Goal: Task Accomplishment & Management: Use online tool/utility

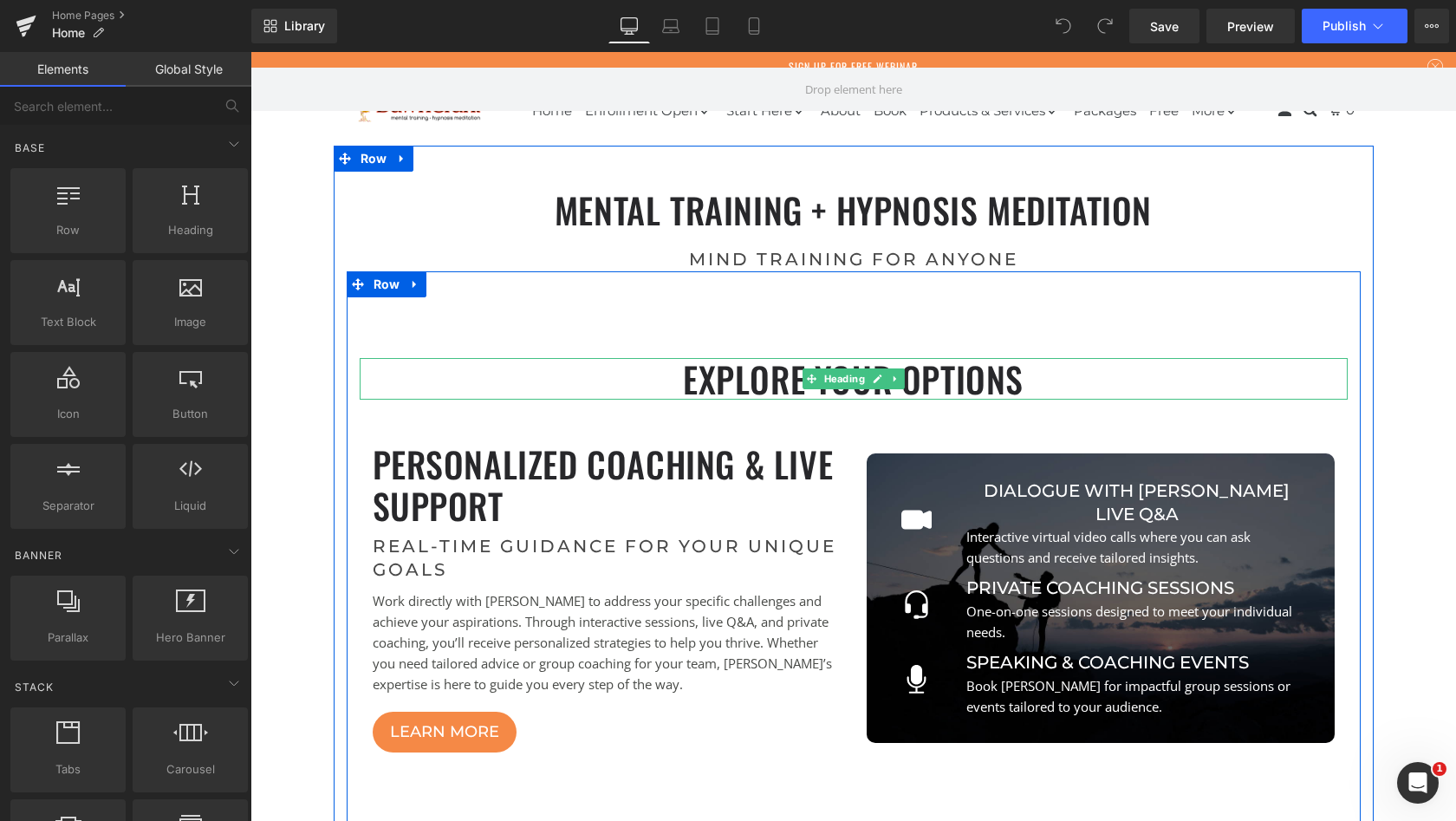
scroll to position [6931, 1199]
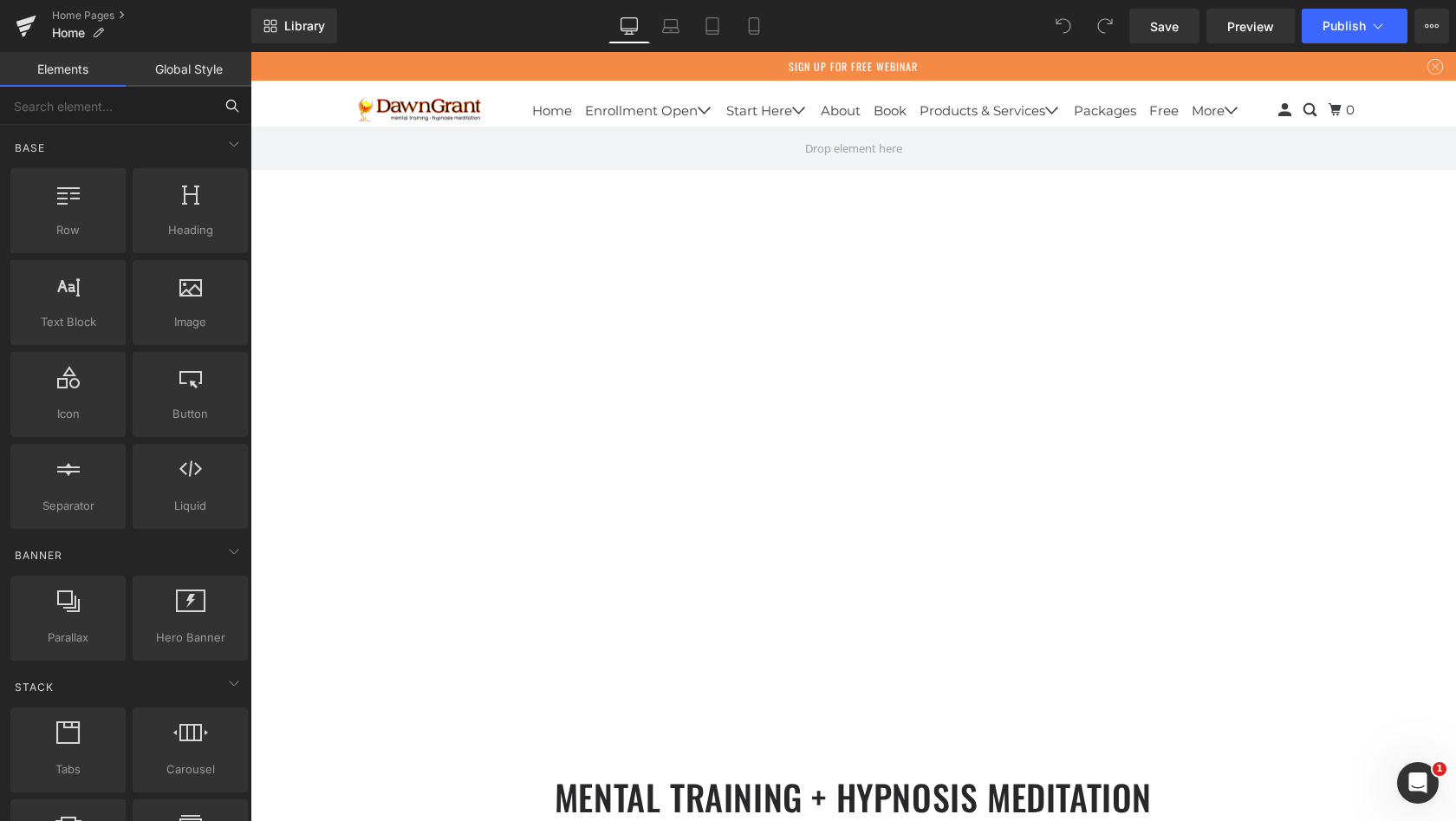
click at [96, 107] on input "text" at bounding box center [106, 105] width 213 height 38
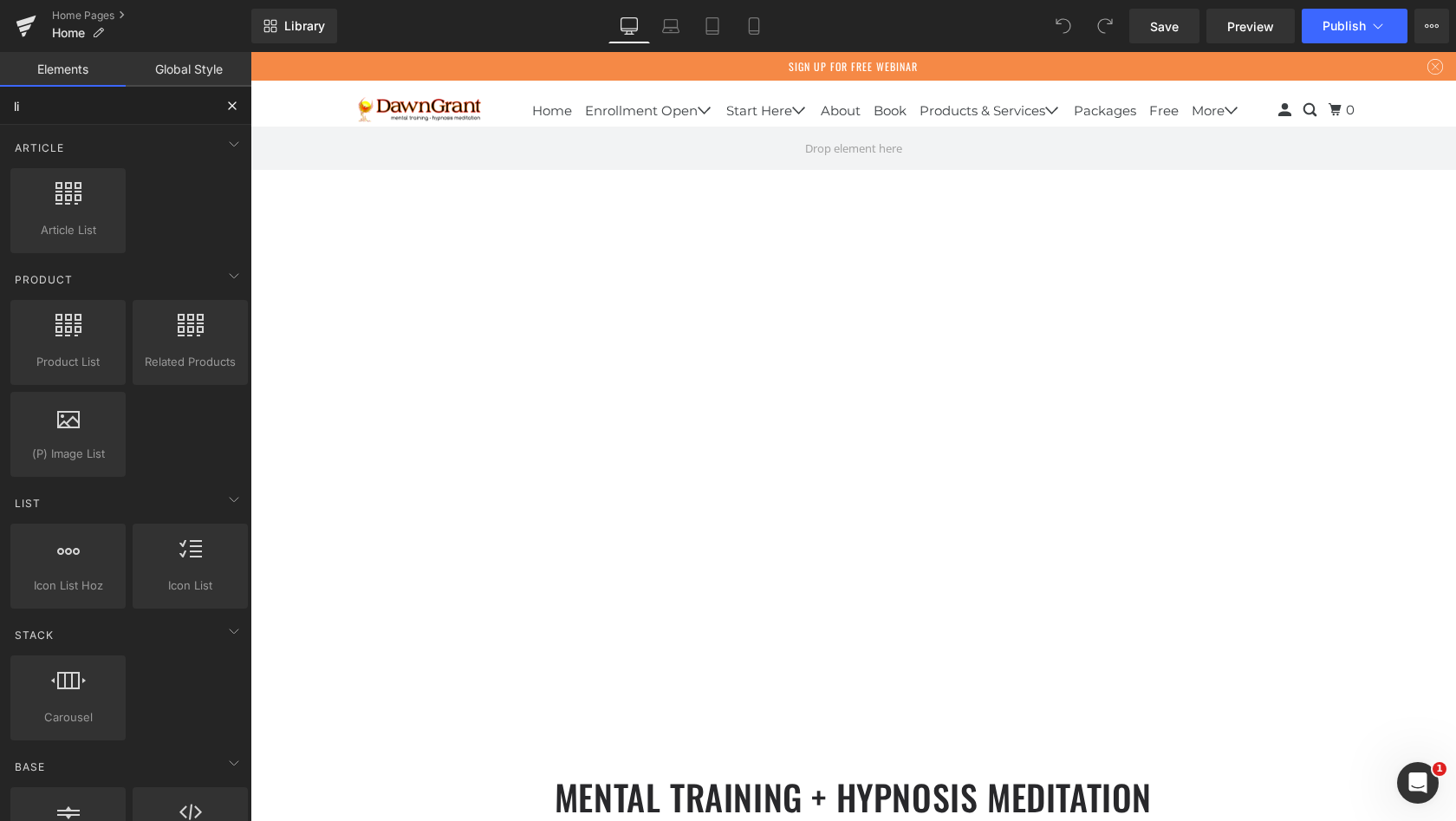
type input "l"
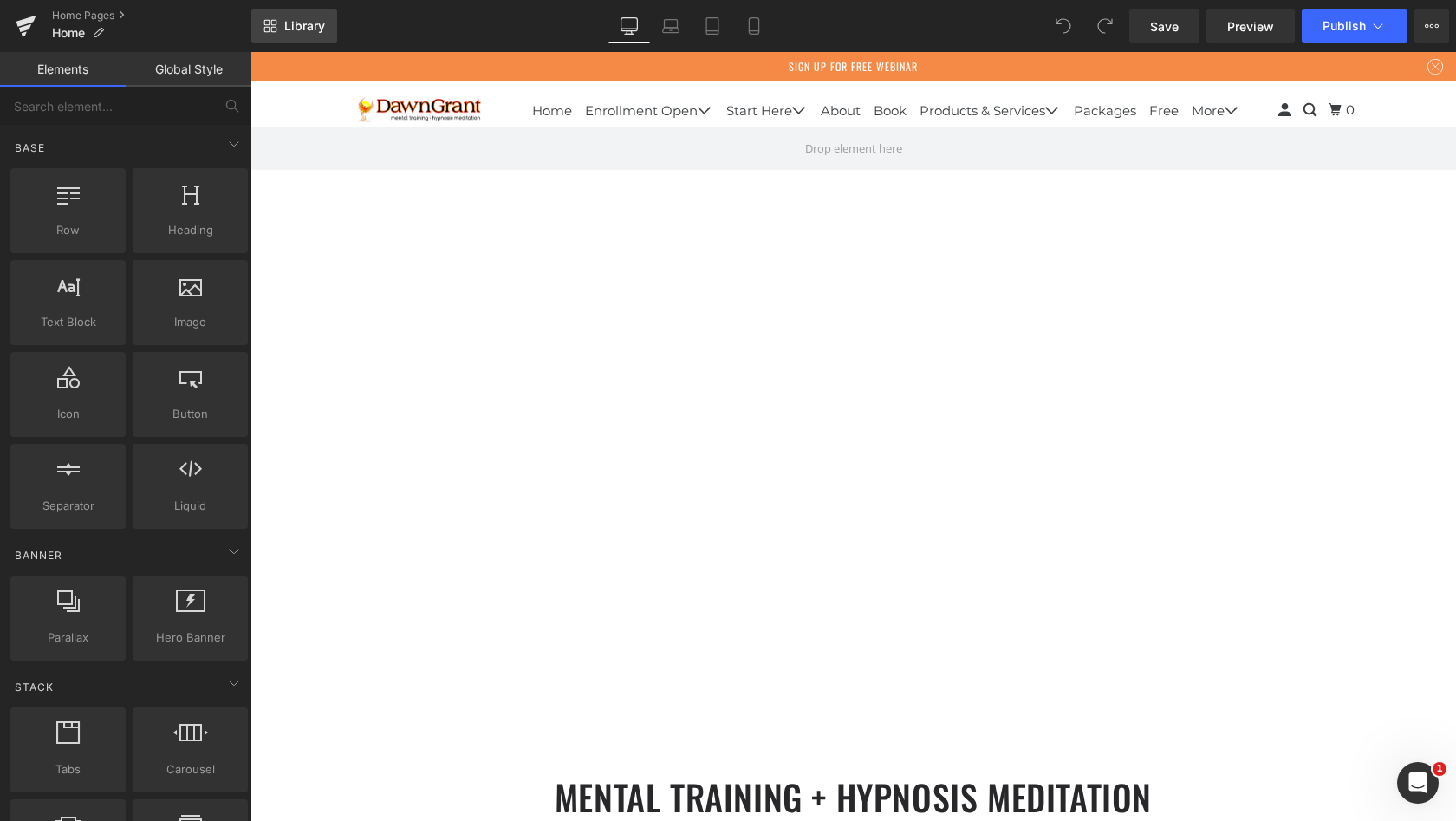
click at [272, 29] on icon at bounding box center [275, 30] width 6 height 6
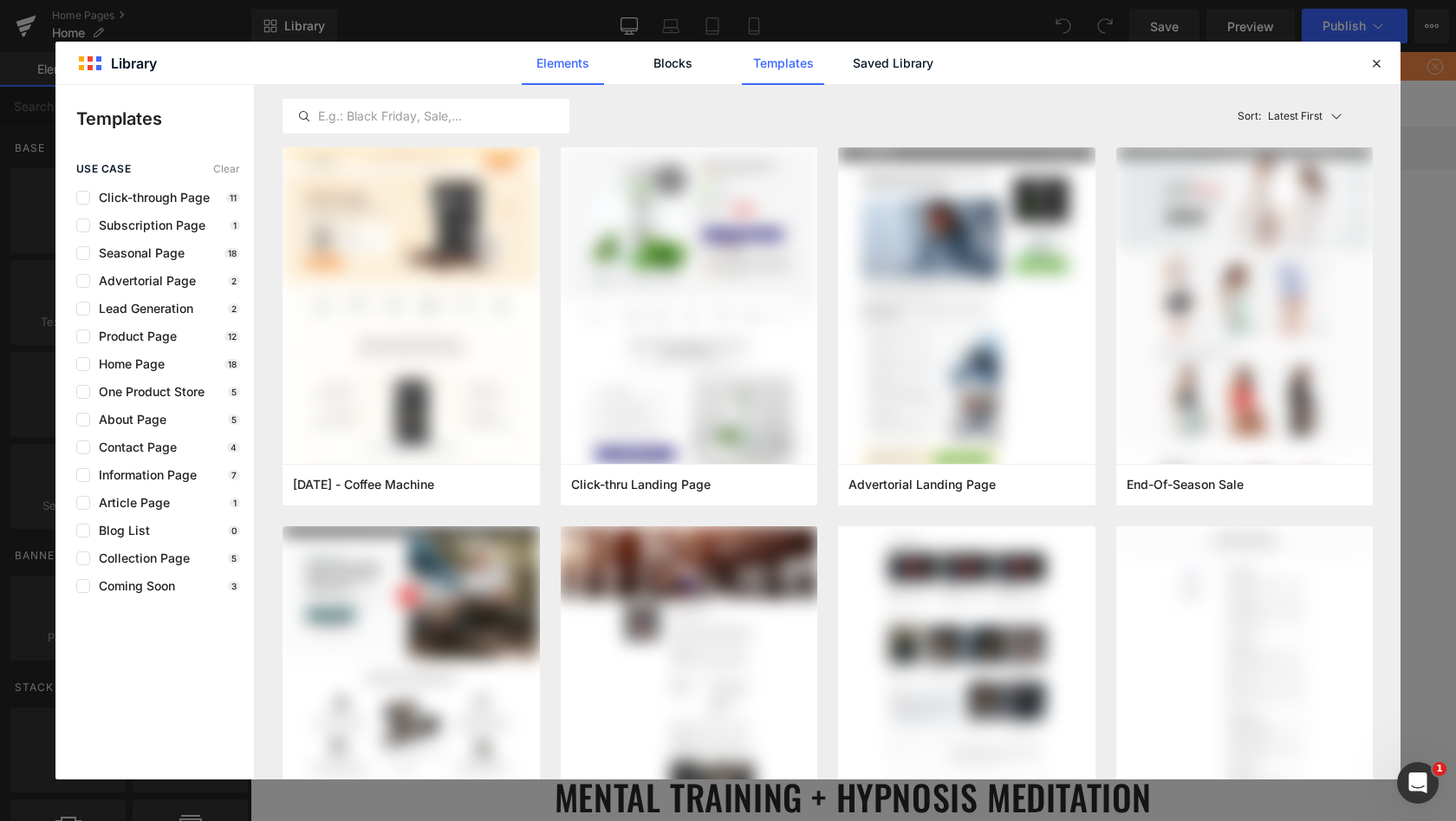
click at [576, 60] on link "Elements" at bounding box center [563, 63] width 82 height 44
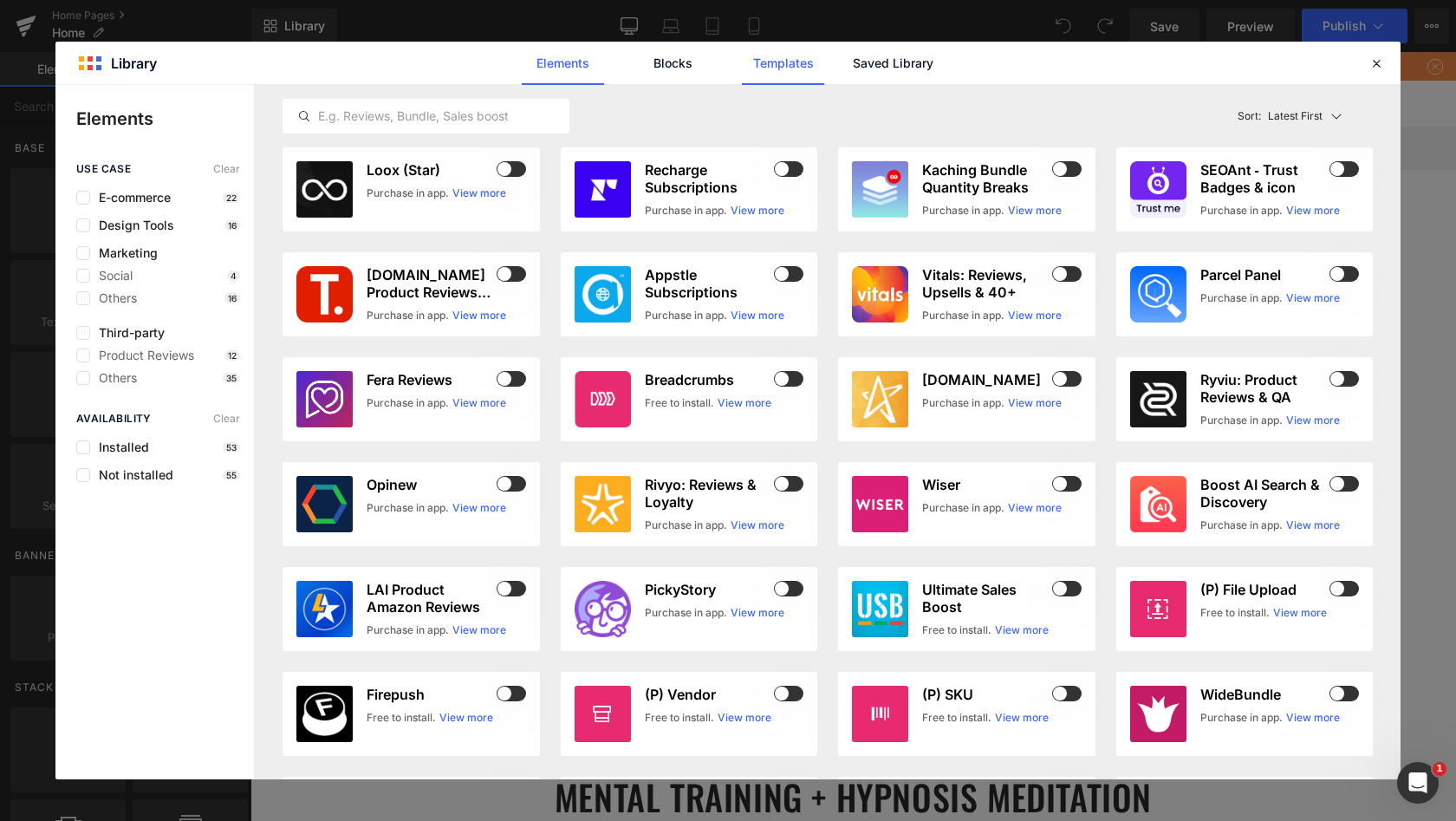
click at [781, 62] on link "Templates" at bounding box center [783, 63] width 82 height 44
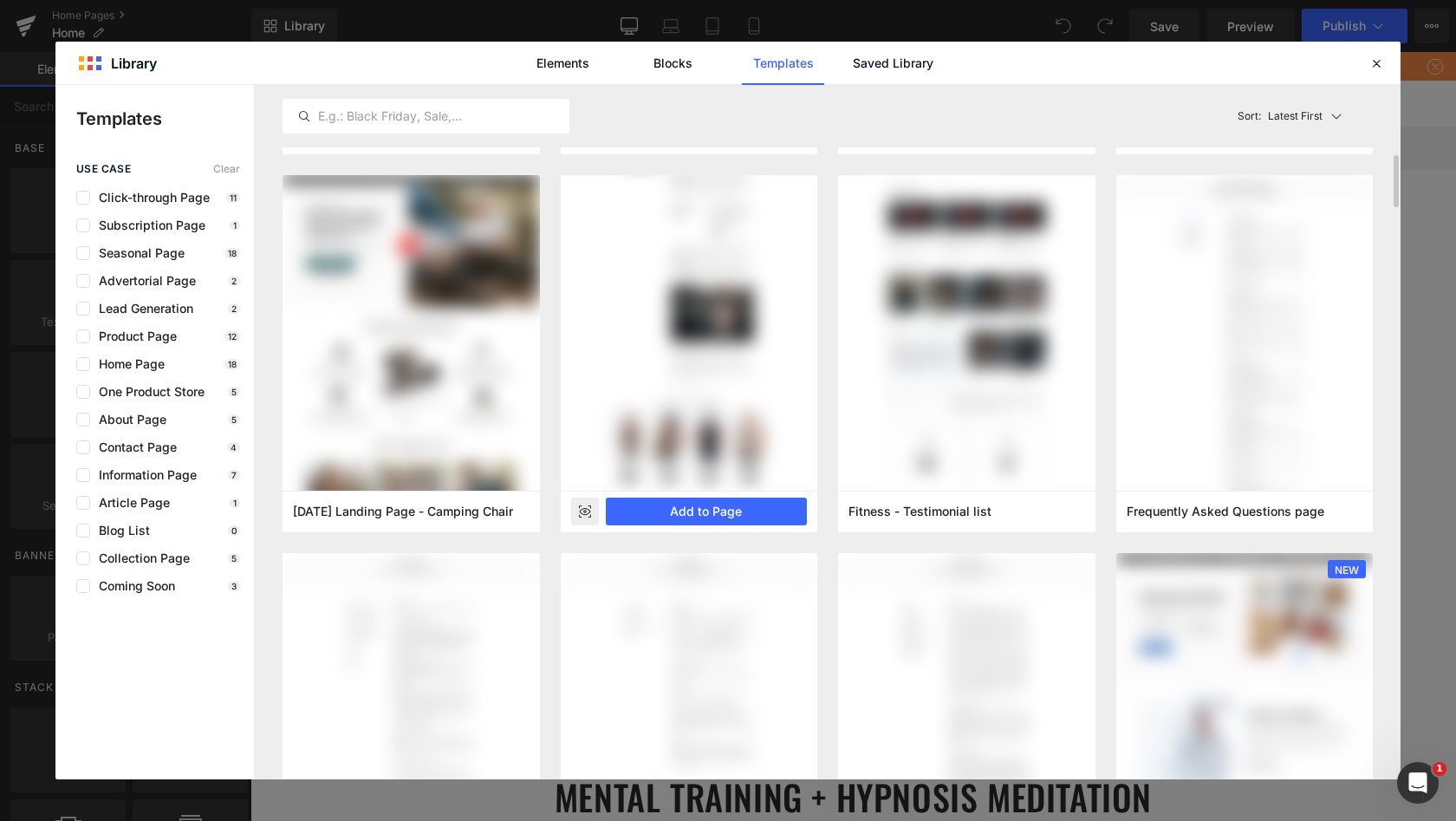
scroll to position [394, 0]
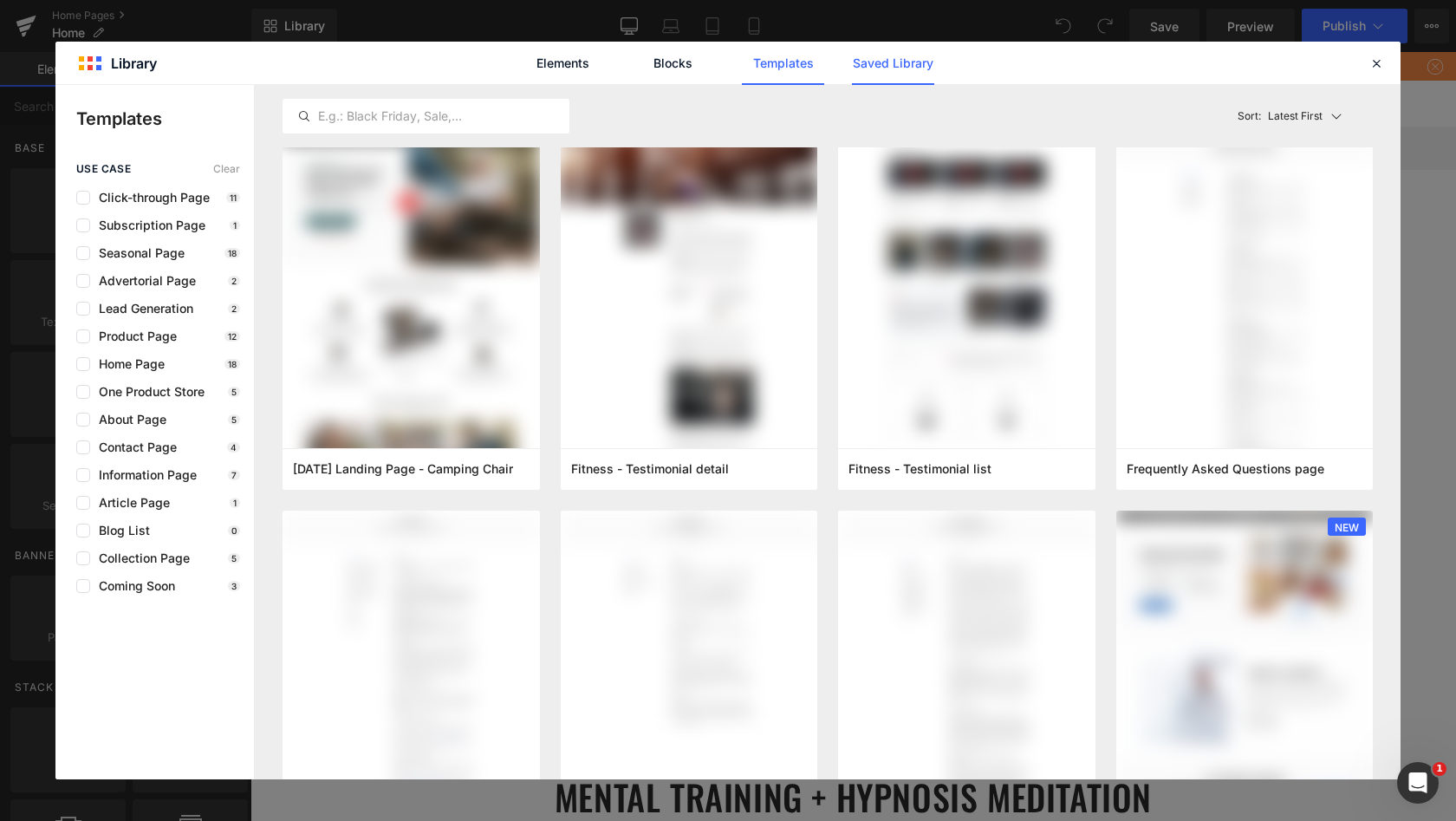
click at [875, 62] on link "Saved Library" at bounding box center [893, 63] width 82 height 44
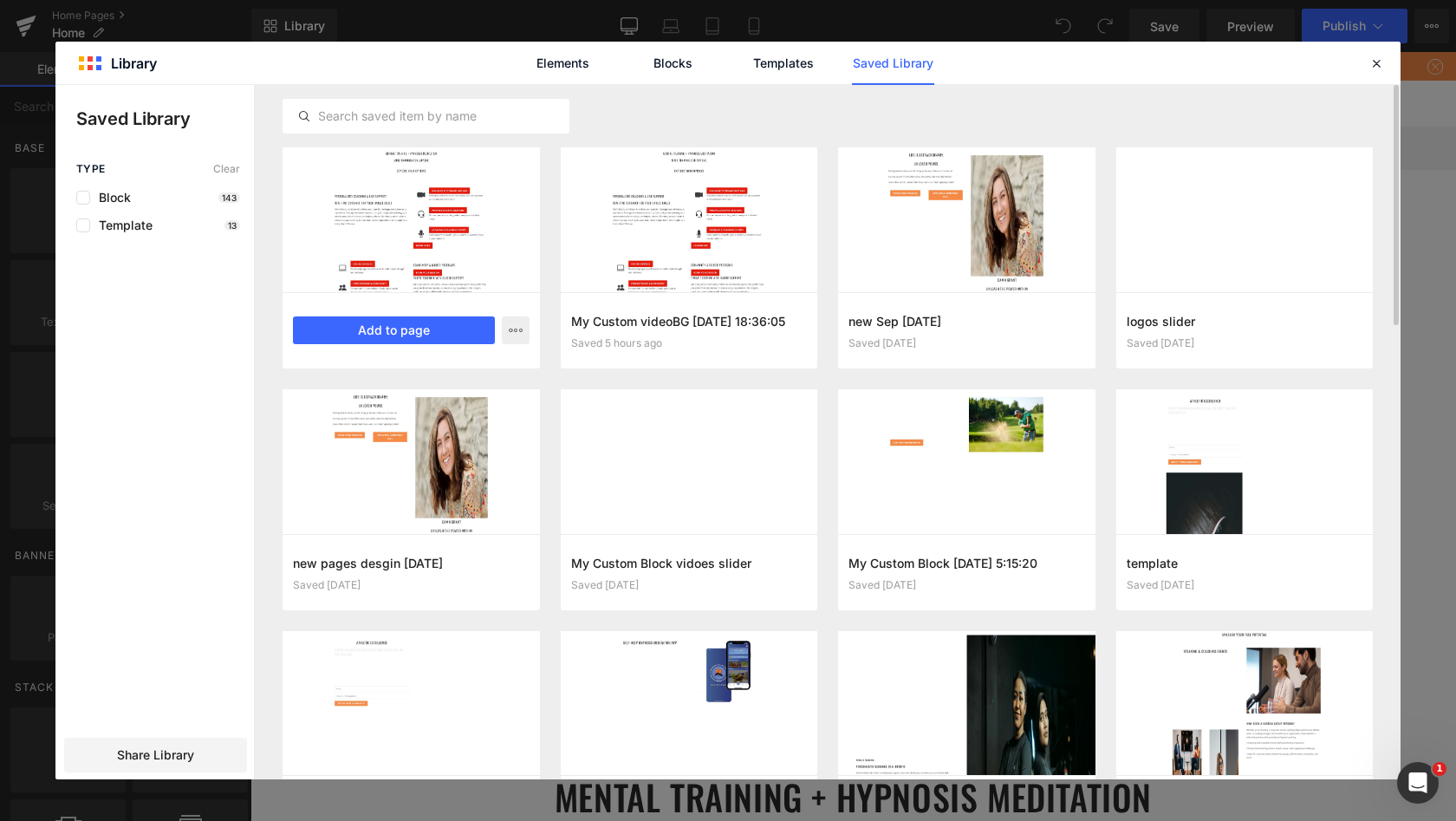
click at [397, 226] on div at bounding box center [411, 220] width 258 height 145
click at [516, 328] on icon "button" at bounding box center [515, 330] width 14 height 14
click at [516, 328] on div at bounding box center [728, 432] width 1345 height 695
click at [424, 328] on button "Add to page" at bounding box center [394, 330] width 202 height 28
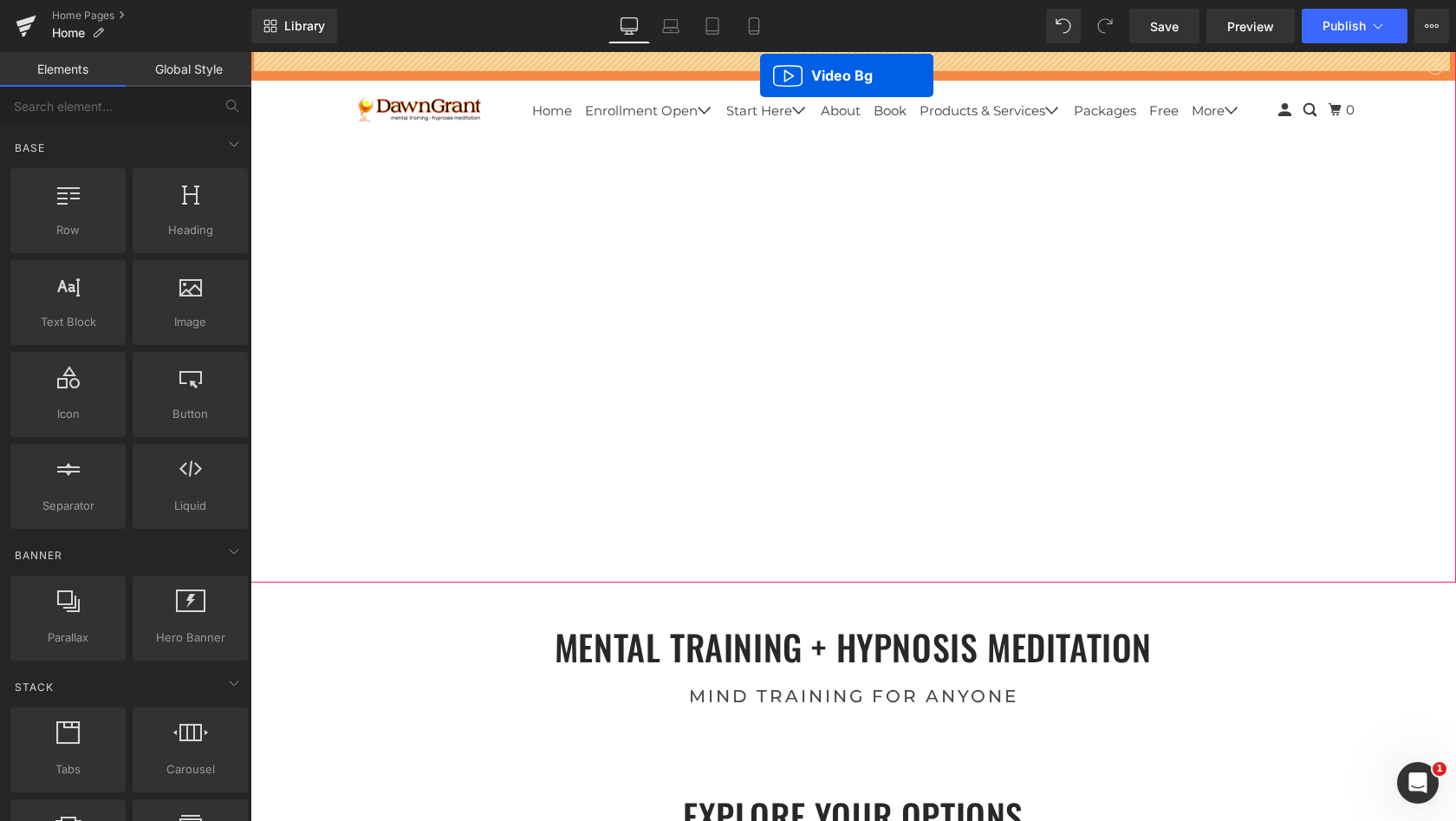
scroll to position [0, 0]
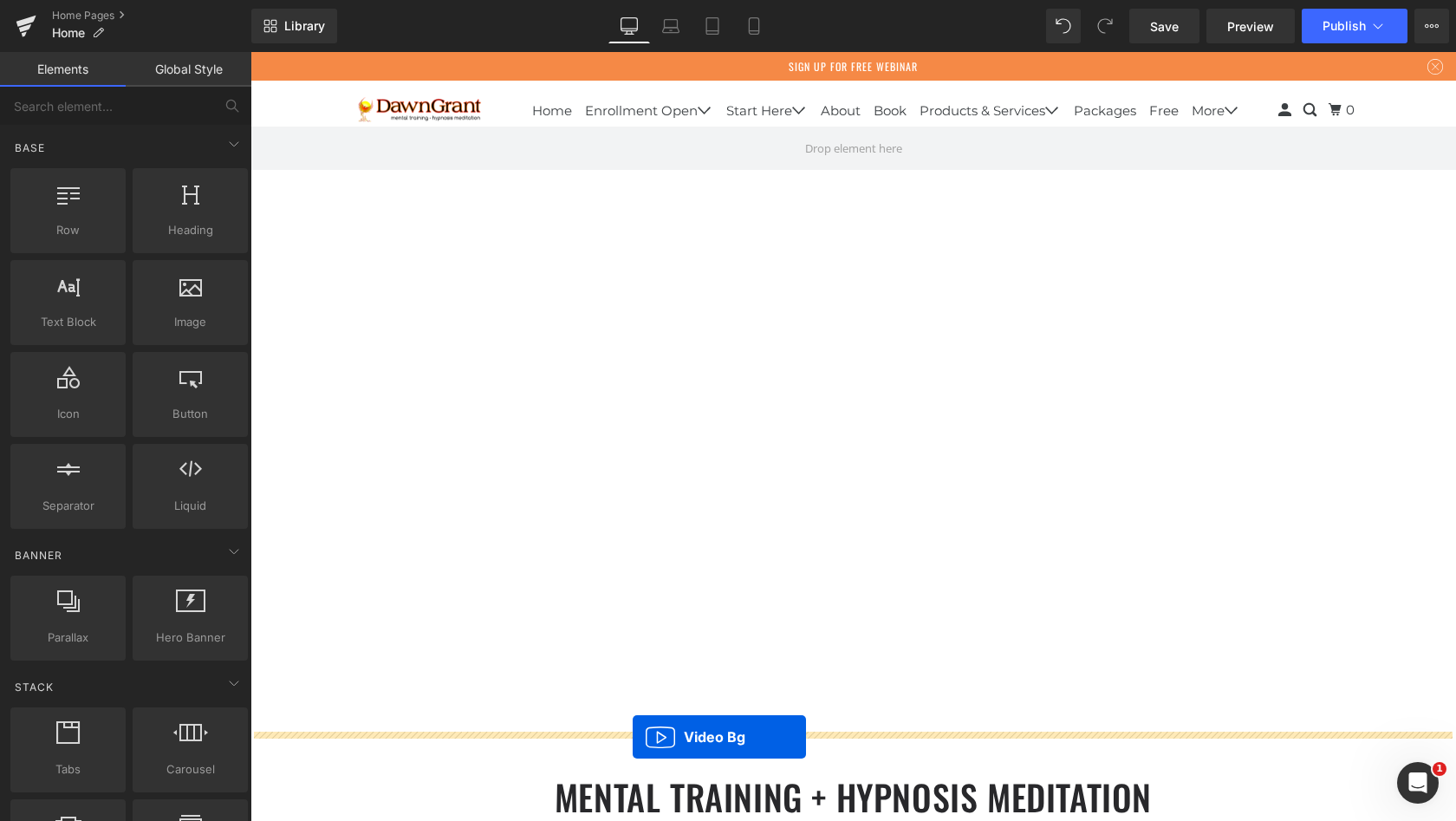
drag, startPoint x: 808, startPoint y: 298, endPoint x: 633, endPoint y: 737, distance: 472.6
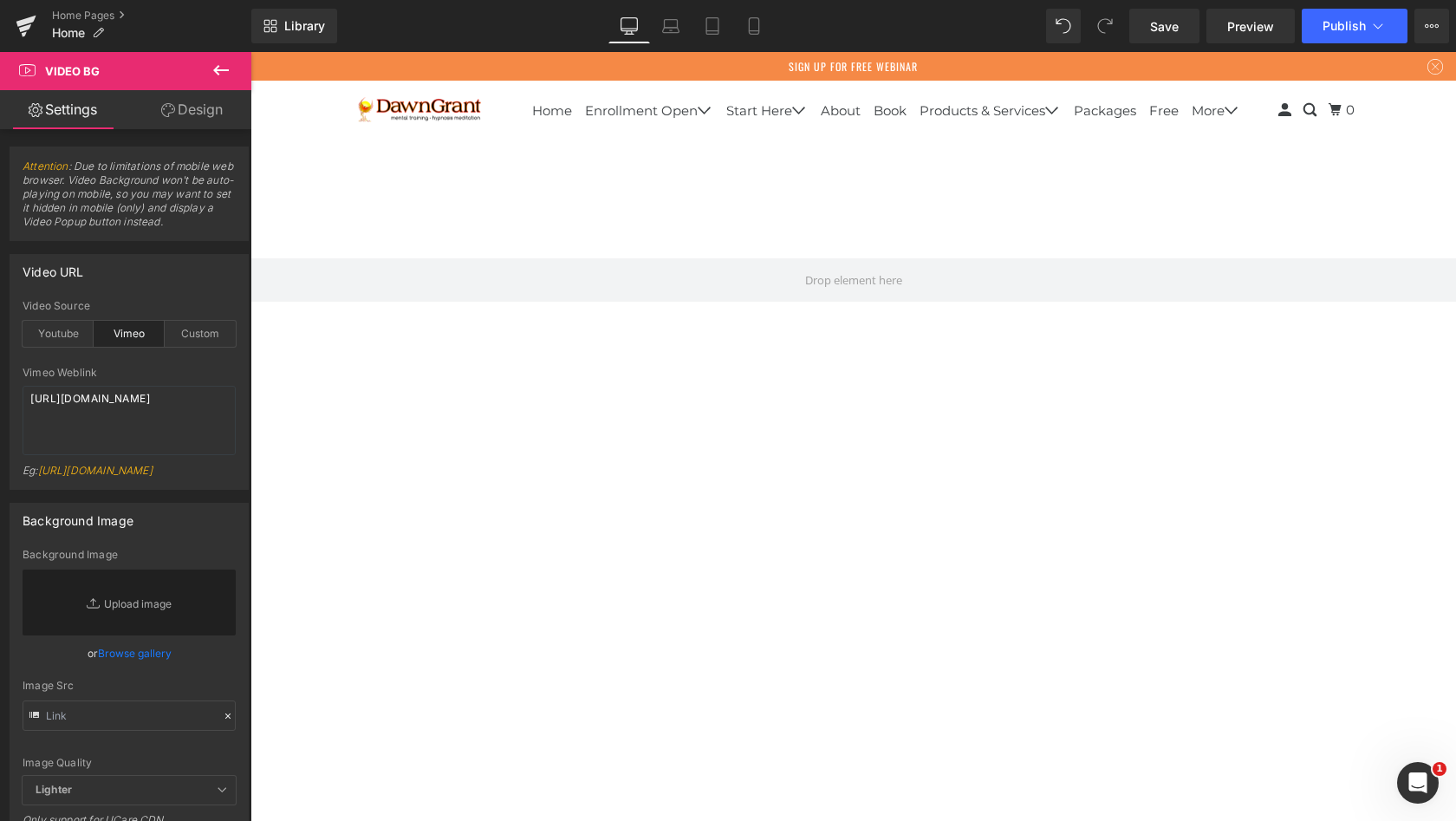
scroll to position [534, 0]
click at [1337, 24] on span "Publish" at bounding box center [1345, 26] width 44 height 14
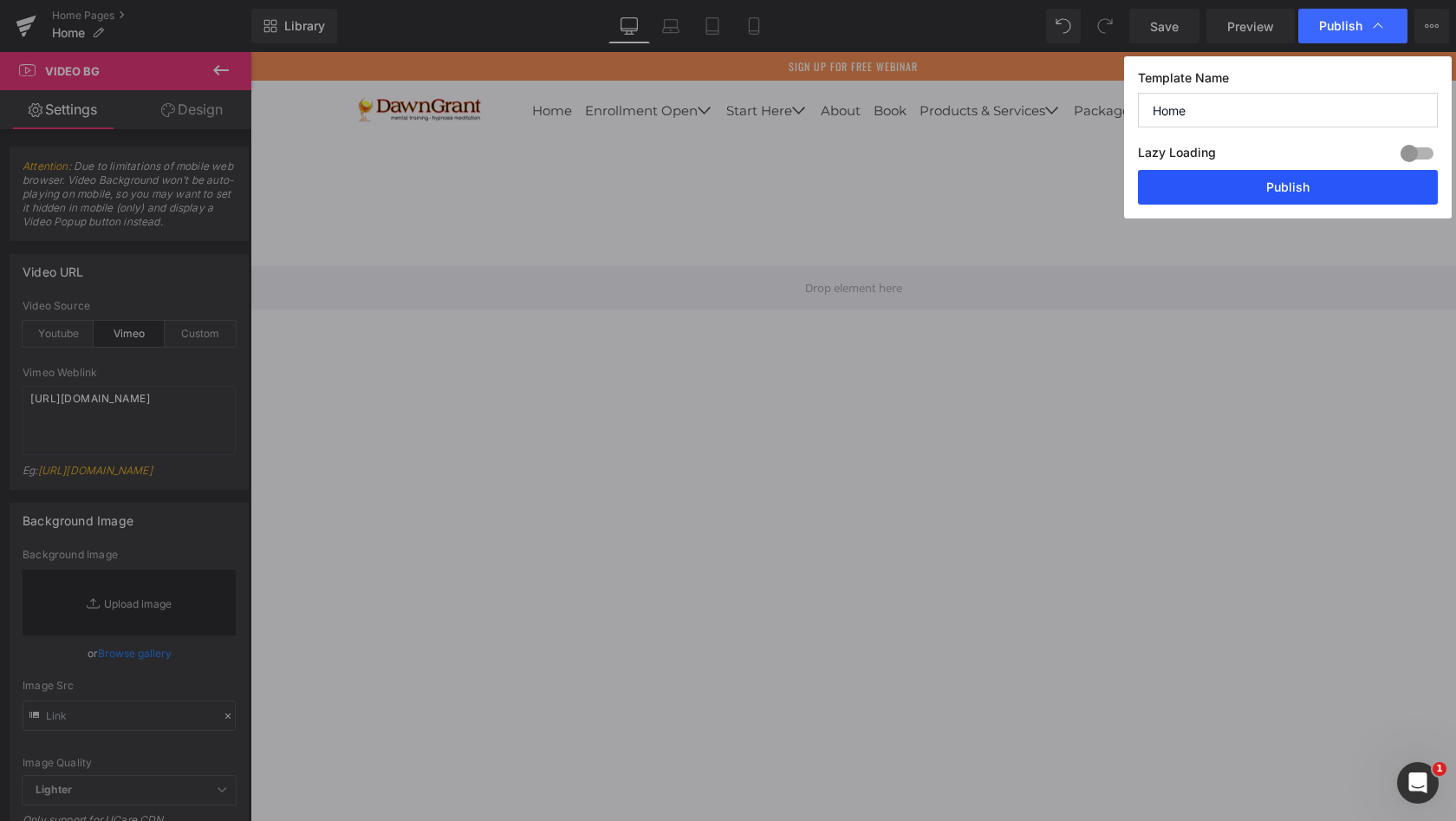
click at [1296, 192] on button "Publish" at bounding box center [1288, 186] width 300 height 35
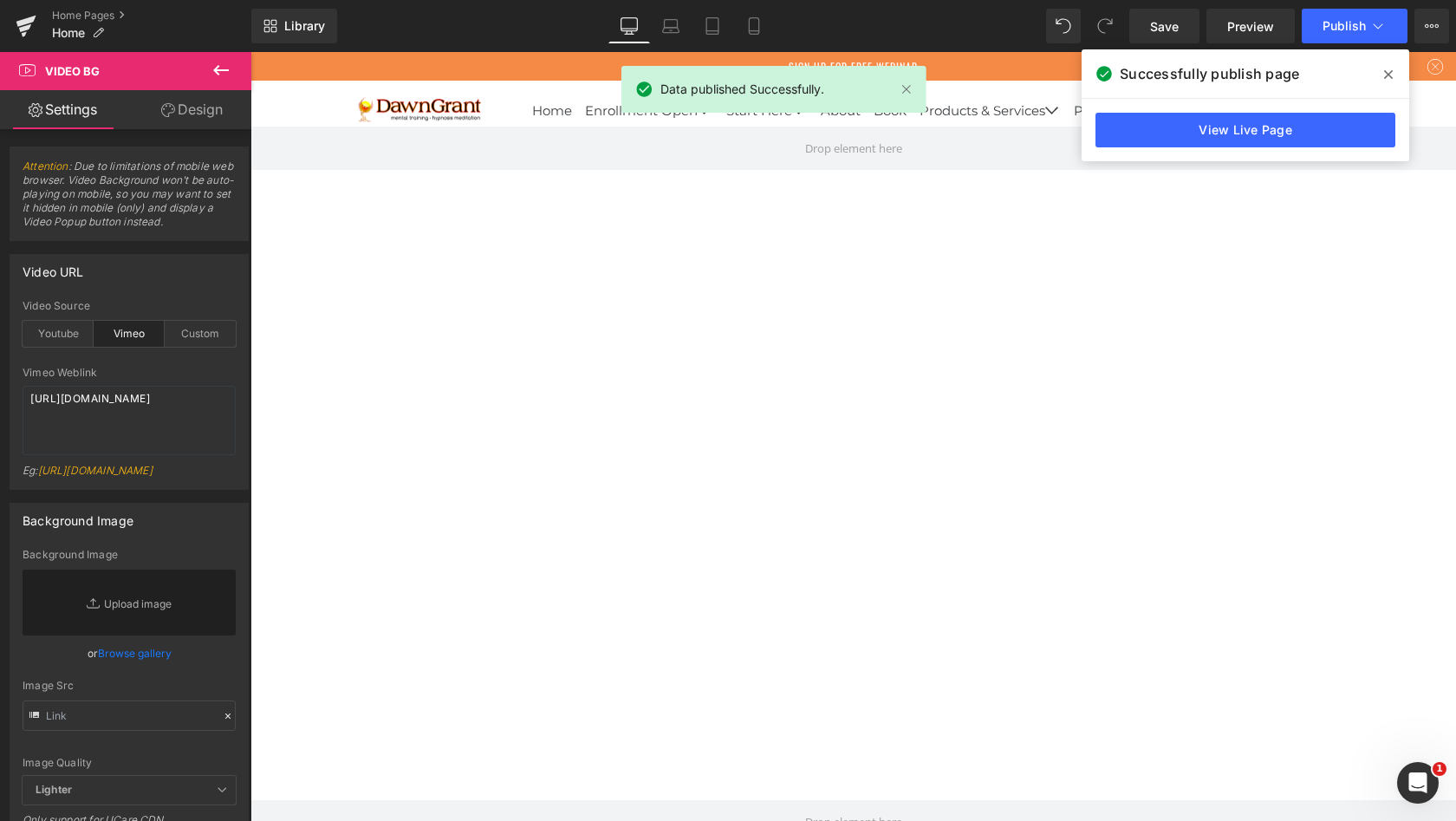
scroll to position [0, 0]
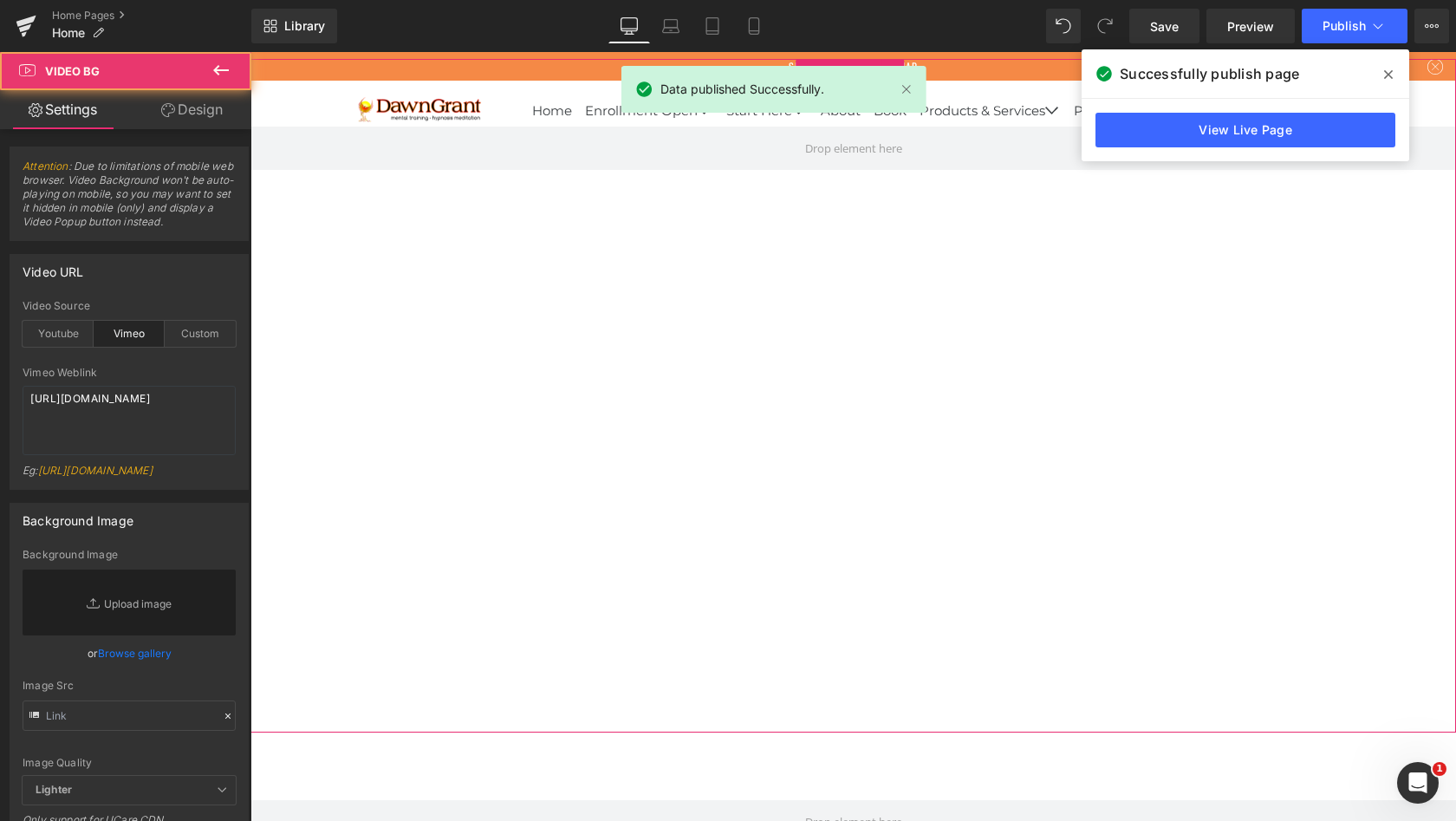
click at [848, 394] on div at bounding box center [853, 396] width 1206 height 674
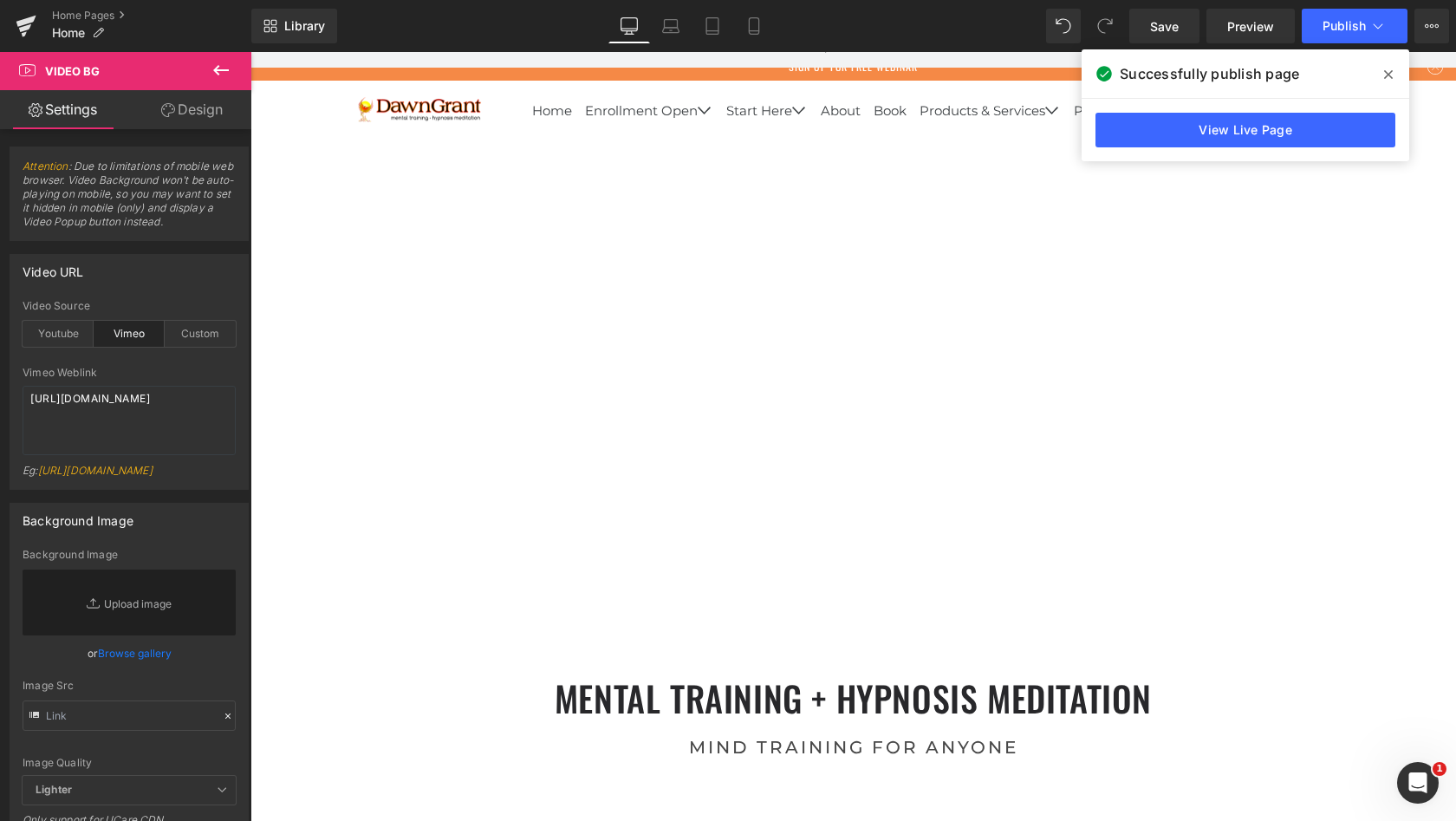
scroll to position [785, 0]
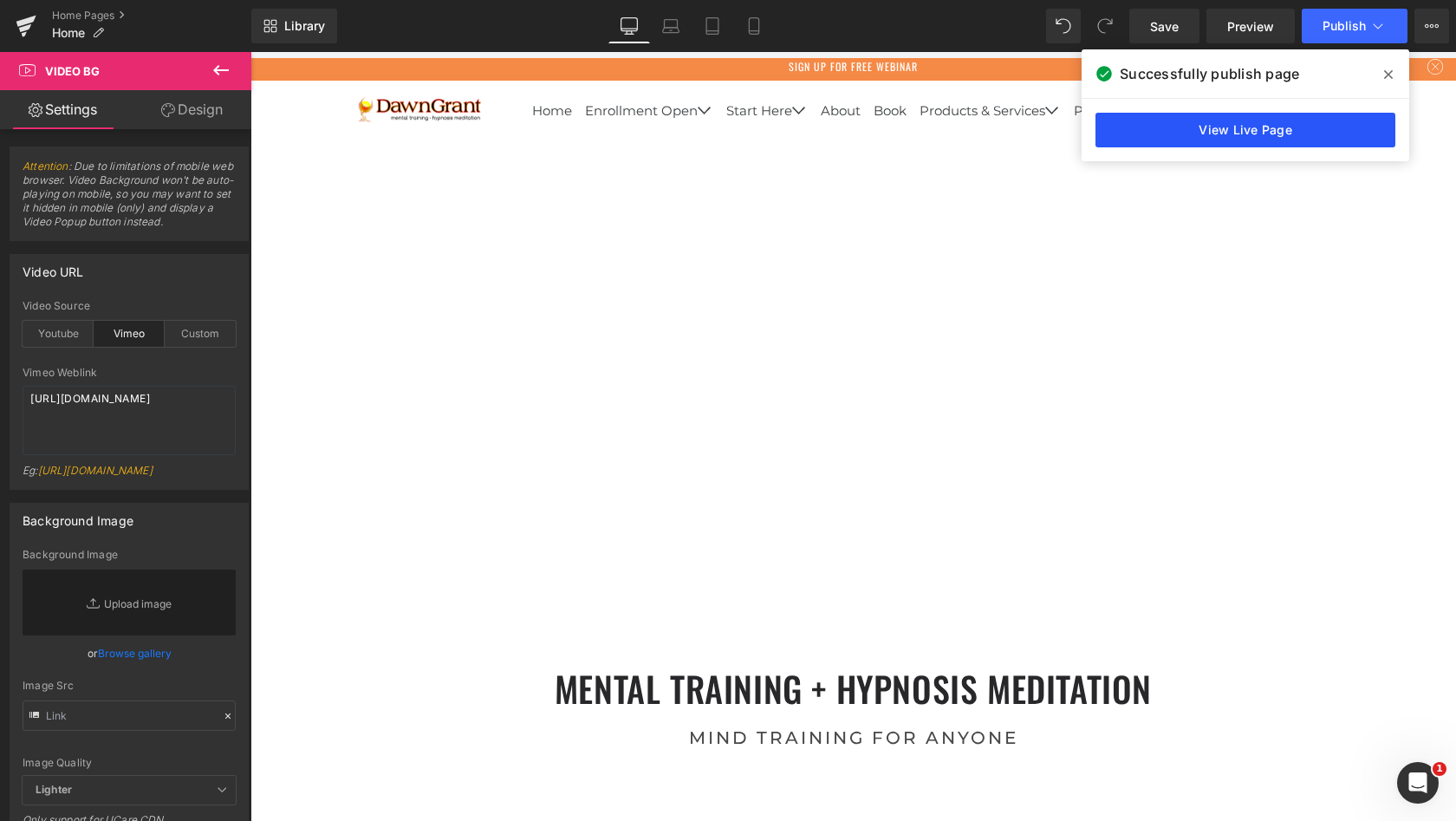
click at [1290, 125] on link "View Live Page" at bounding box center [1246, 130] width 300 height 35
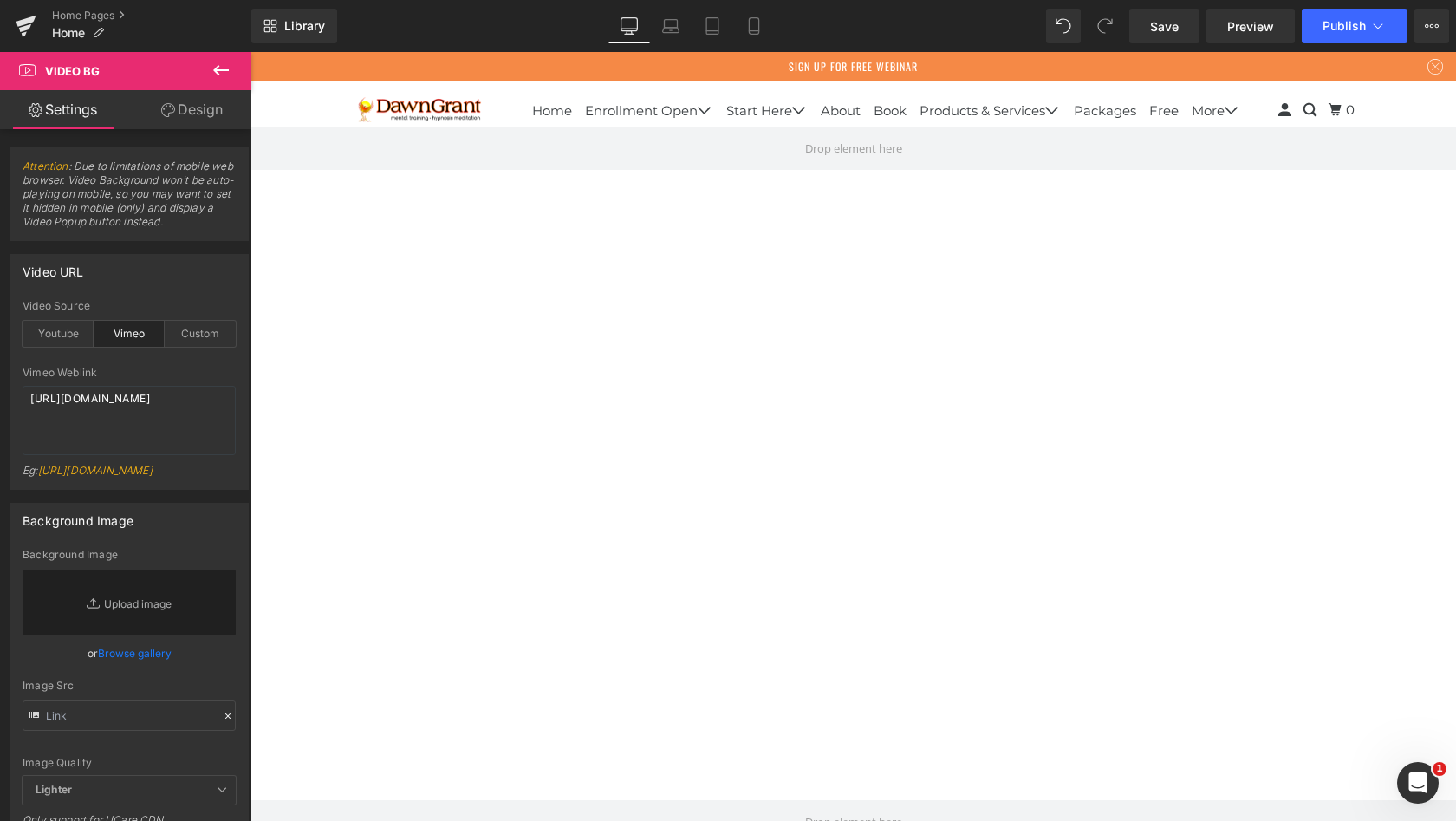
scroll to position [0, 0]
click at [1027, 373] on div at bounding box center [853, 396] width 1206 height 674
click at [892, 72] on icon at bounding box center [891, 72] width 3 height 8
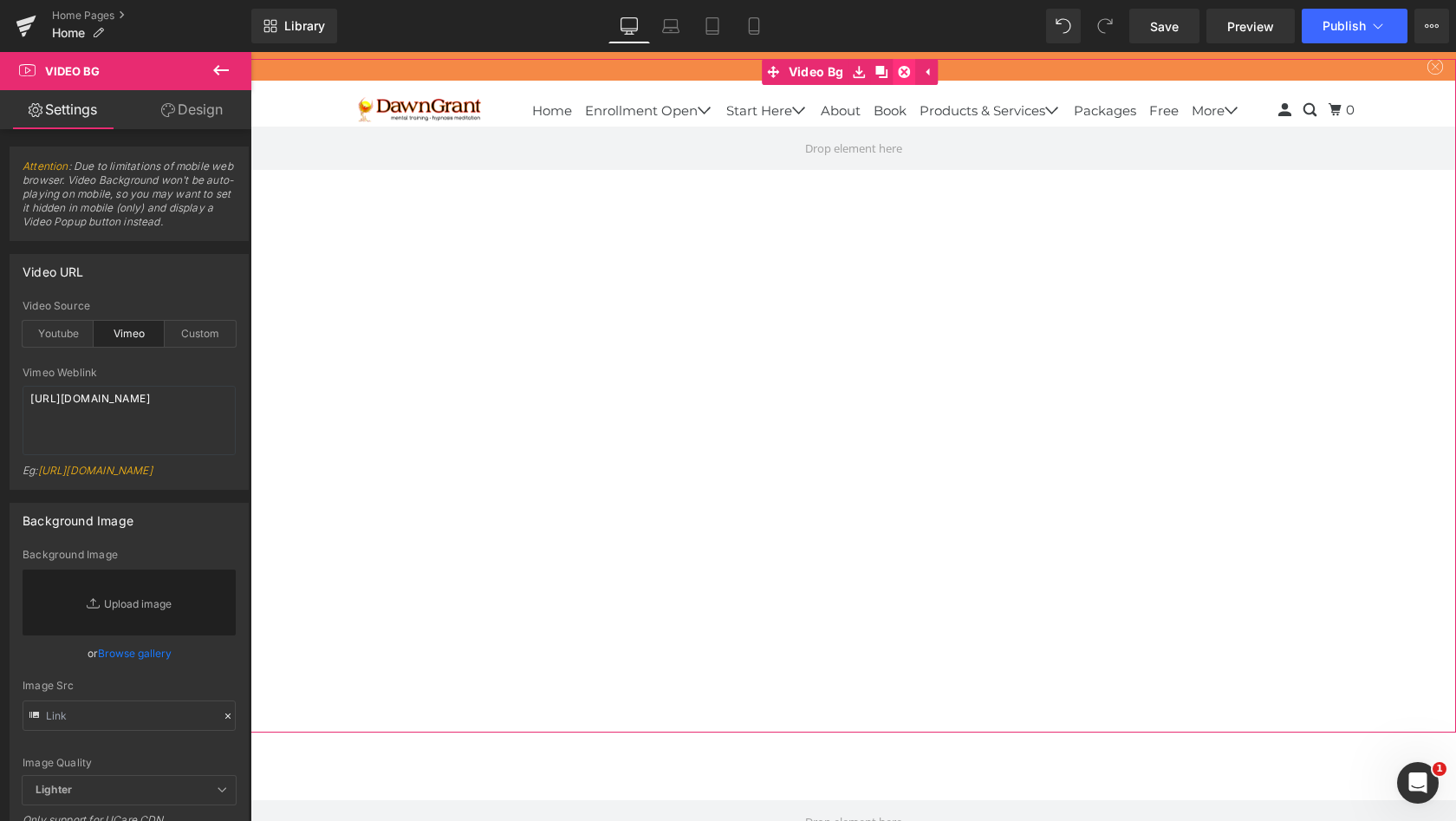
click at [903, 72] on icon at bounding box center [904, 71] width 12 height 12
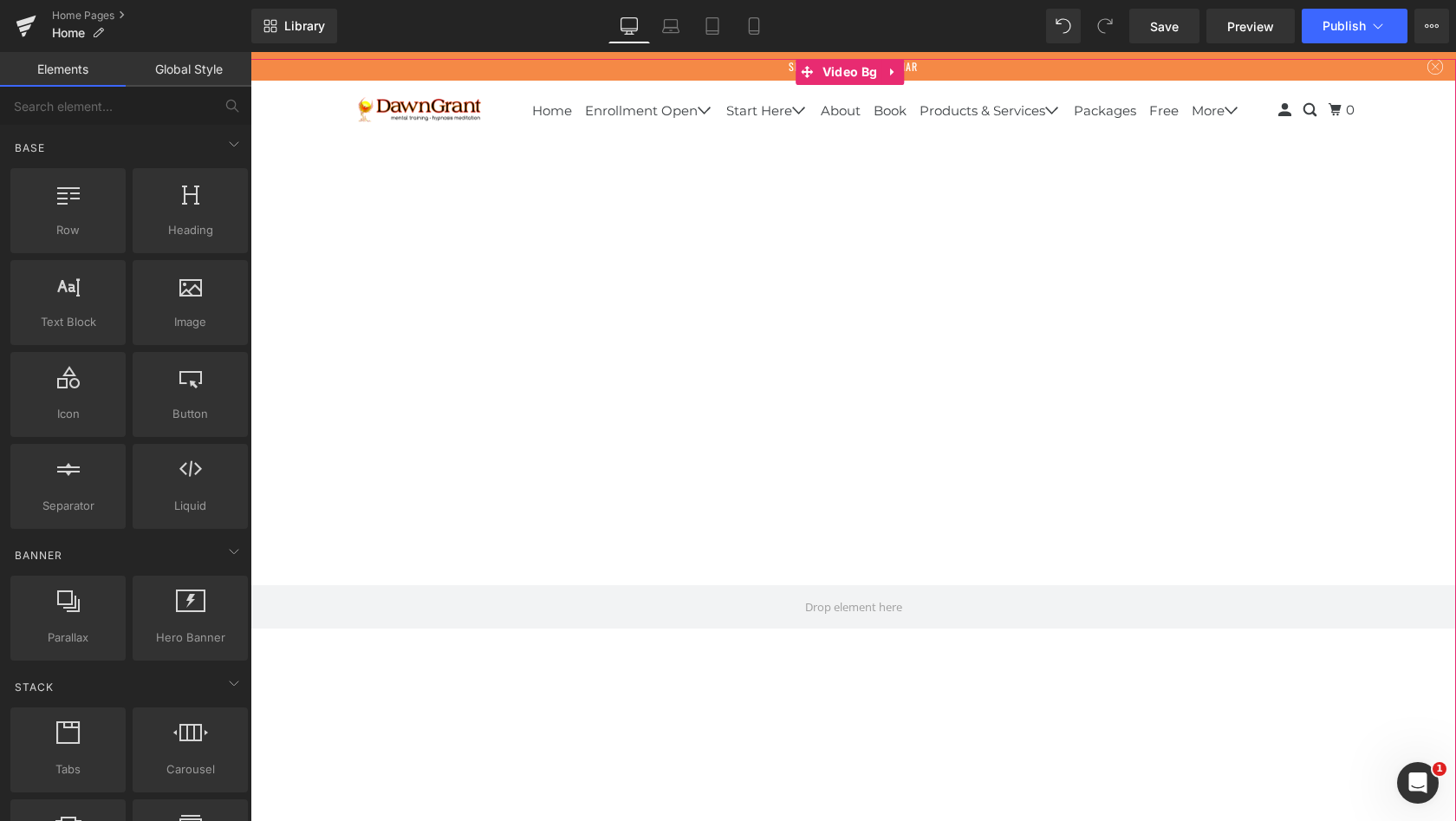
scroll to position [7801, 1199]
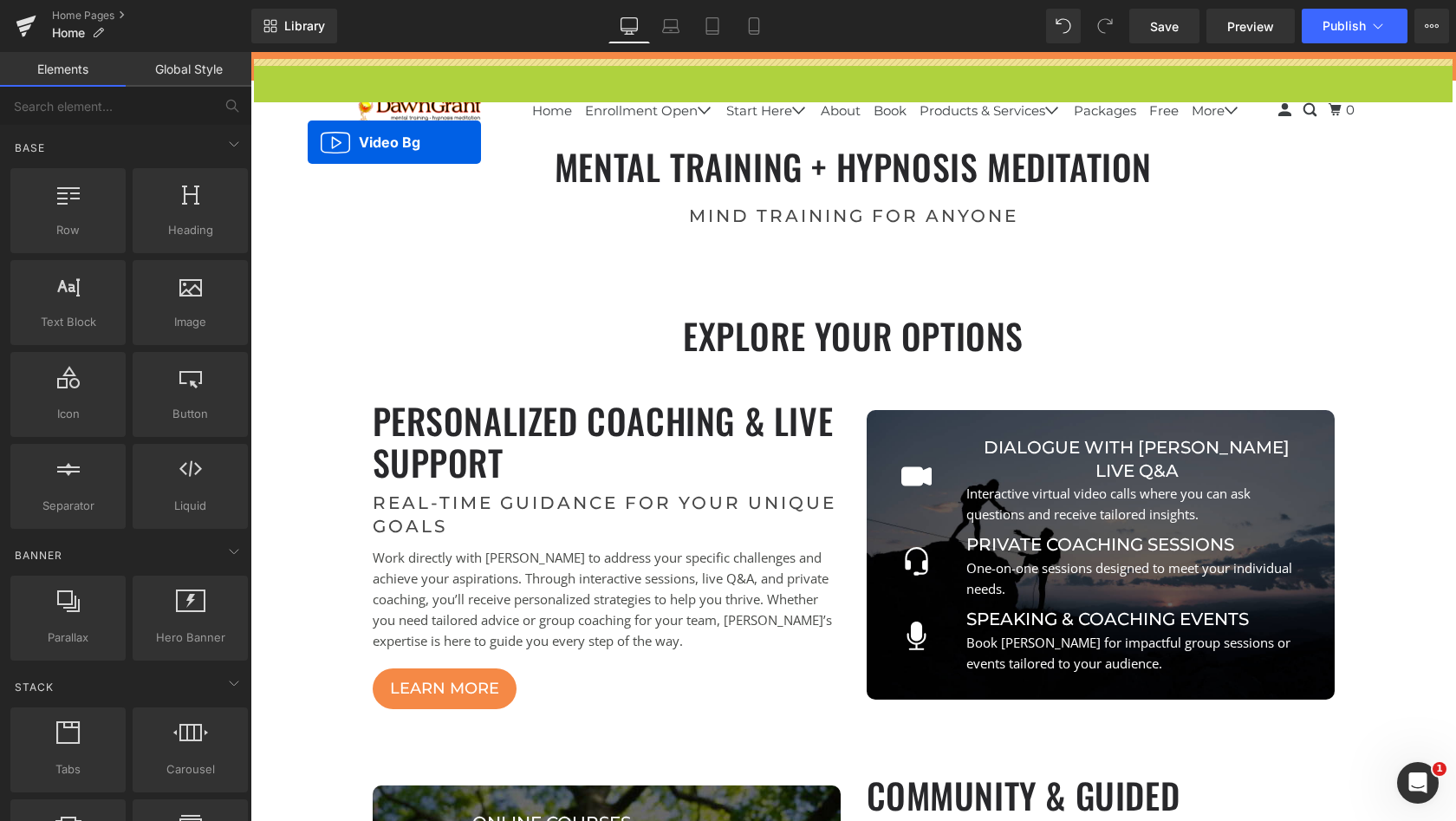
drag, startPoint x: 806, startPoint y: 72, endPoint x: 308, endPoint y: 142, distance: 502.9
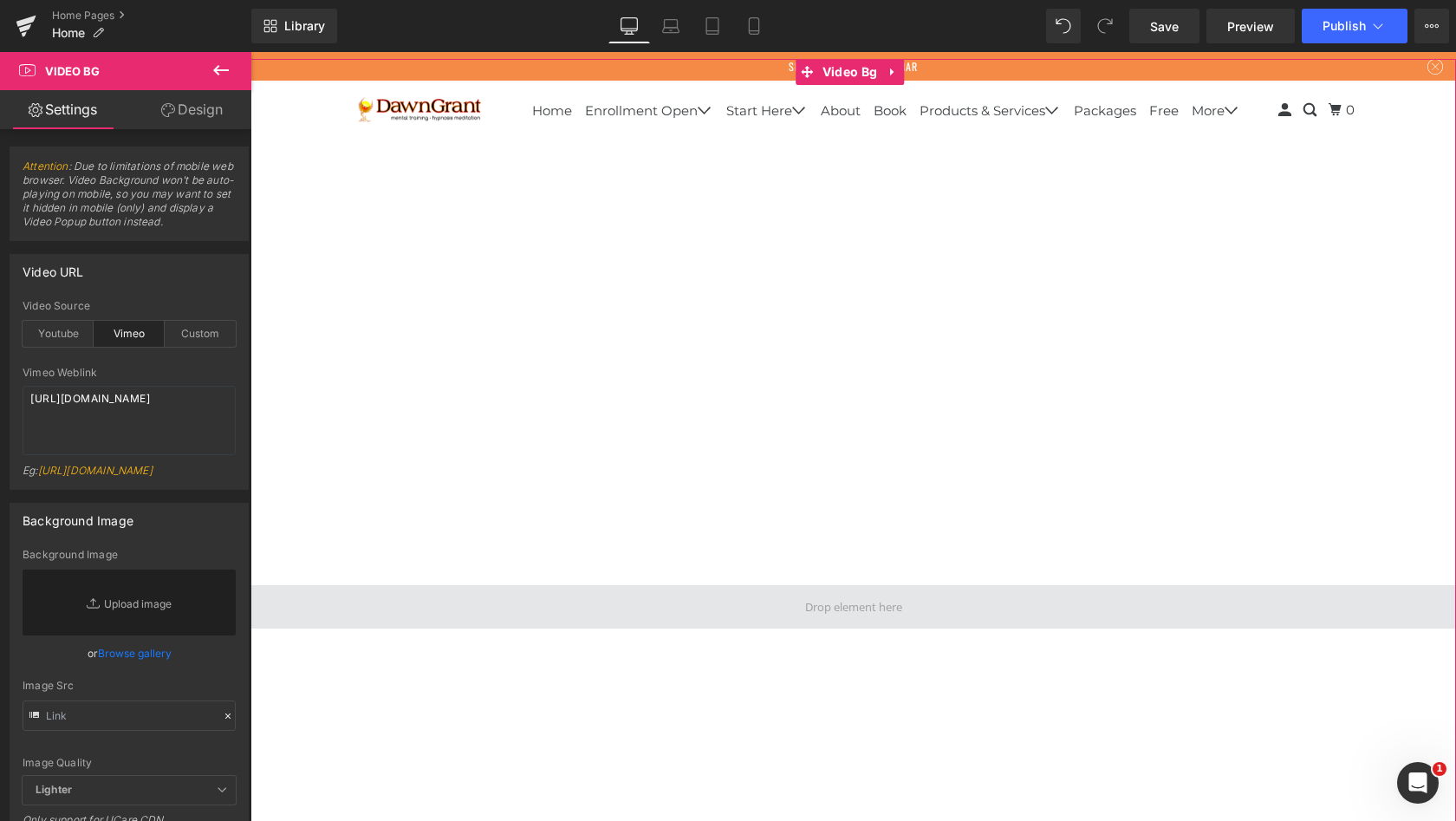
scroll to position [0, 0]
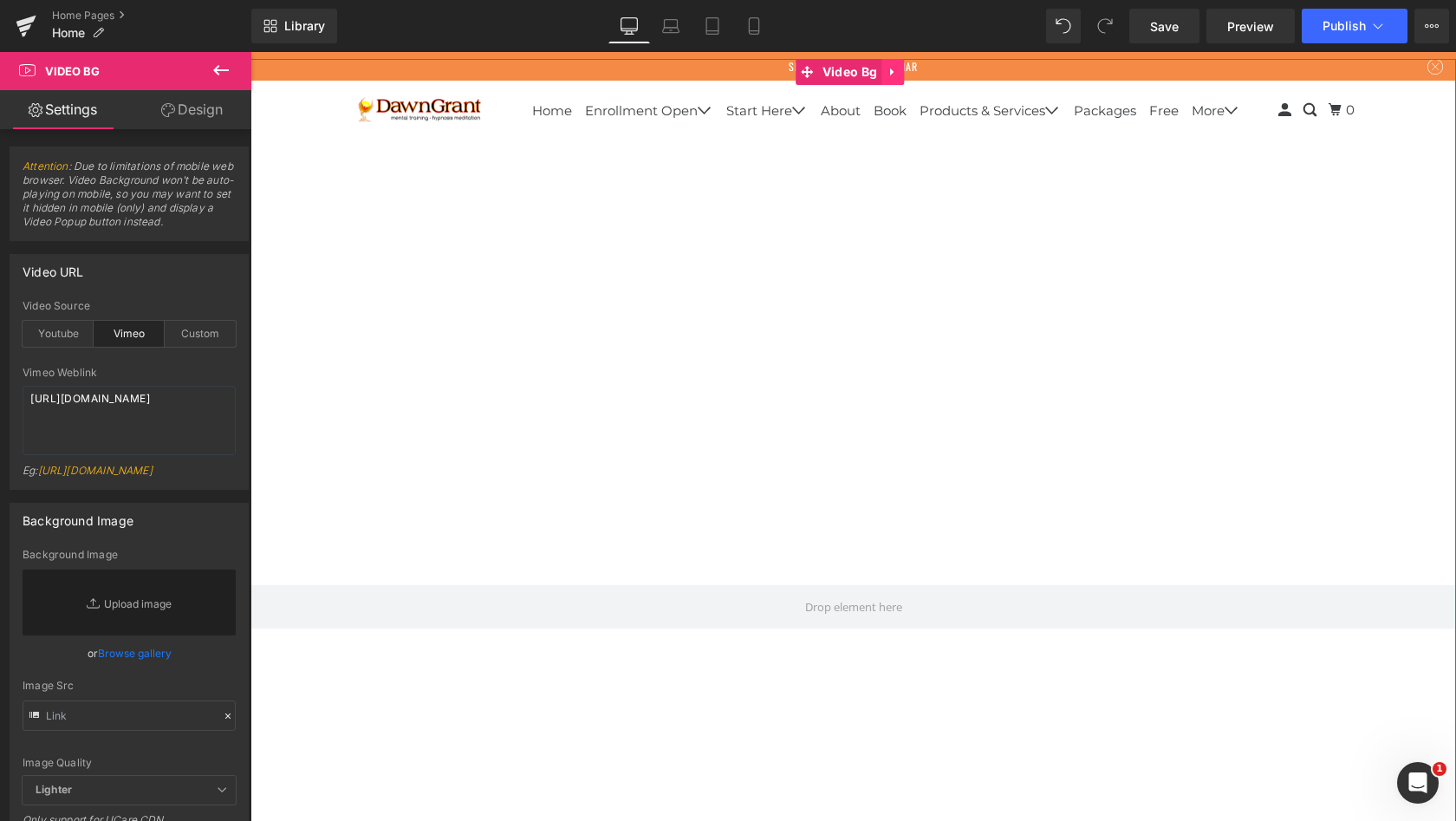
click at [892, 66] on icon at bounding box center [893, 71] width 12 height 13
click at [905, 71] on icon at bounding box center [904, 71] width 12 height 13
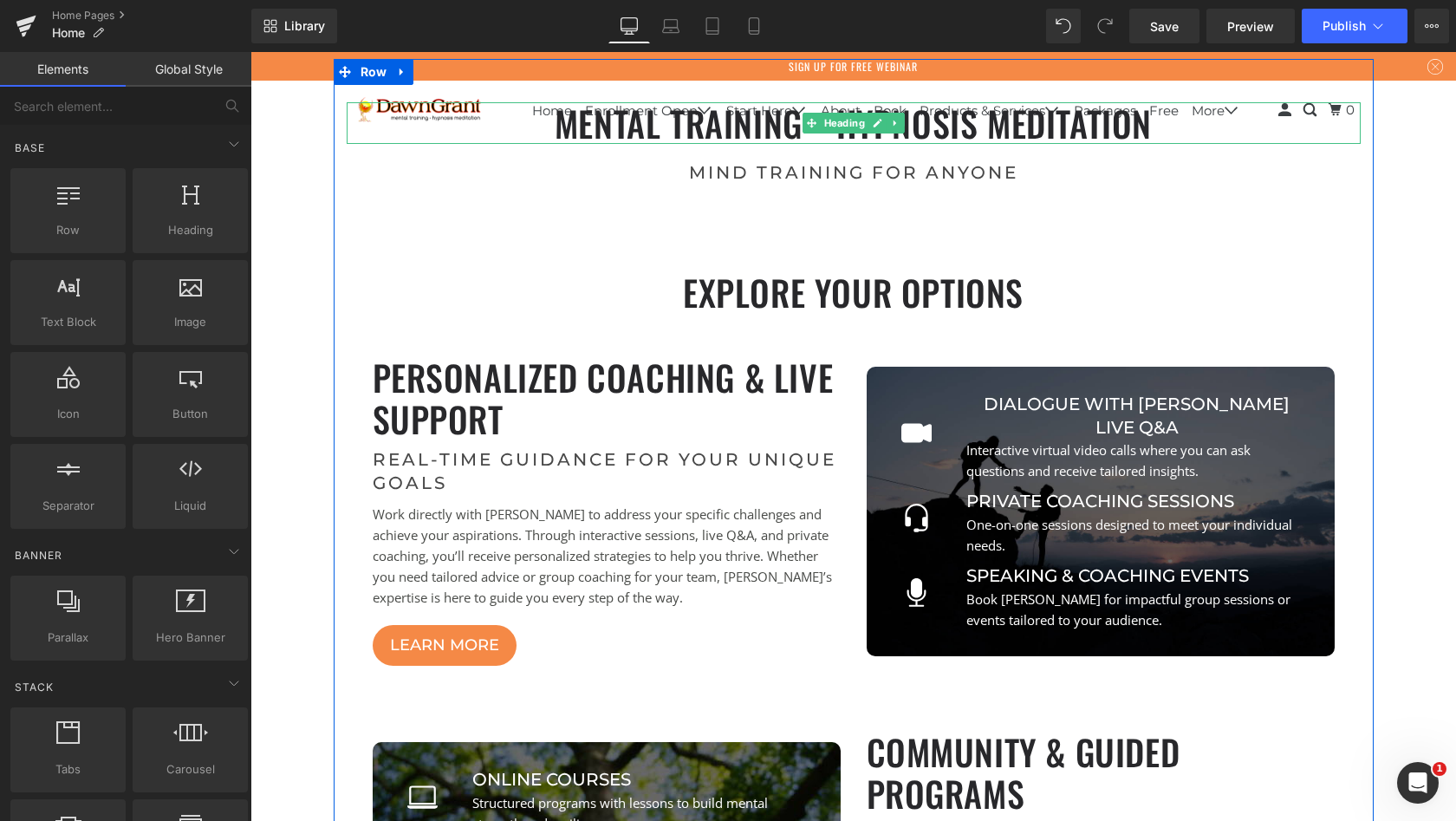
scroll to position [7758, 1199]
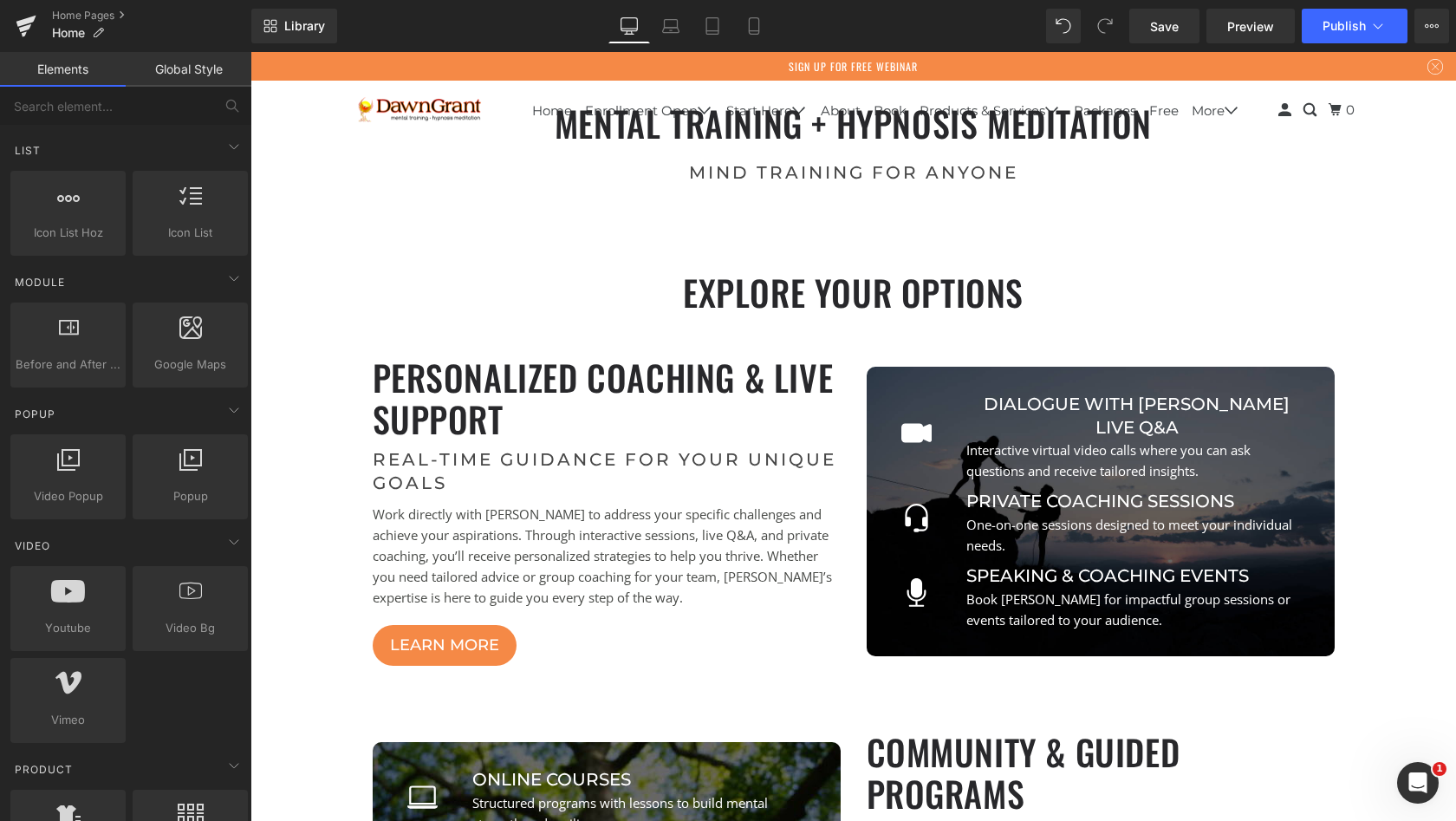
scroll to position [764, 0]
click at [183, 616] on span "Video Bg" at bounding box center [190, 625] width 105 height 18
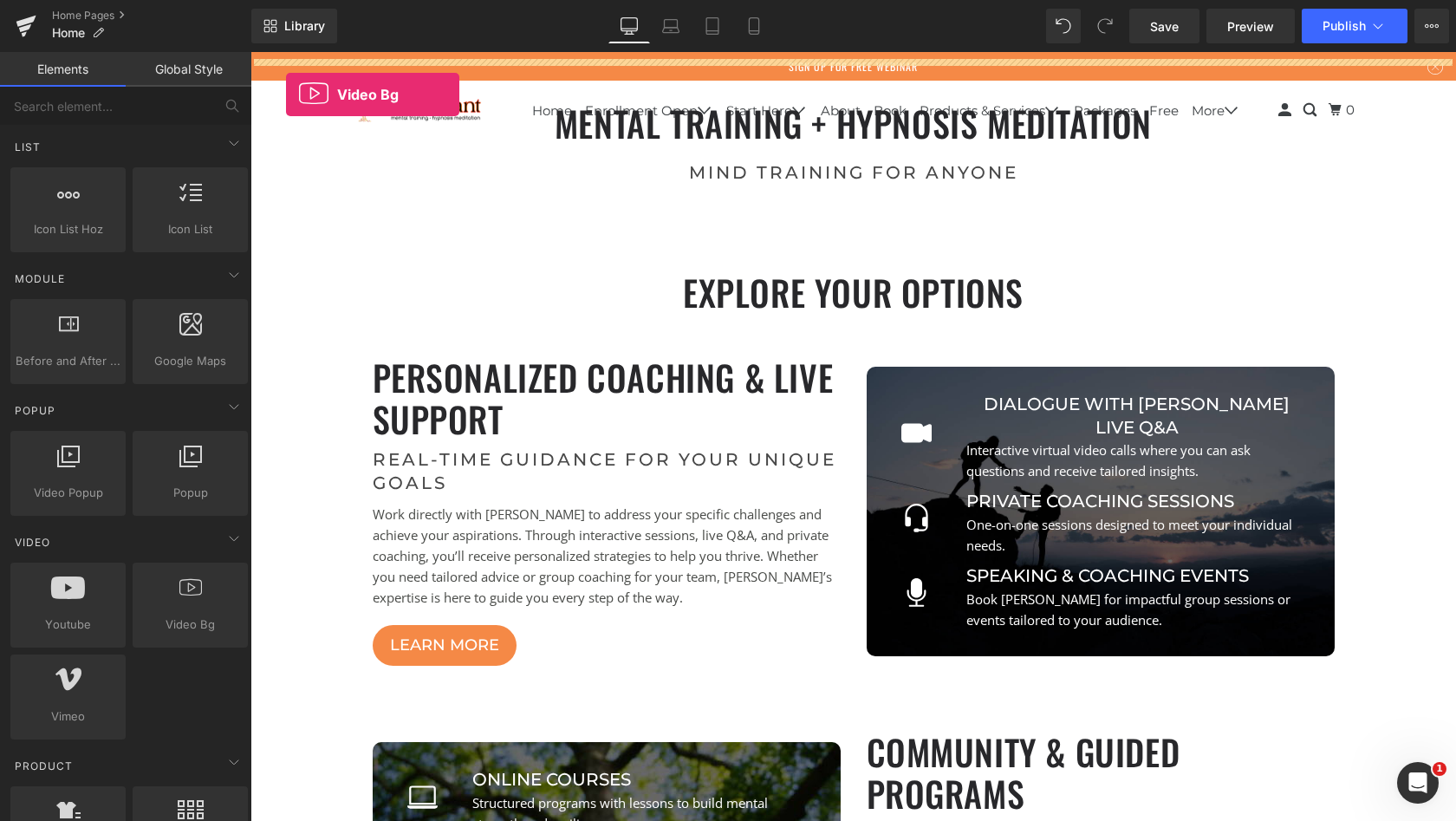
drag, startPoint x: 433, startPoint y: 667, endPoint x: 286, endPoint y: 94, distance: 591.6
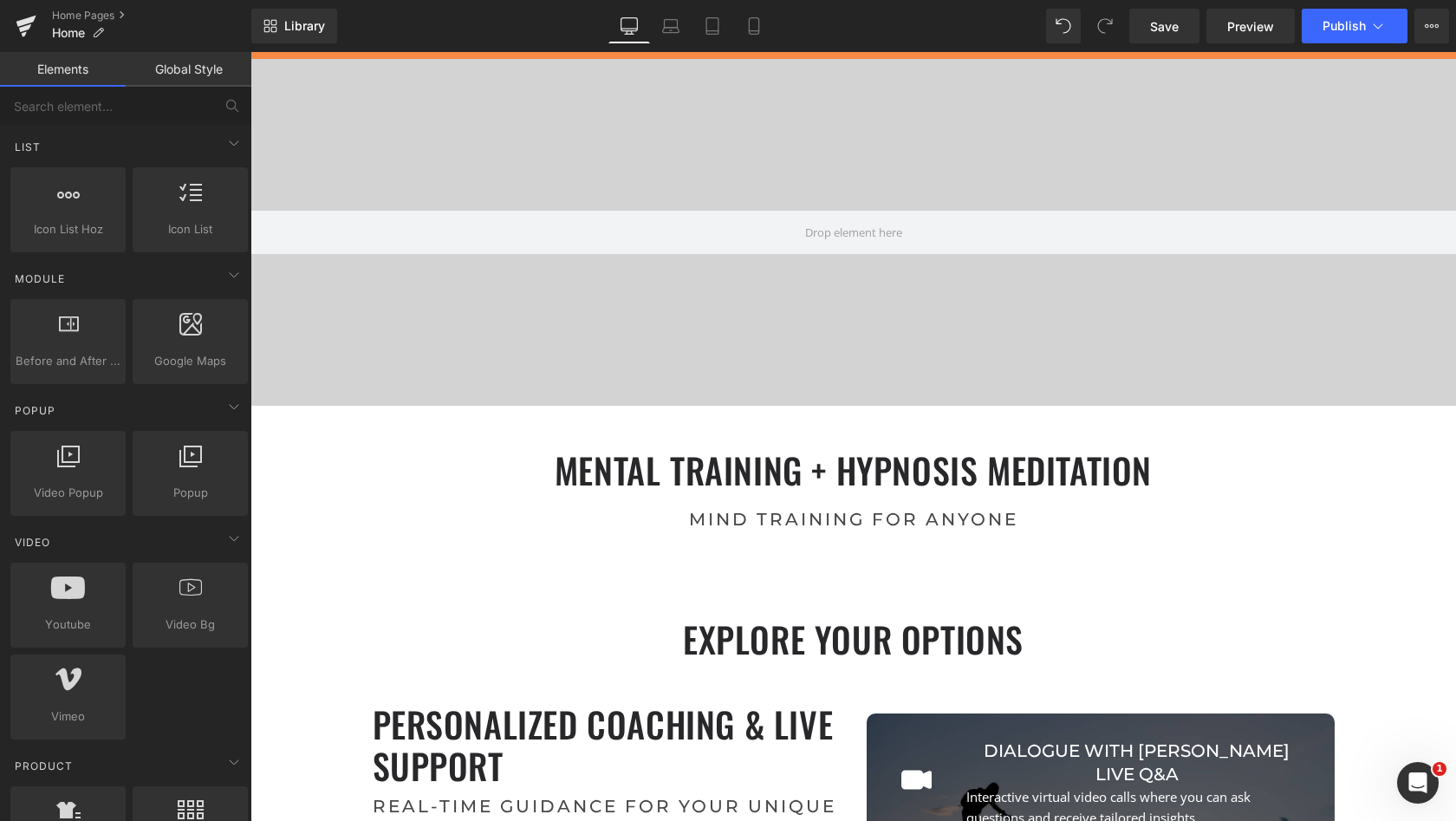
scroll to position [8105, 1199]
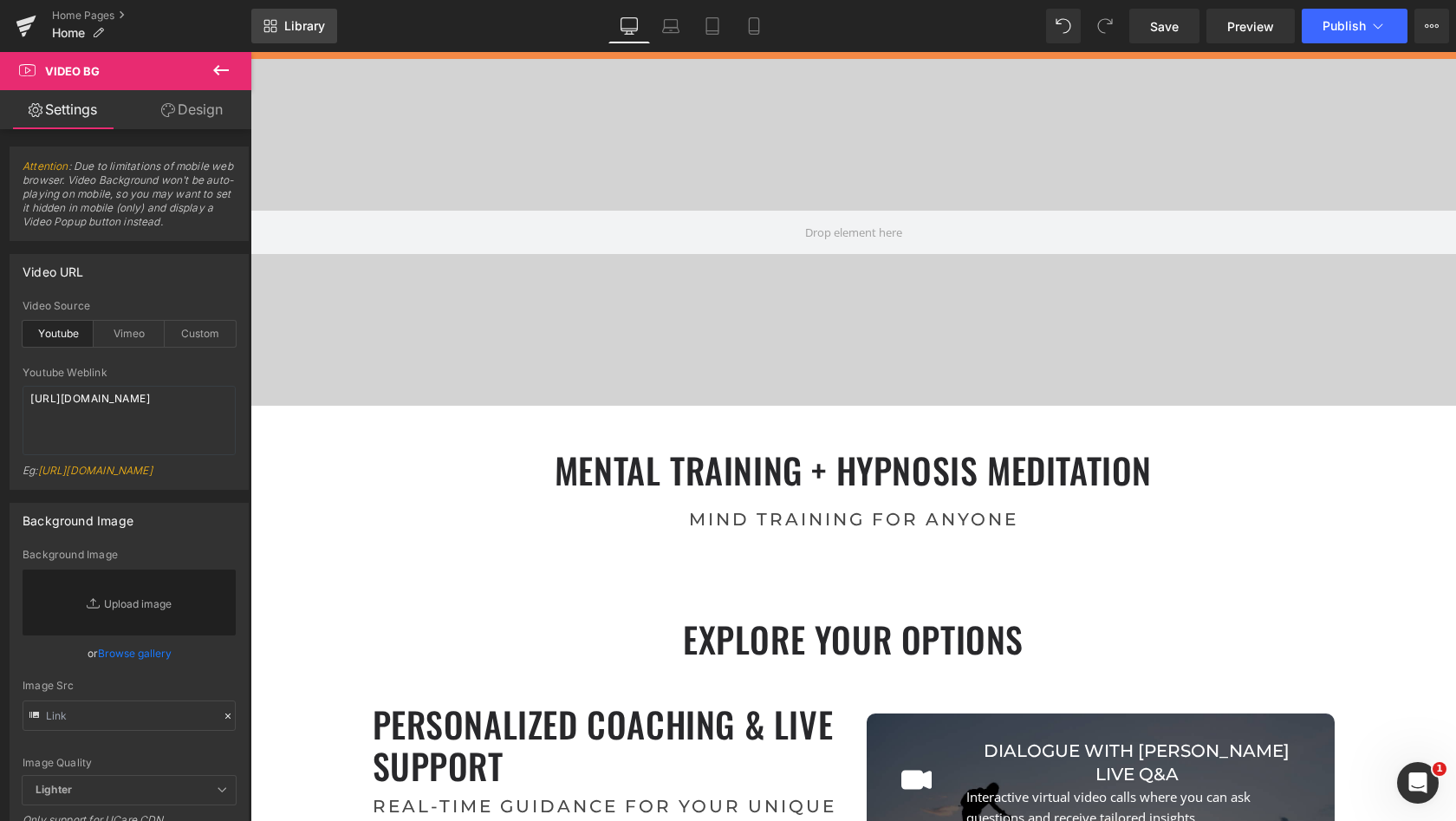
click at [280, 17] on link "Library" at bounding box center [294, 26] width 86 height 35
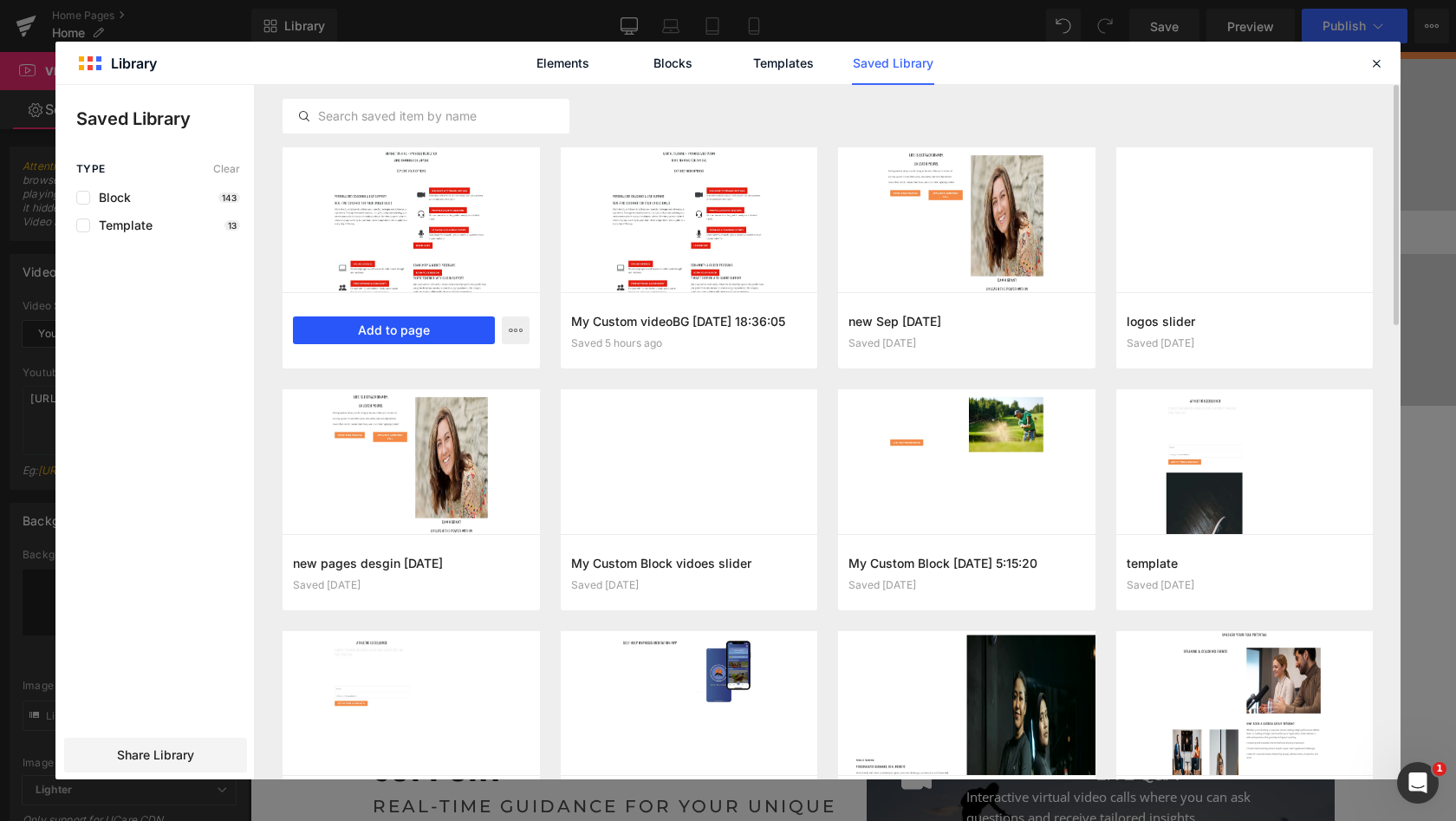
click at [414, 329] on button "Add to page" at bounding box center [394, 330] width 202 height 28
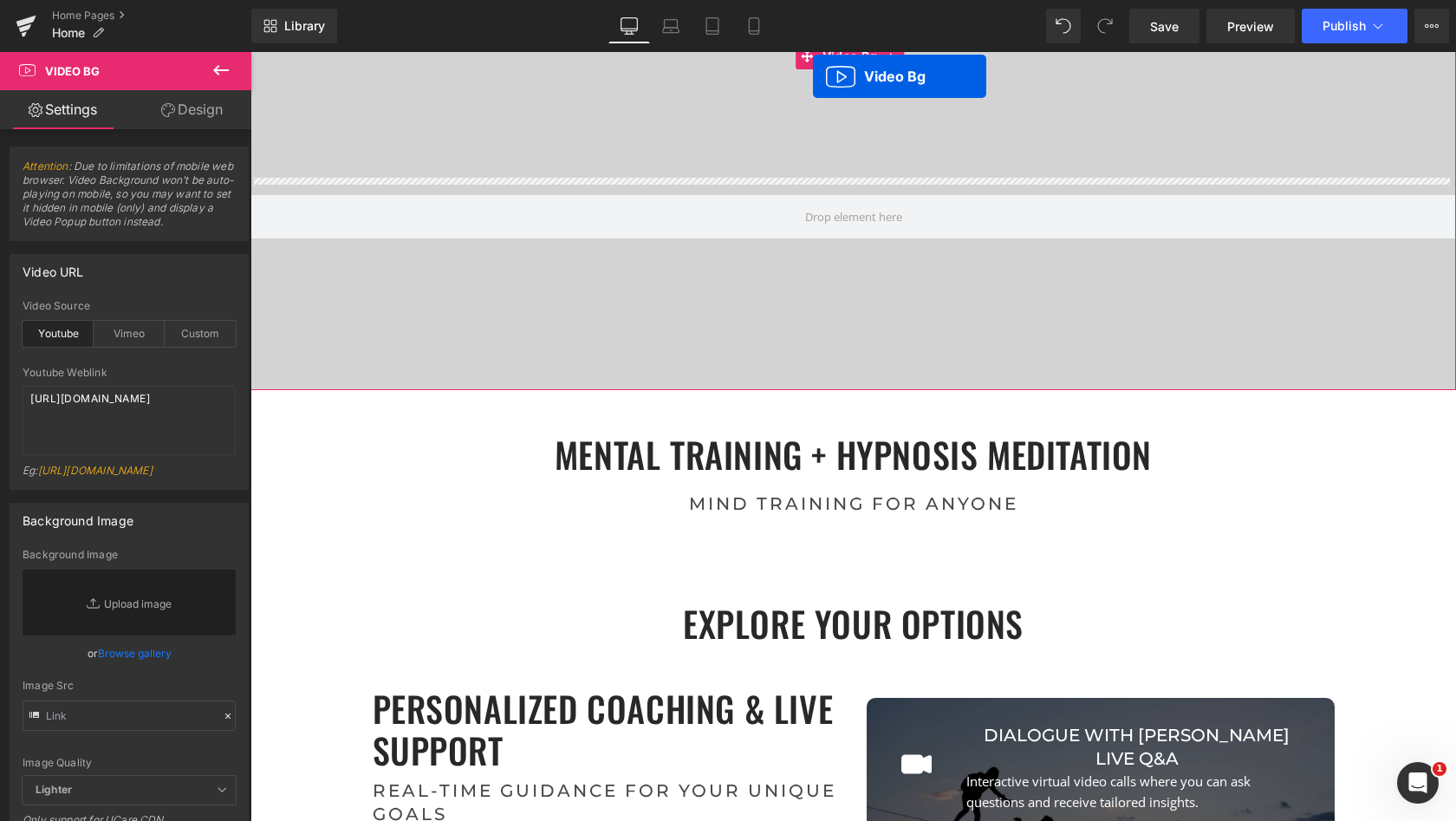
scroll to position [0, 0]
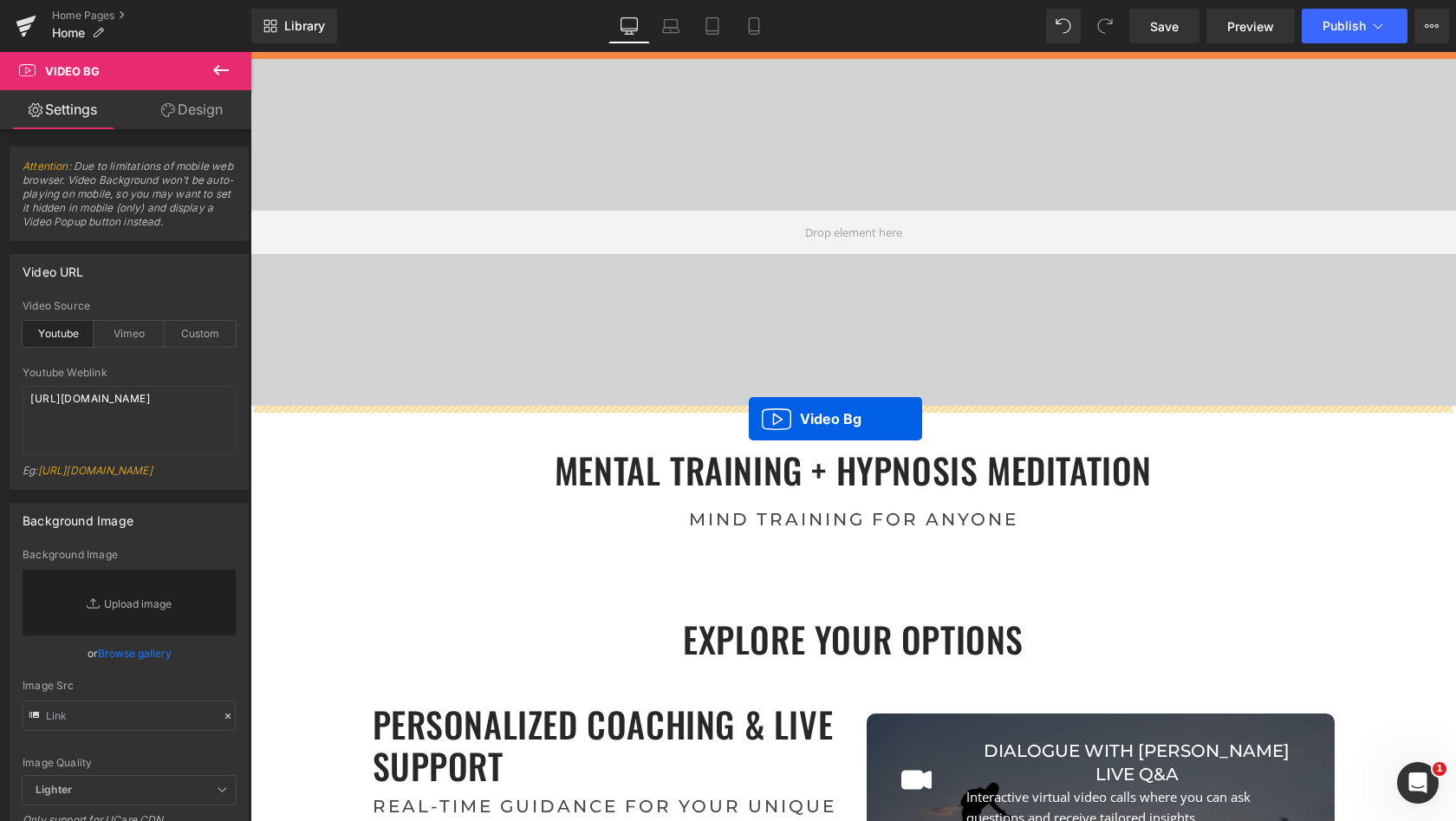
drag, startPoint x: 806, startPoint y: 358, endPoint x: 749, endPoint y: 418, distance: 82.8
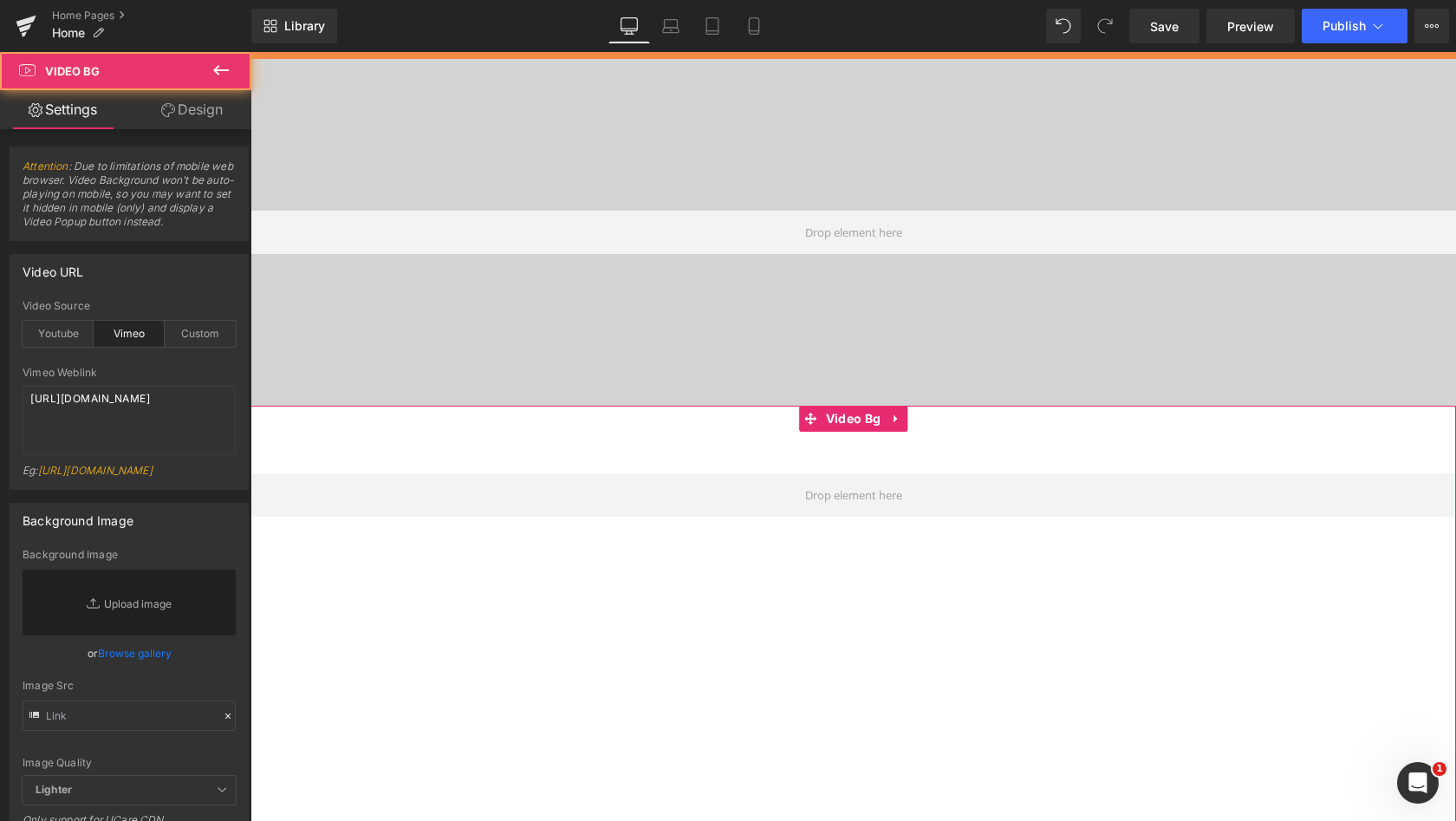
scroll to position [10280, 1199]
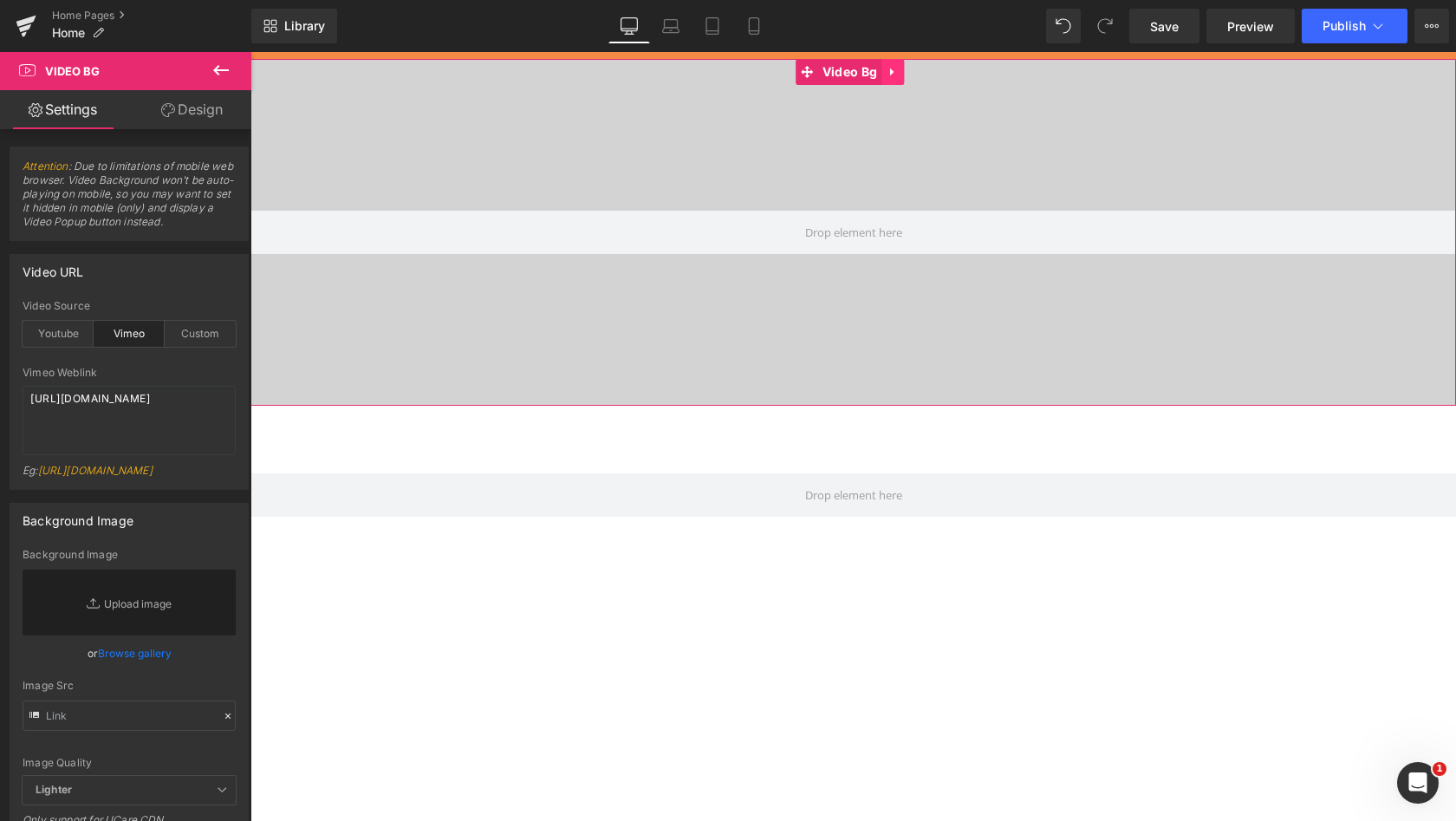
click at [889, 72] on icon at bounding box center [893, 71] width 12 height 13
click at [906, 70] on icon at bounding box center [904, 71] width 12 height 13
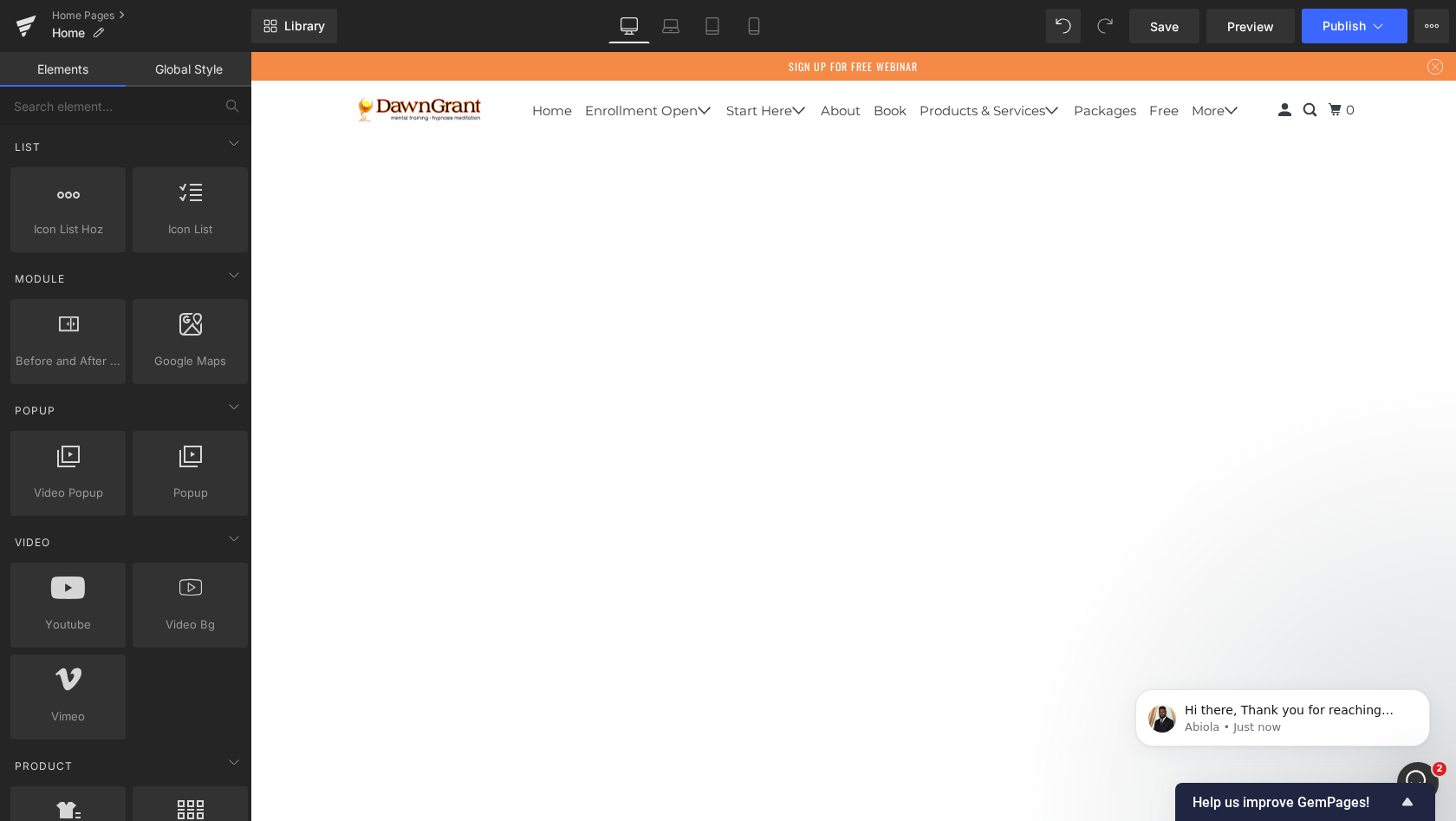
scroll to position [0, 0]
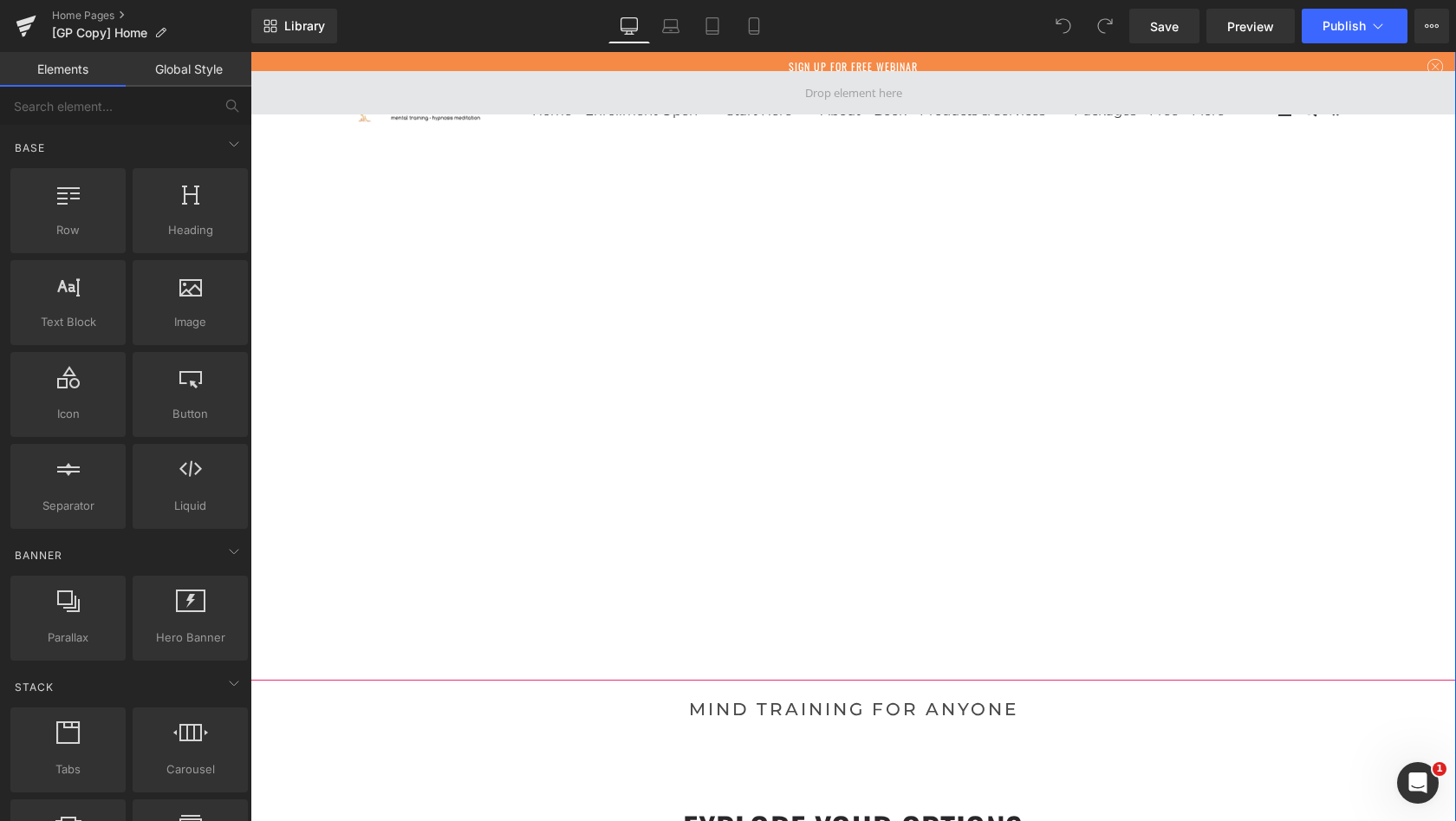
scroll to position [51, 0]
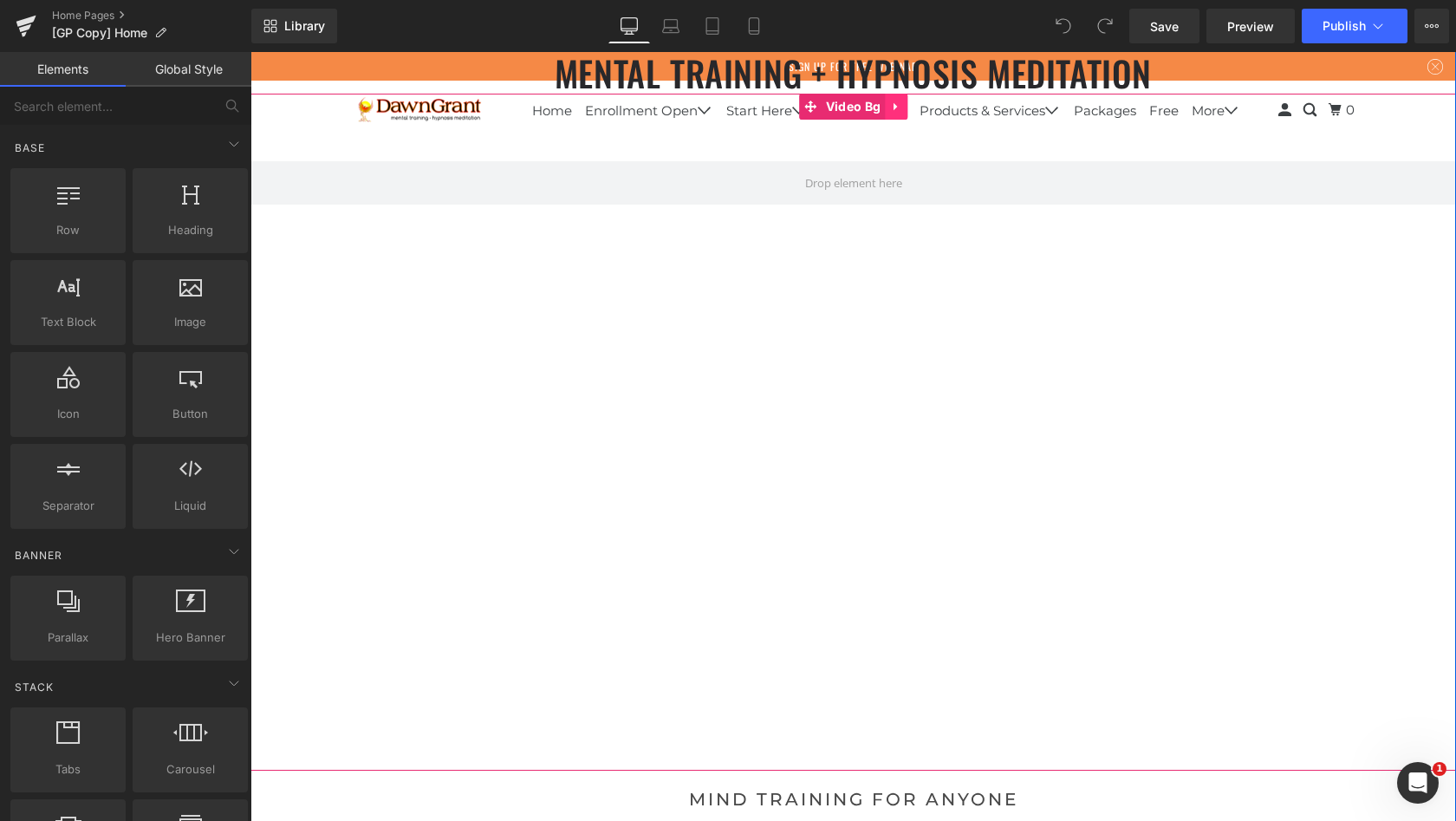
click at [894, 107] on icon at bounding box center [895, 107] width 3 height 8
click at [880, 103] on icon at bounding box center [885, 106] width 12 height 12
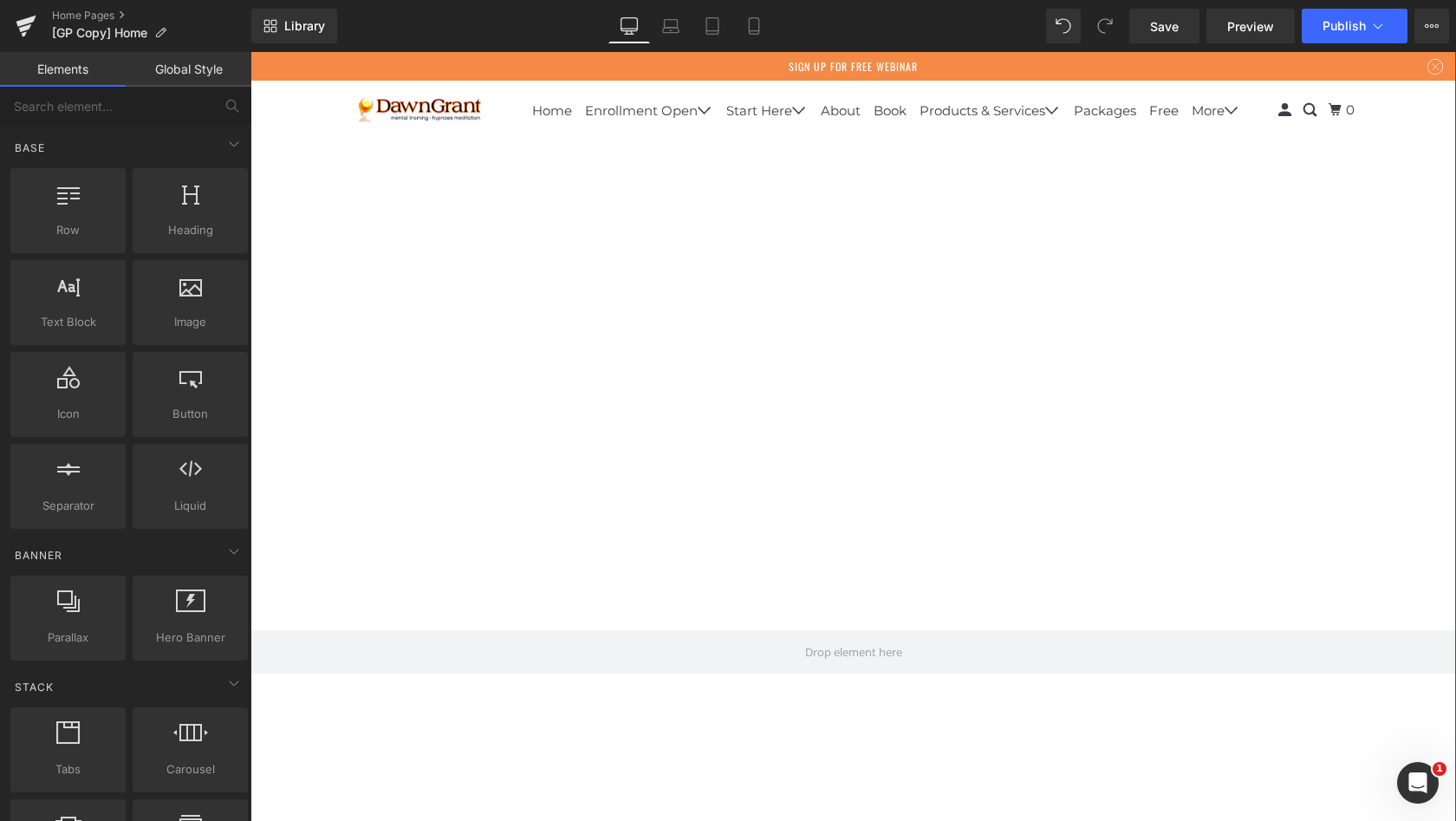
scroll to position [4867, 0]
click at [1251, 24] on span "Preview" at bounding box center [1251, 26] width 47 height 18
click at [67, 17] on link "Home Pages" at bounding box center [151, 16] width 199 height 14
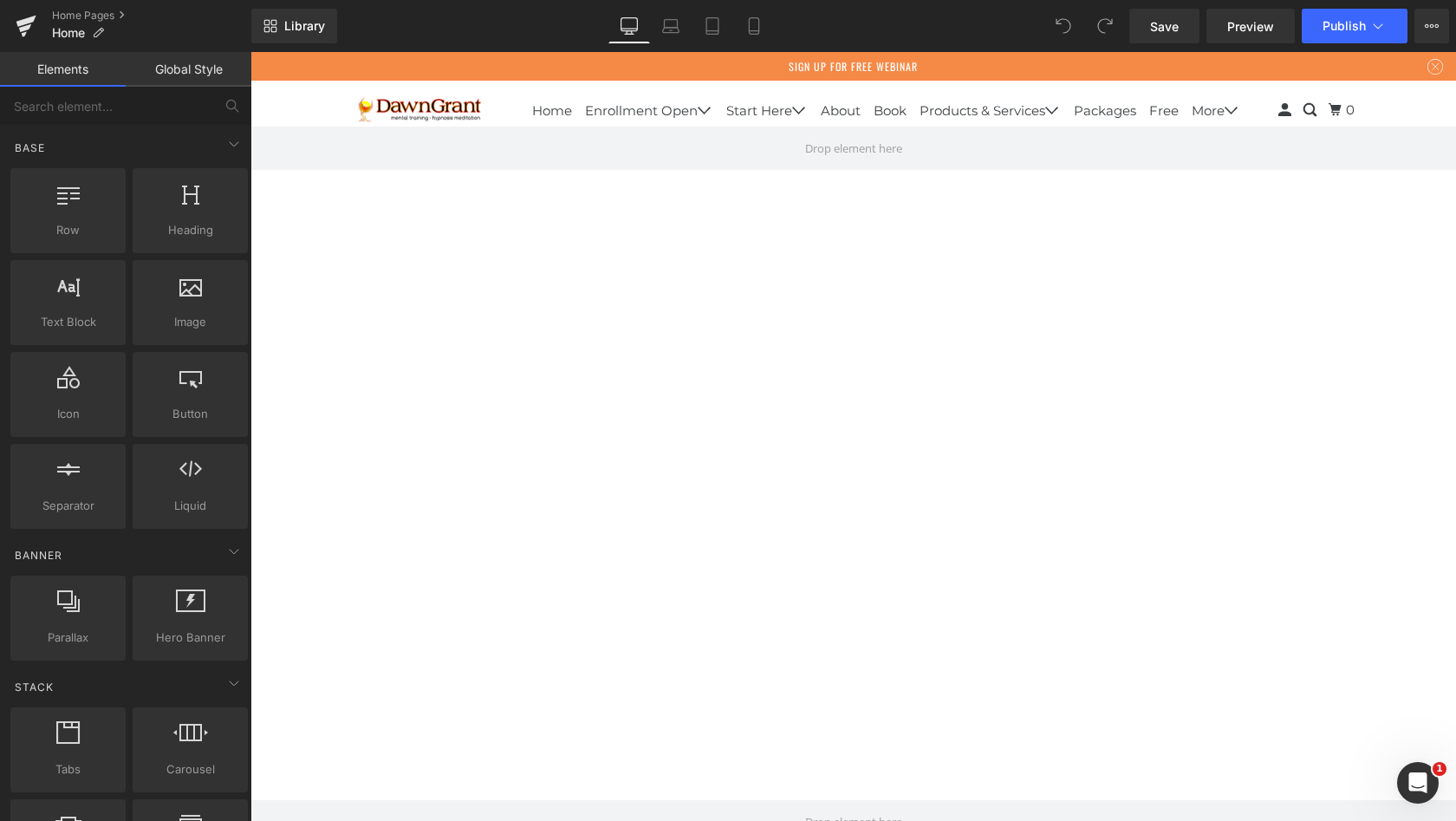
scroll to position [9104, 1199]
click at [806, 75] on icon at bounding box center [807, 71] width 12 height 12
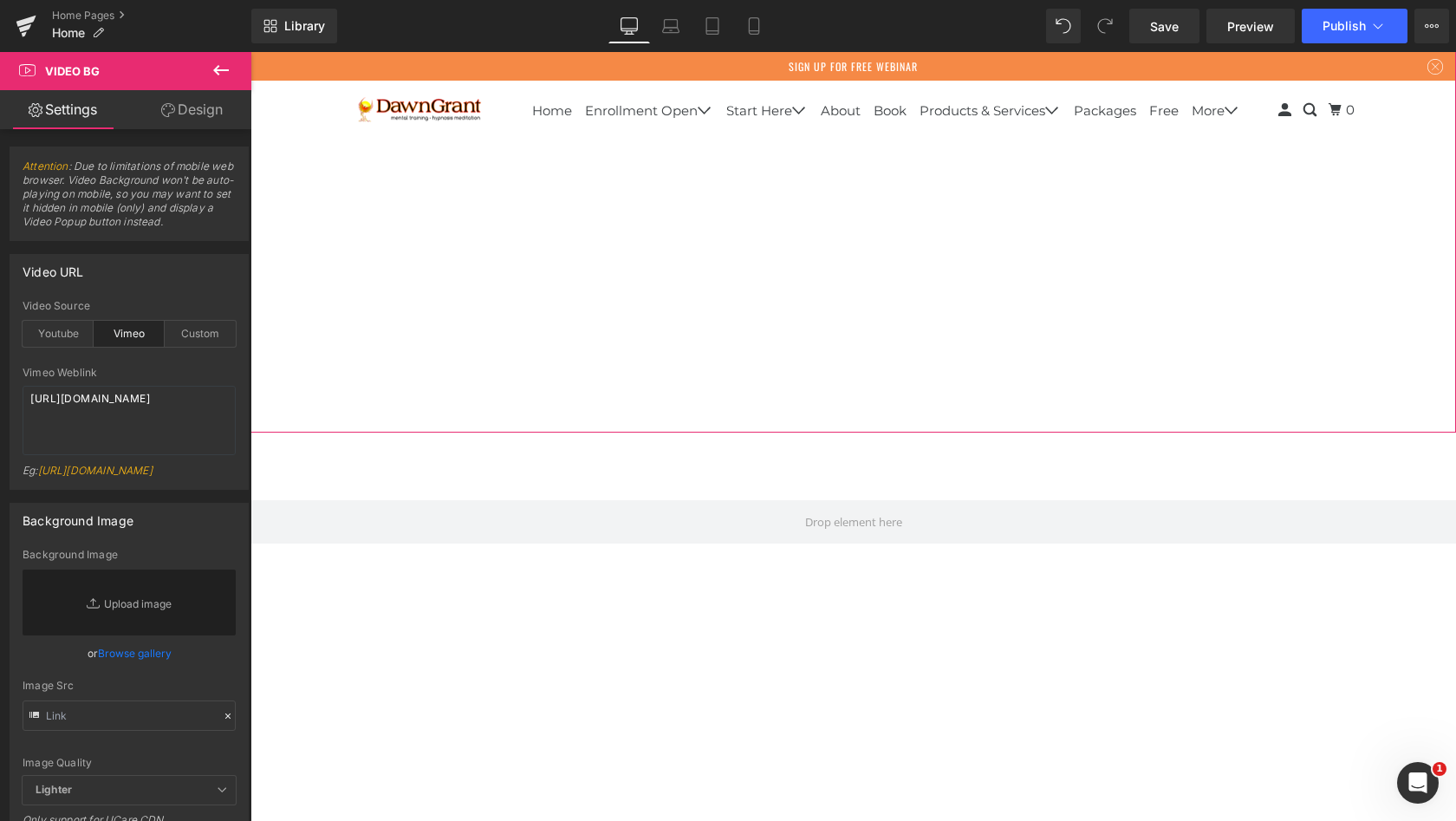
scroll to position [293, 0]
click at [846, 109] on div at bounding box center [853, 103] width 1206 height 674
click at [850, 93] on div at bounding box center [853, 103] width 1206 height 674
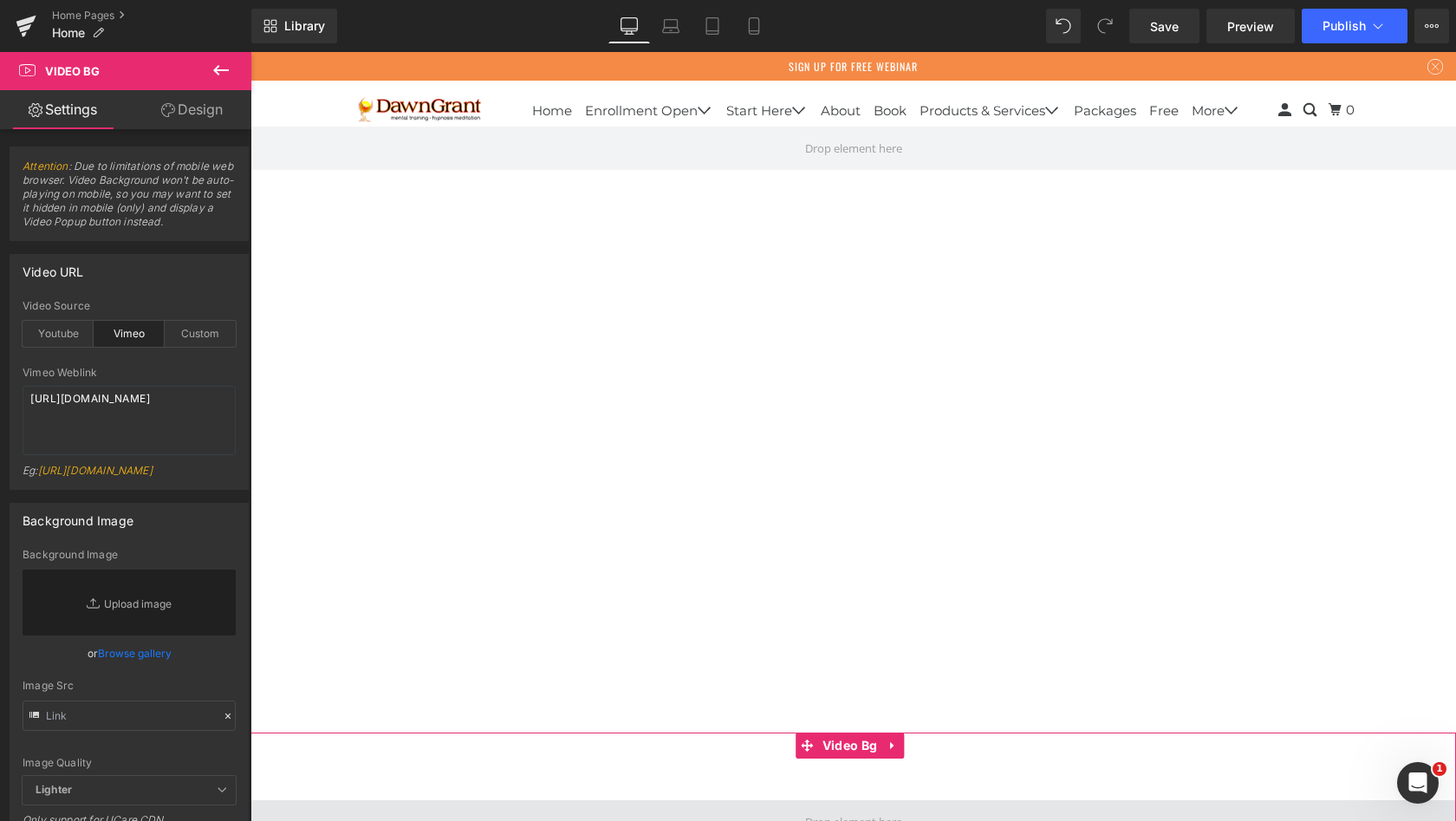
scroll to position [0, 0]
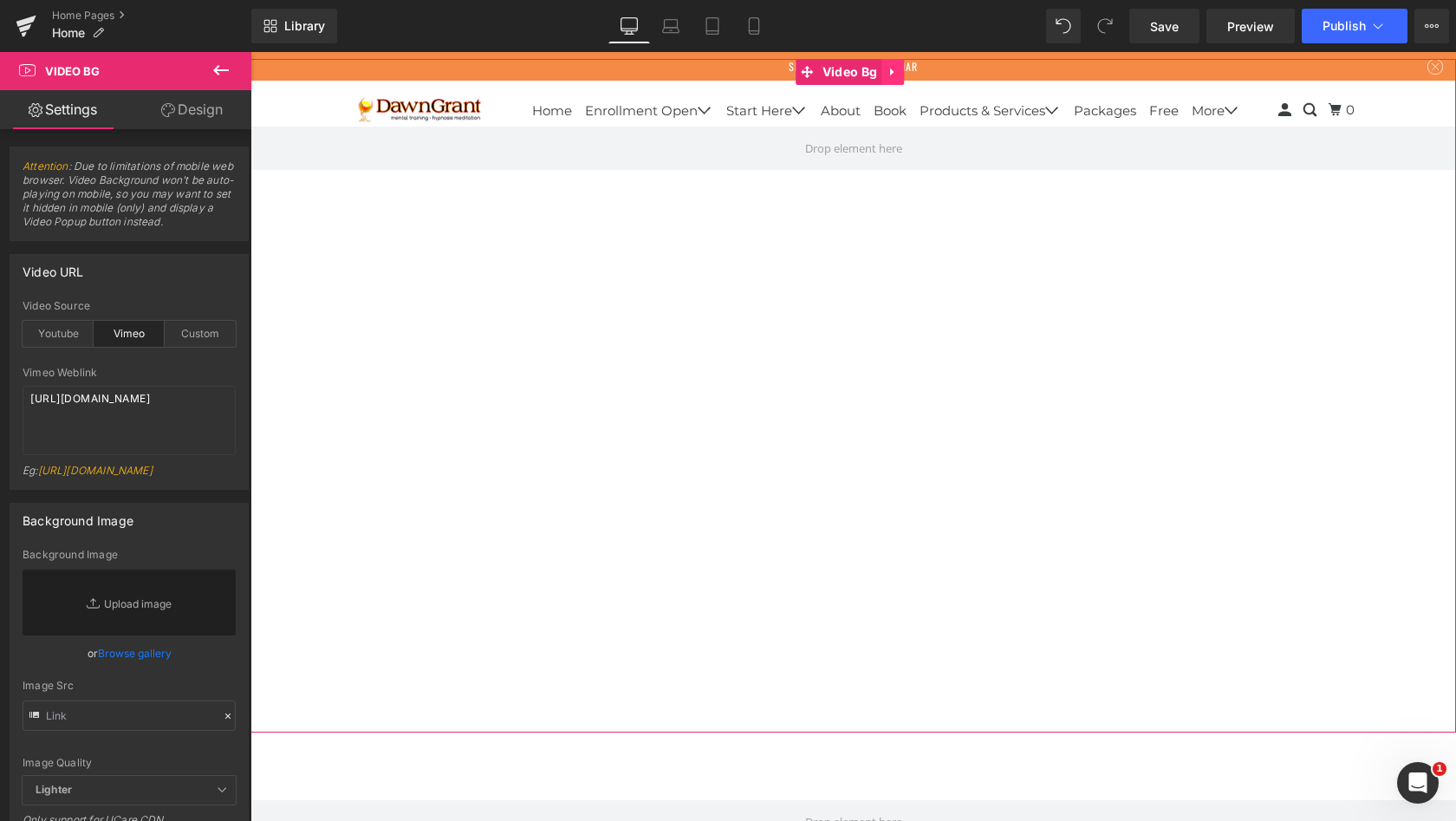
click at [893, 71] on icon at bounding box center [891, 72] width 3 height 8
click at [908, 70] on icon at bounding box center [904, 71] width 12 height 12
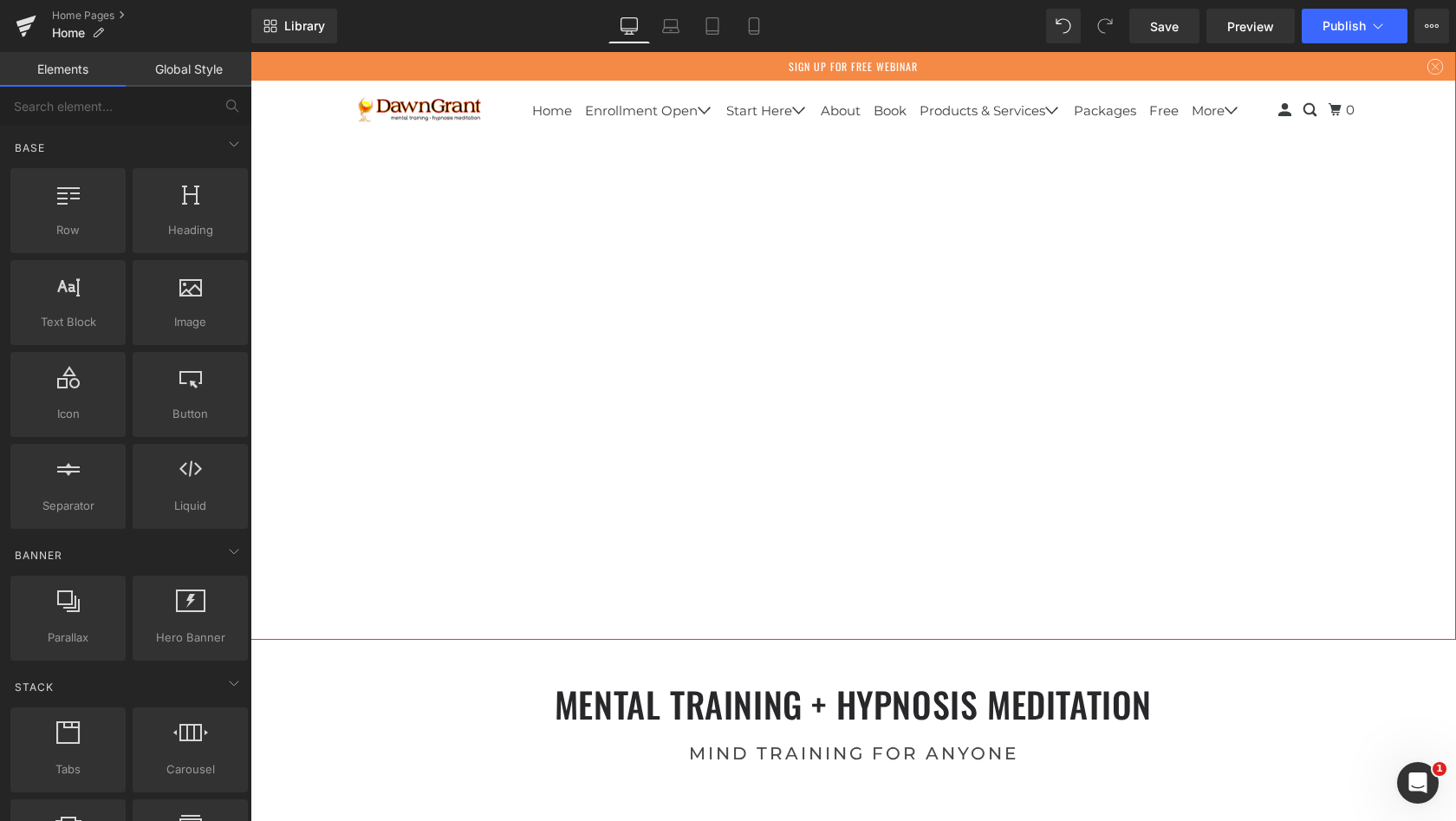
scroll to position [4667, 0]
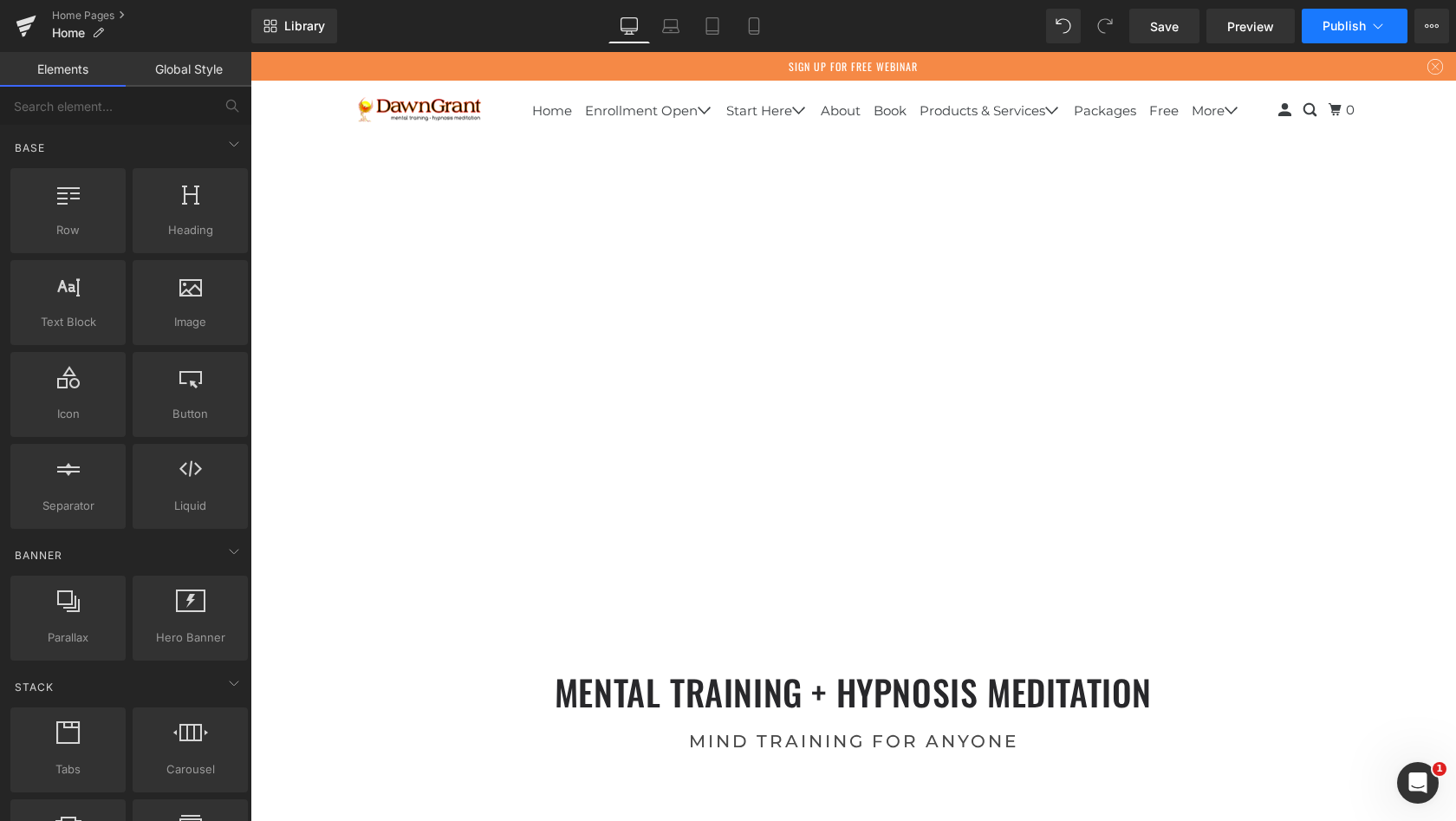
click at [1329, 23] on span "Publish" at bounding box center [1345, 26] width 44 height 14
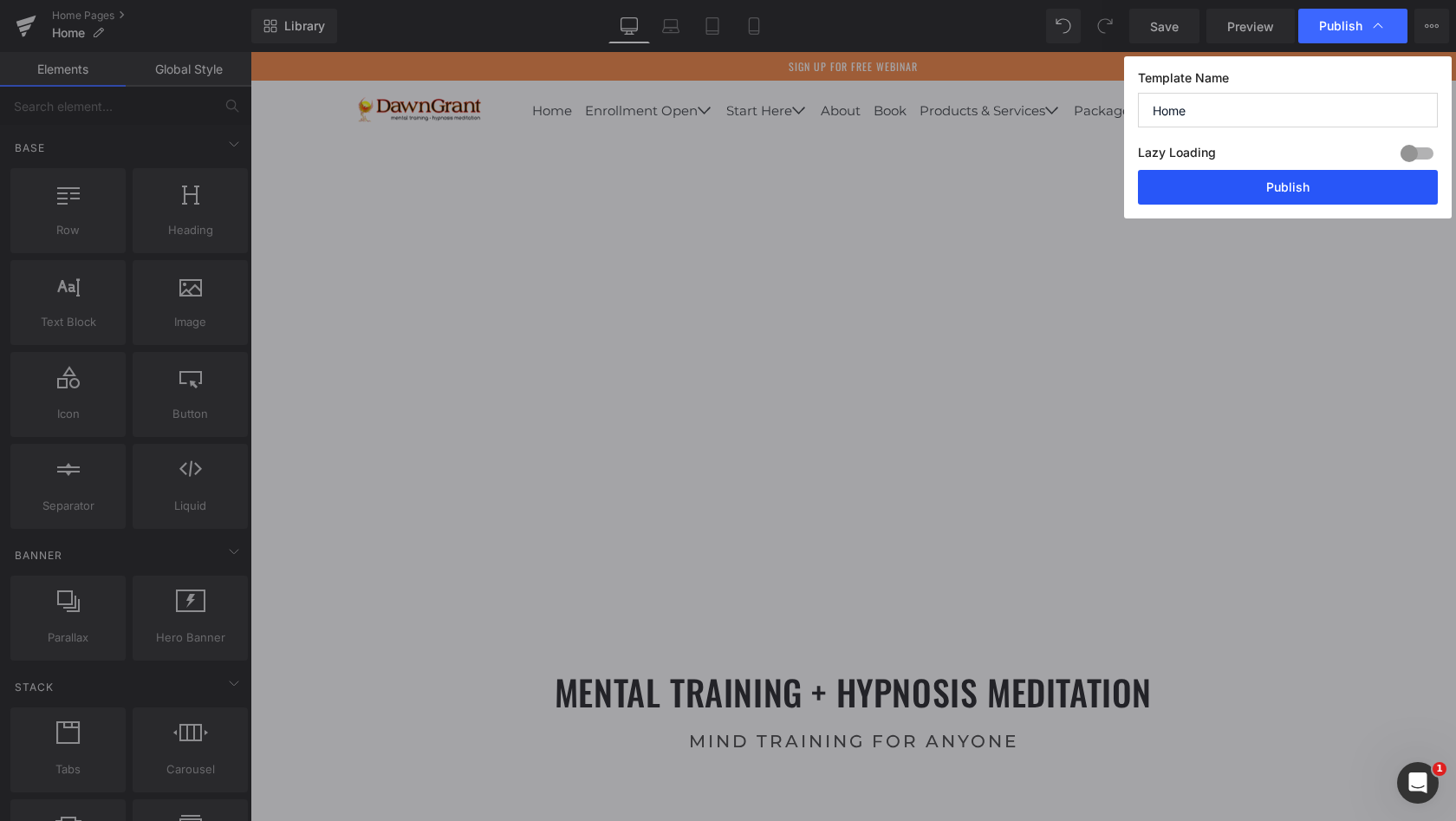
click at [1296, 184] on button "Publish" at bounding box center [1288, 186] width 300 height 35
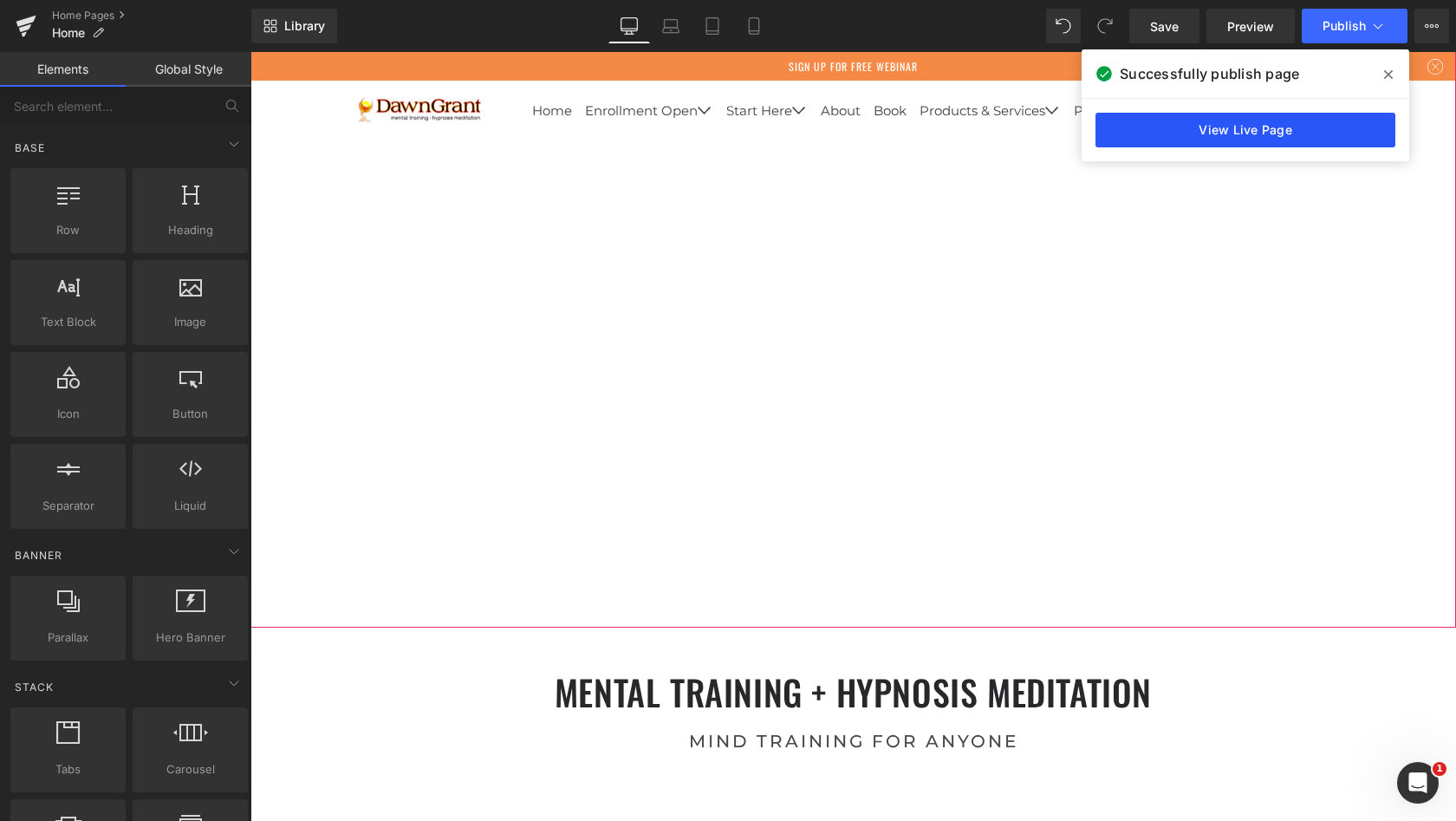
click at [1256, 130] on link "View Live Page" at bounding box center [1246, 130] width 300 height 35
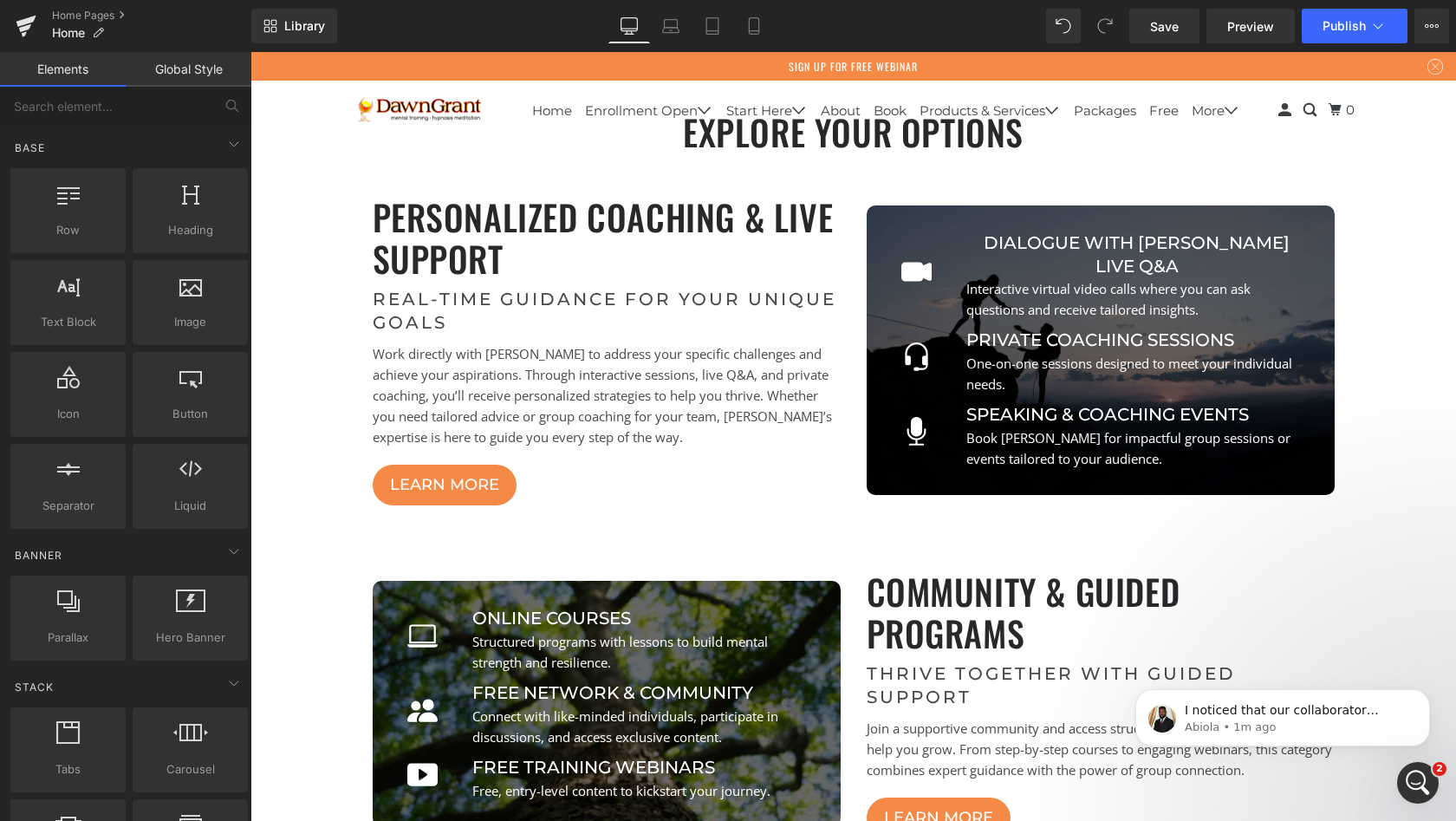
scroll to position [5402, 0]
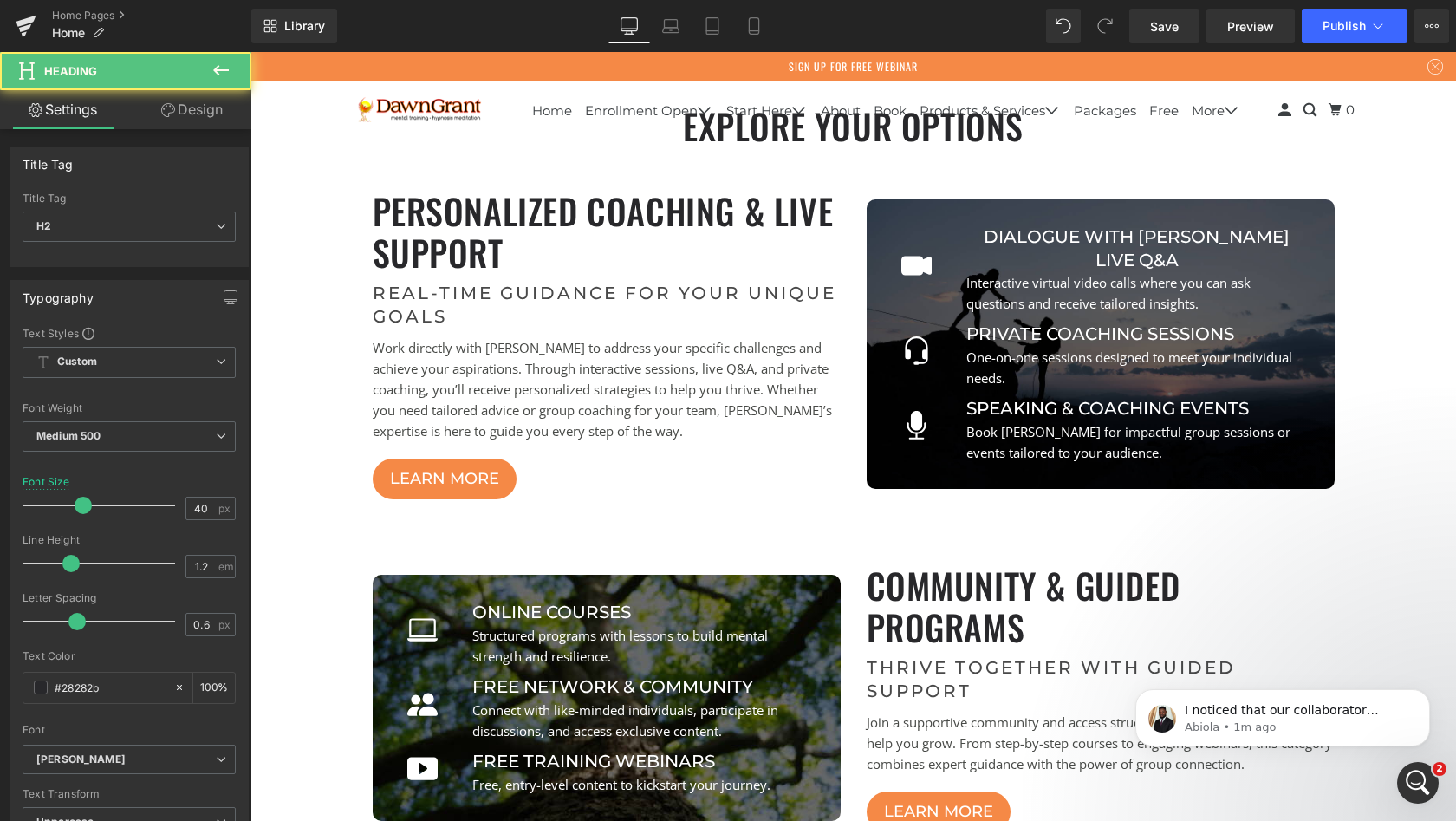
click at [682, 259] on h2 "Personalized Coaching & Live Support" at bounding box center [607, 232] width 468 height 83
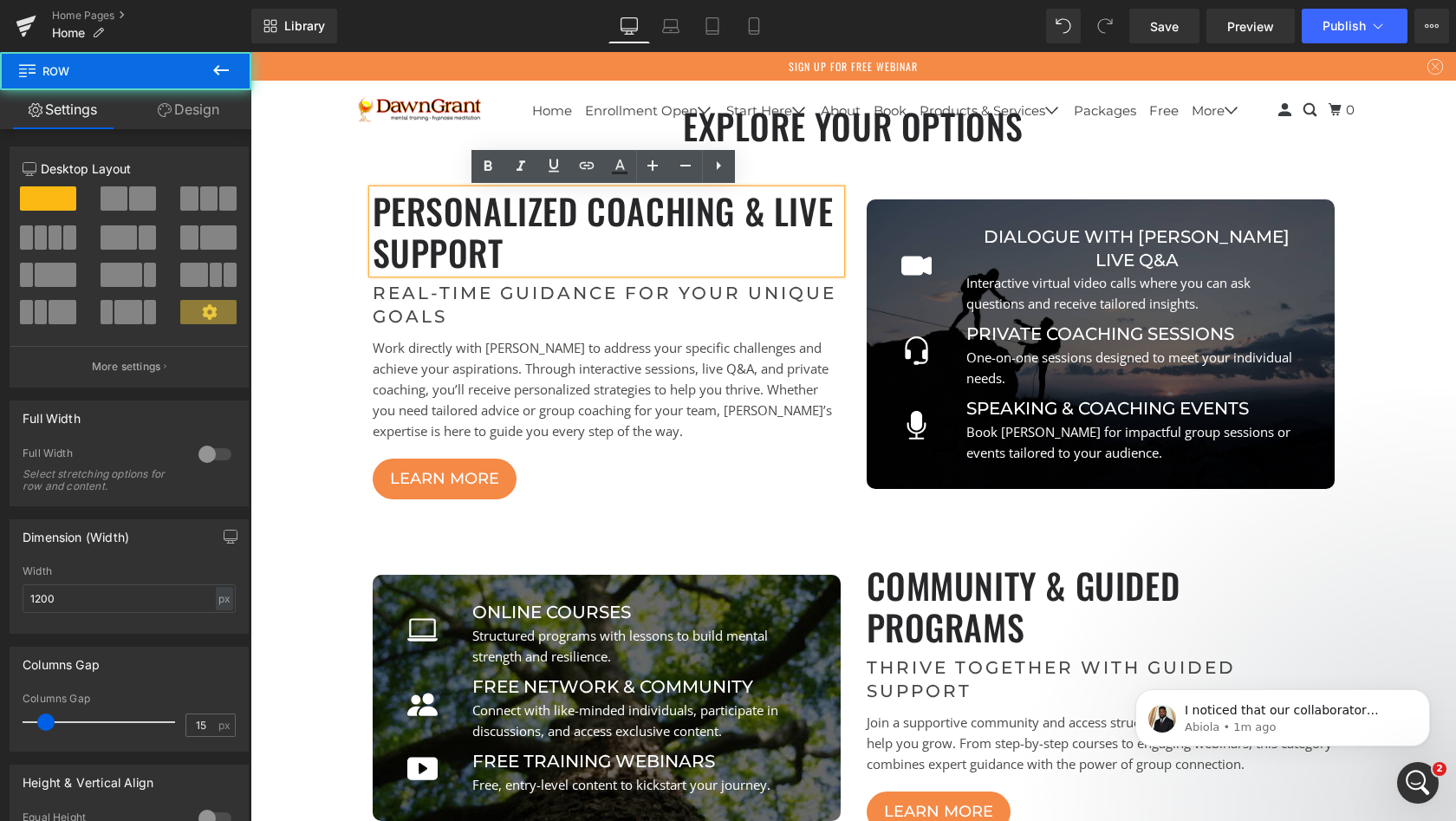
click at [878, 175] on div "explore Your Options Heading Personalized Coaching & Live Support Heading Real-…" at bounding box center [853, 759] width 1014 height 1307
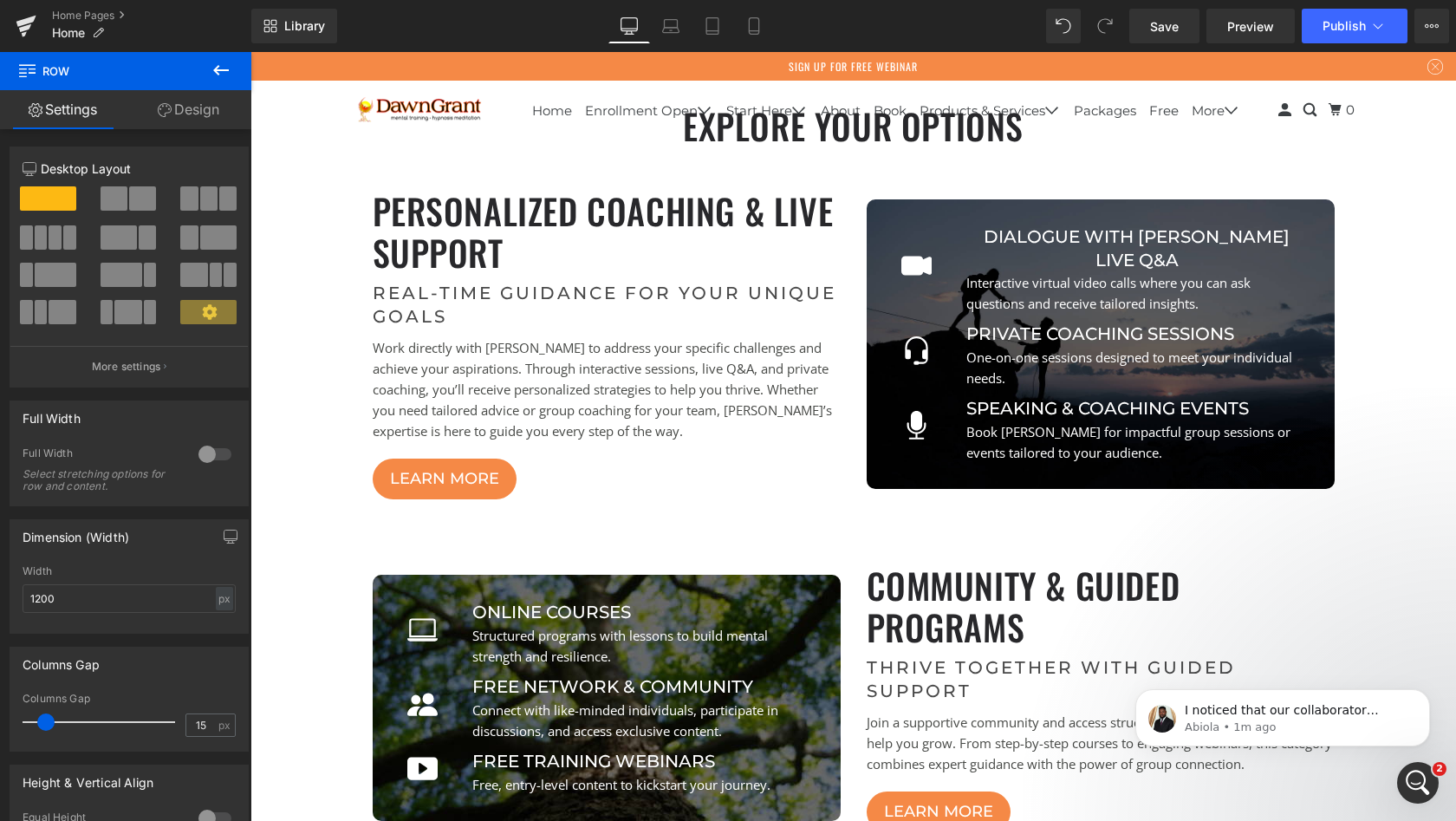
click at [695, 176] on div "explore Your Options Heading Personalized Coaching & Live Support Heading Real-…" at bounding box center [853, 759] width 1014 height 1307
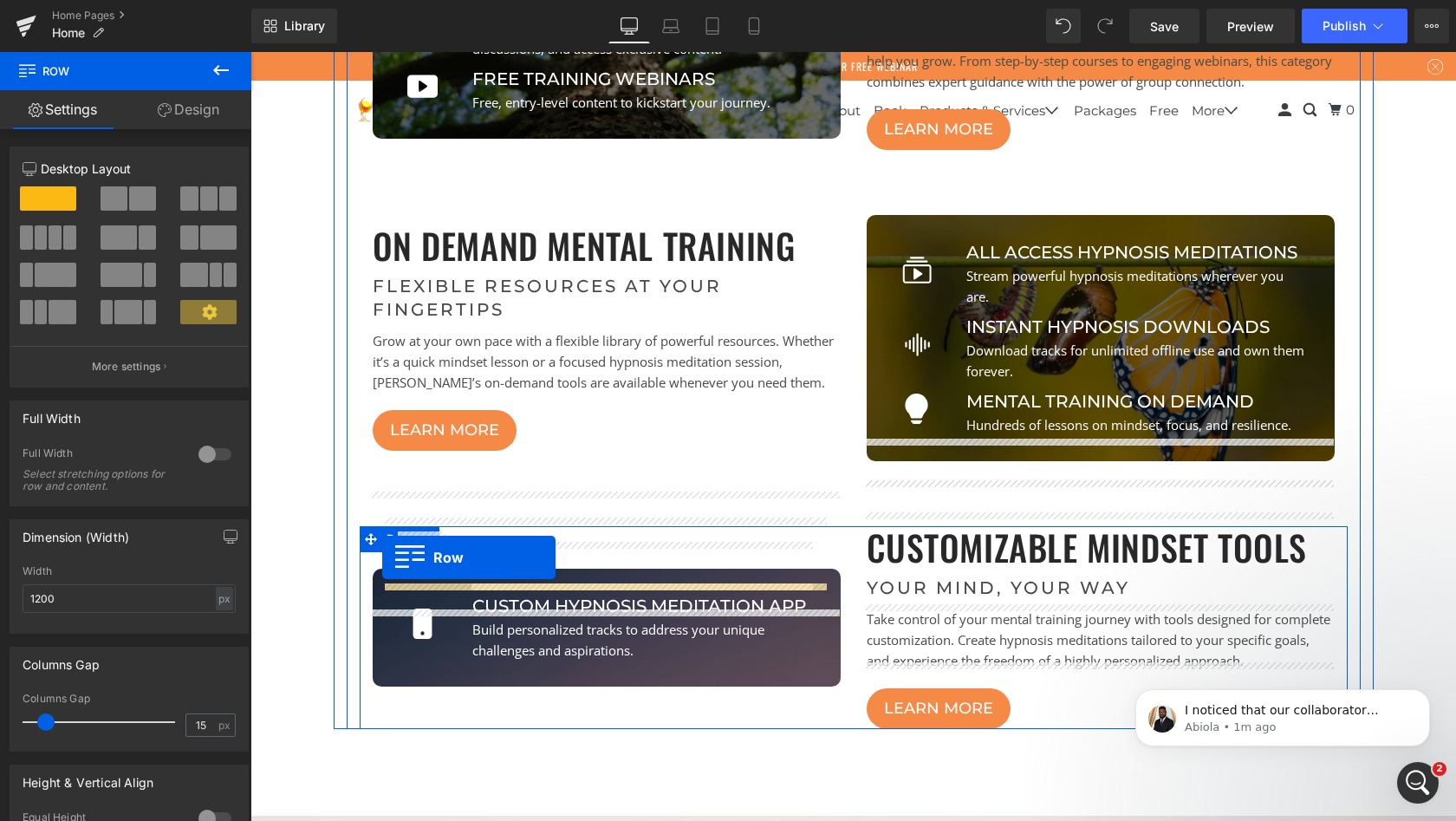
scroll to position [5906, 0]
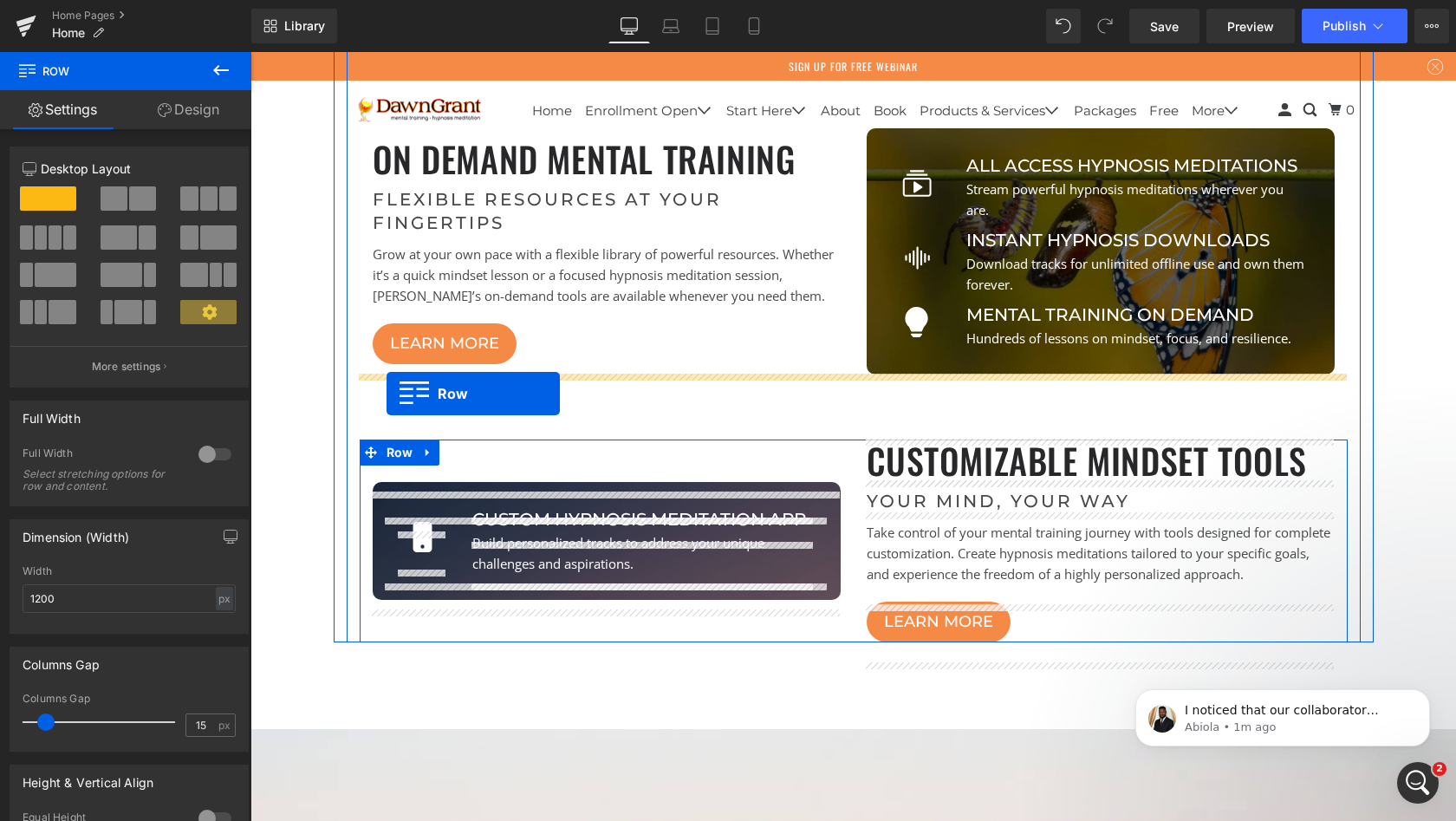
drag, startPoint x: 366, startPoint y: 199, endPoint x: 387, endPoint y: 394, distance: 196.1
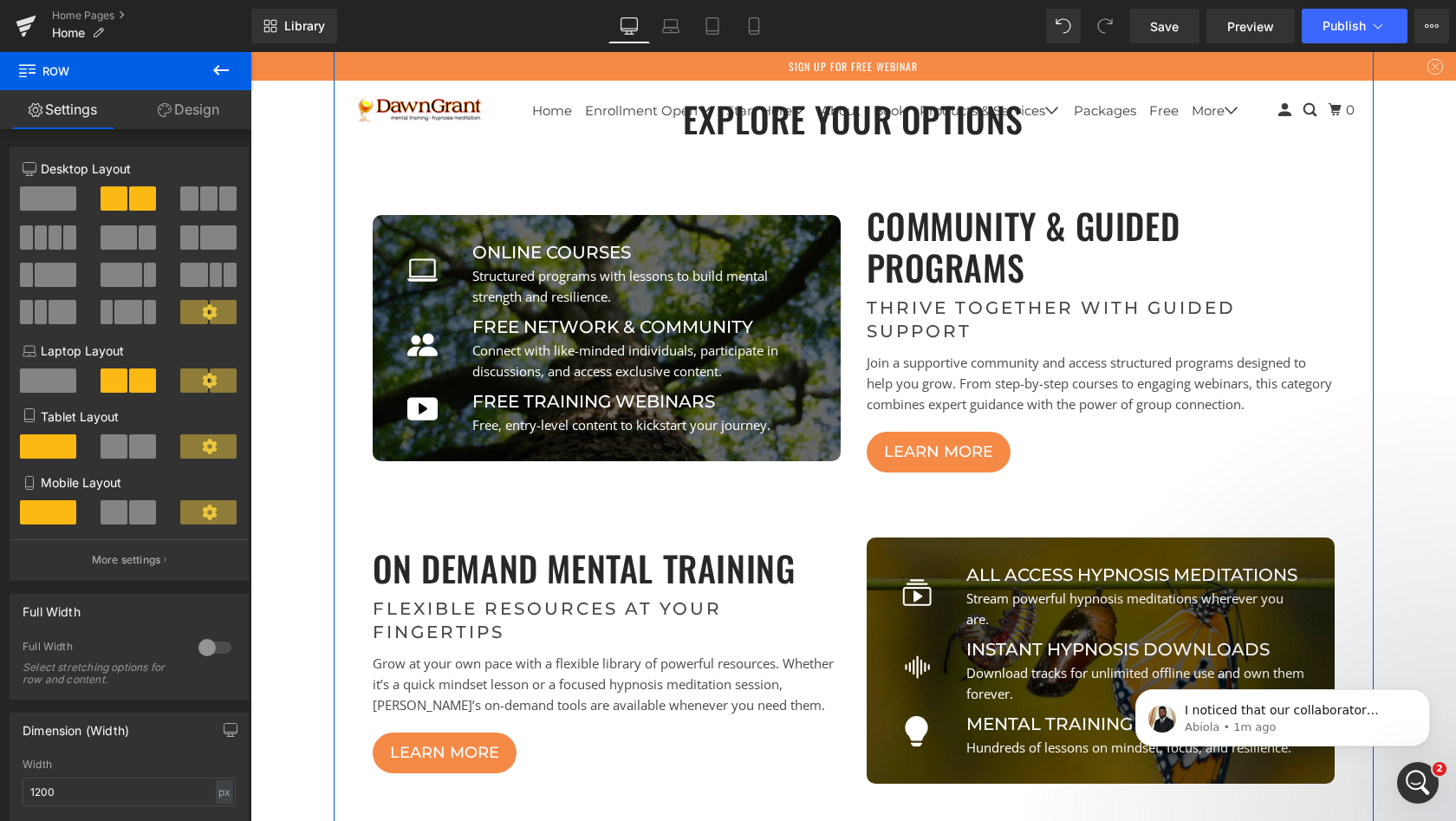
scroll to position [5411, 0]
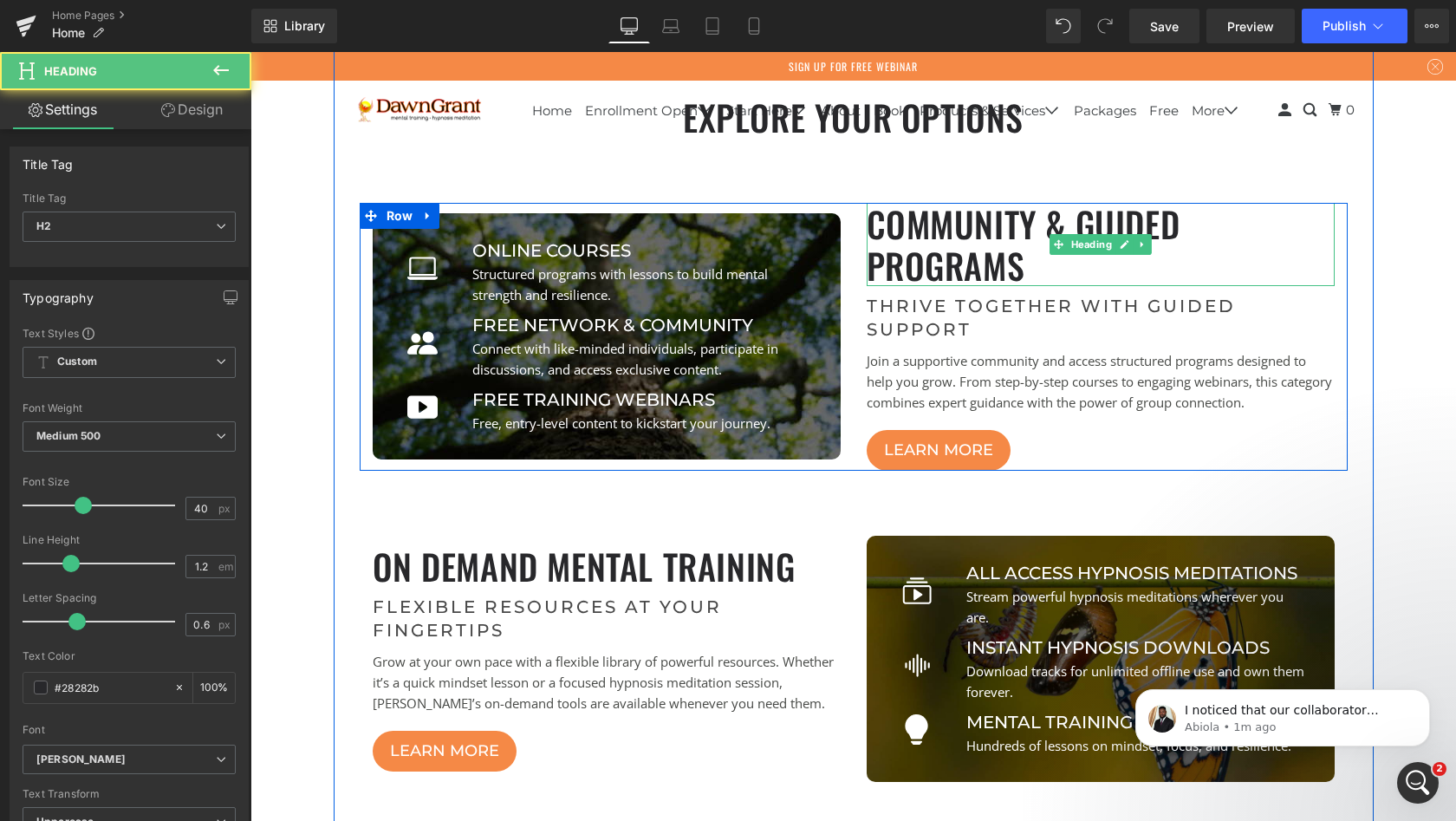
click at [1178, 223] on h2 "Community & Guided Programs" at bounding box center [1101, 245] width 468 height 83
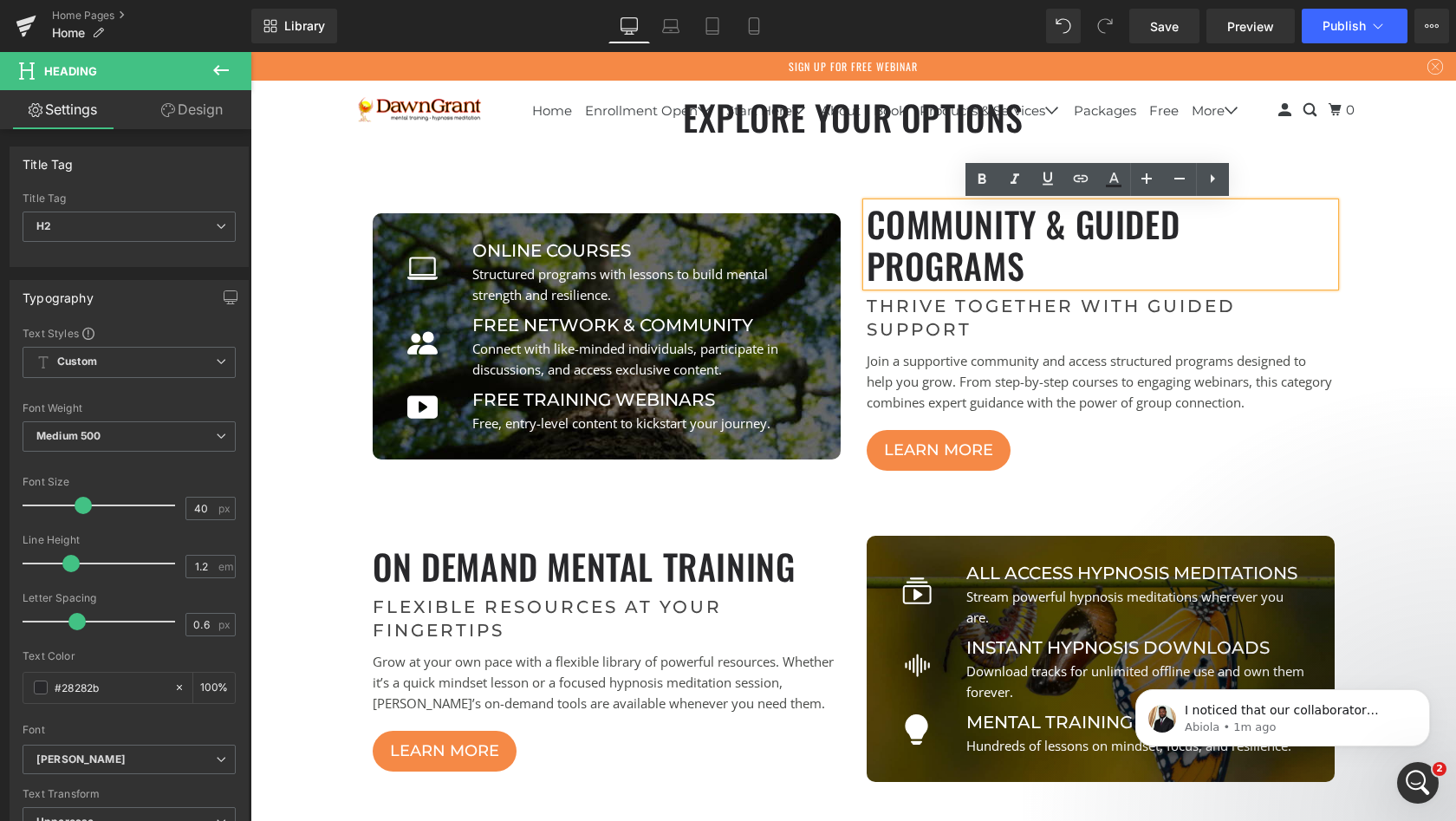
click at [1175, 225] on h2 "Community & Guided Programs" at bounding box center [1101, 245] width 468 height 83
click at [1178, 226] on h2 "Community & Guided Programs" at bounding box center [1101, 245] width 468 height 83
click at [1178, 227] on h2 "Community & Guided Programs" at bounding box center [1101, 245] width 468 height 83
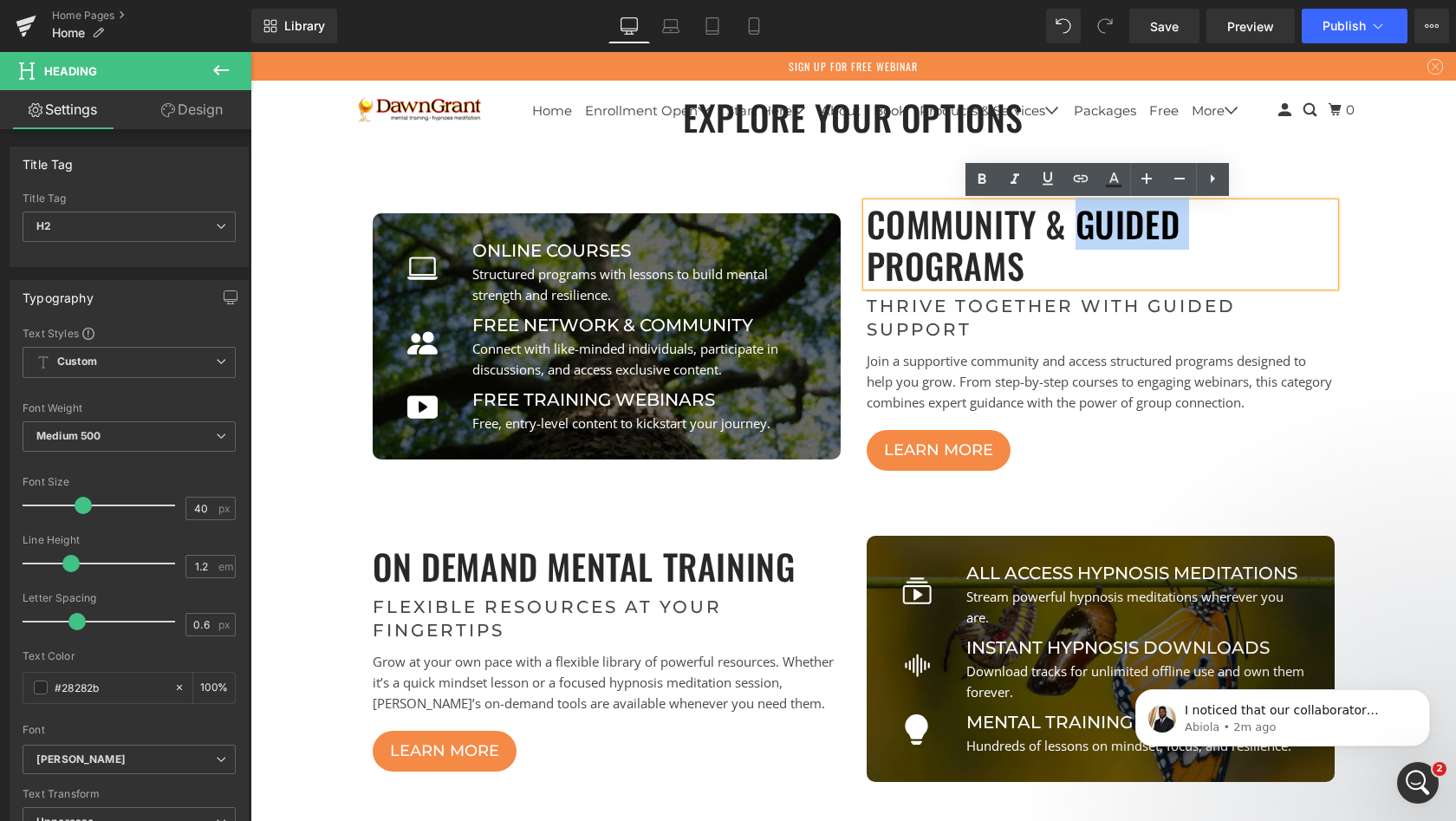
drag, startPoint x: 1179, startPoint y: 229, endPoint x: 1127, endPoint y: 229, distance: 52.0
click at [1127, 229] on h2 "Community & Guided Programs" at bounding box center [1101, 245] width 468 height 83
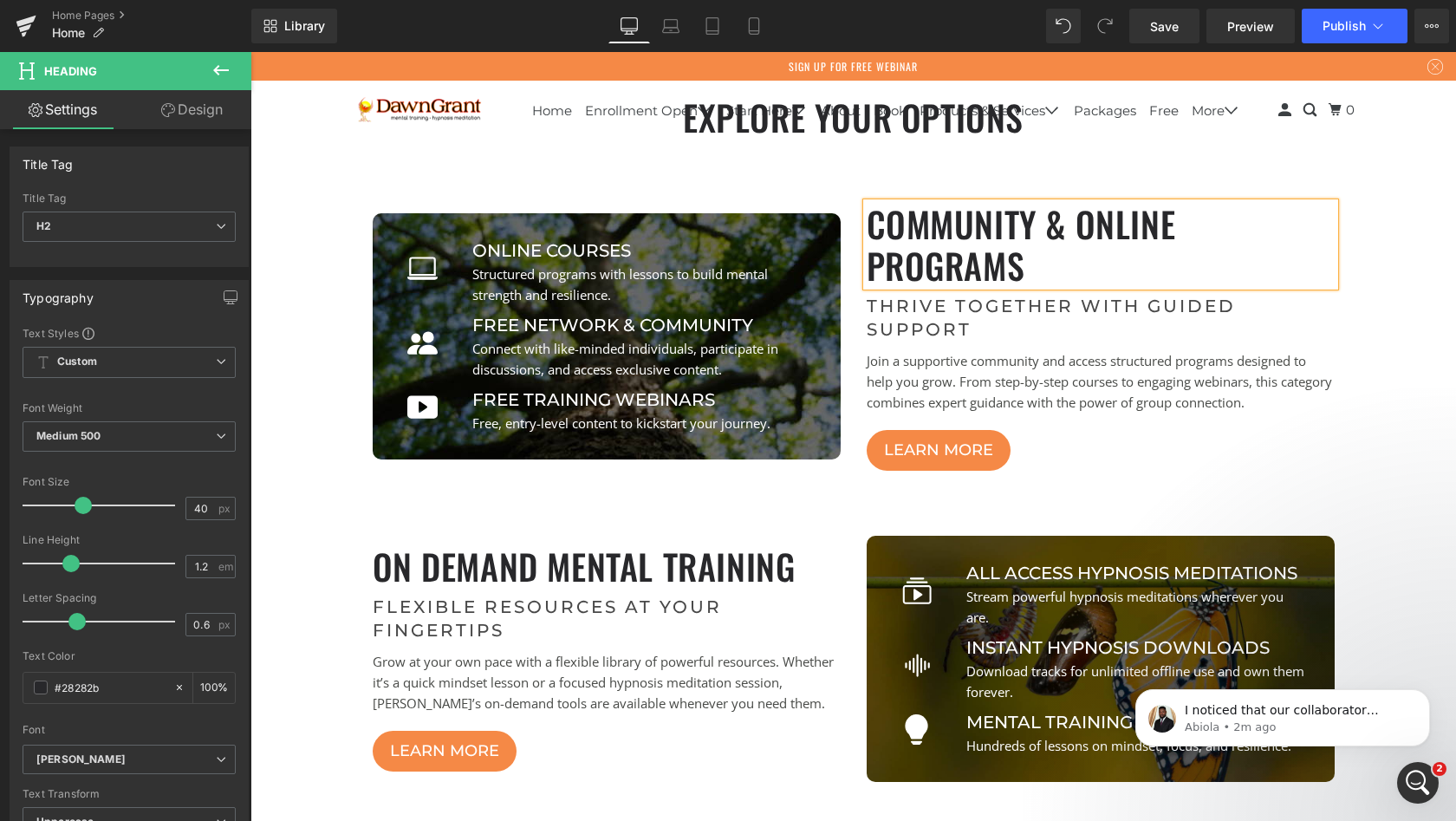
scroll to position [12992, 1199]
click at [1181, 219] on h2 "Community & ONLINE TRAINING Programs" at bounding box center [1101, 245] width 468 height 83
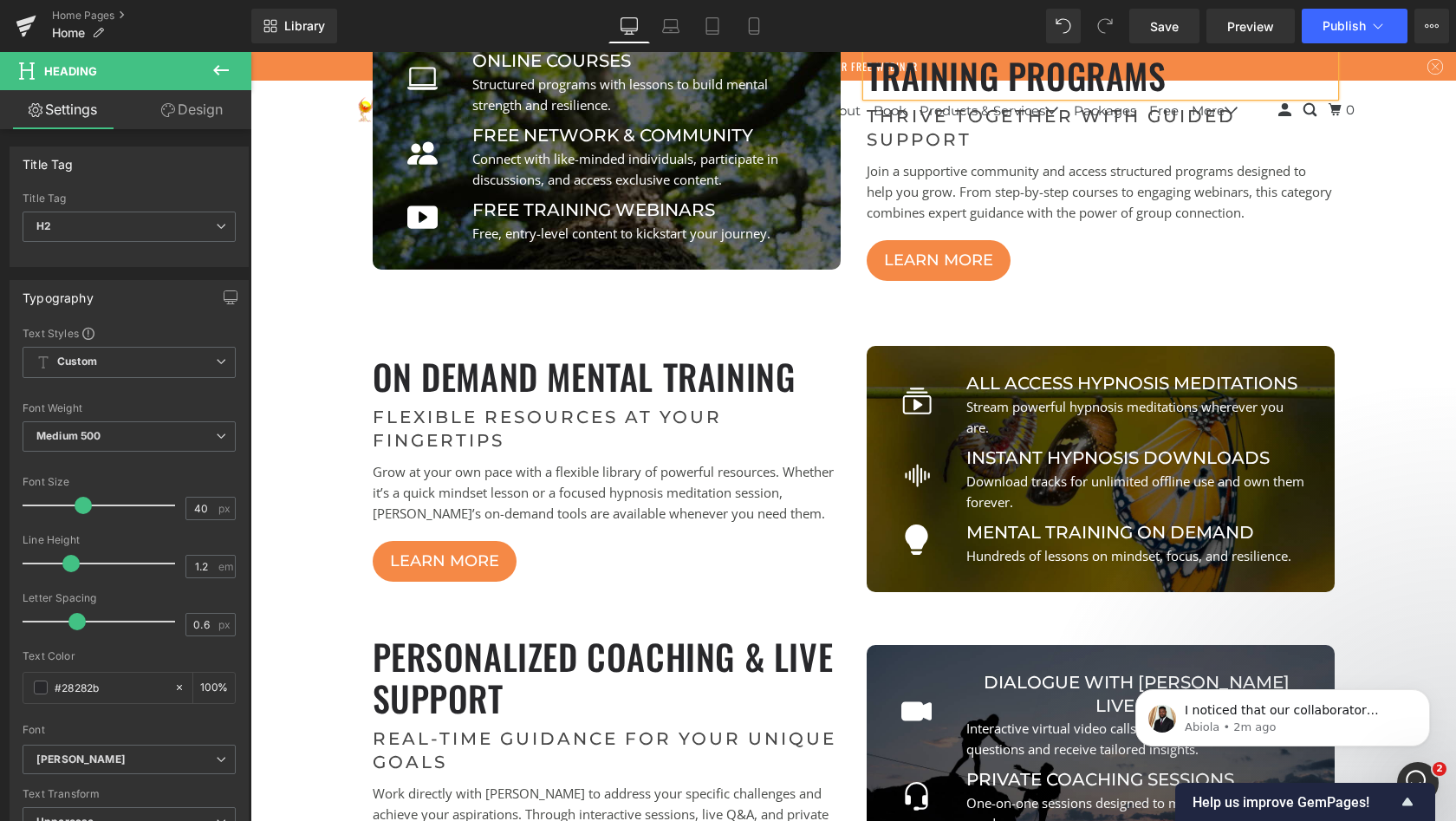
scroll to position [5601, 0]
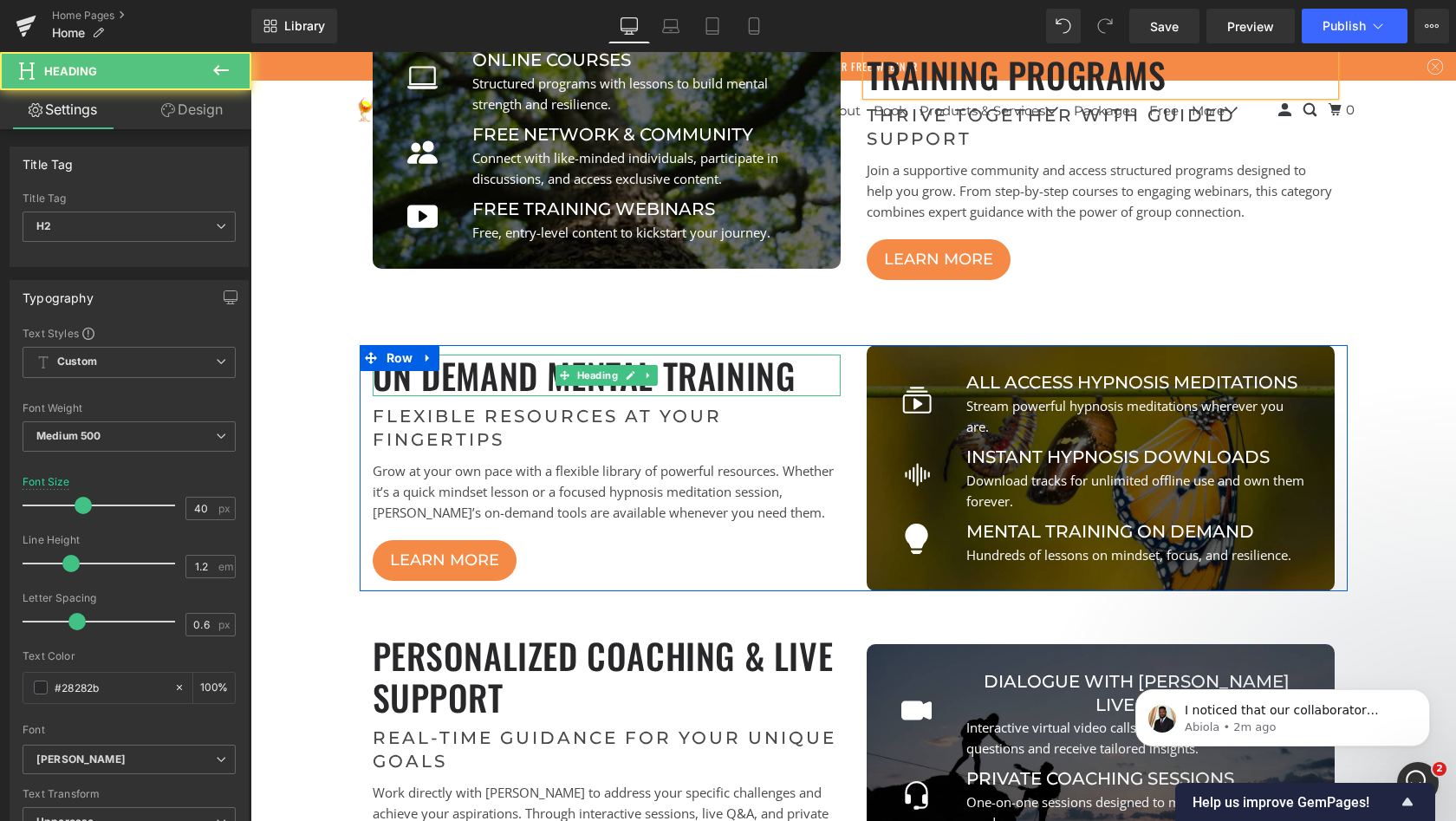
click at [702, 378] on h2 "on demand mental training" at bounding box center [607, 376] width 468 height 42
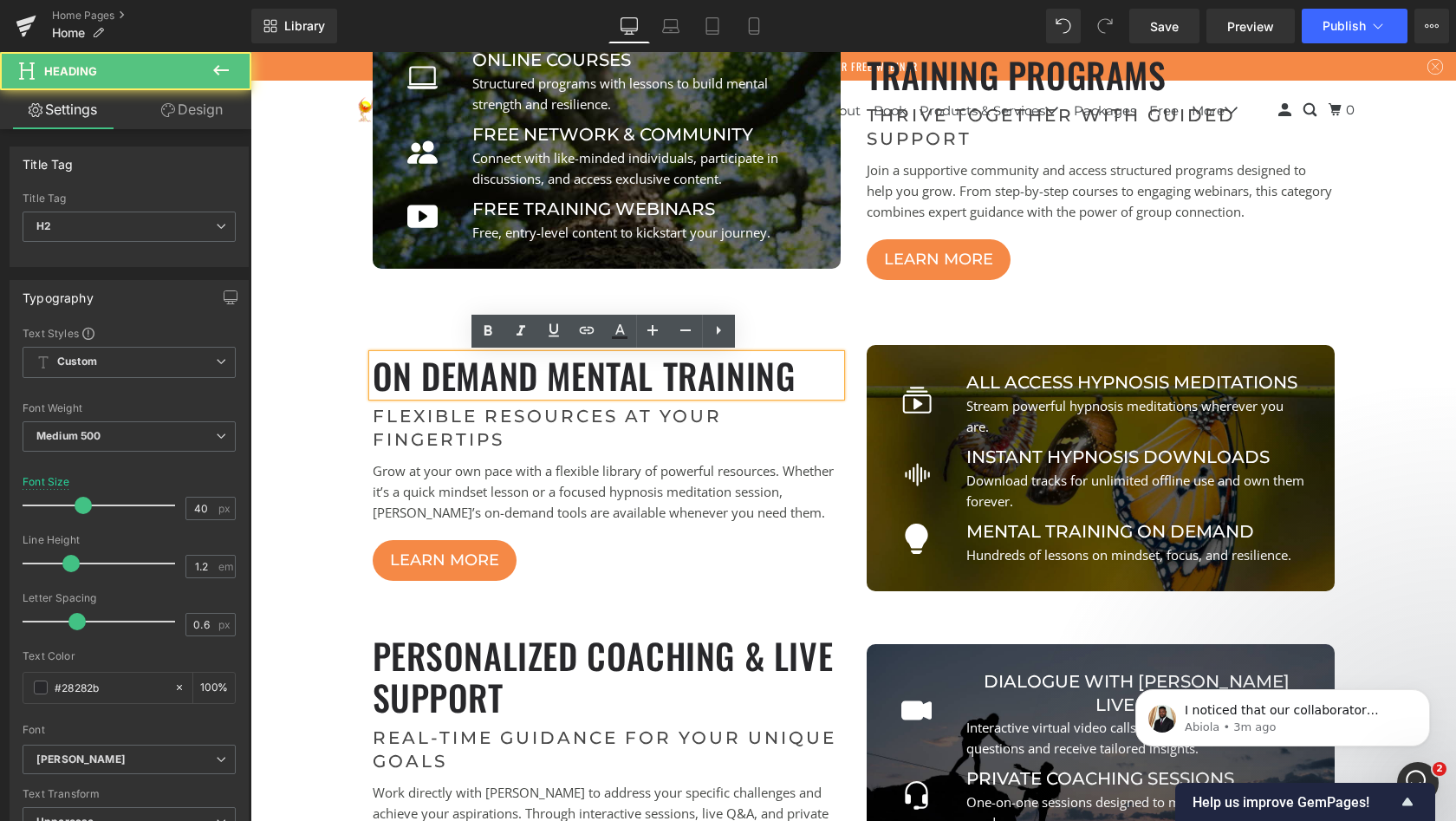
click at [803, 367] on h2 "on demand mental training" at bounding box center [607, 376] width 468 height 42
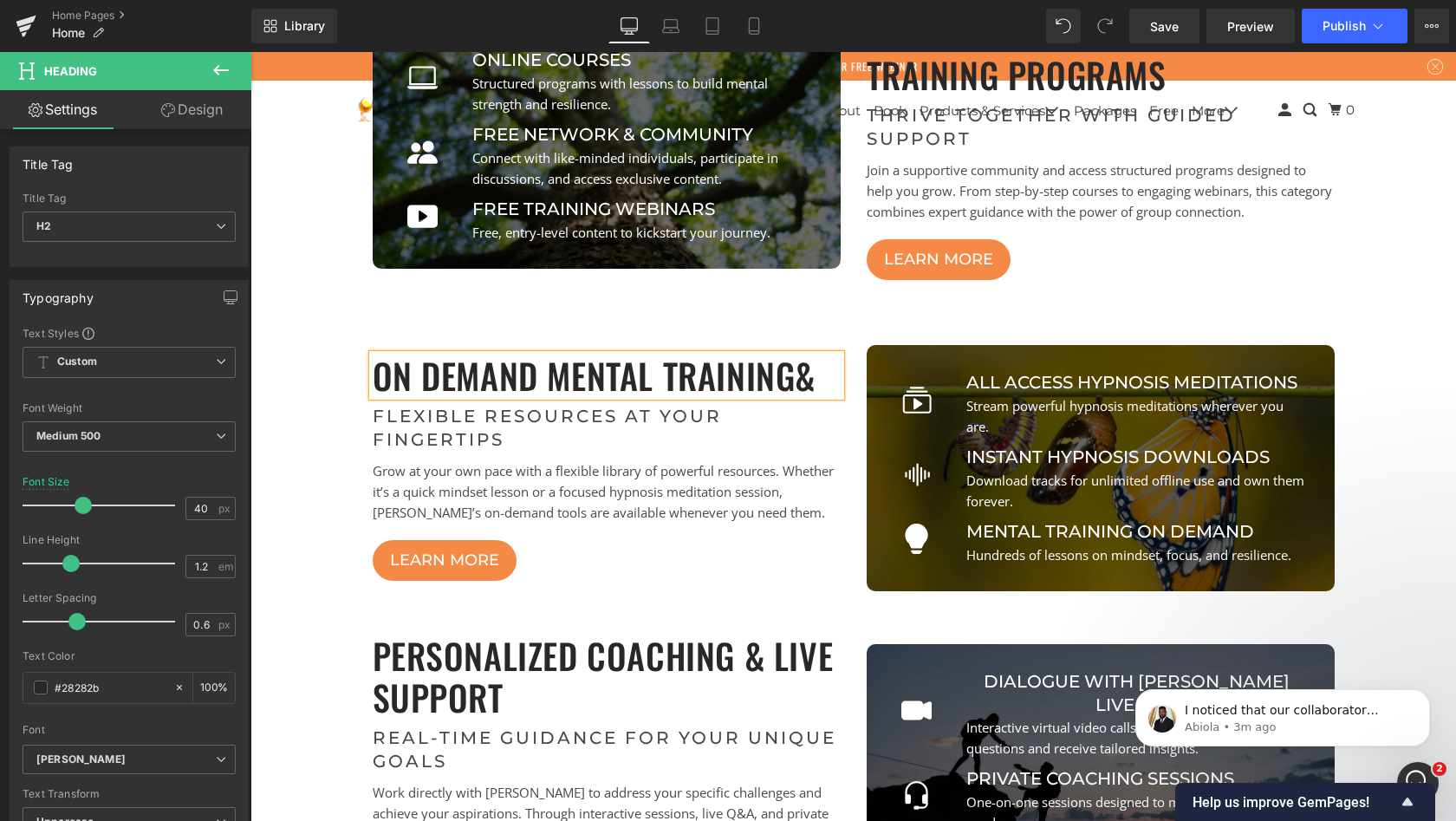
scroll to position [13014, 1199]
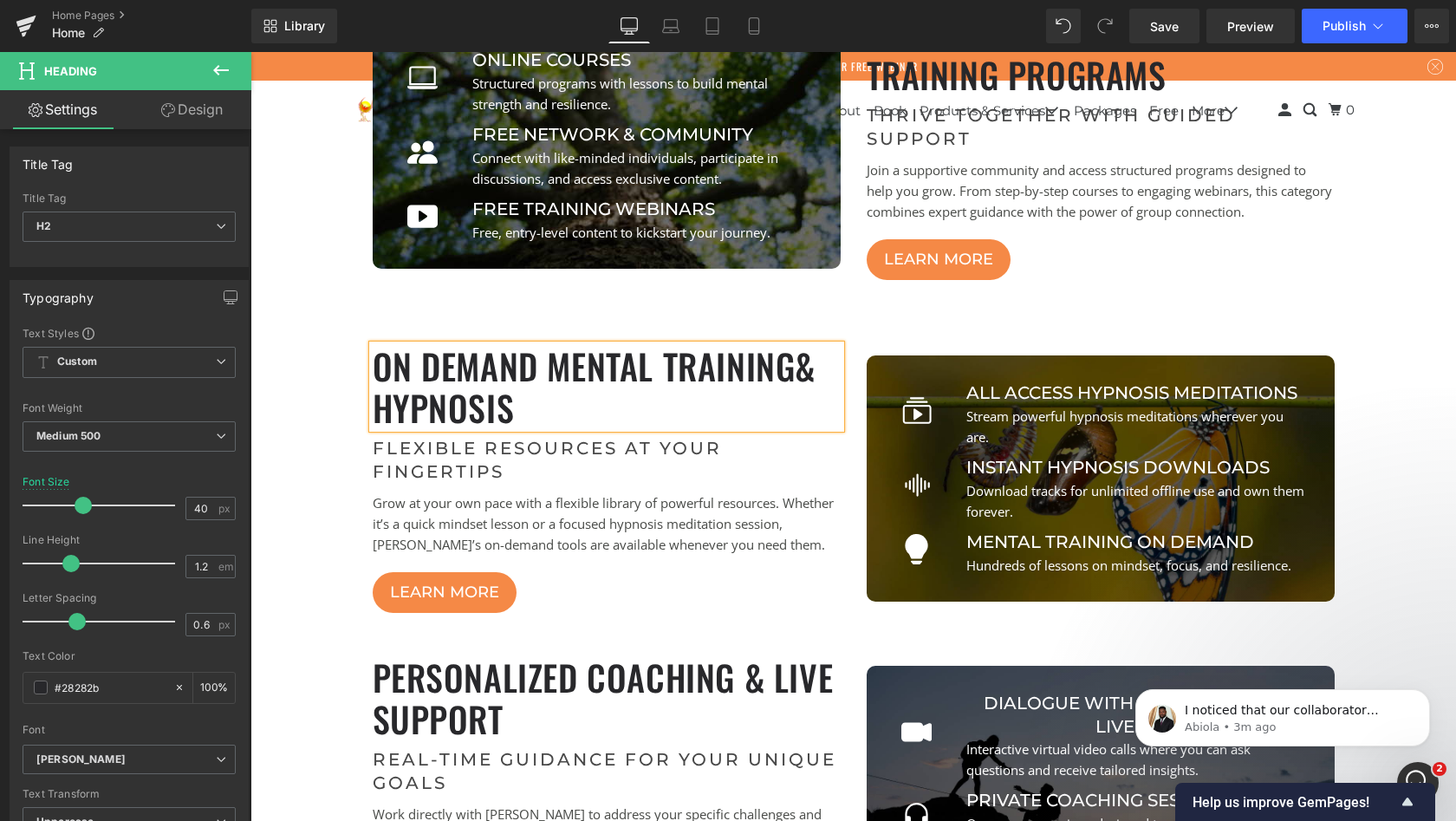
click at [794, 366] on h2 "on demand mental training& HYPNOSIS" at bounding box center [607, 387] width 468 height 83
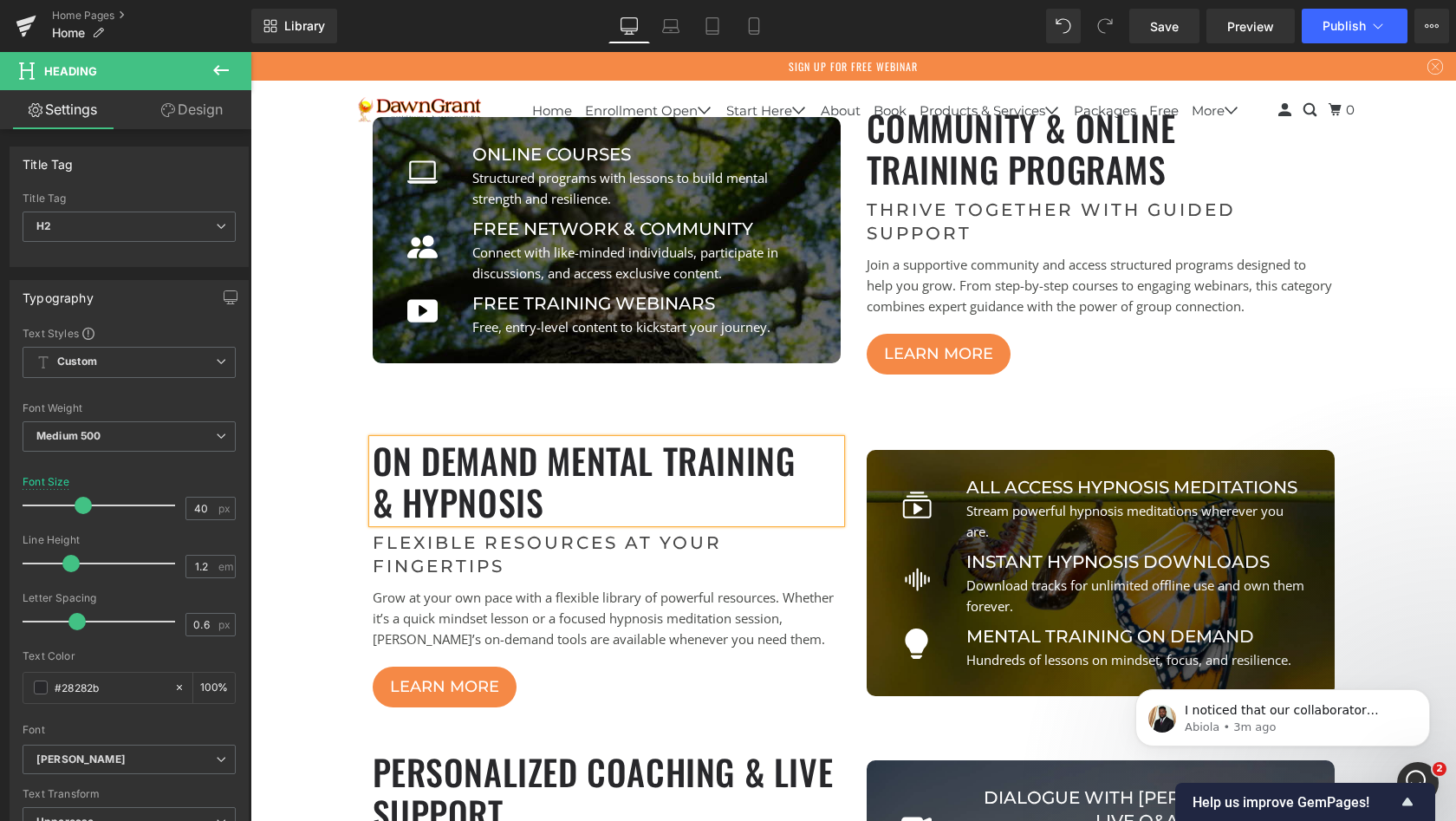
scroll to position [5511, 0]
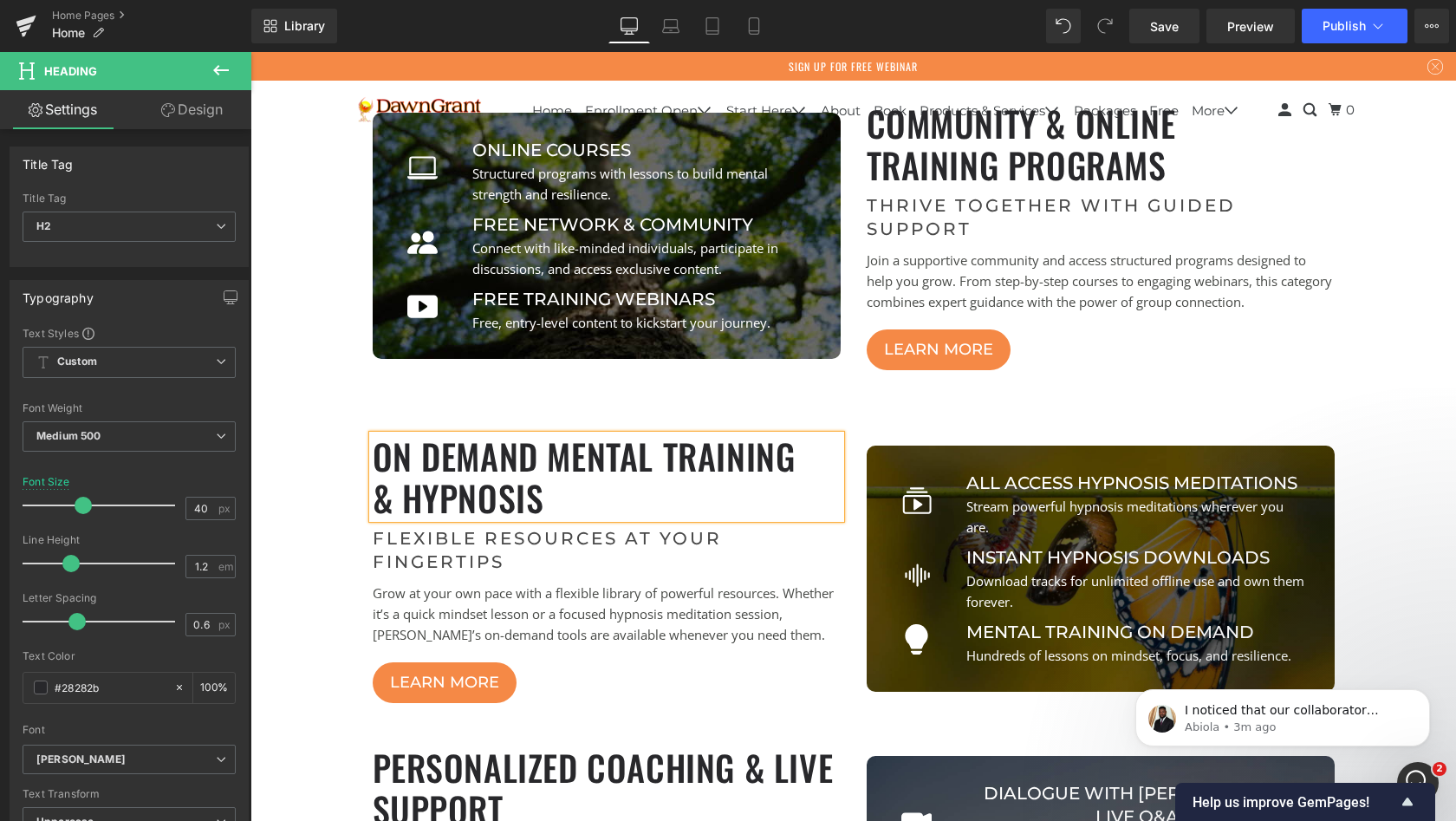
click at [547, 446] on h2 "on demand mental training" at bounding box center [607, 456] width 468 height 42
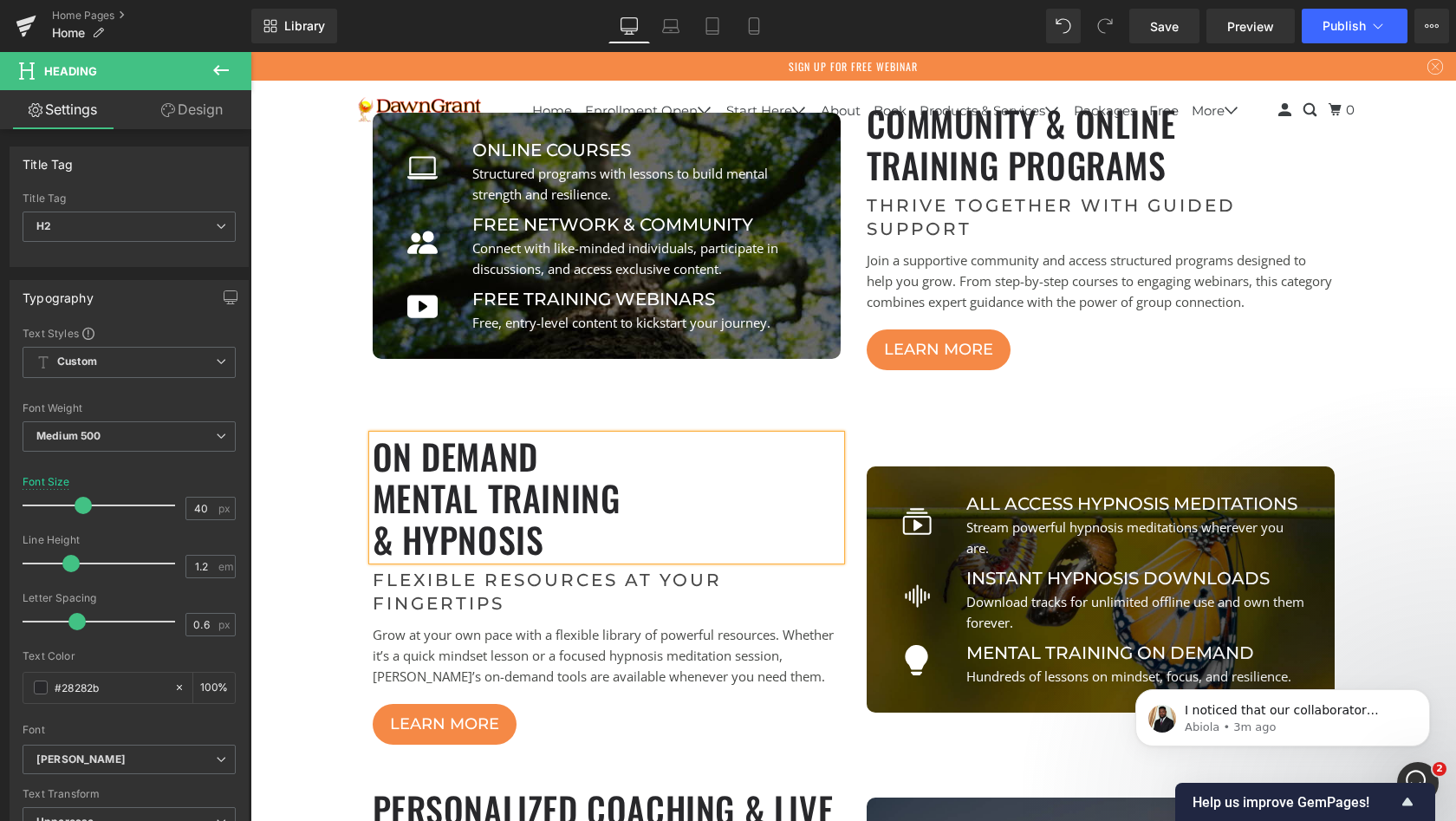
scroll to position [13056, 1199]
click at [400, 545] on h2 "& HYPNOSIS" at bounding box center [607, 539] width 468 height 42
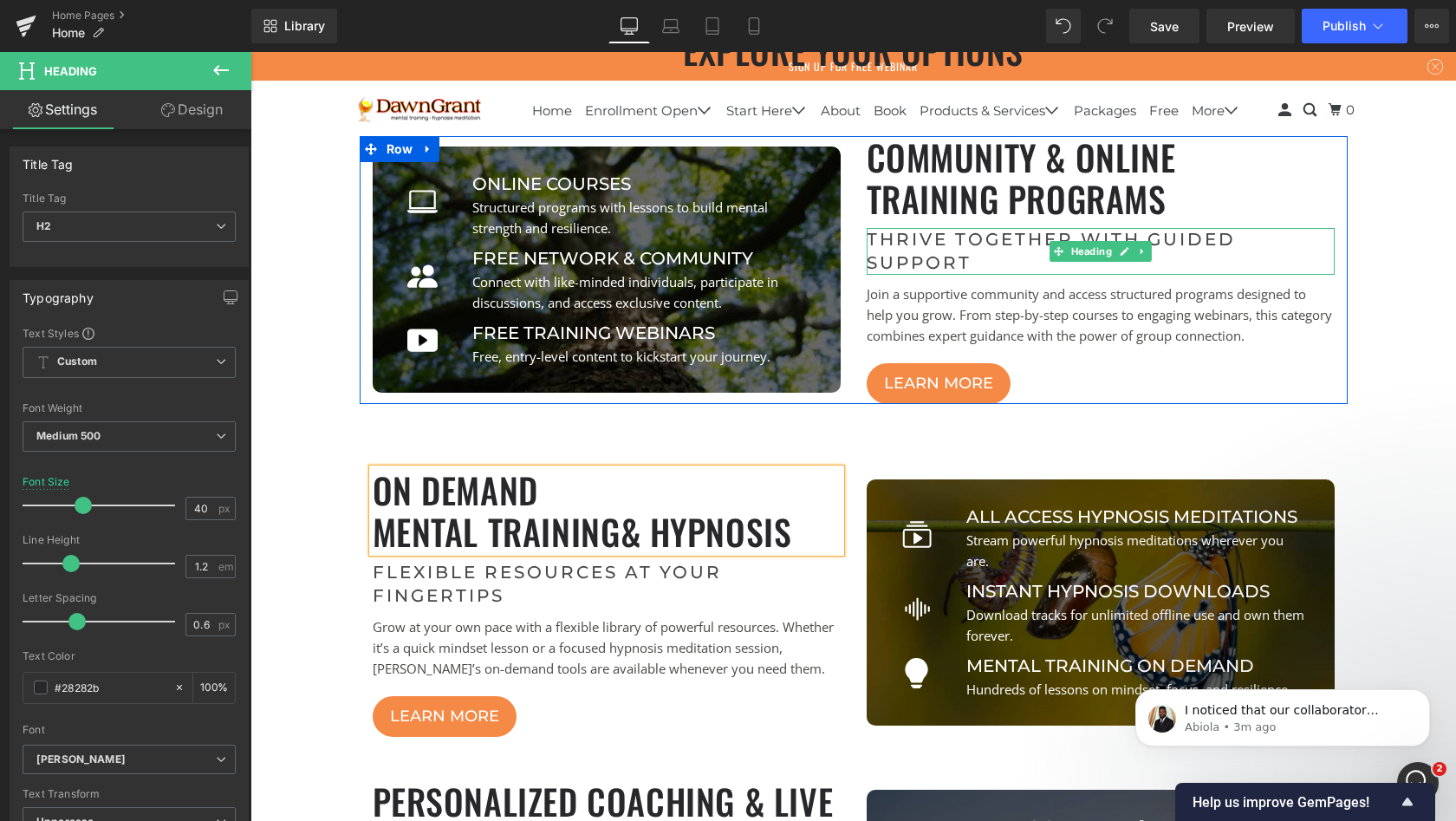
scroll to position [5473, 0]
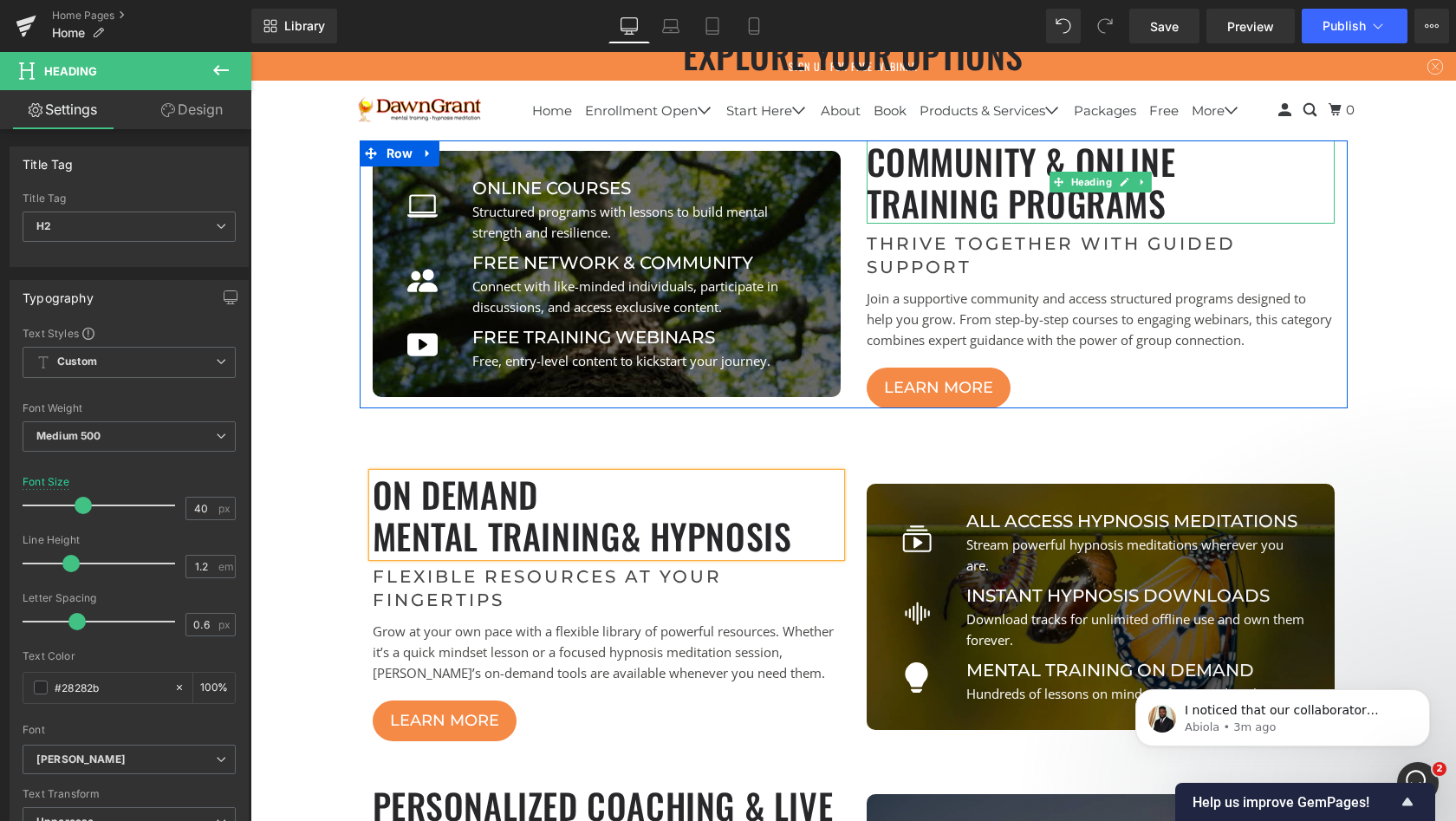
click at [1085, 160] on h2 "Community & ONLINE" at bounding box center [1101, 162] width 468 height 42
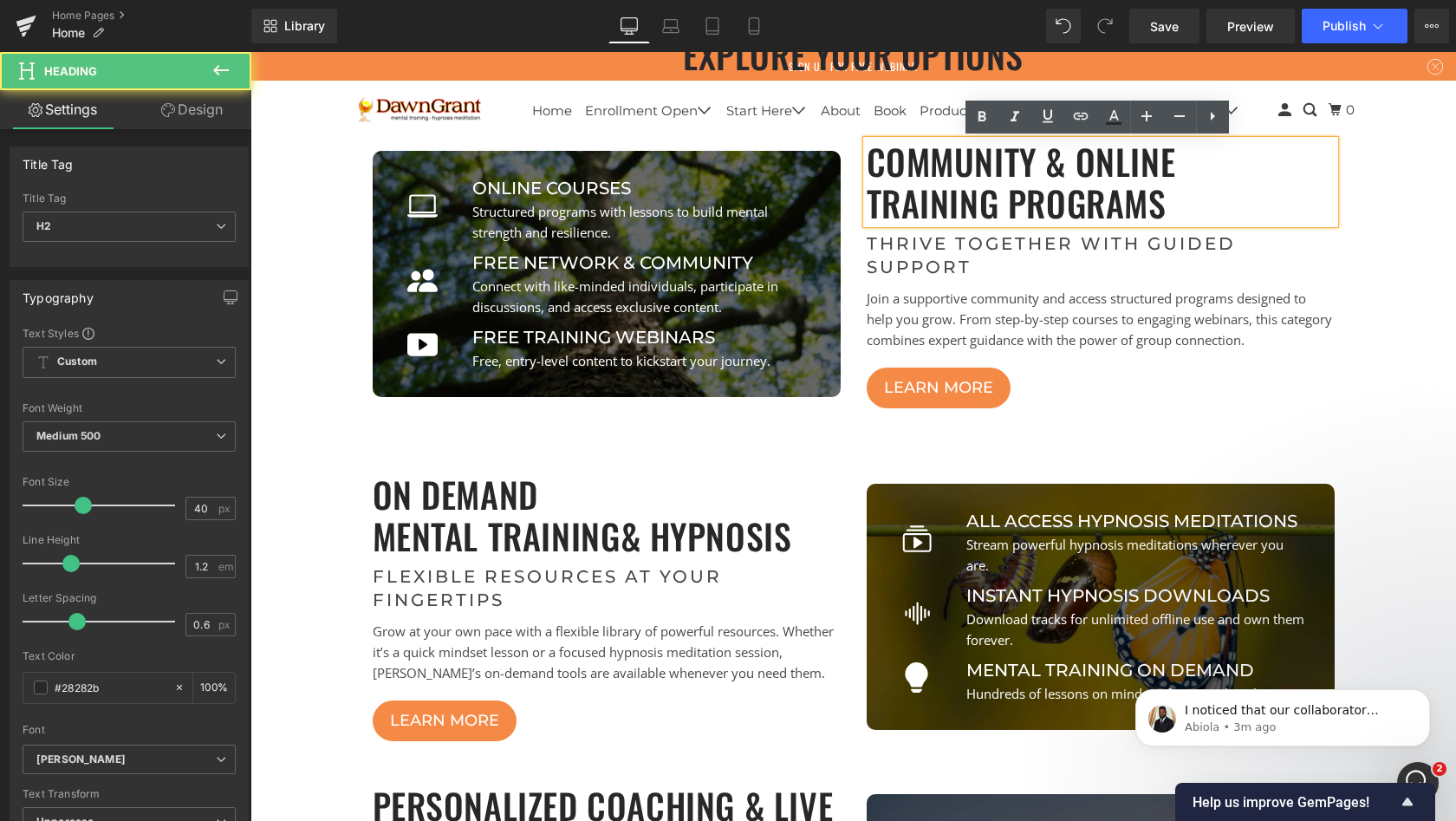
click at [1048, 158] on h2 "Community & ONLINE" at bounding box center [1101, 162] width 468 height 42
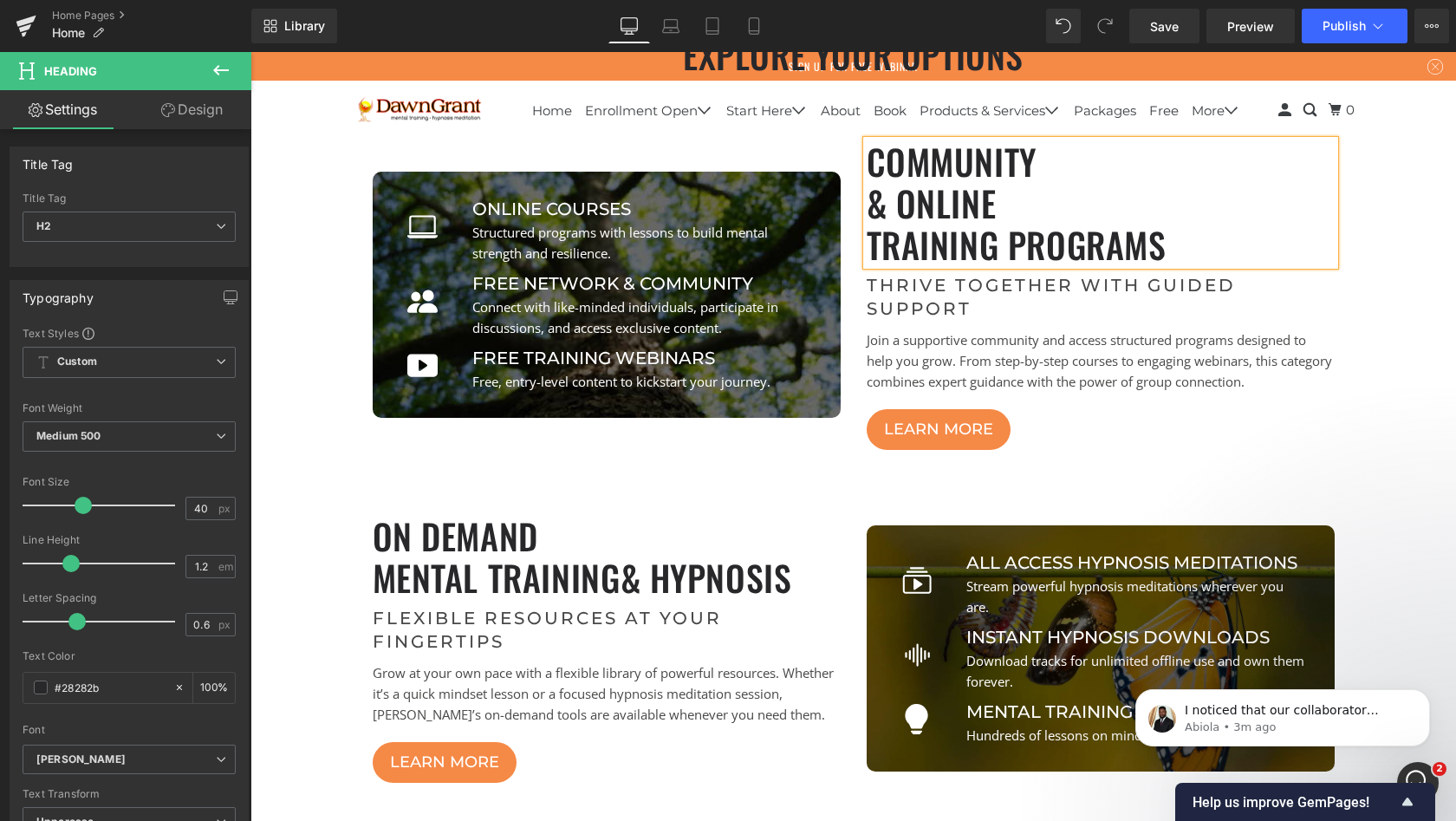
scroll to position [13056, 1199]
click at [910, 231] on h2 "TRAINING Programs" at bounding box center [1101, 245] width 468 height 42
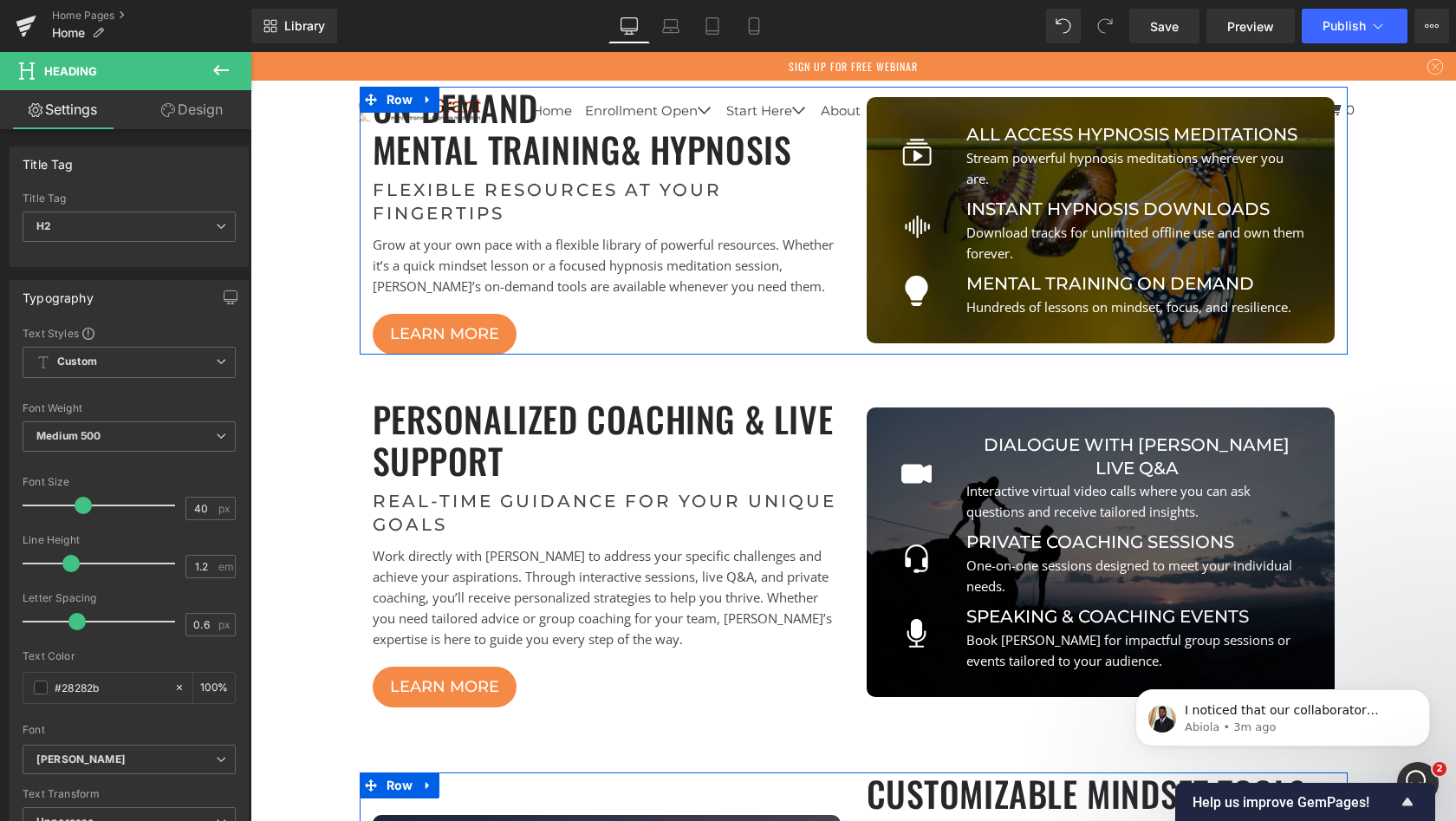
scroll to position [5862, 0]
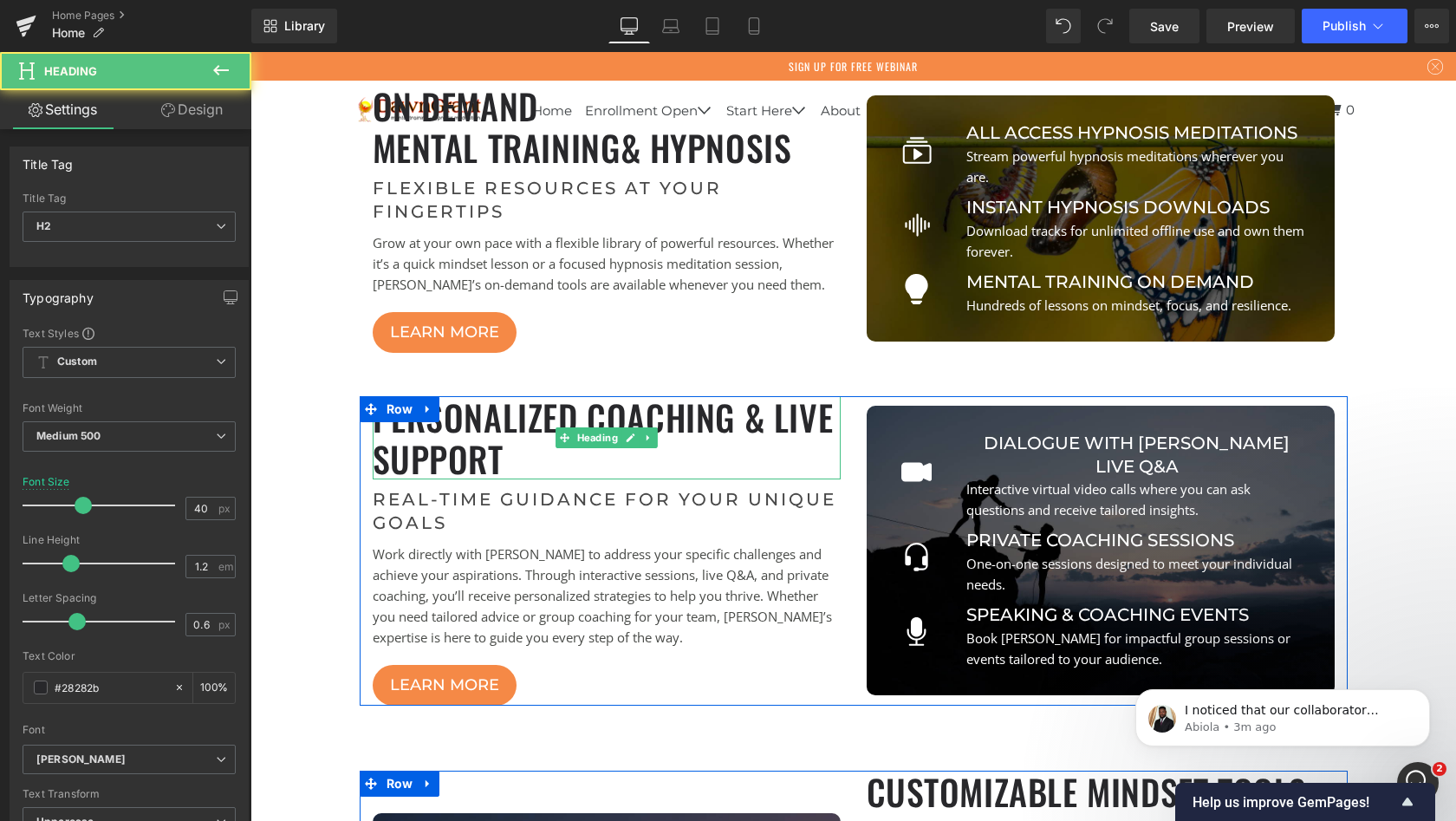
click at [729, 416] on h2 "Personalized Coaching & Live Support" at bounding box center [607, 438] width 468 height 83
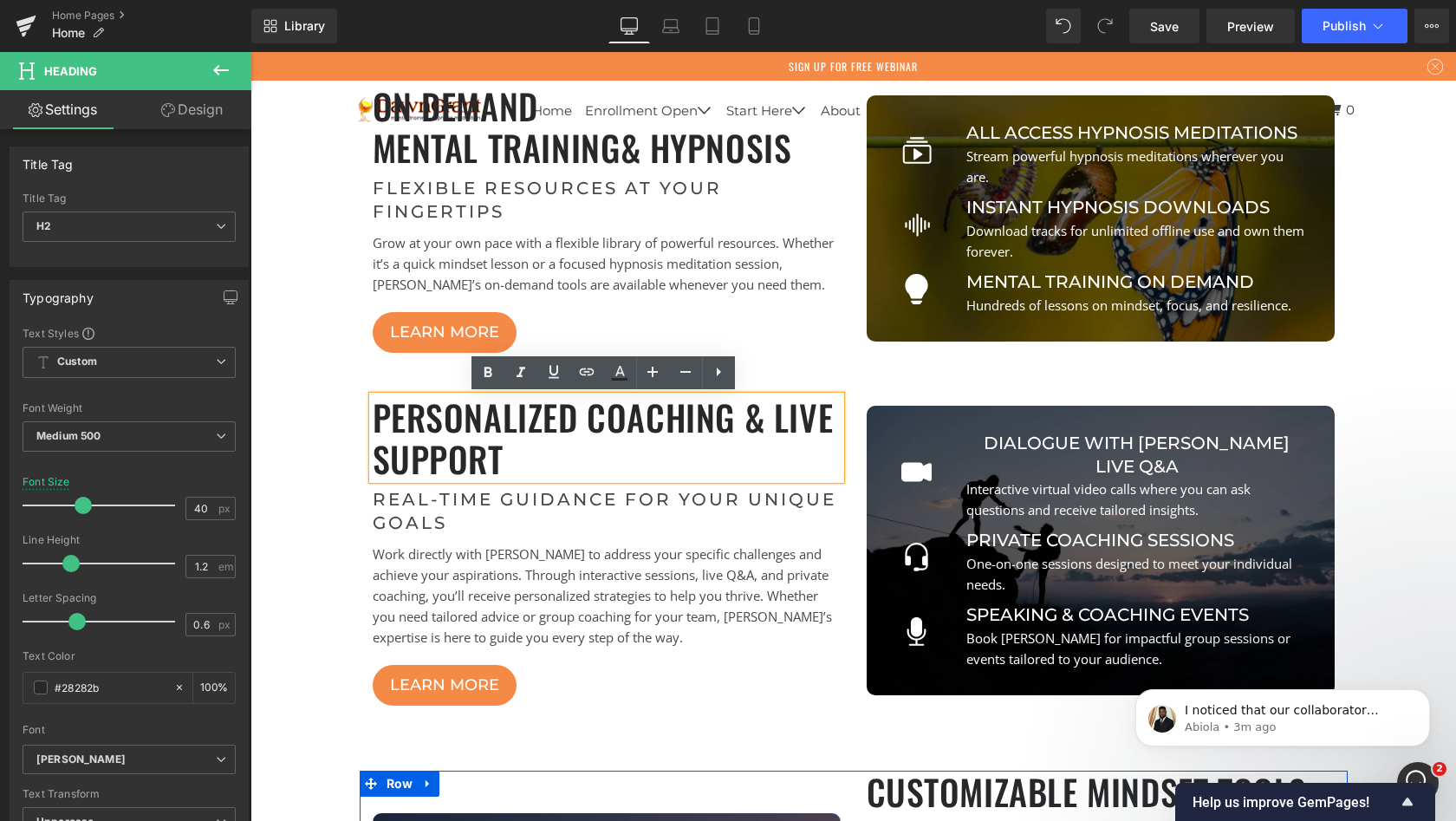
click at [586, 411] on h2 "Personalized Coaching & Live Support" at bounding box center [607, 438] width 468 height 83
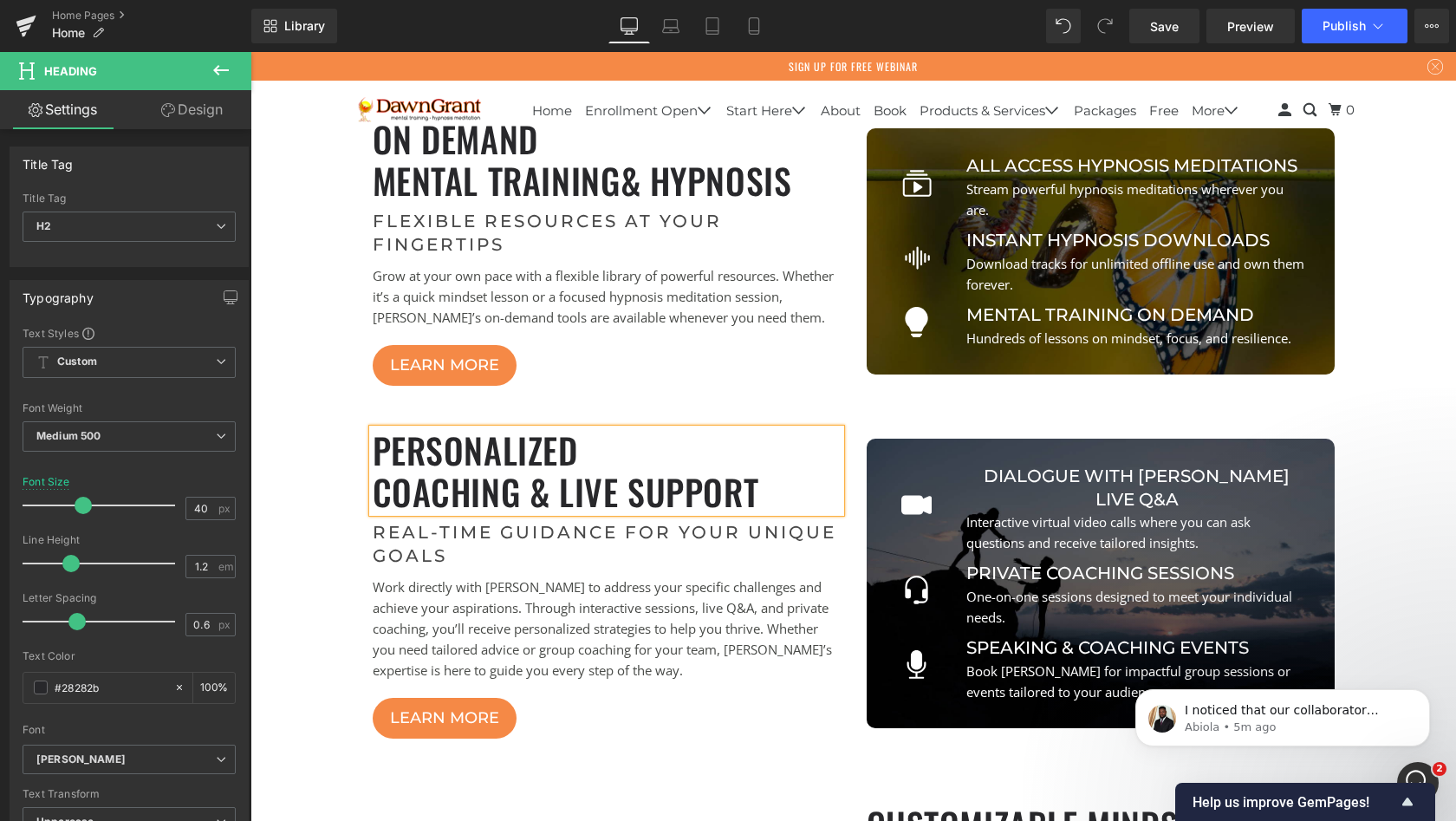
scroll to position [5842, 0]
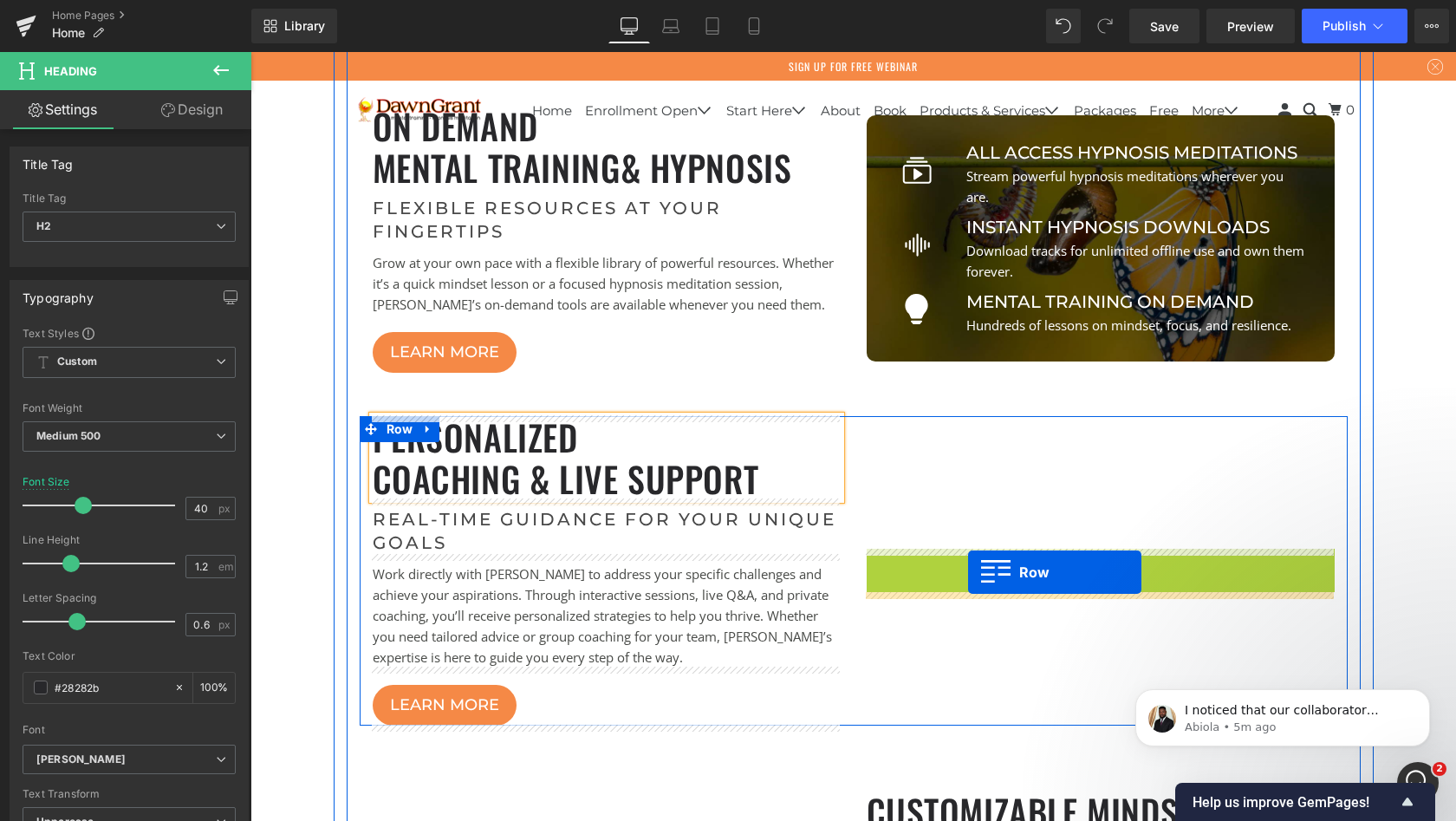
drag, startPoint x: 872, startPoint y: 451, endPoint x: 968, endPoint y: 572, distance: 154.5
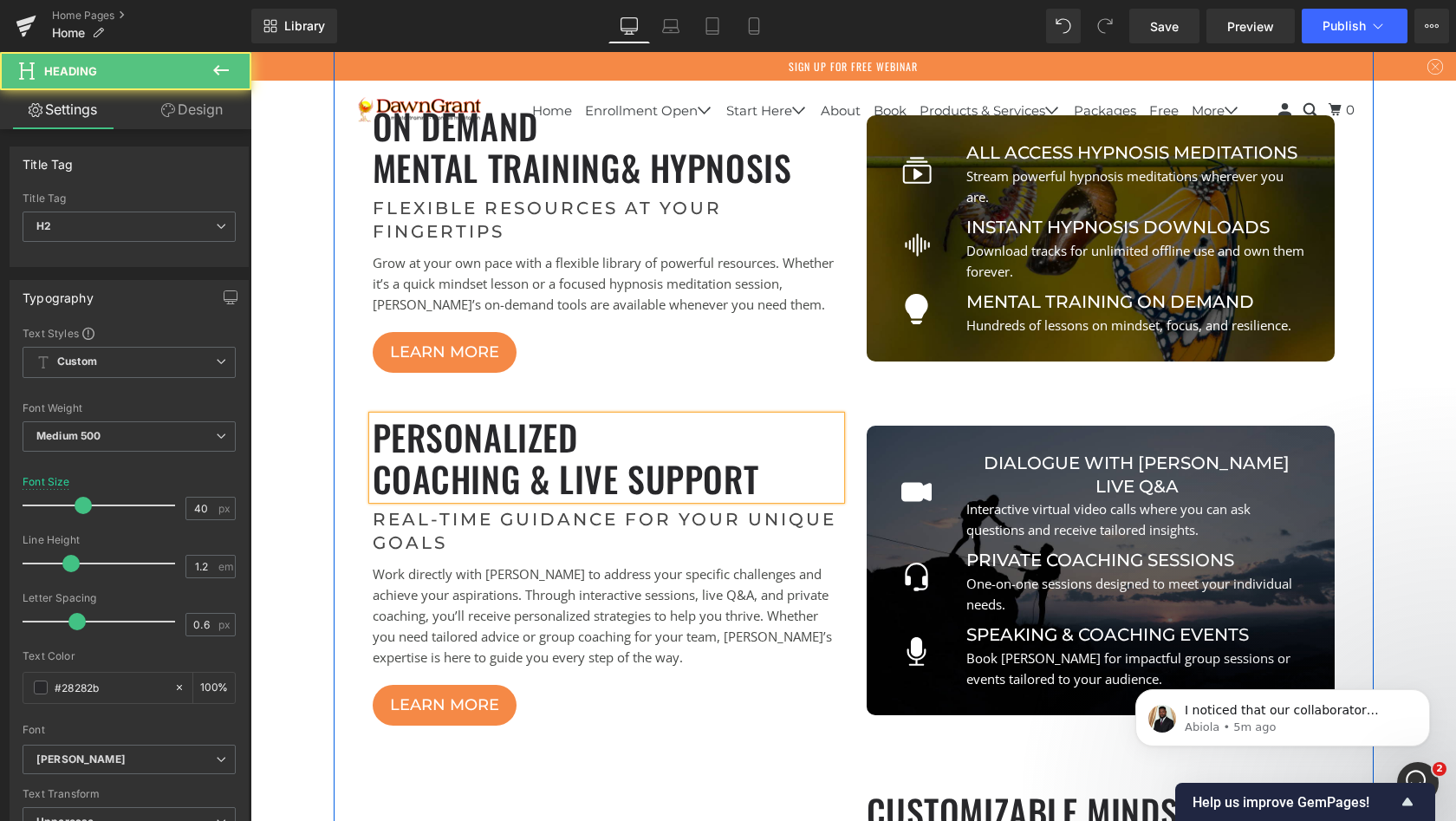
click at [680, 443] on h2 "Personalized" at bounding box center [607, 437] width 468 height 42
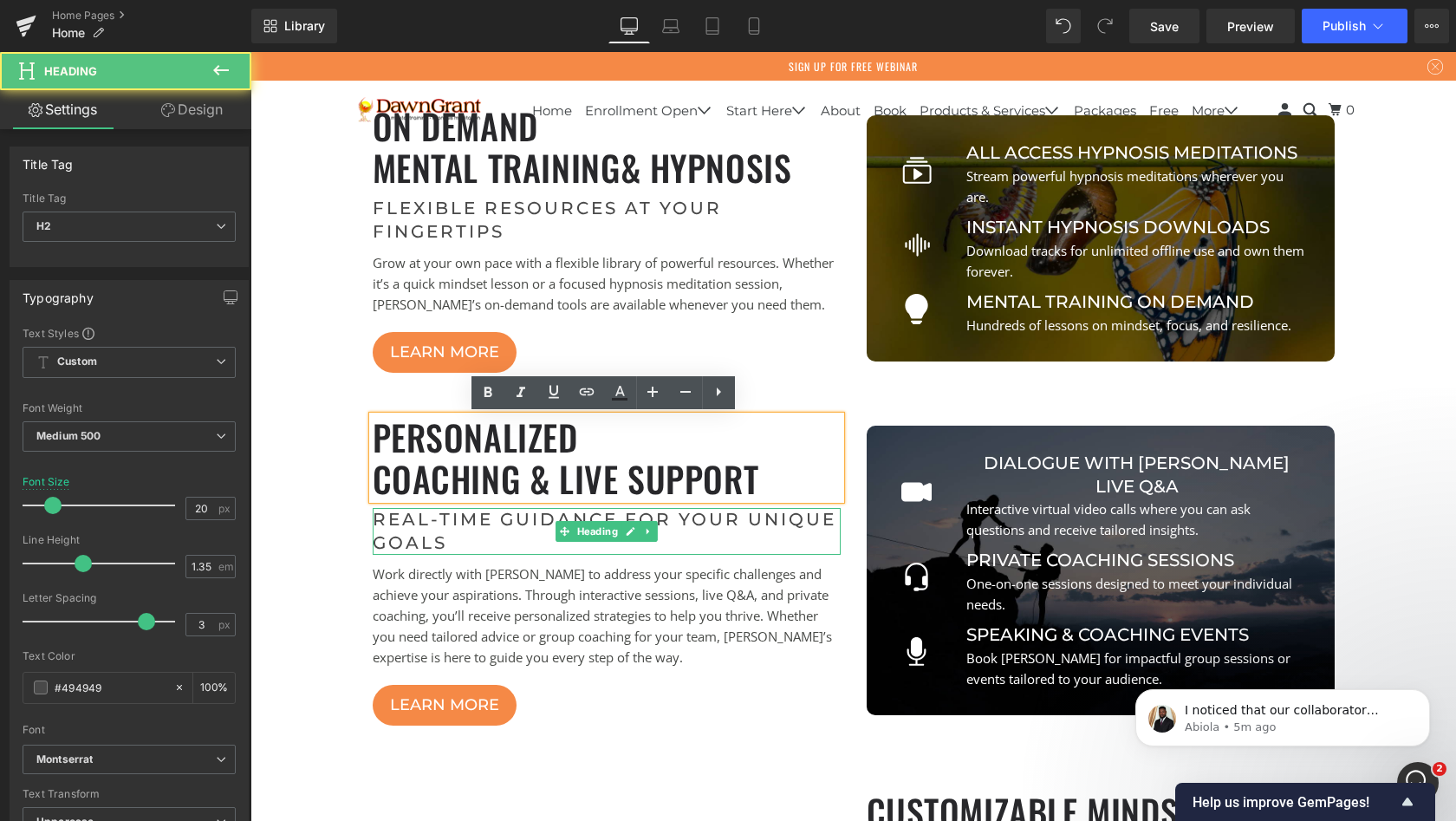
click at [674, 531] on h2 "Real-Time Guidance for Your Unique Goals" at bounding box center [607, 531] width 468 height 47
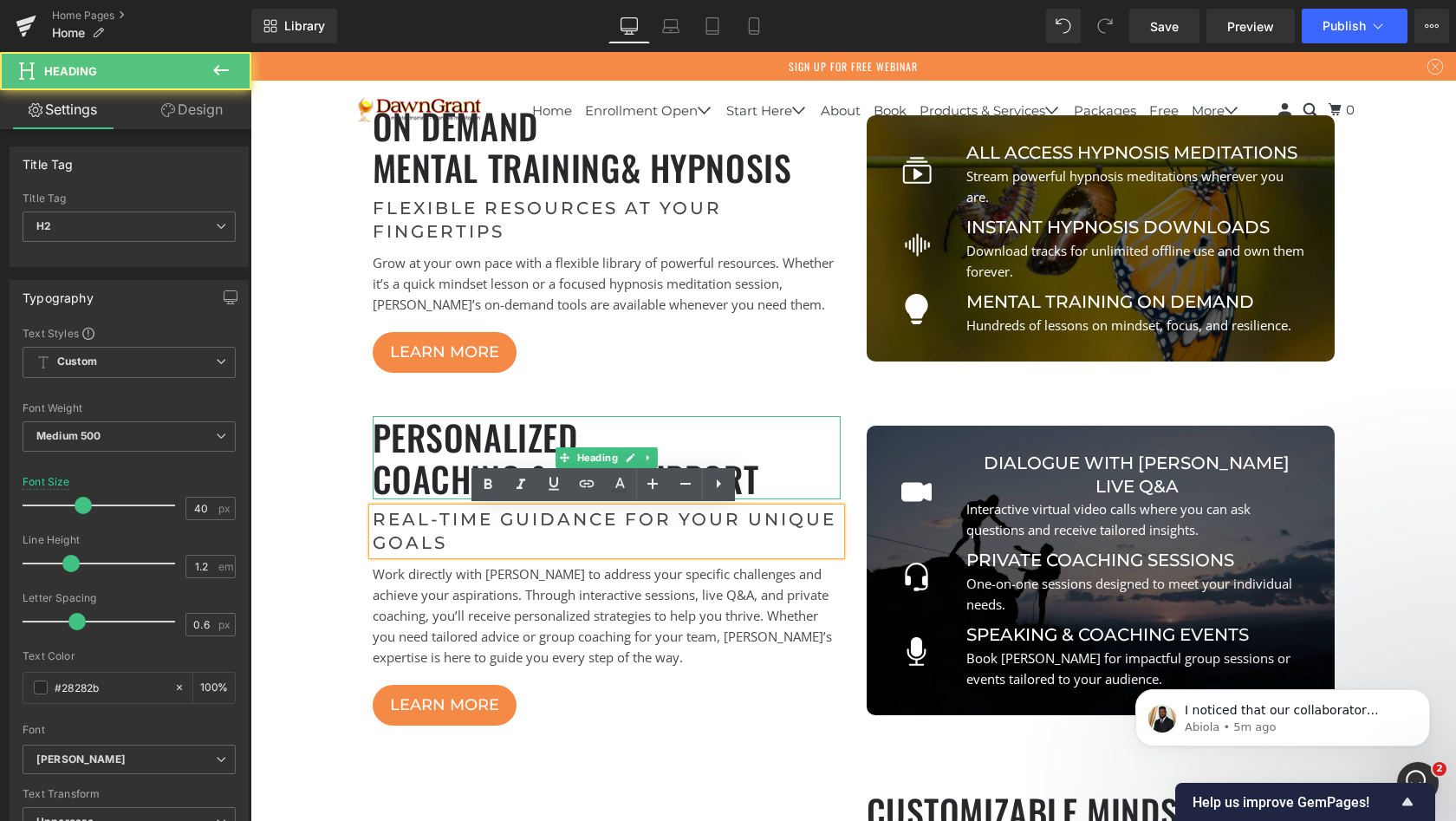
click at [373, 416] on div "Personalized Coaching & Live Support Heading" at bounding box center [607, 458] width 468 height 83
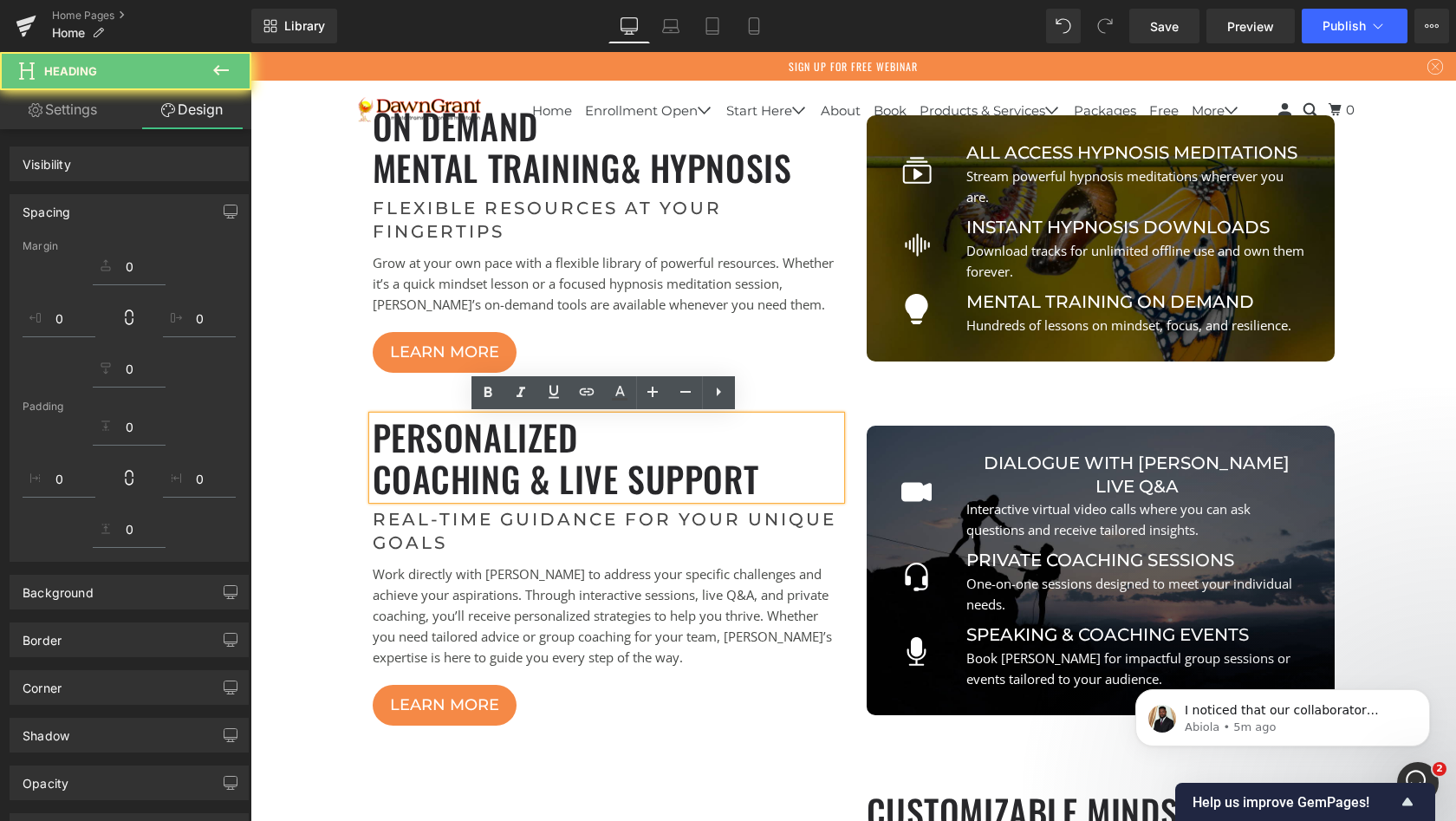
click at [363, 408] on div "explore Your Options Heading Icon online courses Button Structured programs wit…" at bounding box center [853, 329] width 1014 height 1329
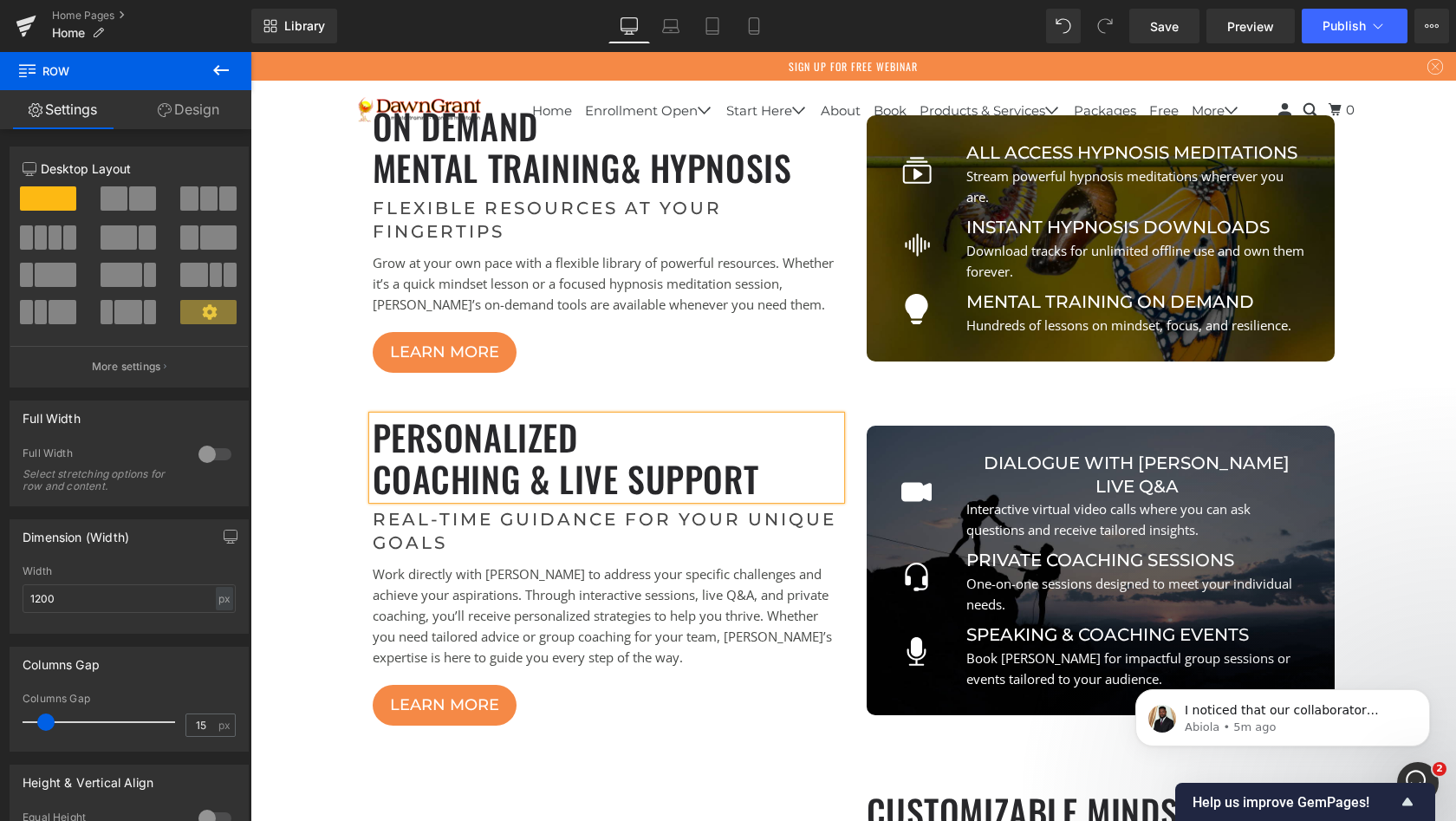
drag, startPoint x: 392, startPoint y: 402, endPoint x: 396, endPoint y: 425, distance: 23.3
click at [392, 402] on div "explore Your Options Heading Icon online courses Button Structured programs wit…" at bounding box center [853, 329] width 1014 height 1329
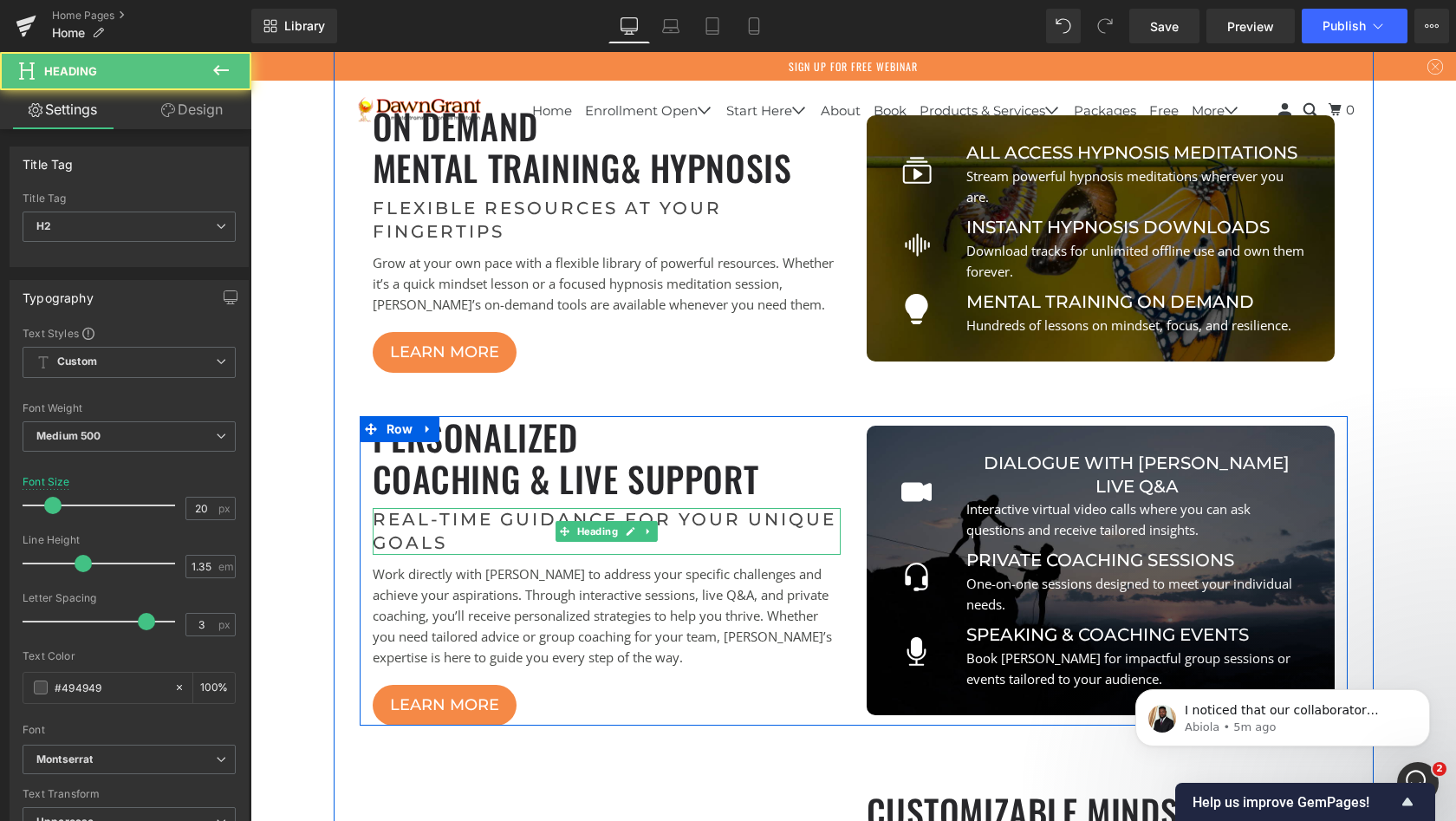
click at [450, 536] on h2 "Real-Time Guidance for Your Unique Goals" at bounding box center [607, 531] width 468 height 47
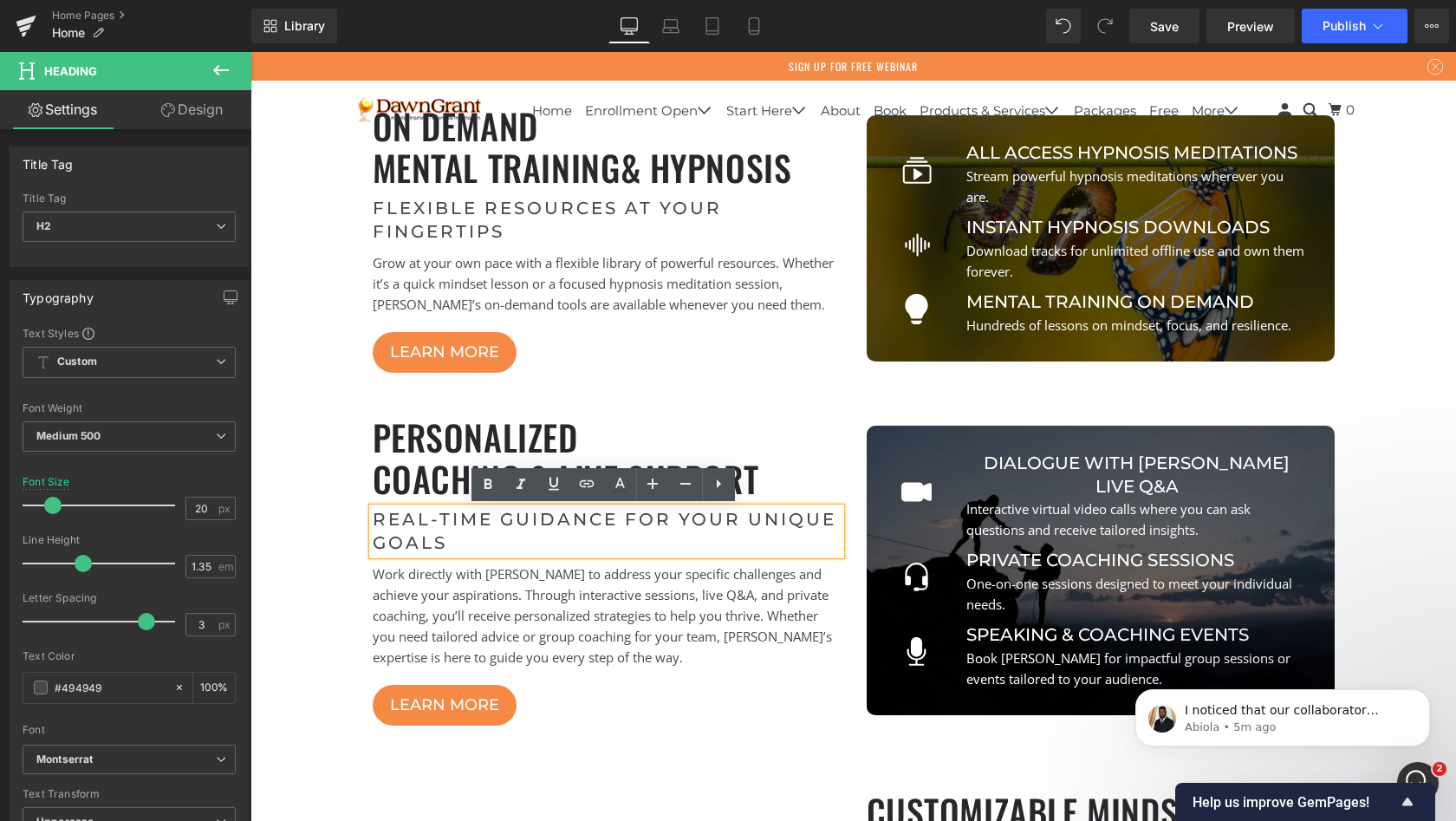
click at [392, 432] on span "Row" at bounding box center [399, 428] width 29 height 21
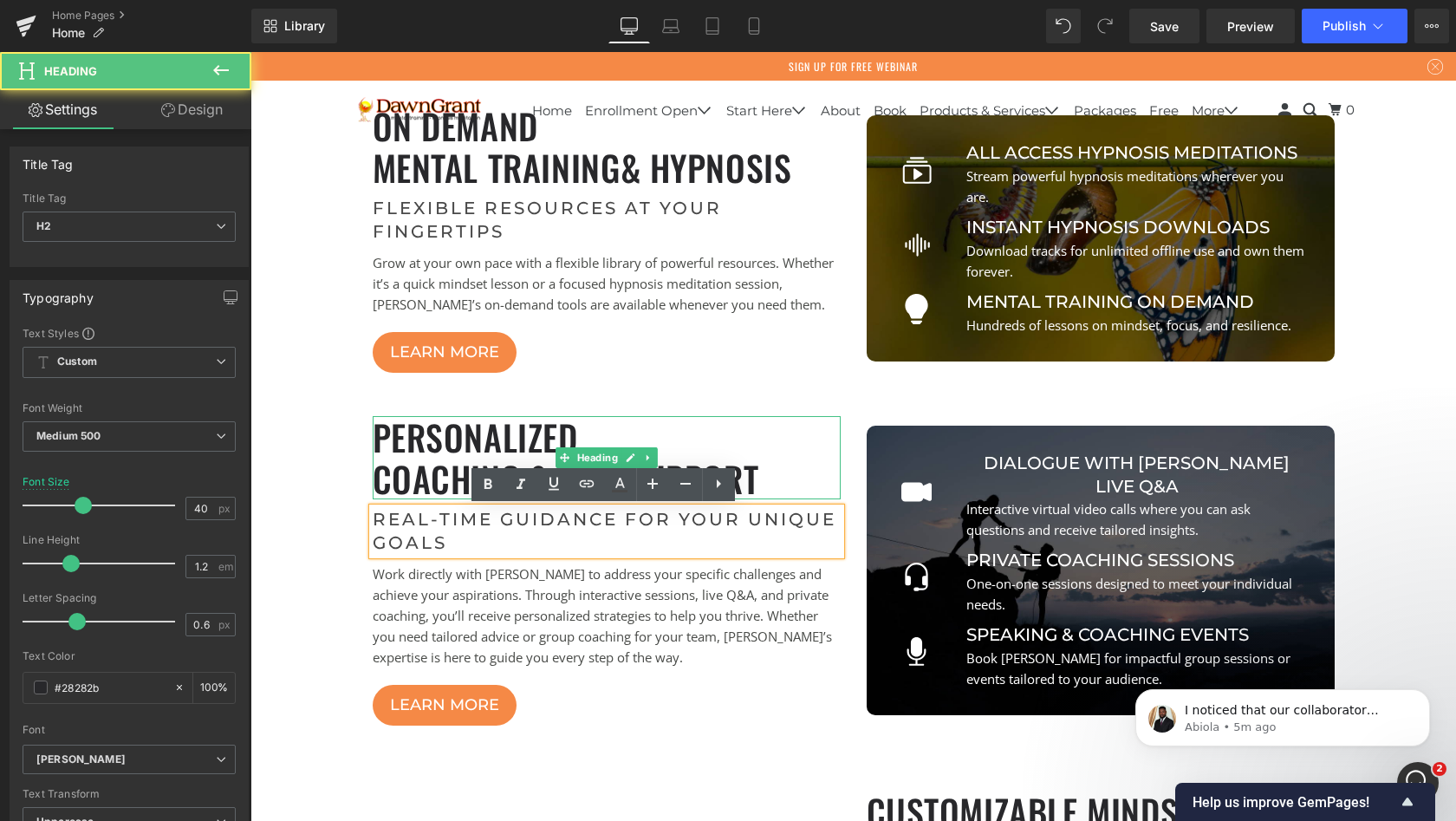
drag, startPoint x: 381, startPoint y: 410, endPoint x: 460, endPoint y: 415, distance: 79.2
click at [381, 416] on h2 "Personalized" at bounding box center [607, 437] width 468 height 42
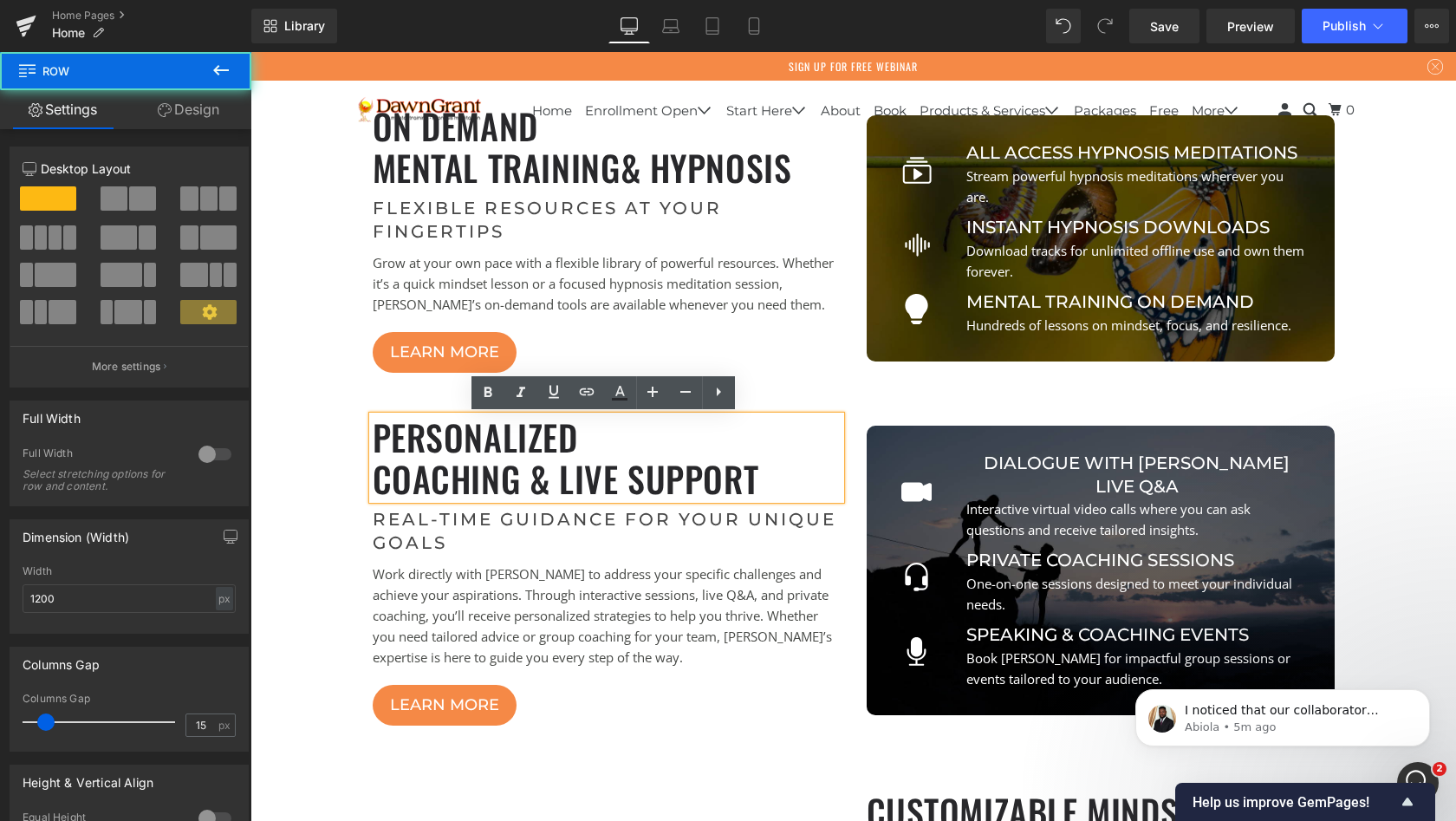
click at [873, 402] on div "explore Your Options Heading Icon online courses Button Structured programs wit…" at bounding box center [853, 329] width 1014 height 1329
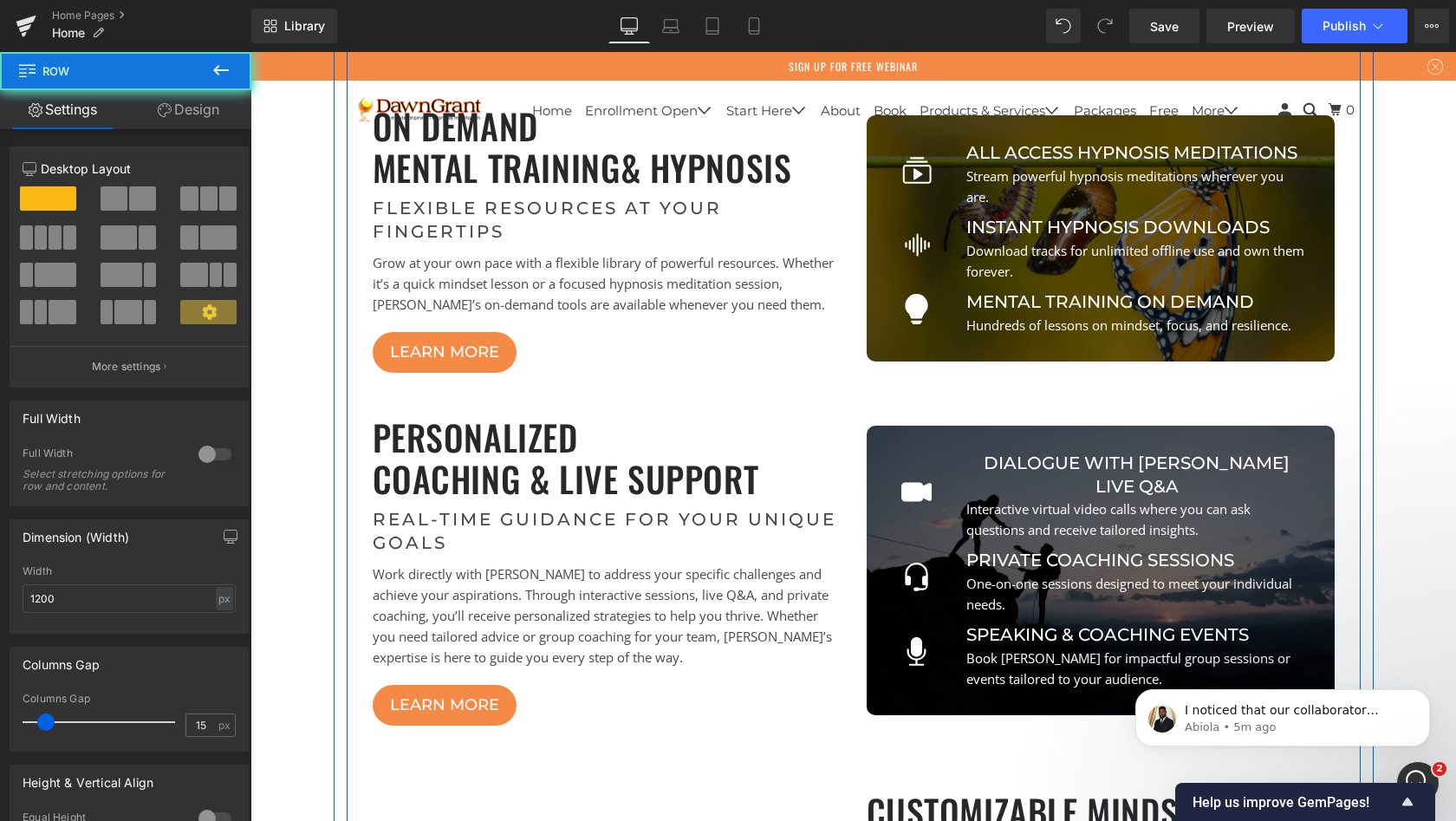
click at [868, 380] on div "explore Your Options Heading Icon online courses Button Structured programs wit…" at bounding box center [853, 329] width 1014 height 1329
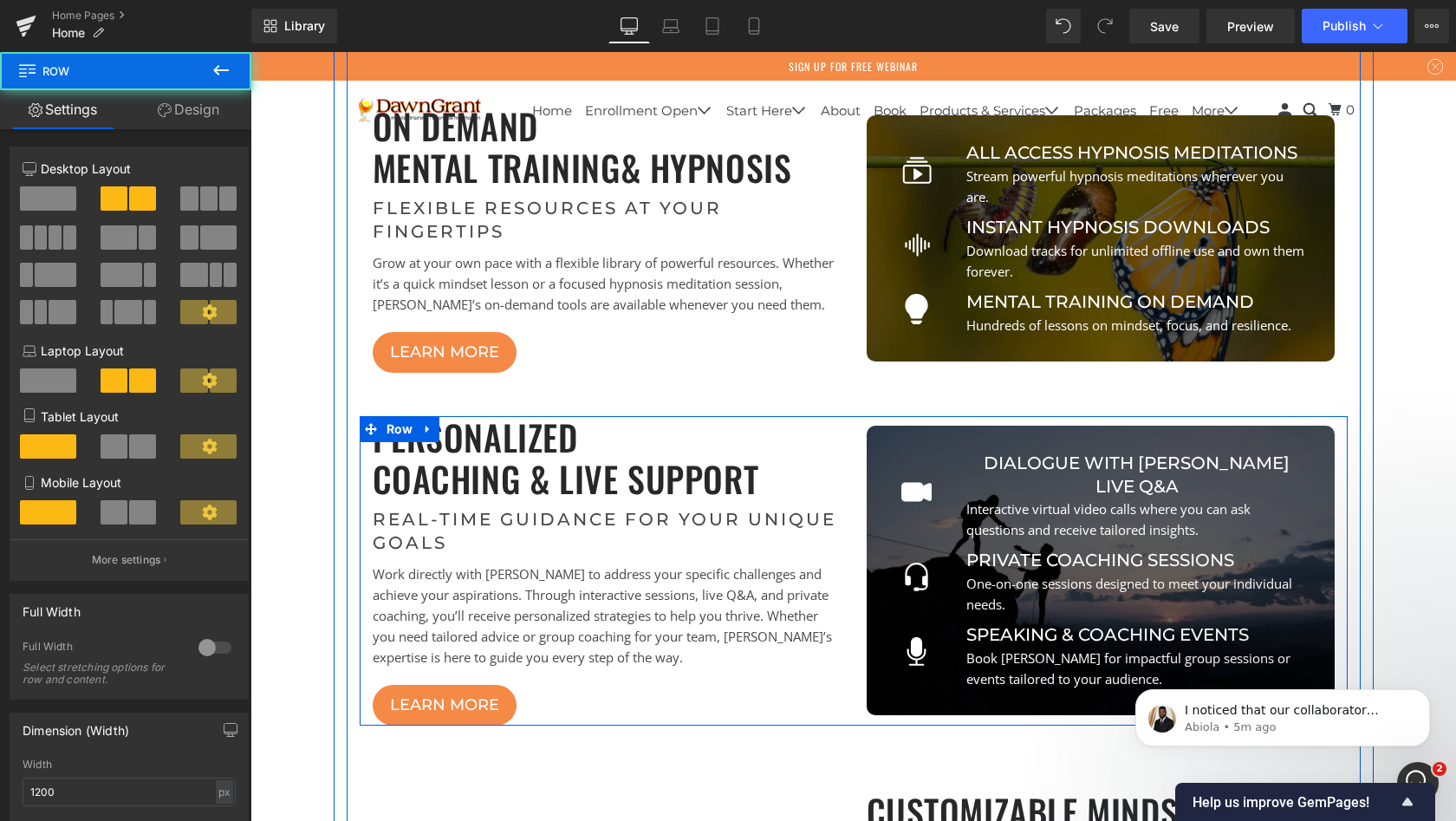
click at [839, 438] on div "Personalized Coaching & Live Support Heading Real-Time Guidance for Your Unique…" at bounding box center [607, 571] width 495 height 309
click at [425, 428] on icon at bounding box center [428, 428] width 12 height 13
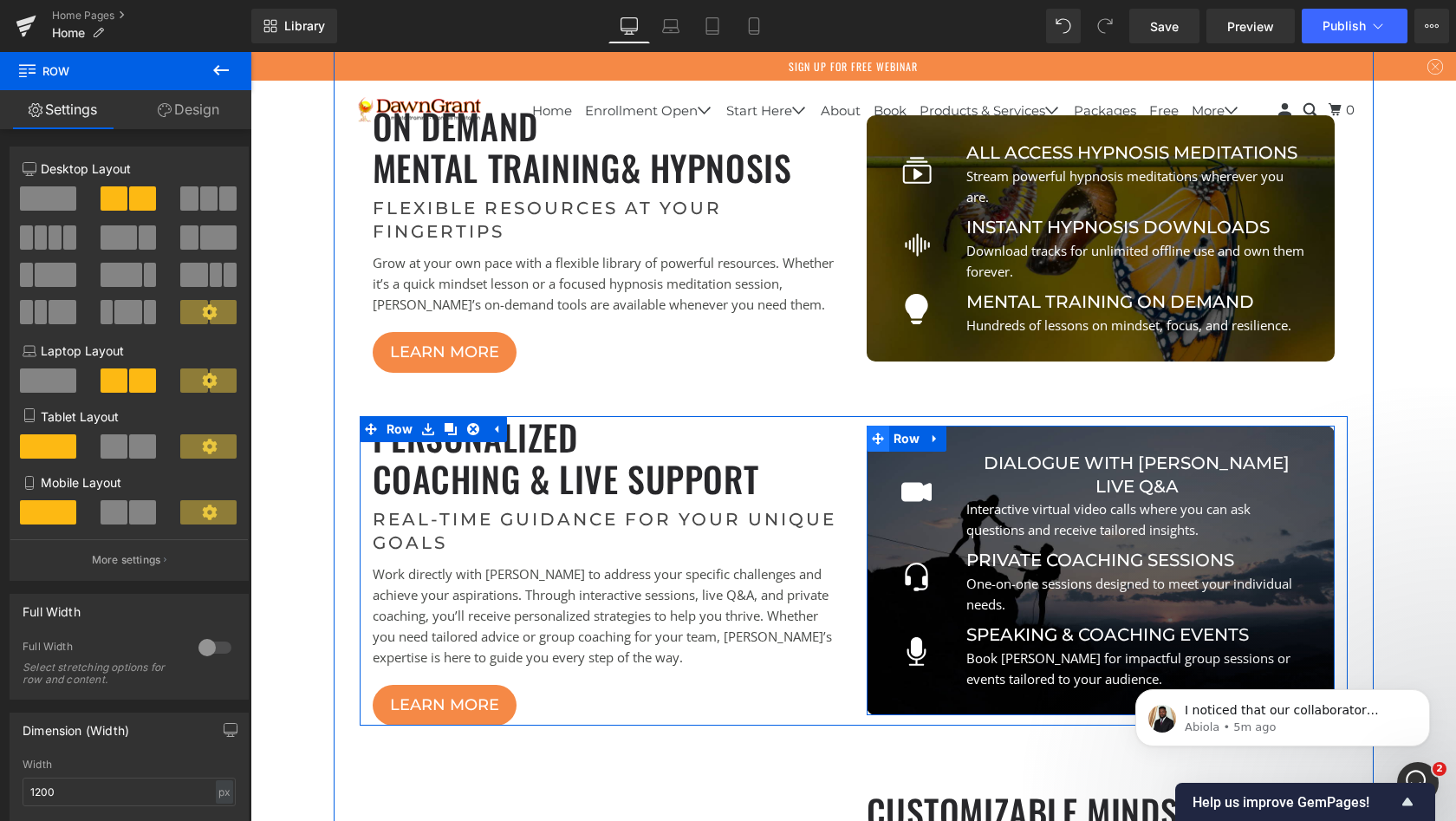
click at [874, 445] on icon at bounding box center [878, 438] width 12 height 12
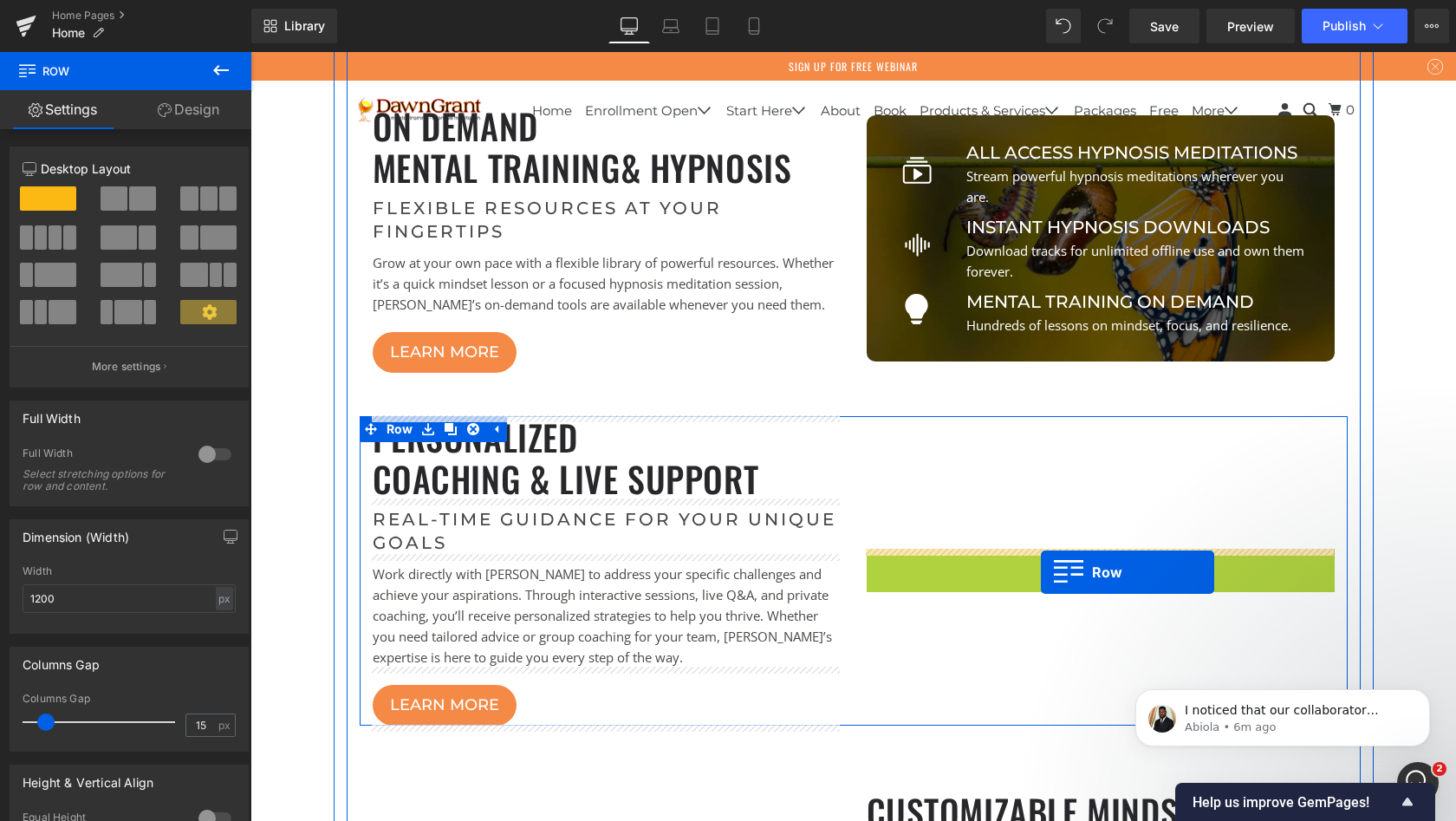
drag, startPoint x: 874, startPoint y: 450, endPoint x: 1041, endPoint y: 571, distance: 206.2
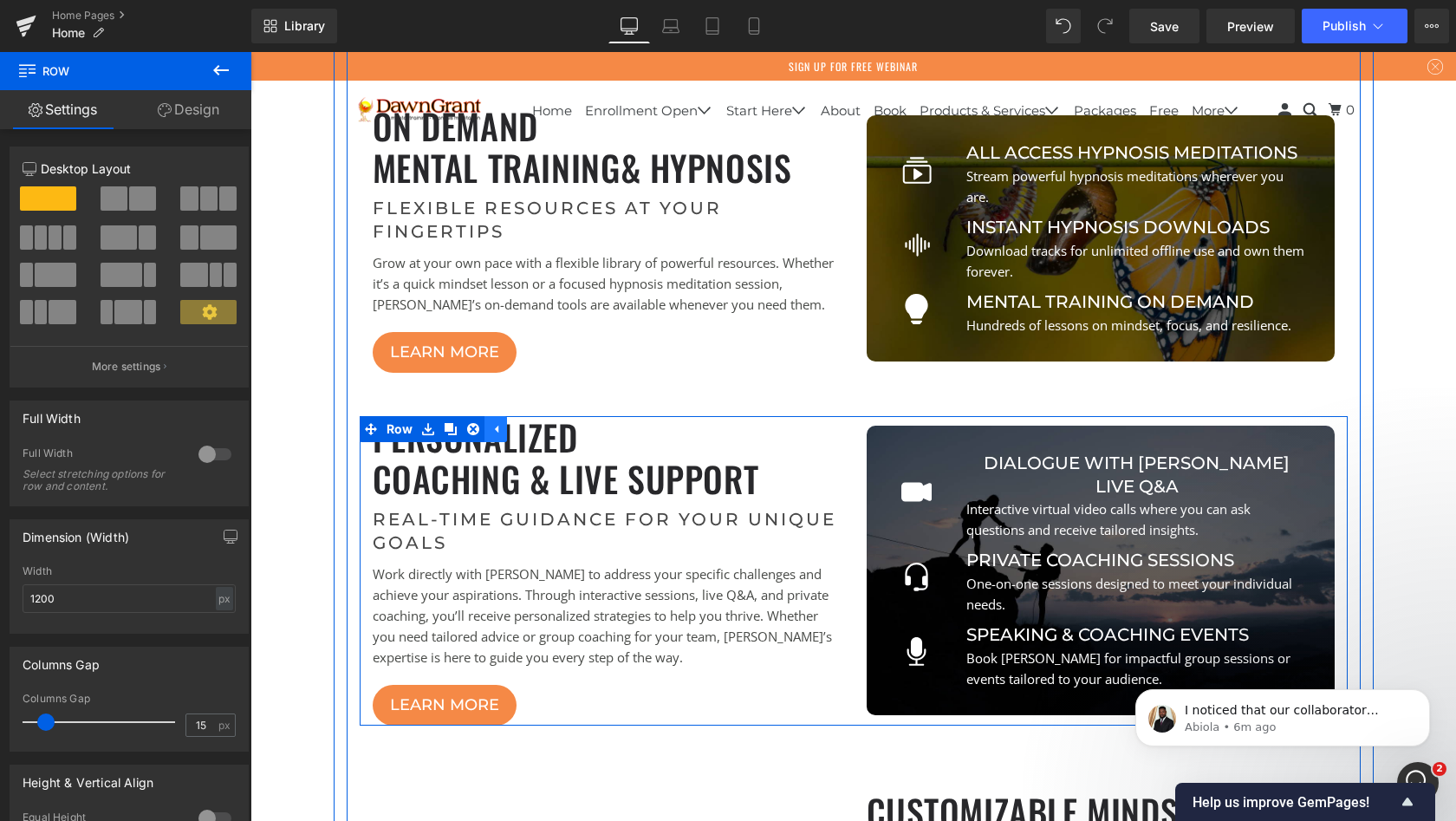
click at [493, 426] on icon at bounding box center [496, 428] width 12 height 13
click at [426, 422] on link at bounding box center [428, 429] width 23 height 26
click at [391, 426] on span "Row" at bounding box center [400, 429] width 36 height 26
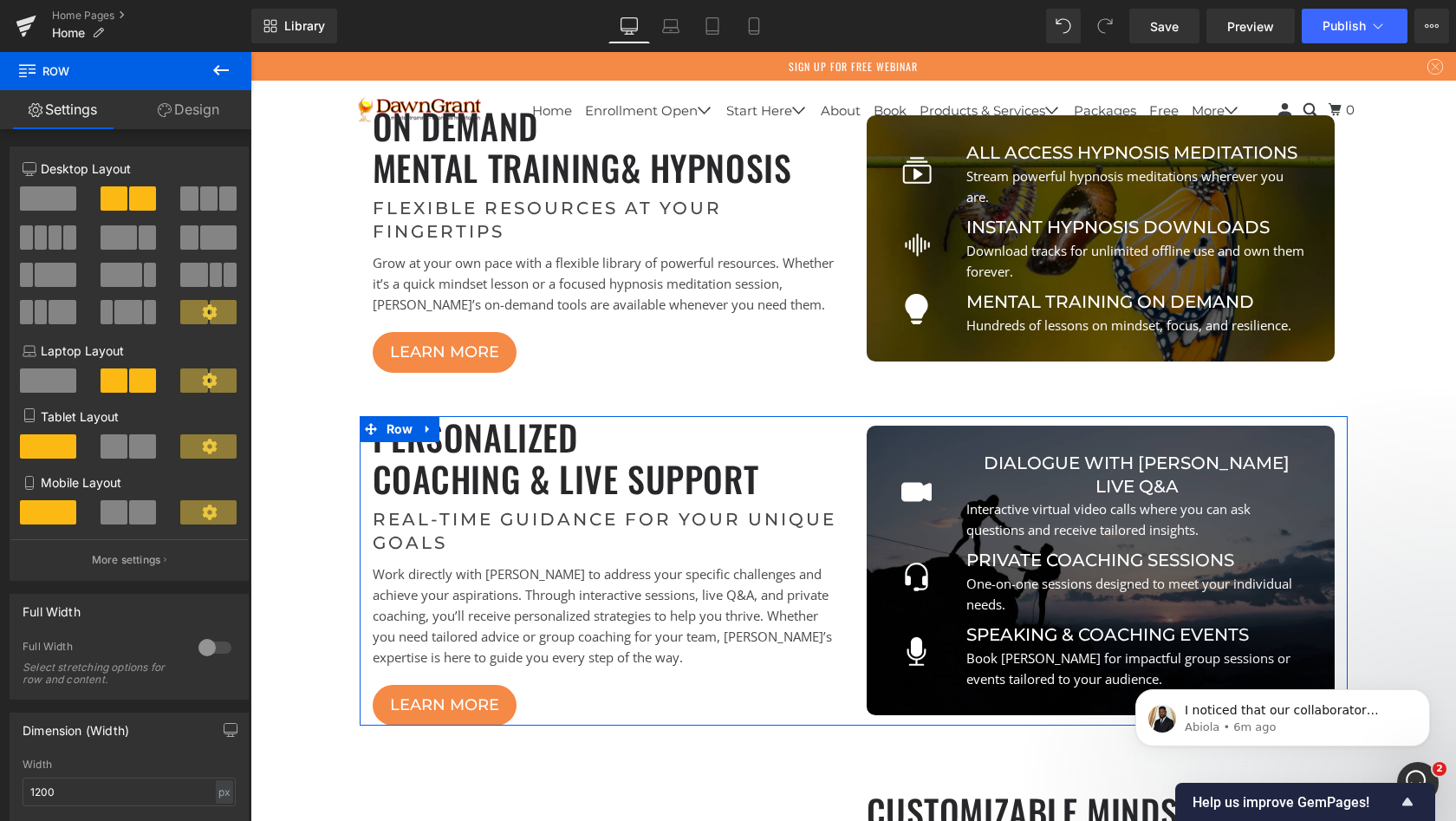
click at [177, 109] on link "Design" at bounding box center [188, 109] width 126 height 39
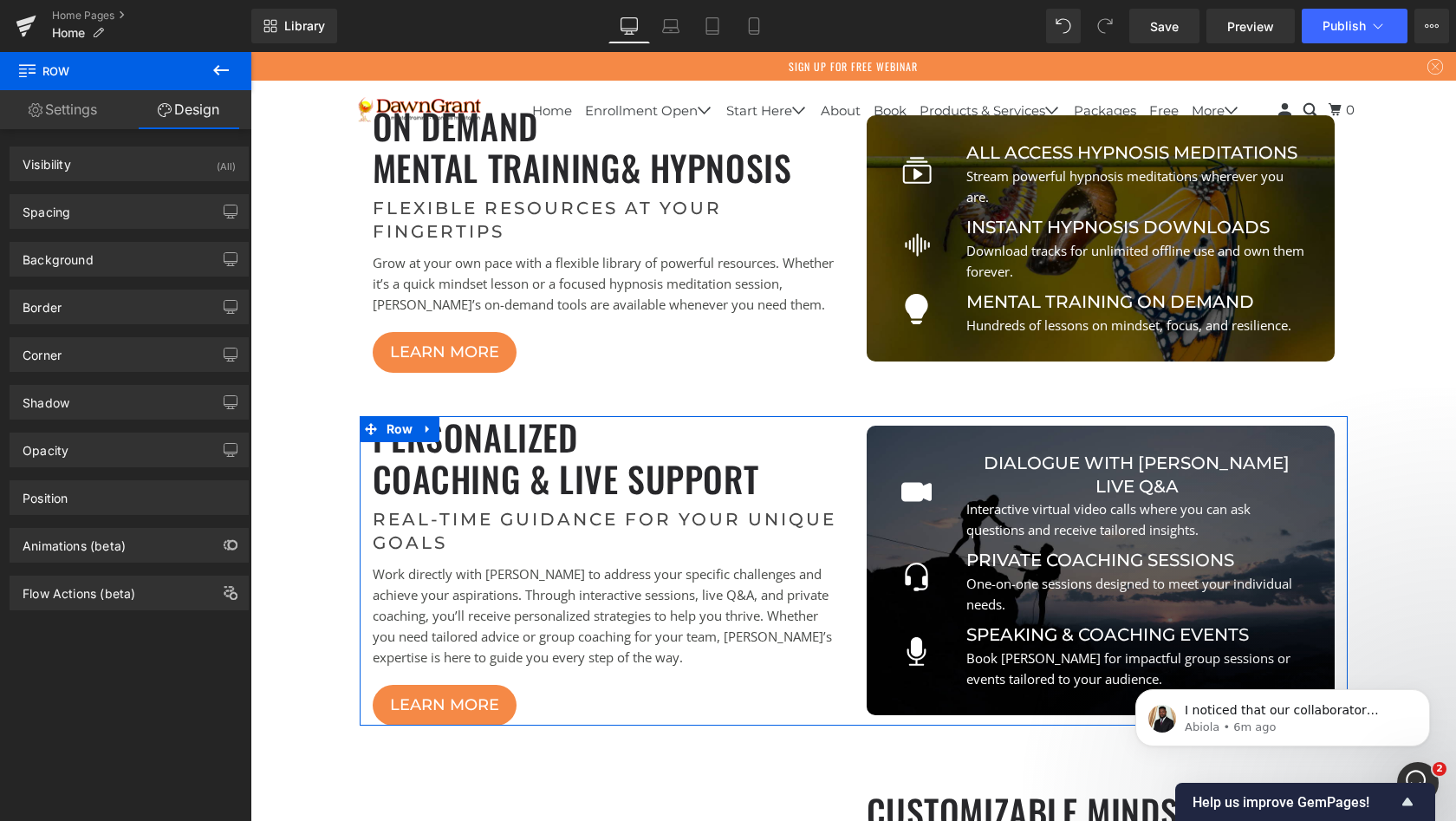
click at [85, 107] on link "Settings" at bounding box center [62, 109] width 126 height 39
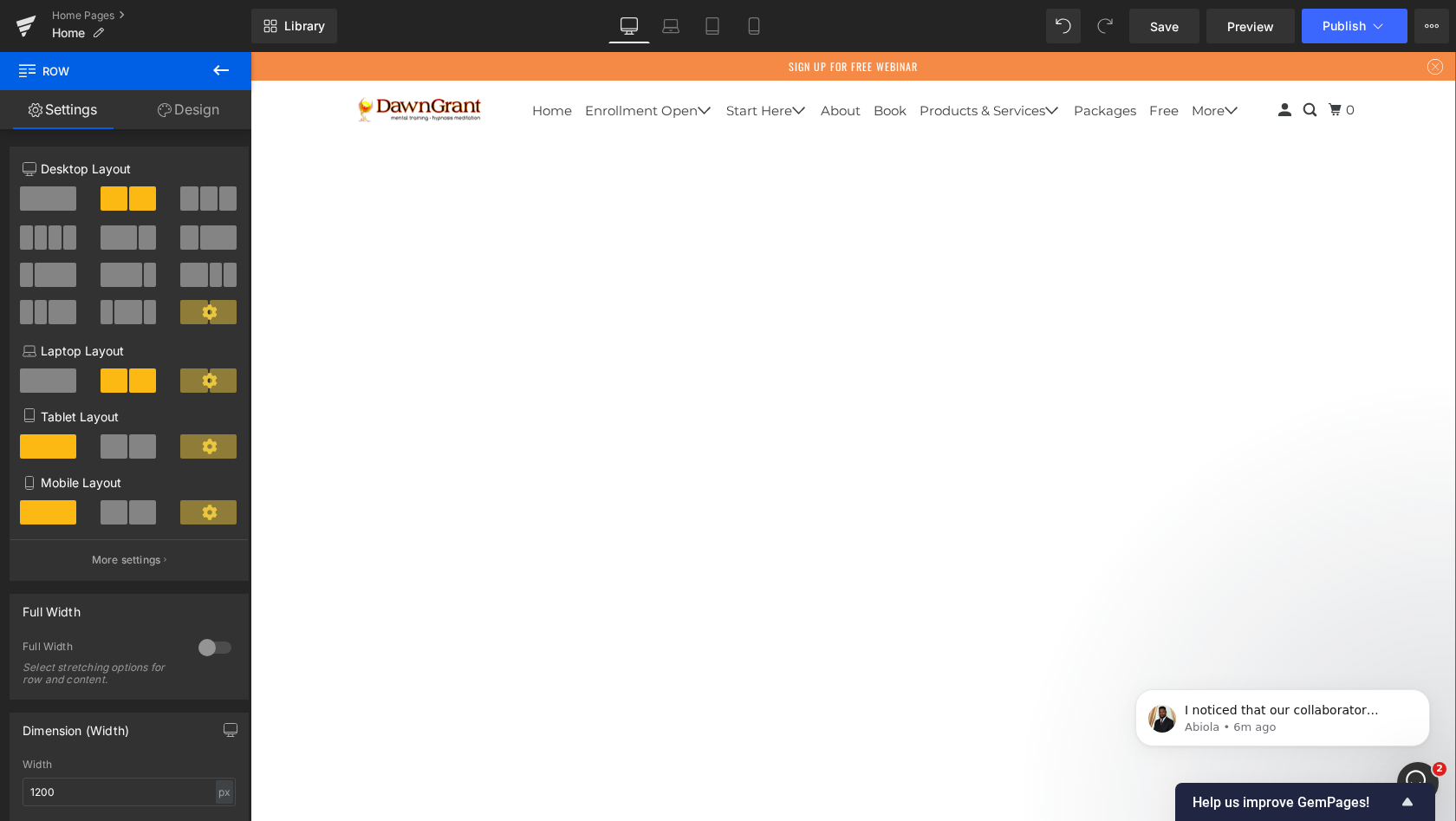
scroll to position [6327, 0]
click at [1246, 715] on span "I noticed that our collaborator access to your store is still active. I’ll inve…" at bounding box center [1296, 787] width 223 height 170
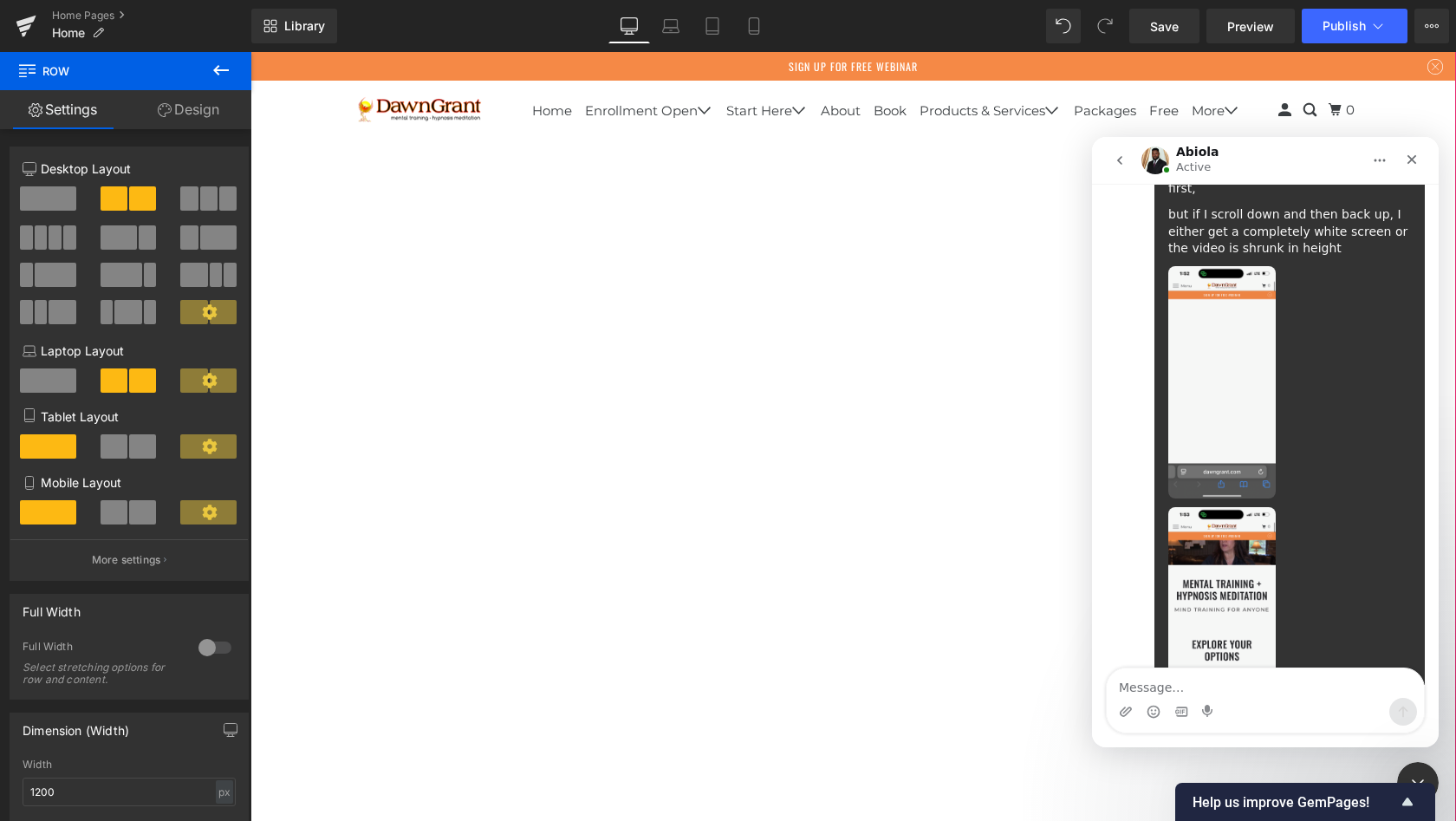
scroll to position [14507, 0]
click at [1415, 163] on icon "Close" at bounding box center [1412, 160] width 14 height 14
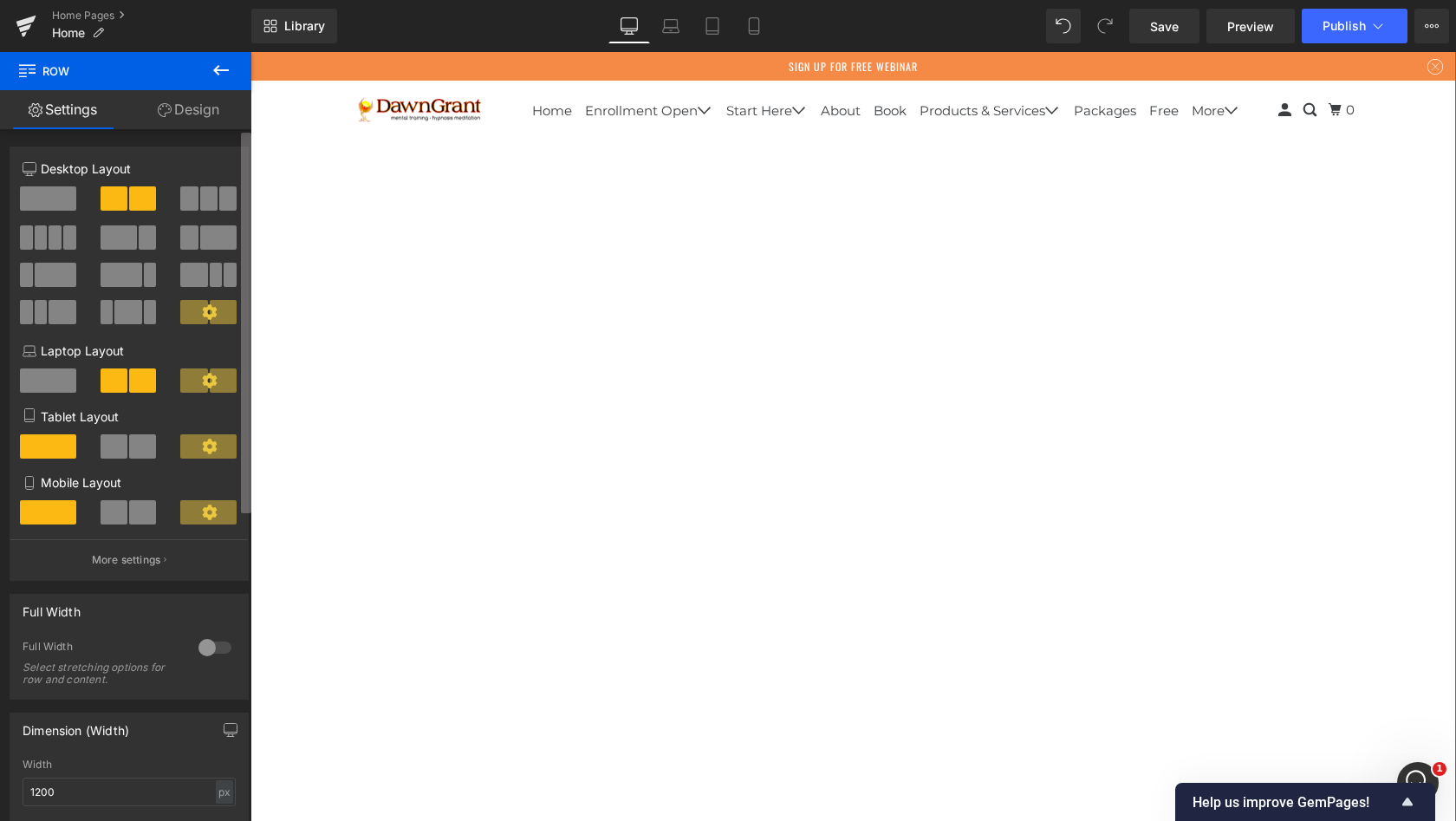
scroll to position [6045, 0]
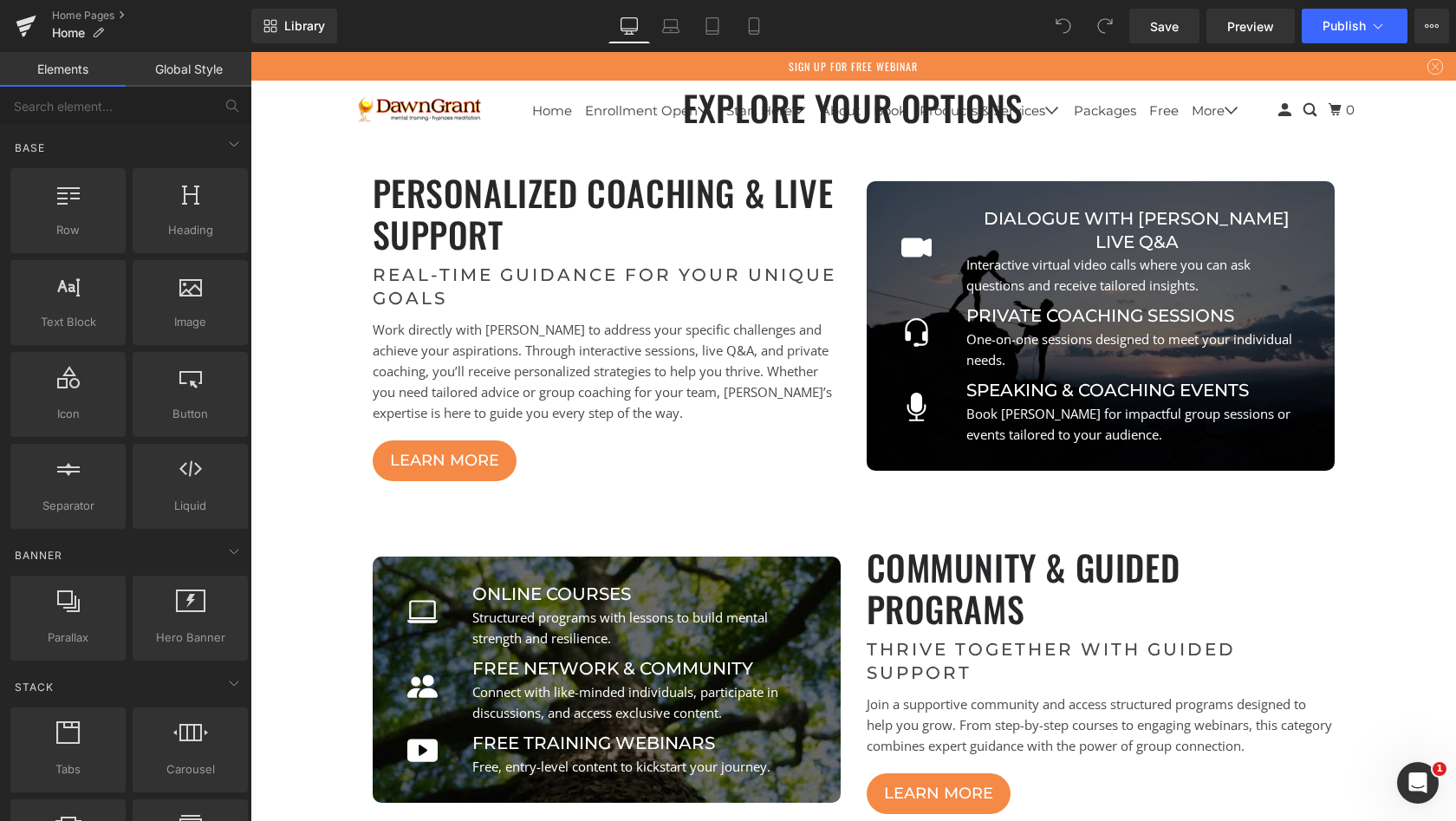
scroll to position [838, 0]
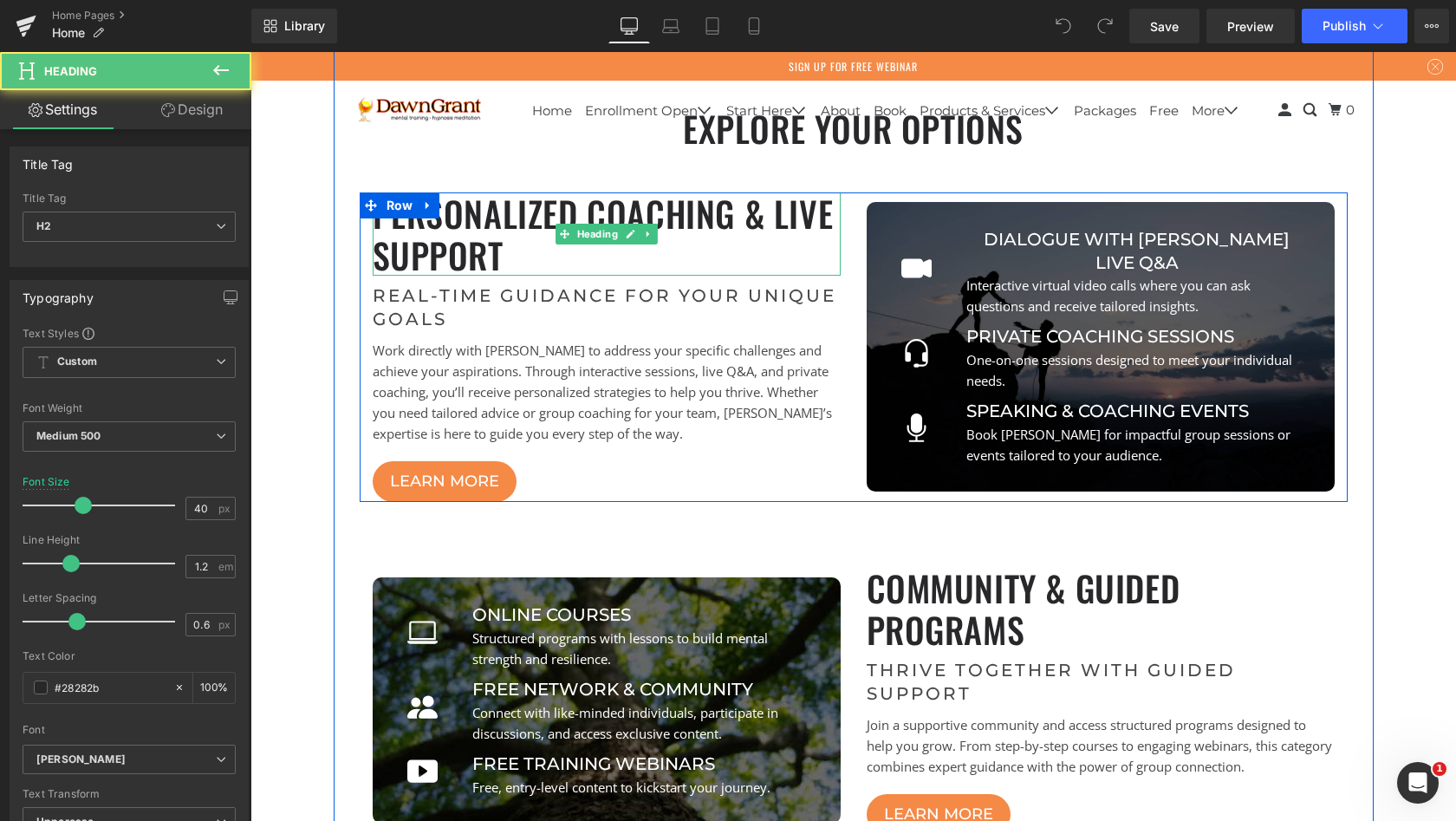
click at [686, 239] on h2 "Personalized Coaching & Live Support" at bounding box center [607, 234] width 468 height 83
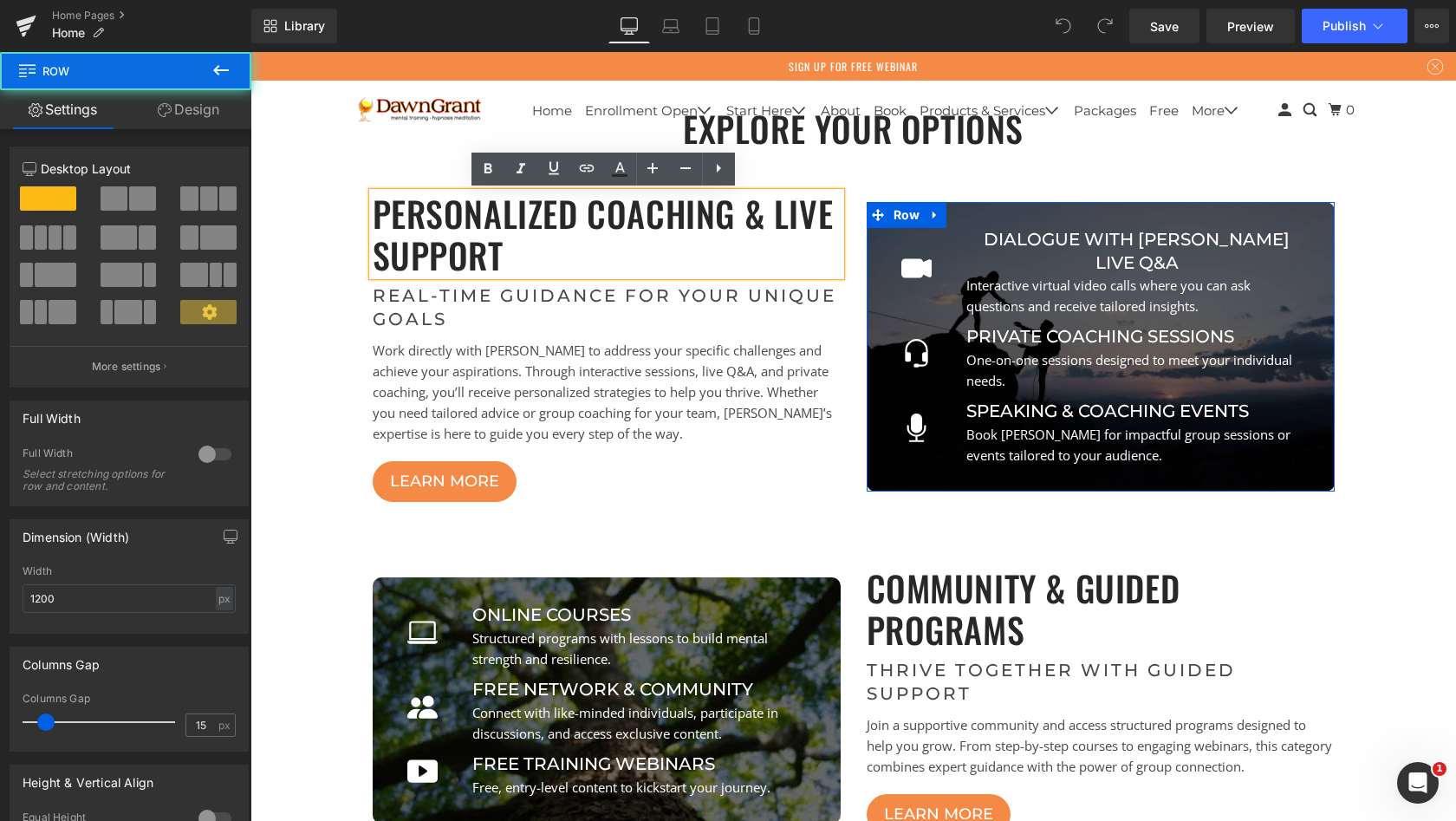
click at [994, 223] on div "Icon Dialogue with [PERSON_NAME] Live Q&A Button Interactive virtual video call…" at bounding box center [1101, 347] width 468 height 290
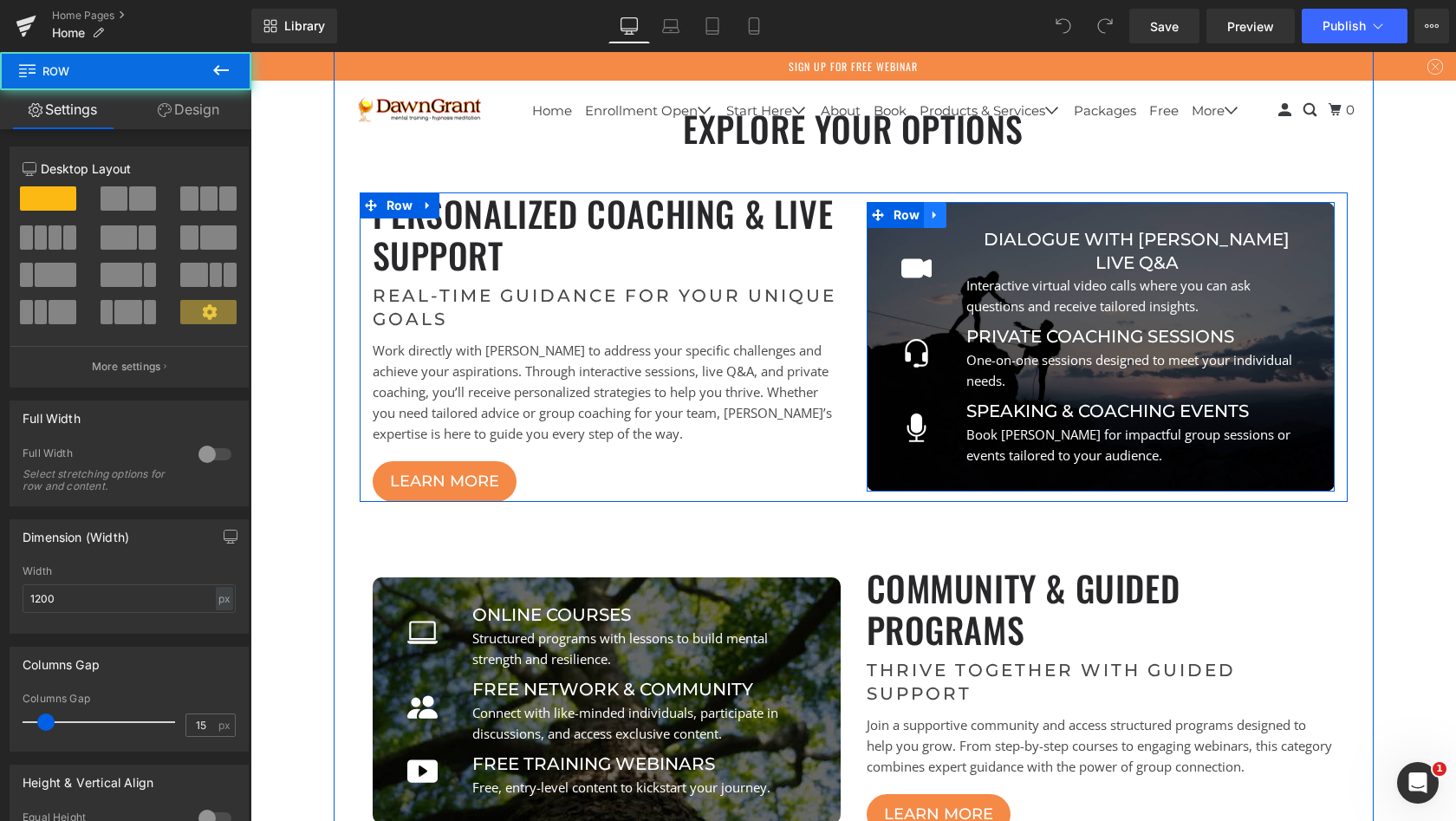
click at [933, 219] on icon at bounding box center [934, 215] width 3 height 8
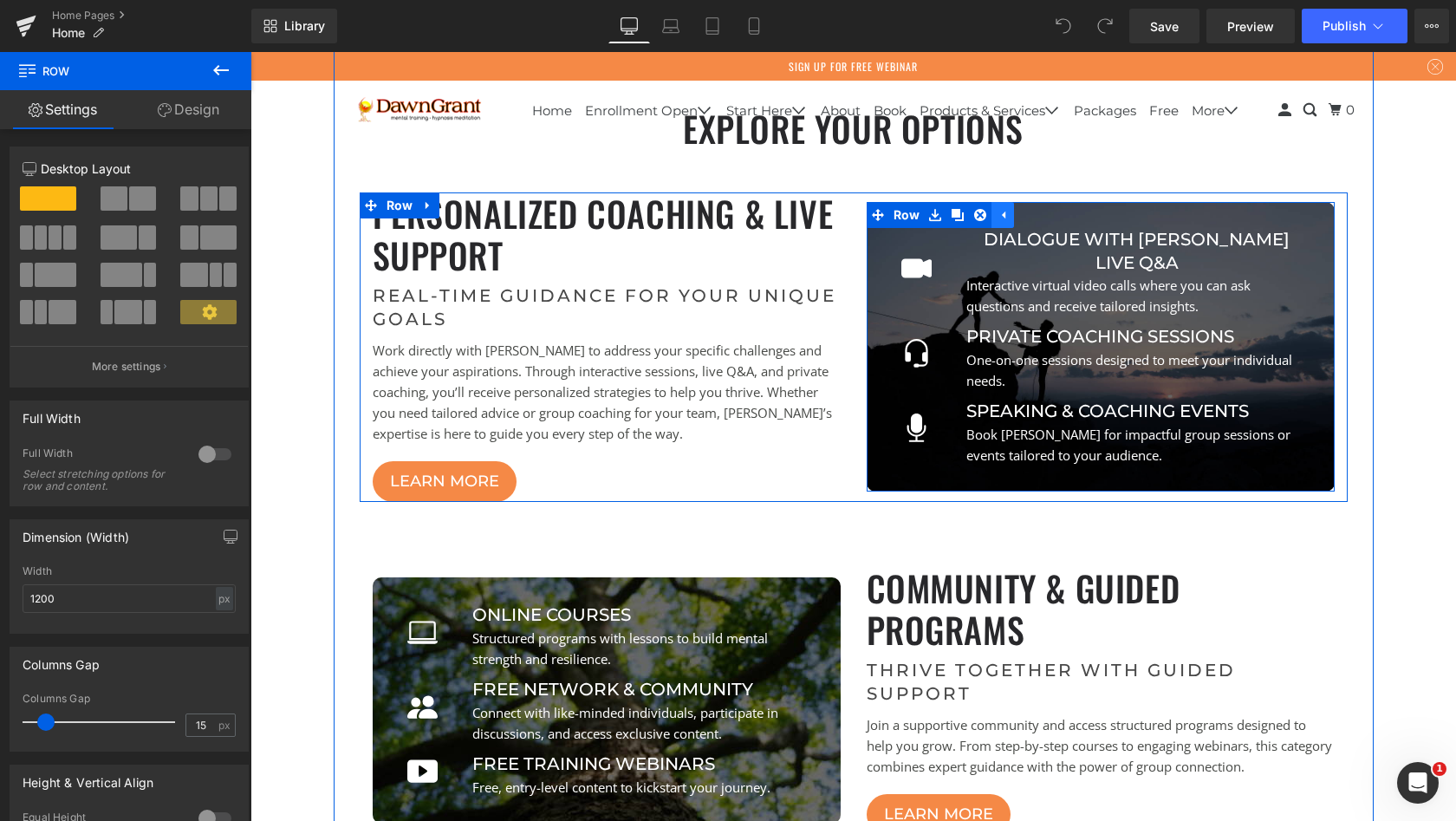
click at [1002, 219] on icon at bounding box center [1003, 215] width 3 height 8
click at [933, 219] on icon at bounding box center [934, 215] width 3 height 8
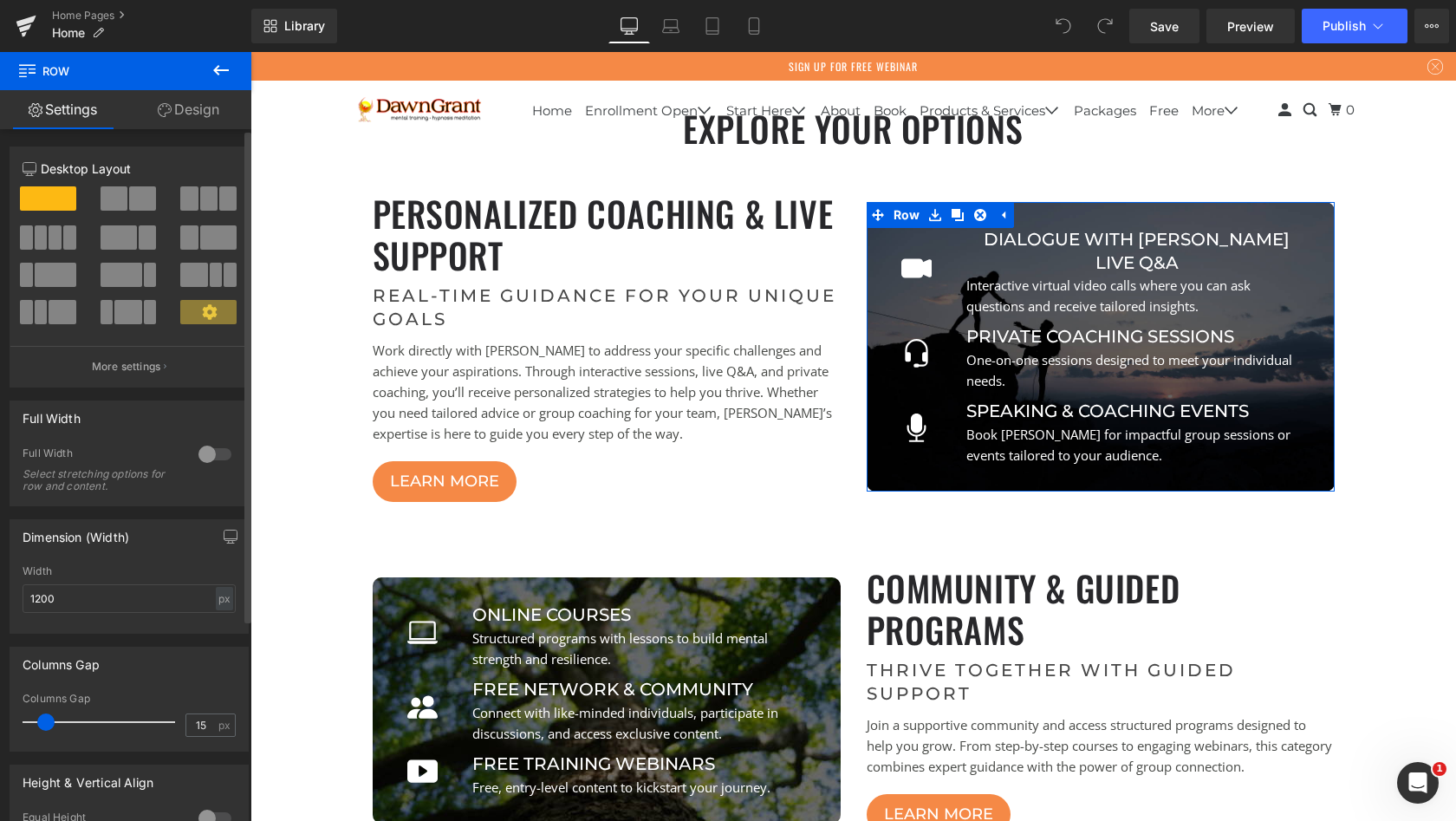
click at [206, 307] on icon at bounding box center [209, 311] width 15 height 15
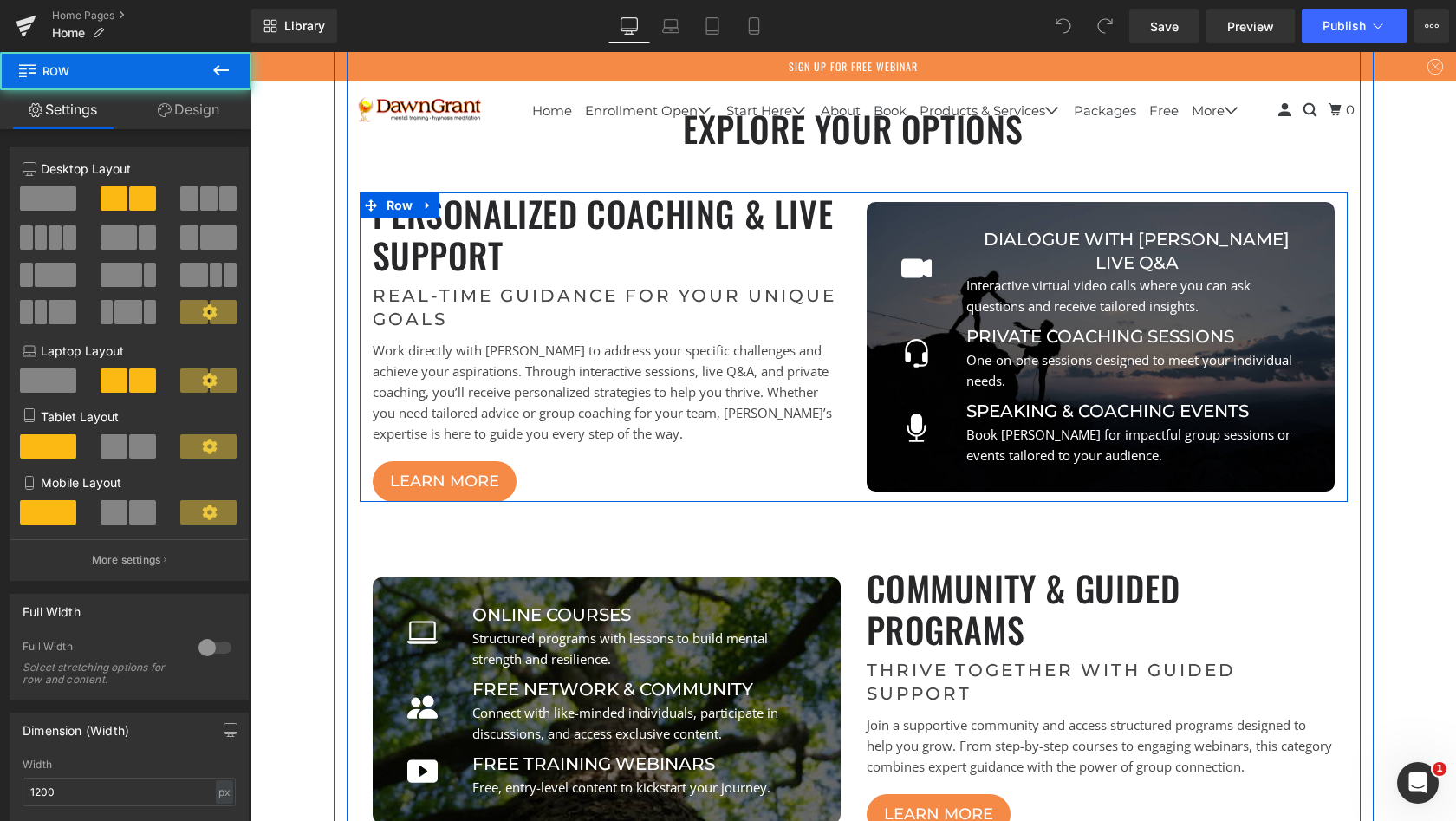
click at [615, 454] on div "Personalized Coaching & Live Support Heading Real-Time Guidance for Your Unique…" at bounding box center [607, 347] width 495 height 309
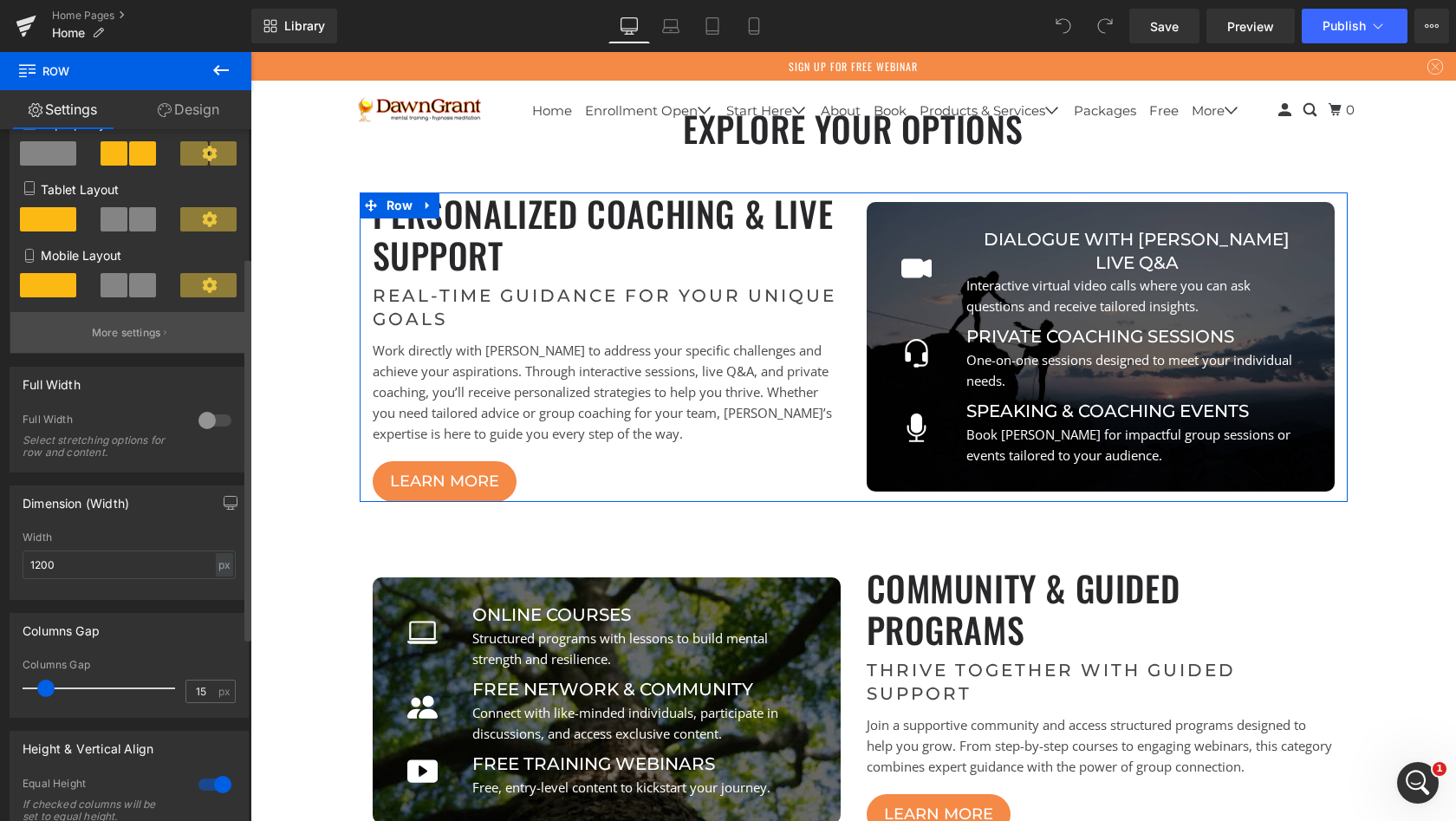
scroll to position [236, 0]
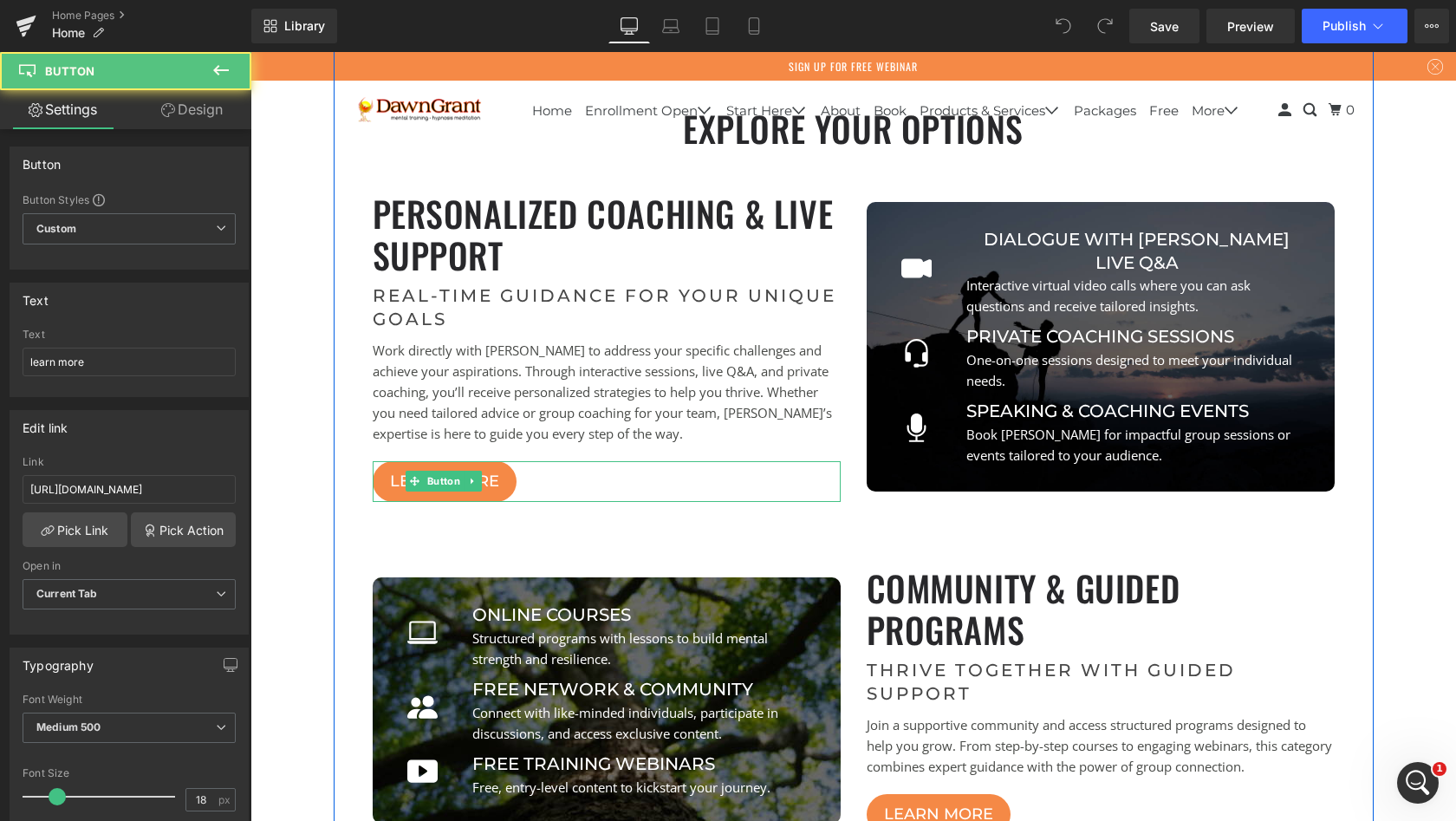
click at [594, 486] on div "learn more" at bounding box center [607, 481] width 468 height 41
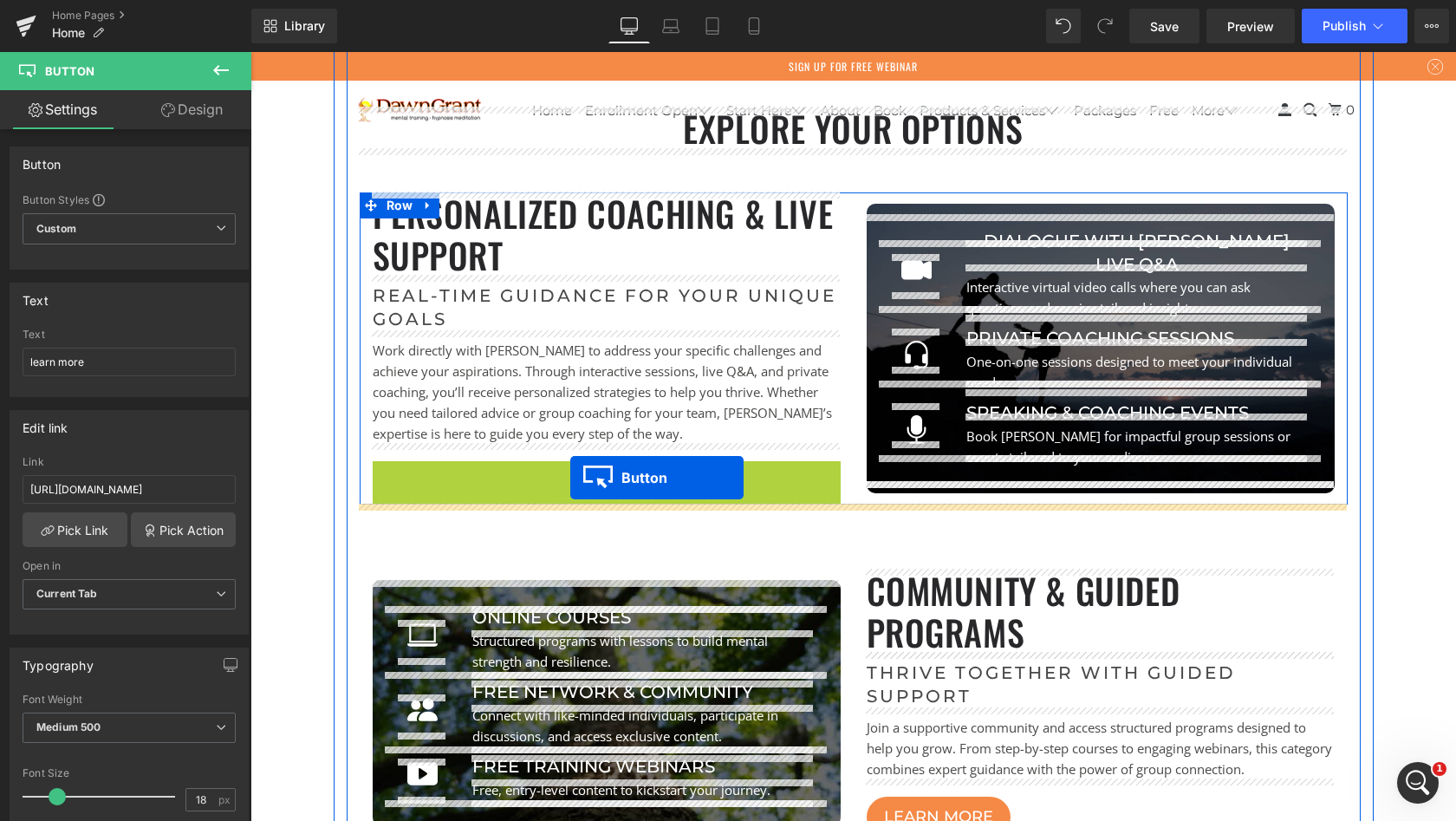
scroll to position [8433, 1199]
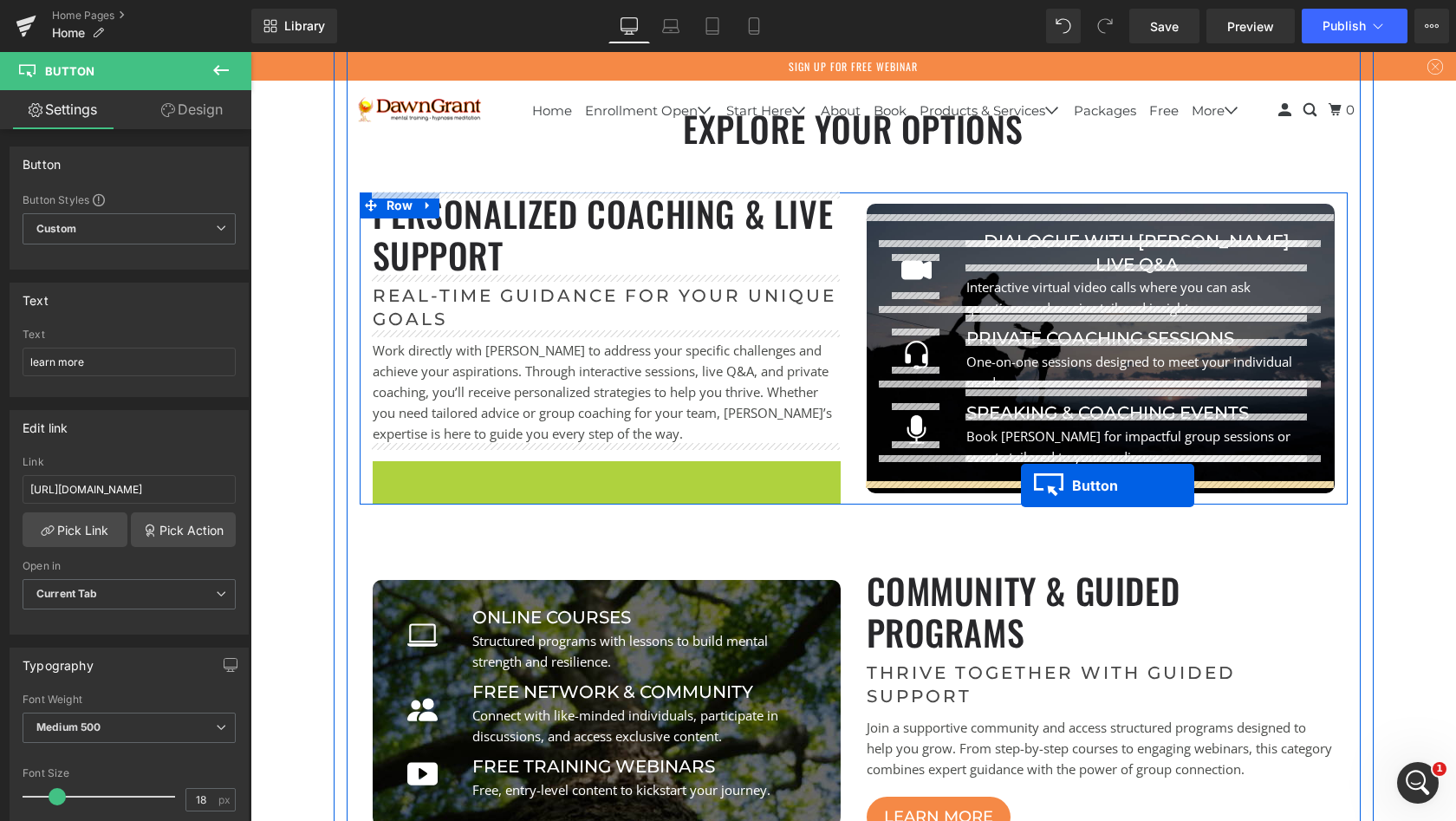
drag, startPoint x: 410, startPoint y: 480, endPoint x: 1021, endPoint y: 486, distance: 611.0
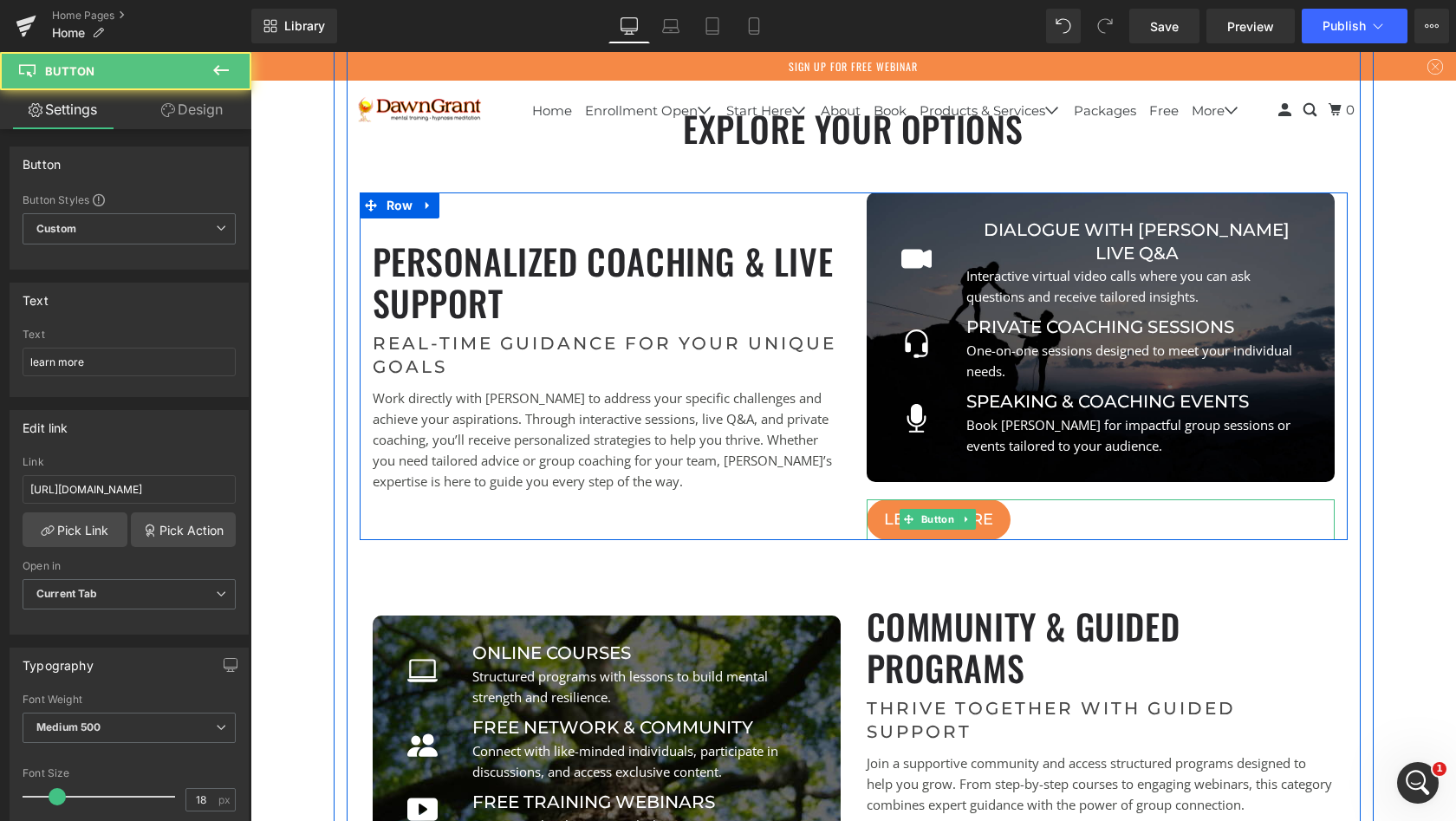
scroll to position [8446, 1199]
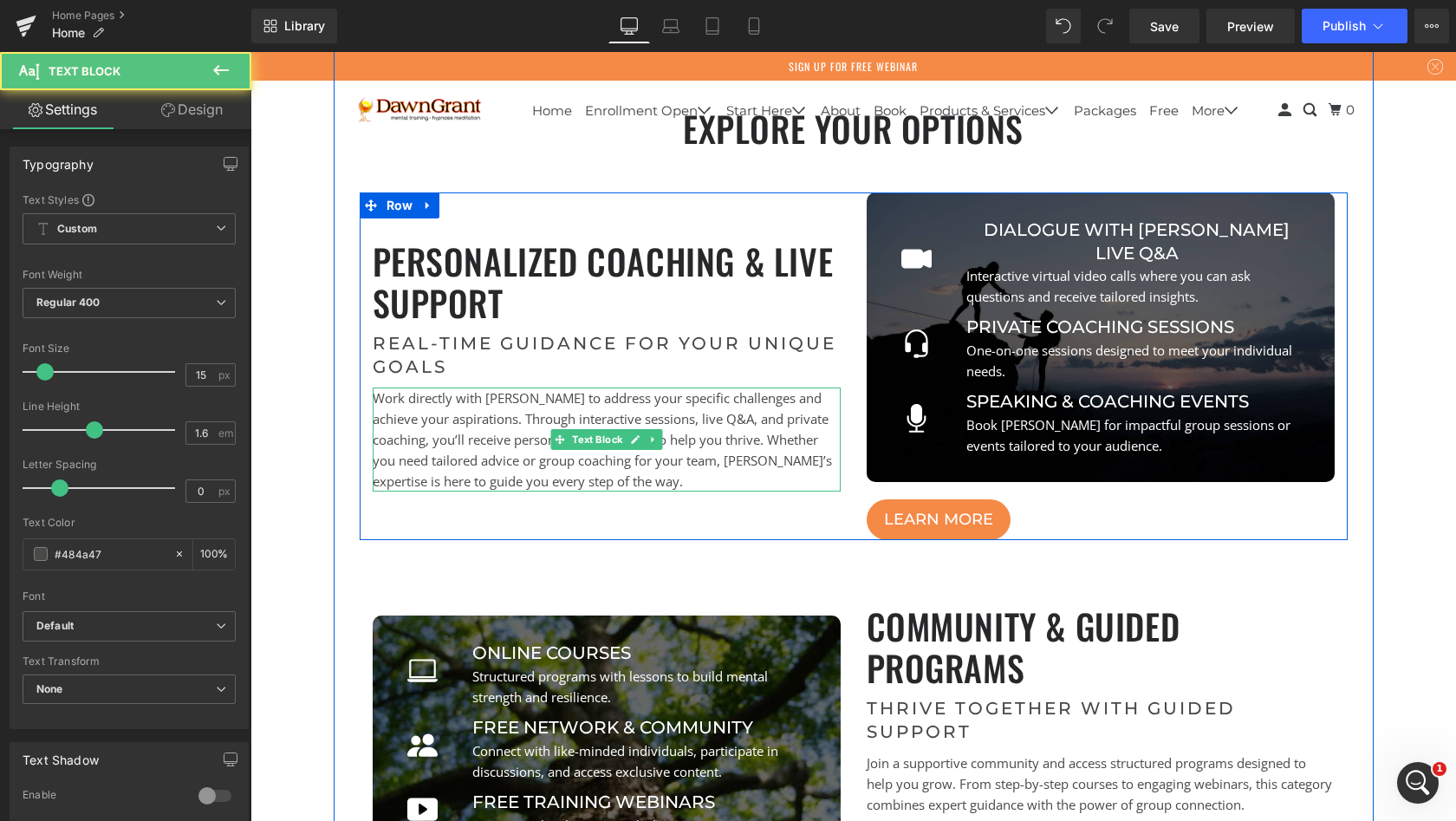
click at [390, 402] on p "Work directly with [PERSON_NAME] to address your specific challenges and achiev…" at bounding box center [607, 439] width 468 height 104
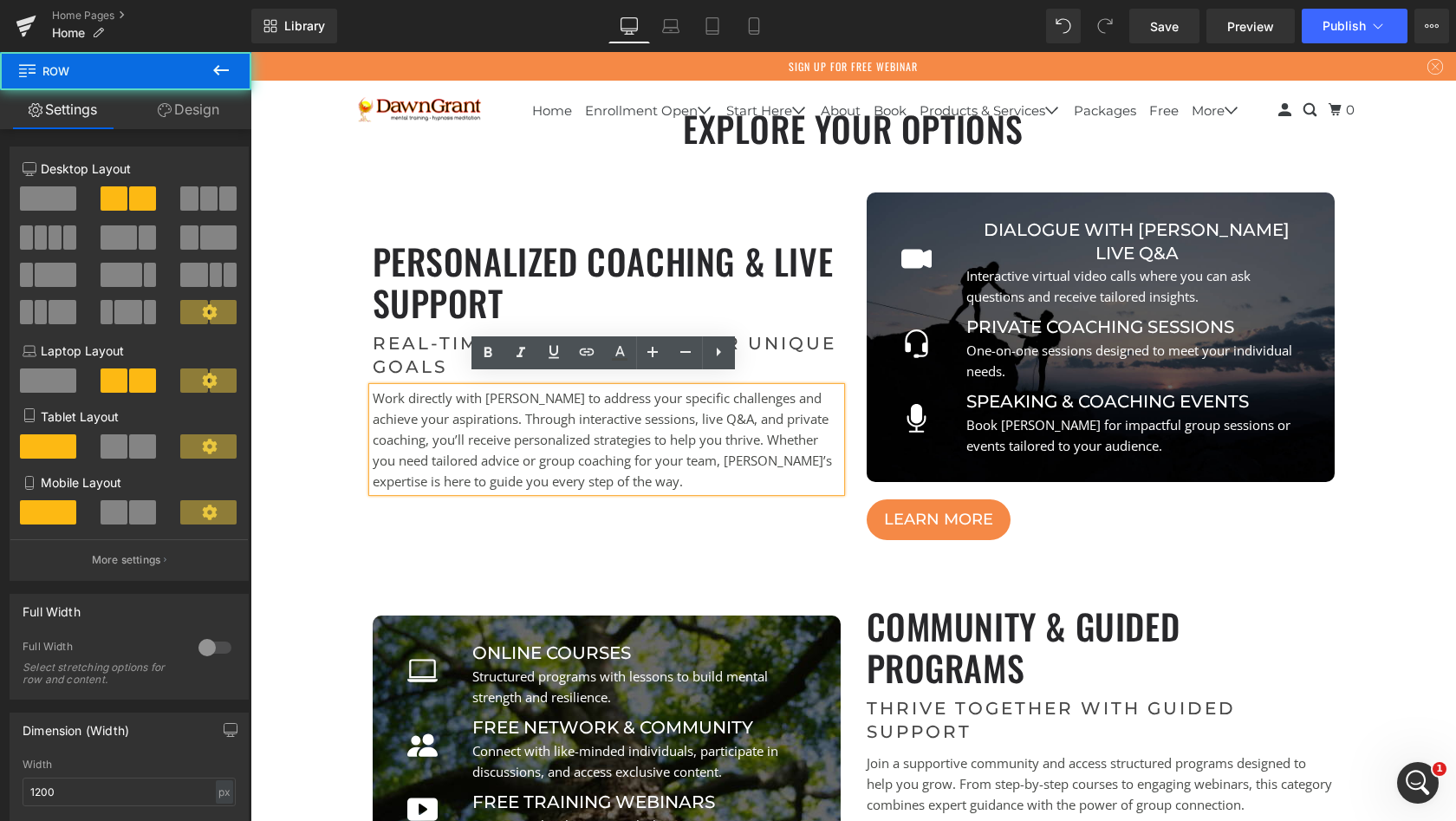
click at [360, 381] on div "Personalized Coaching & Live Support Heading Real-Time Guidance for Your Unique…" at bounding box center [607, 366] width 495 height 348
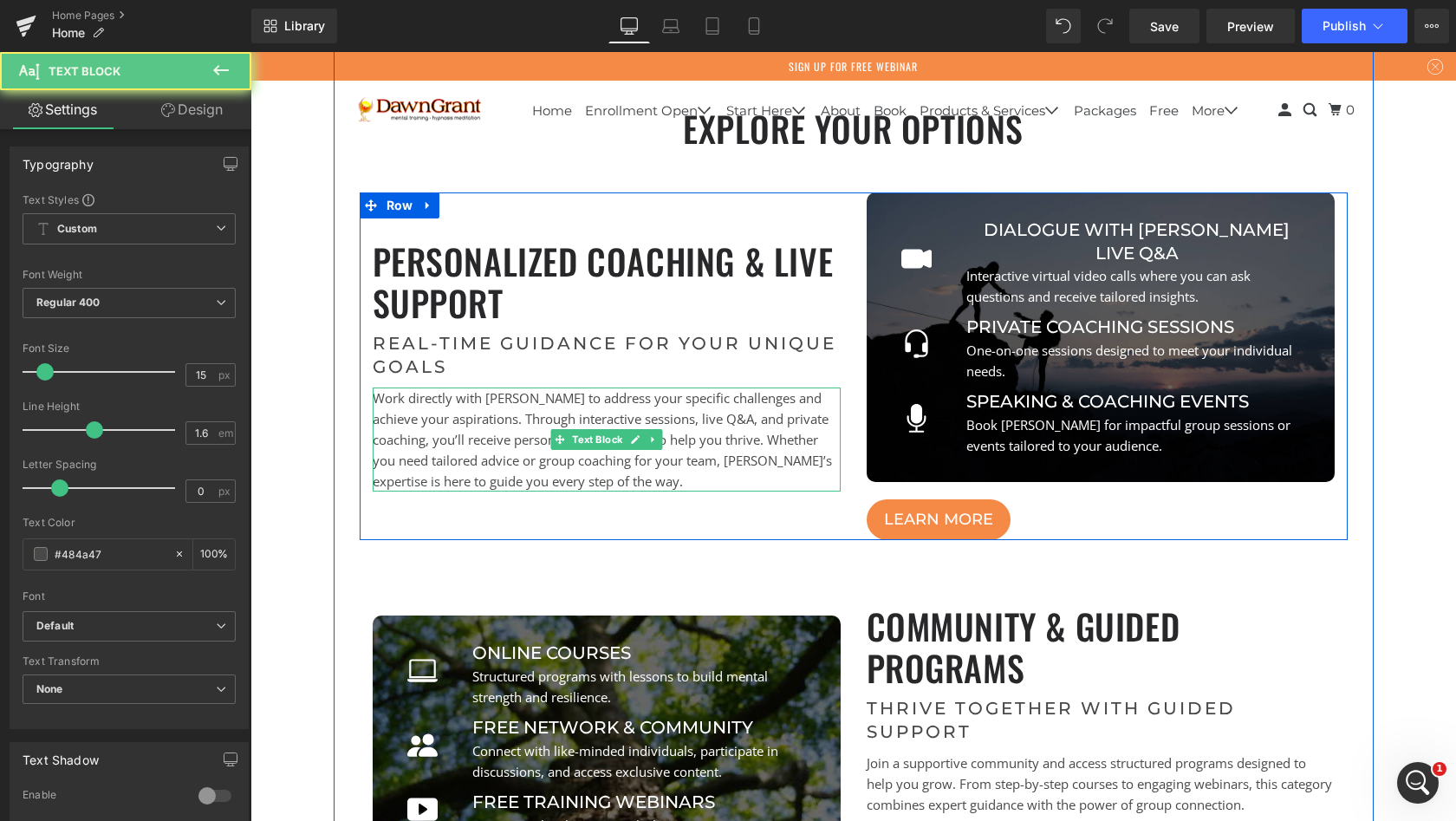
click at [393, 388] on p "Work directly with [PERSON_NAME] to address your specific challenges and achiev…" at bounding box center [607, 439] width 468 height 104
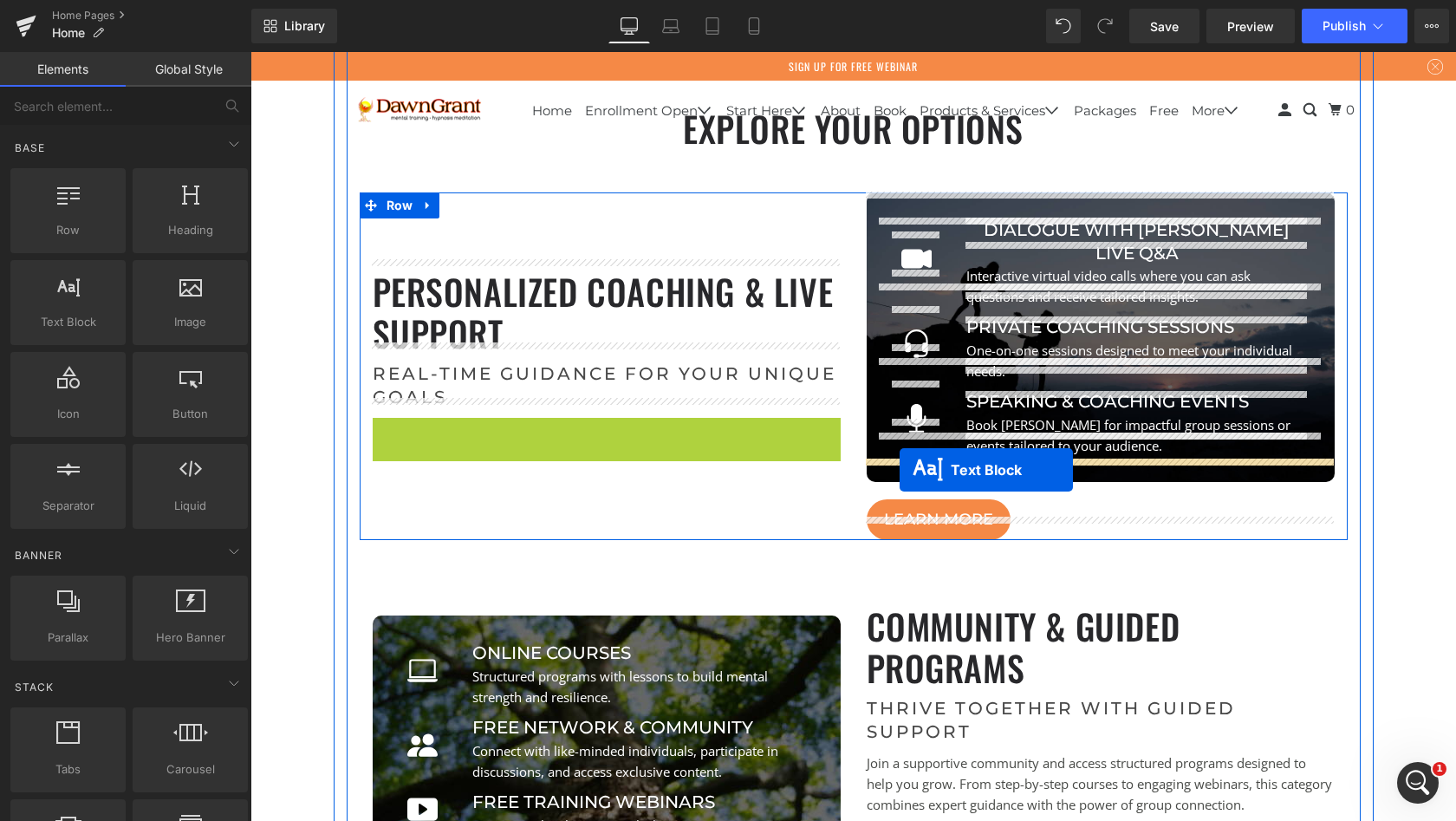
drag, startPoint x: 558, startPoint y: 432, endPoint x: 900, endPoint y: 470, distance: 344.1
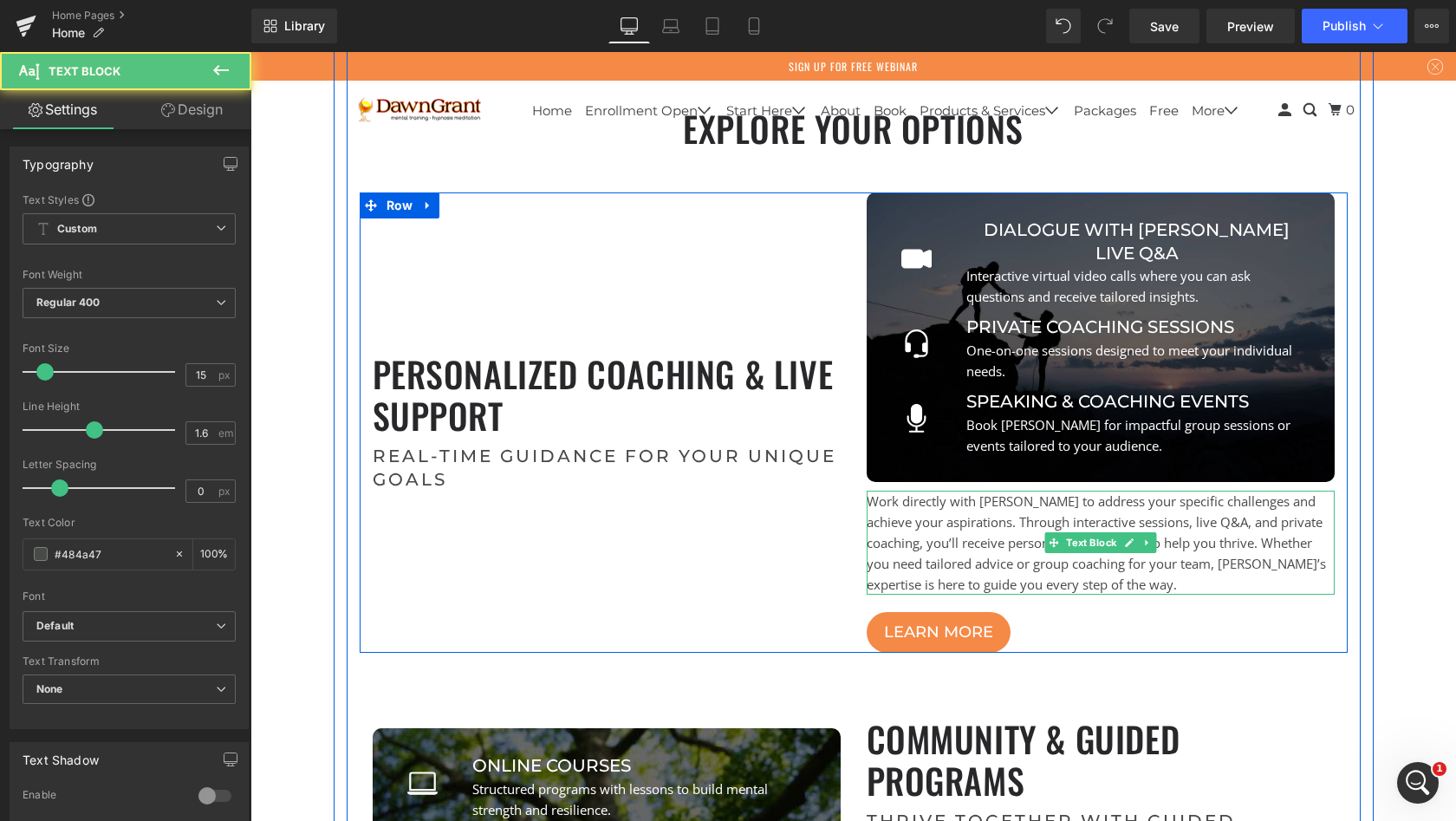
scroll to position [8559, 1199]
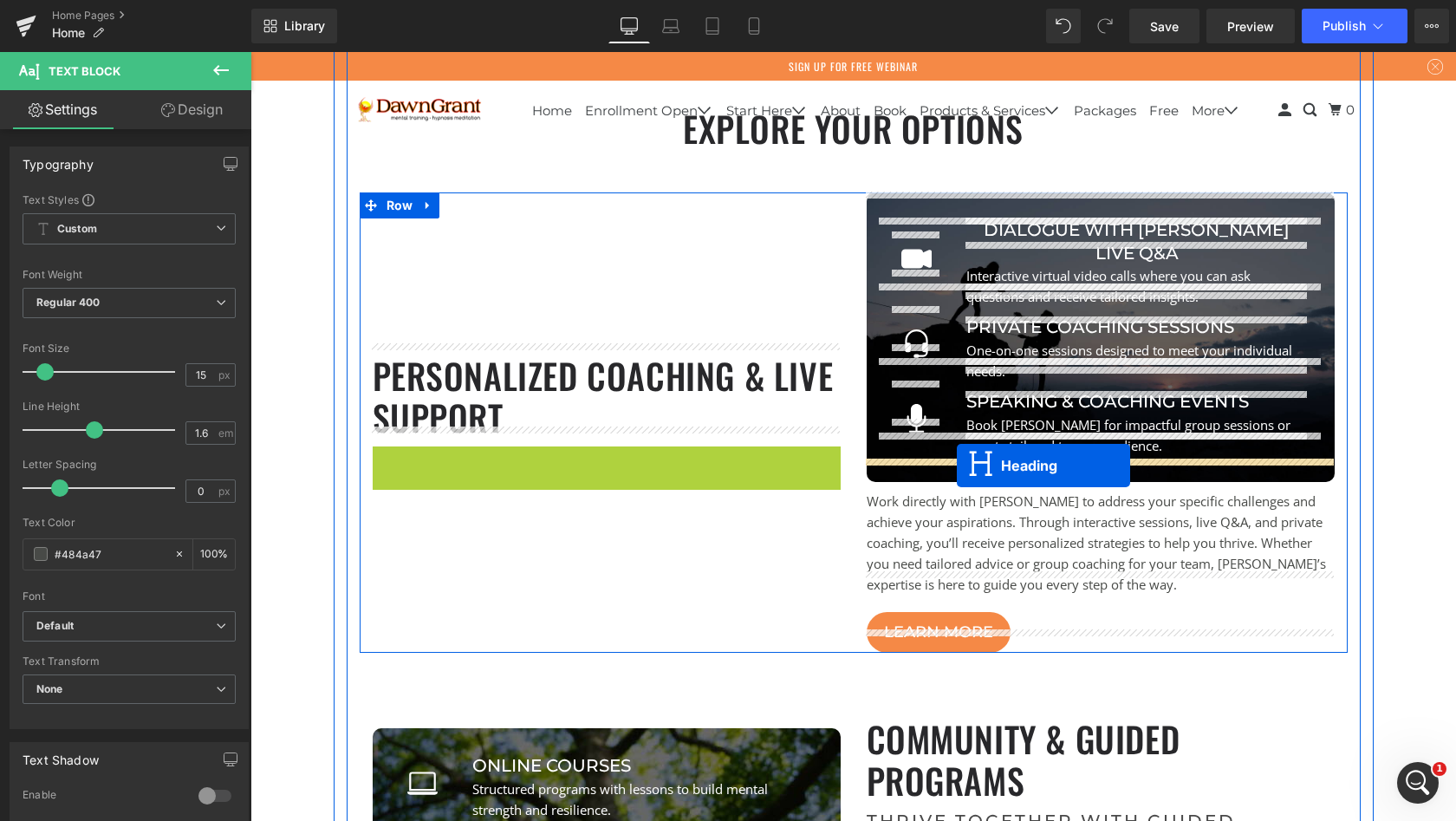
drag, startPoint x: 563, startPoint y: 459, endPoint x: 957, endPoint y: 466, distance: 394.1
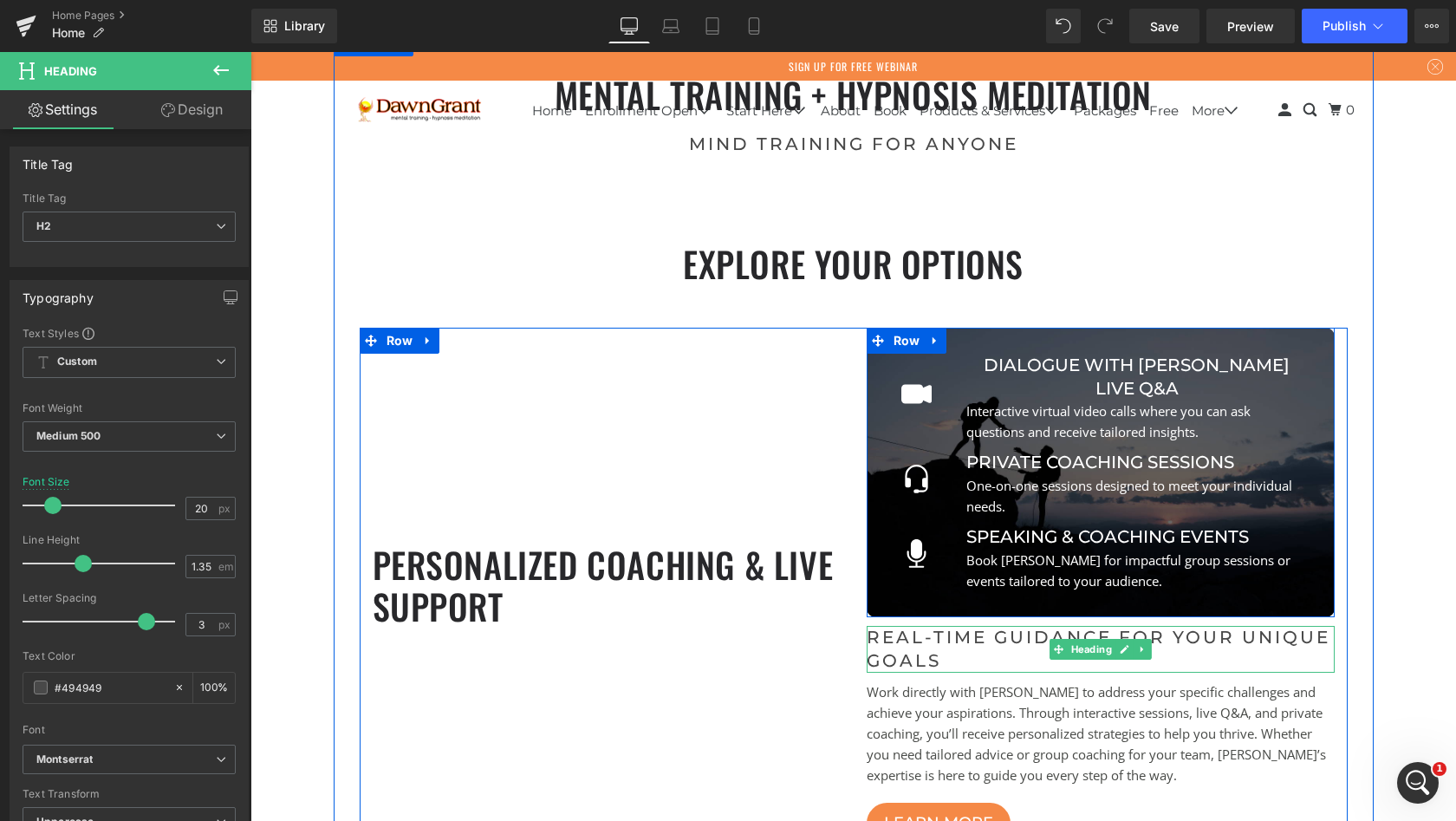
scroll to position [8390, 1199]
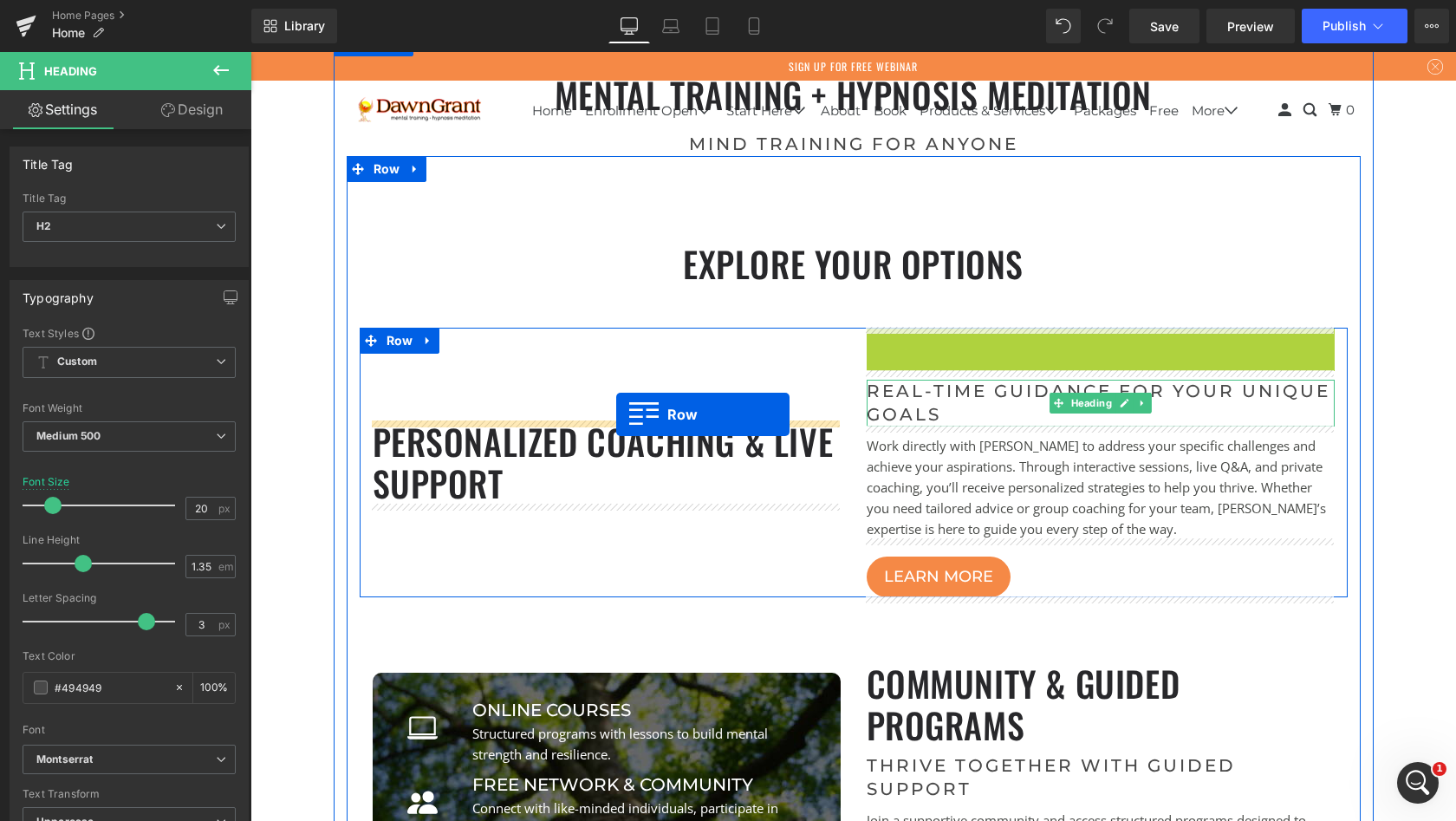
drag, startPoint x: 874, startPoint y: 342, endPoint x: 616, endPoint y: 414, distance: 267.9
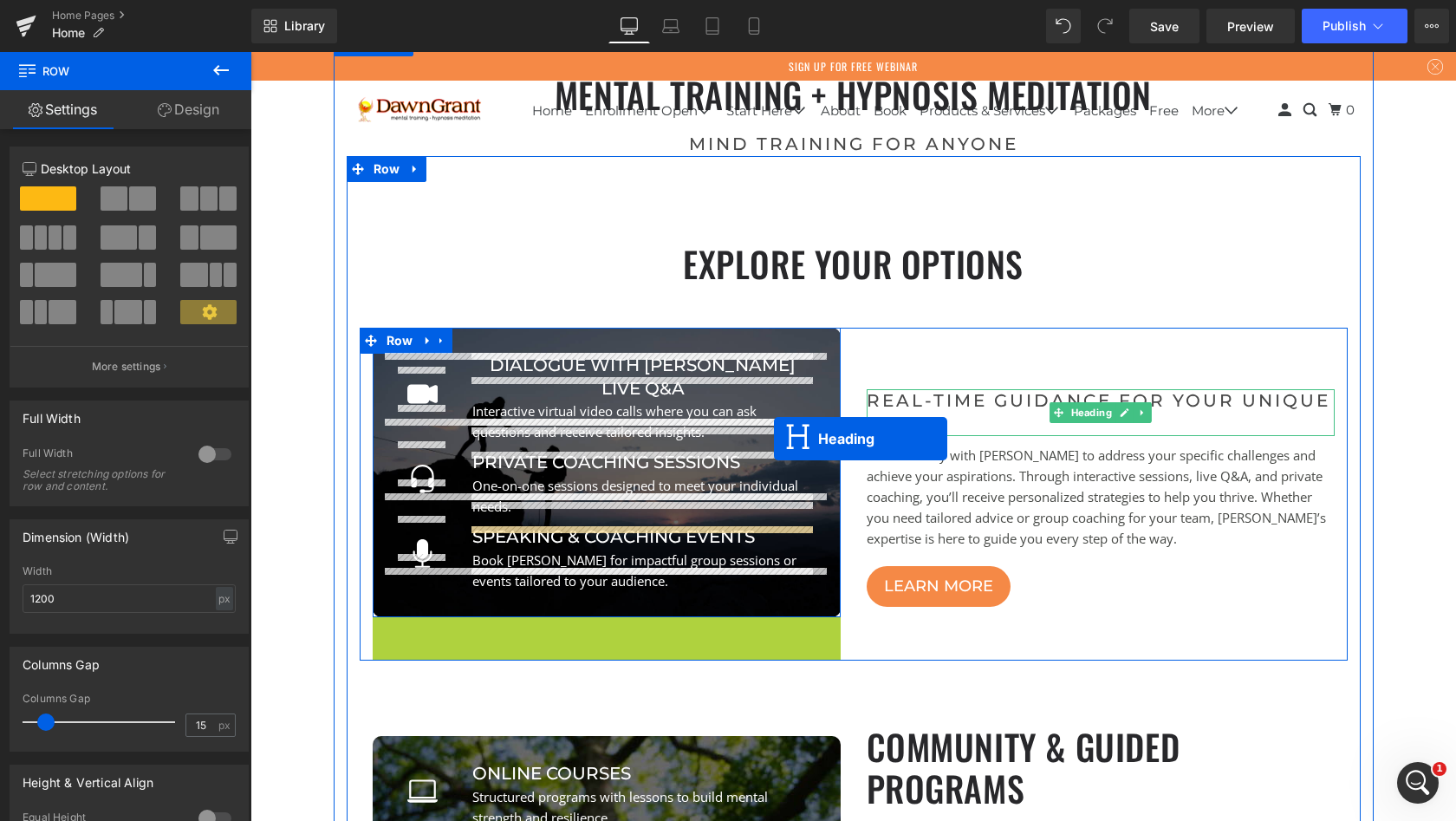
scroll to position [8431, 1199]
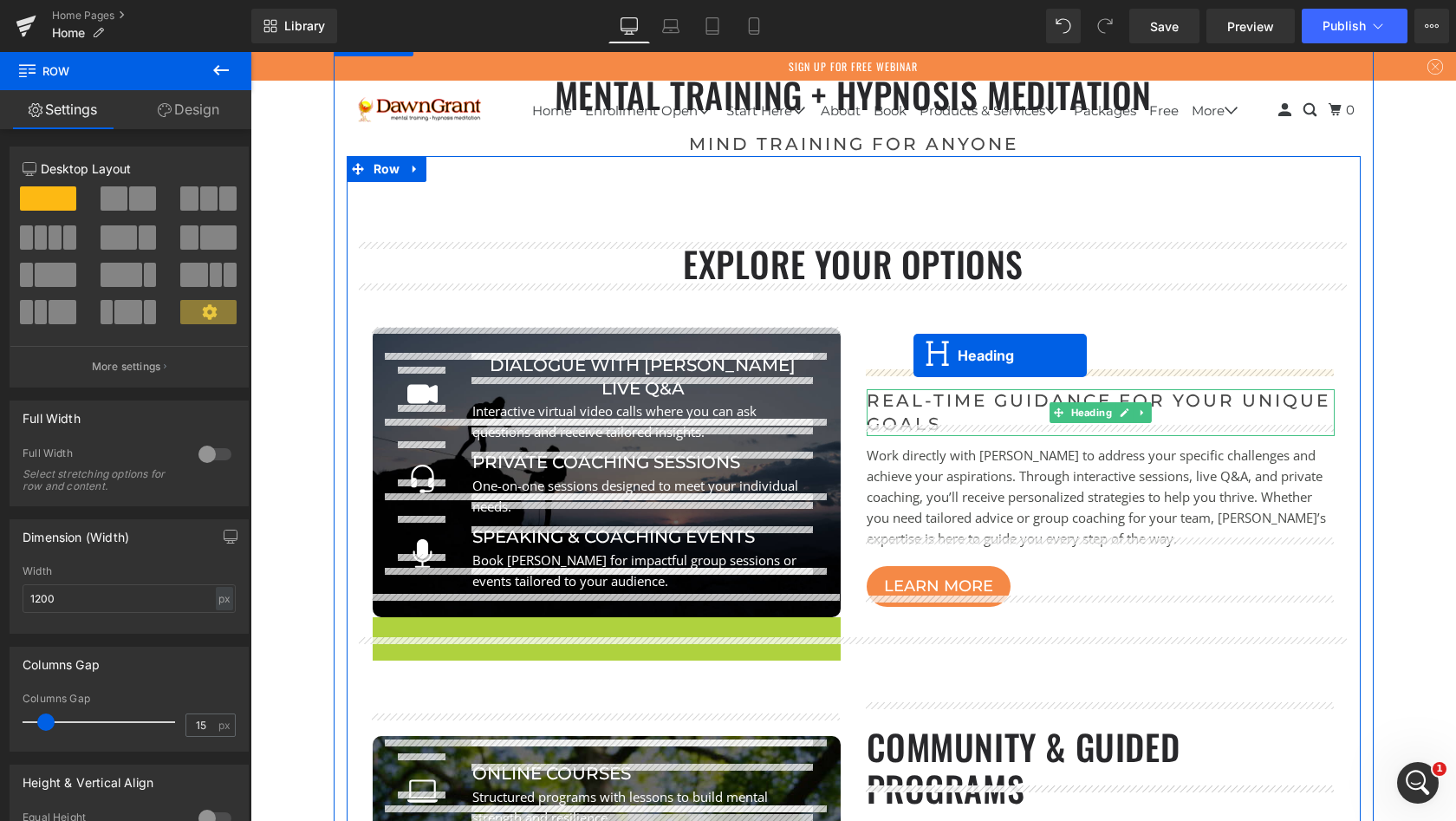
drag, startPoint x: 561, startPoint y: 633, endPoint x: 914, endPoint y: 356, distance: 448.7
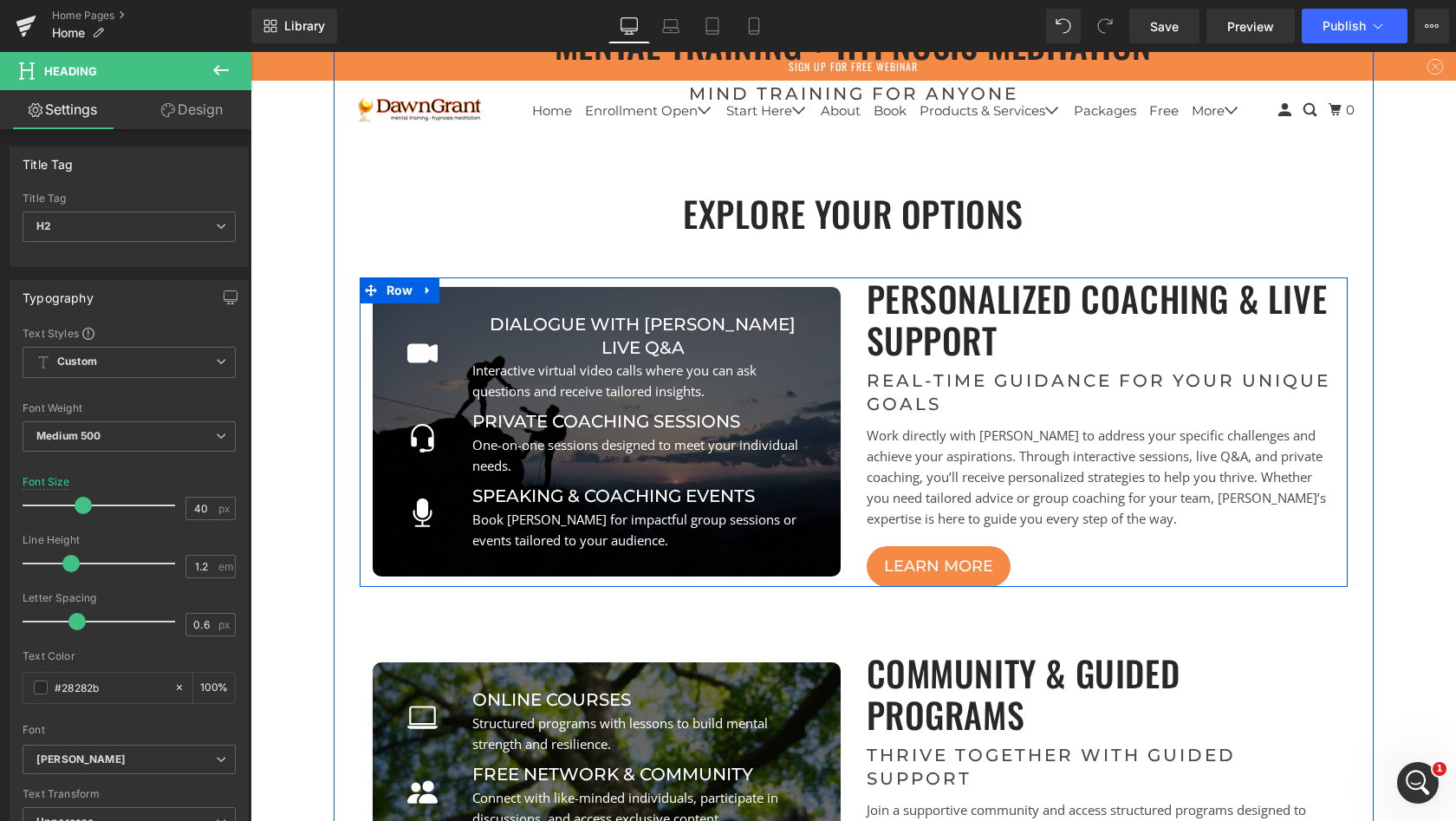
scroll to position [751, 0]
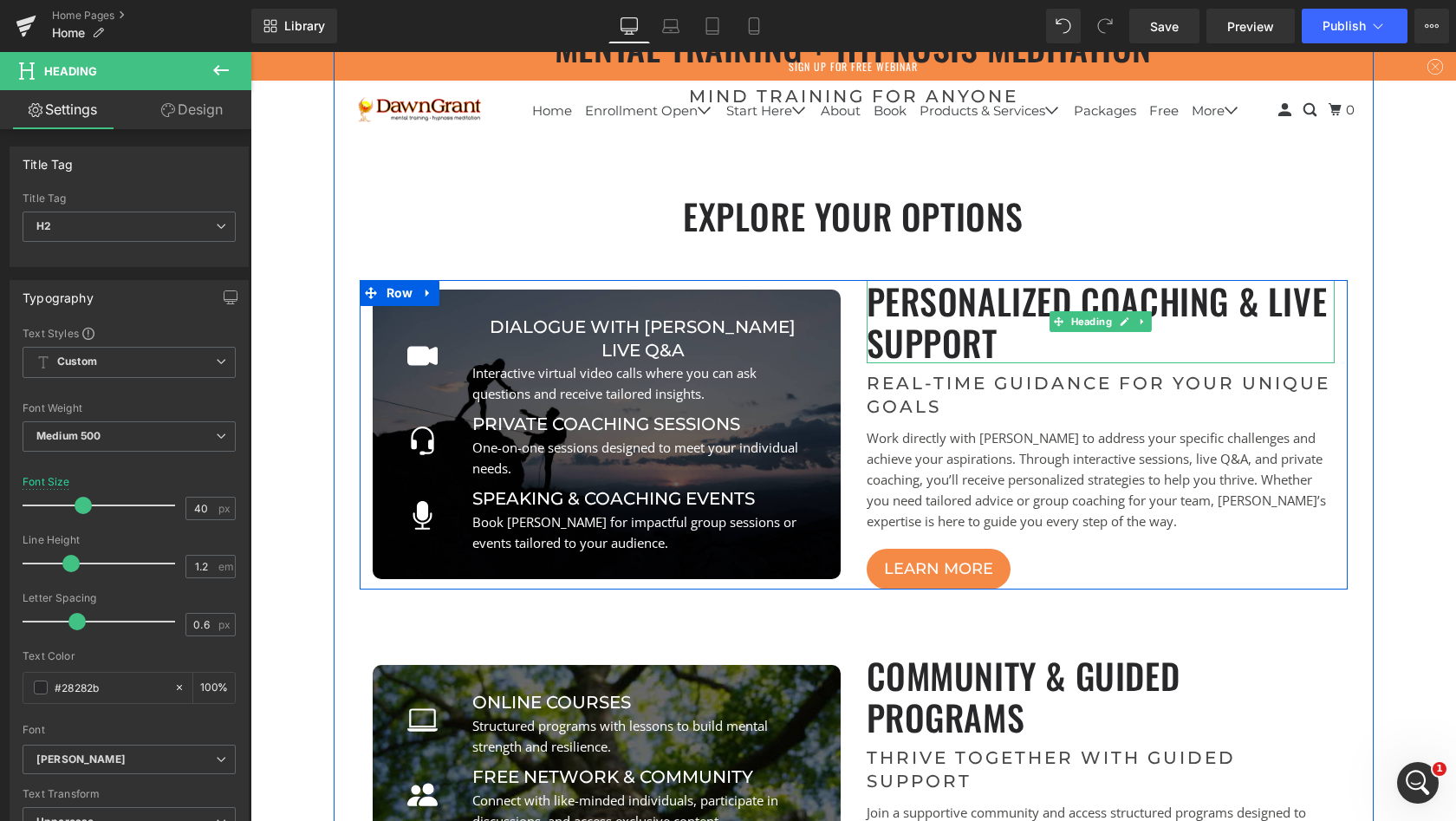
click at [1079, 296] on h2 "Personalized Coaching & Live Support" at bounding box center [1101, 322] width 468 height 83
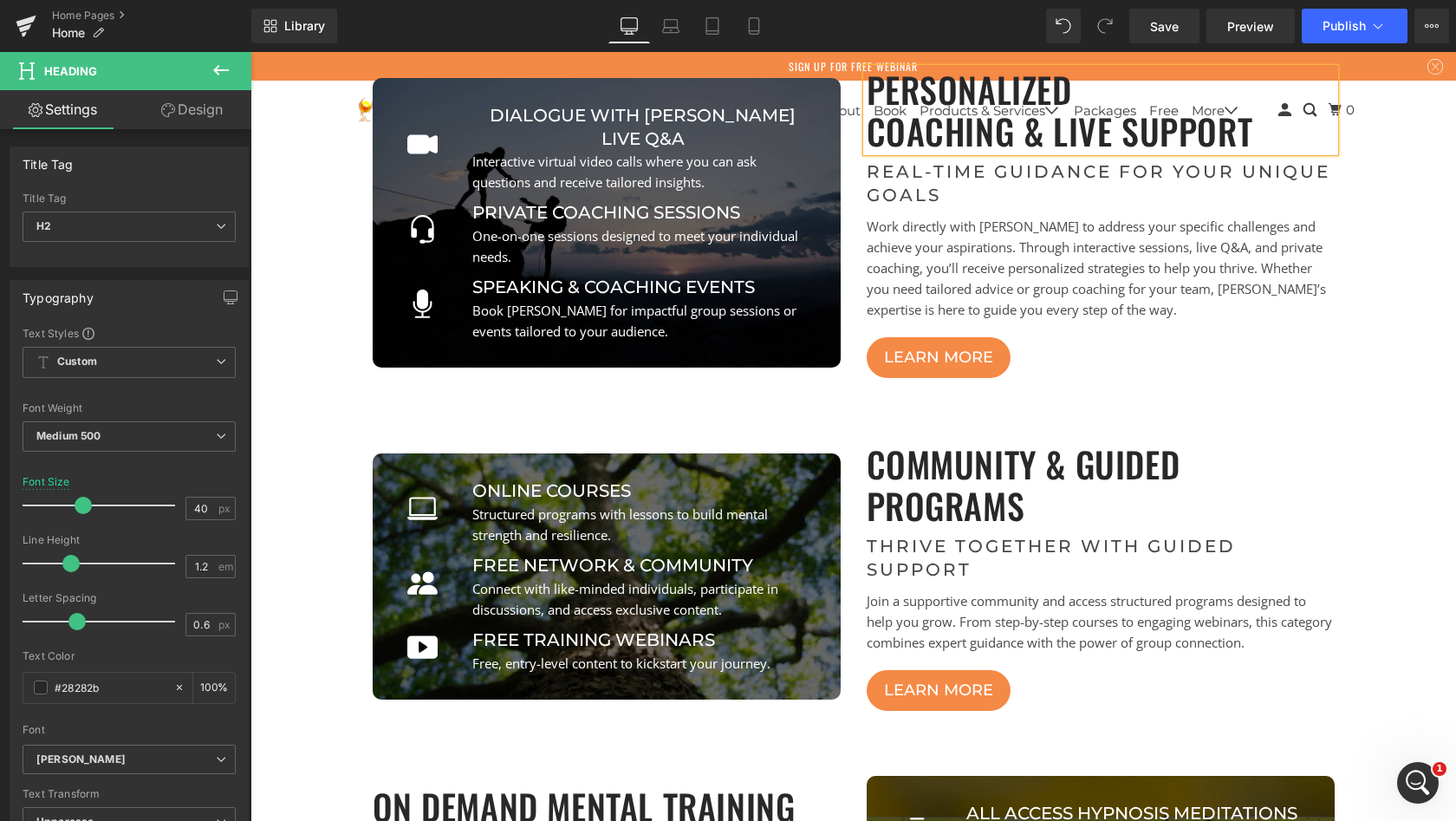
scroll to position [751, 0]
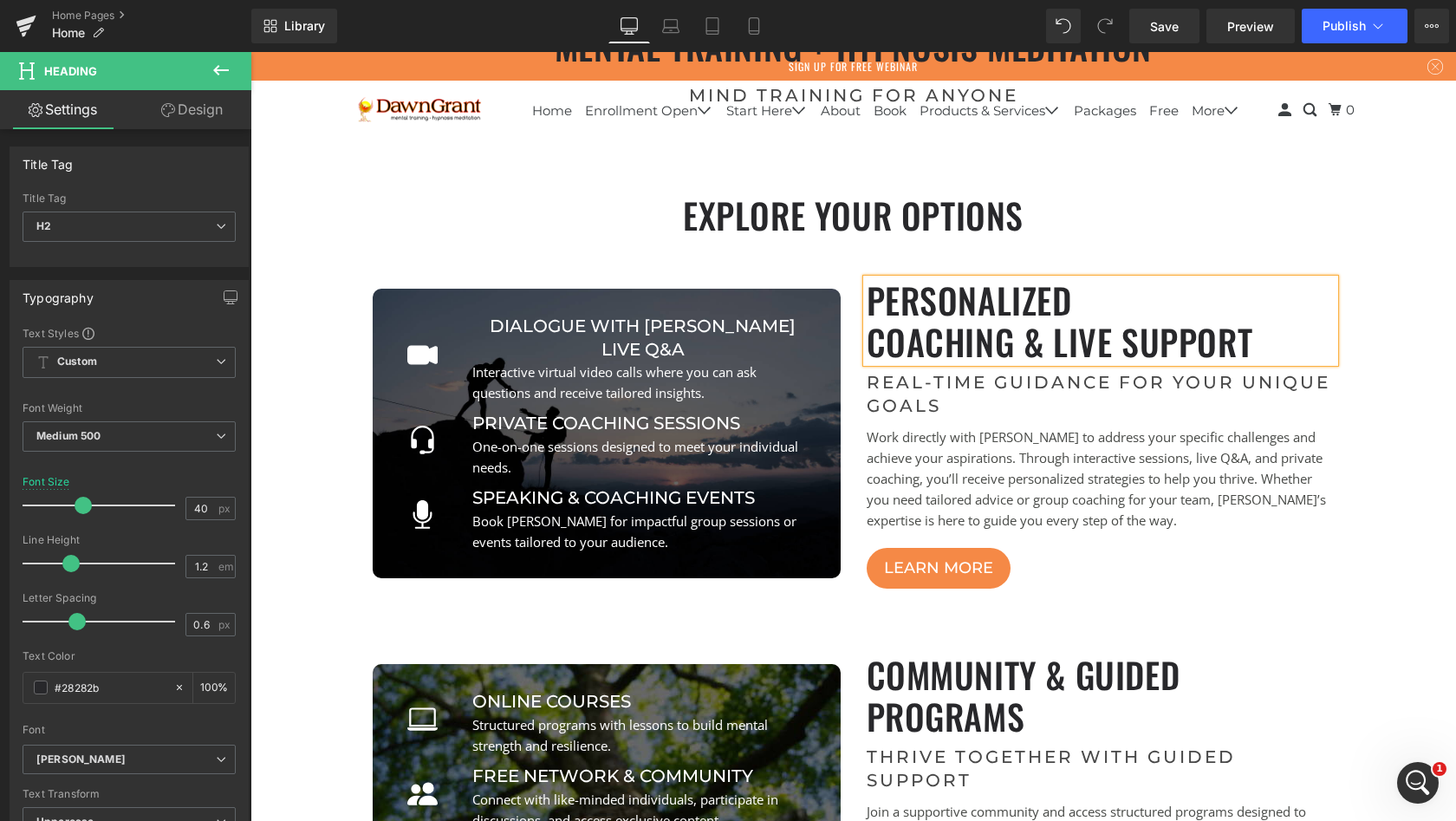
click at [805, 289] on div "Icon Dialogue with [PERSON_NAME] Live Q&A Button Interactive virtual video call…" at bounding box center [607, 434] width 495 height 309
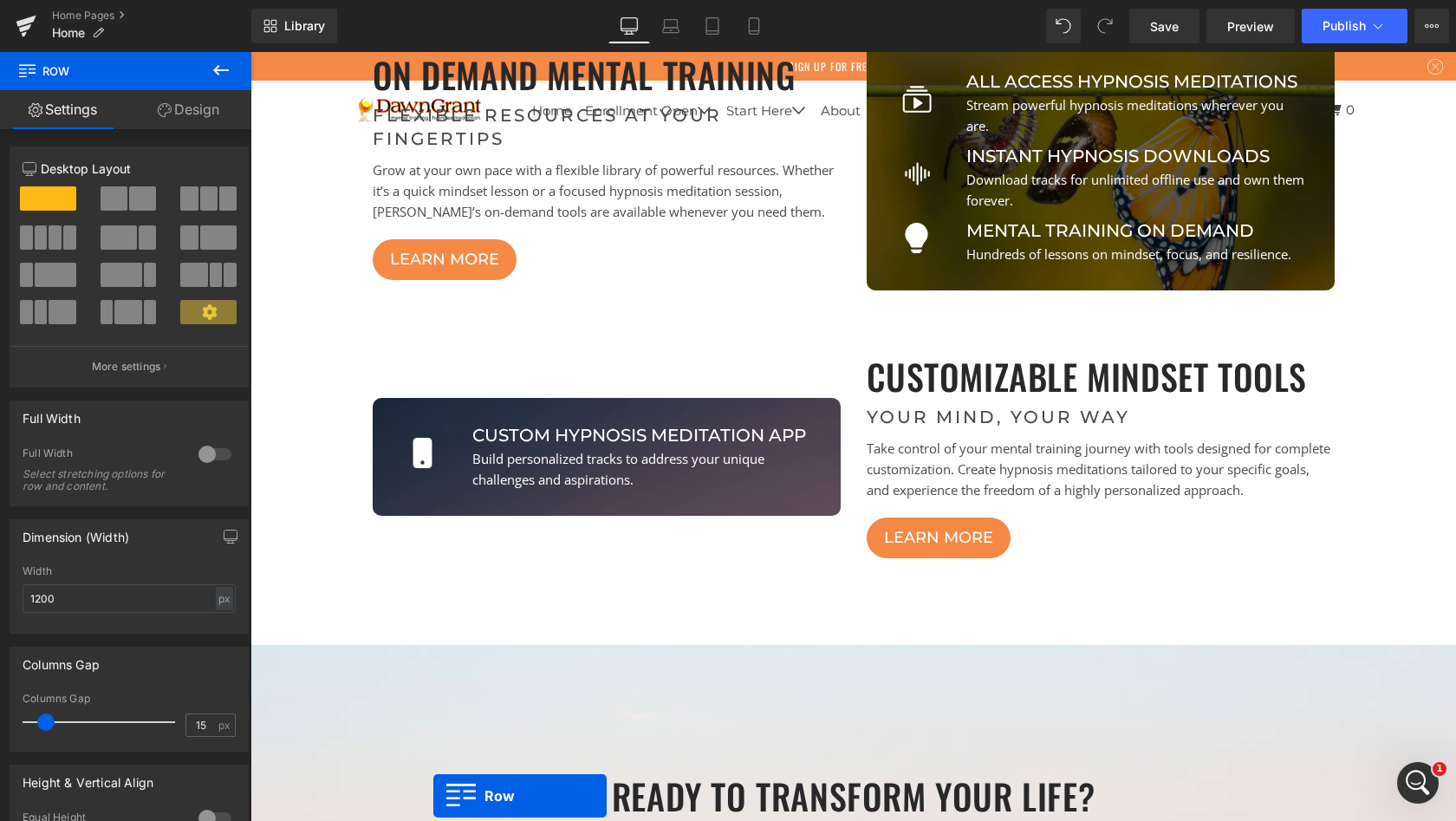
scroll to position [1463, 0]
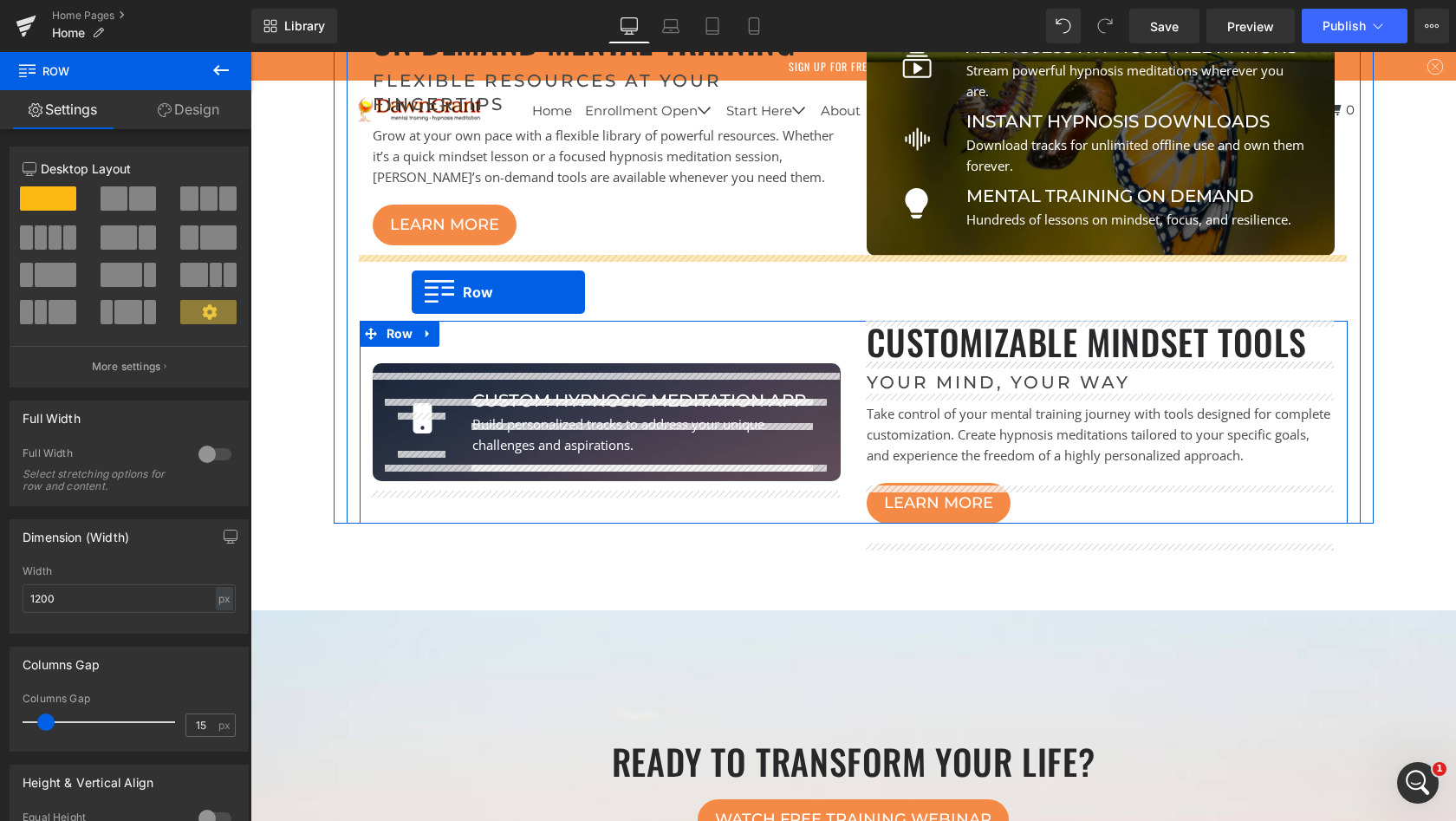
drag, startPoint x: 366, startPoint y: 293, endPoint x: 411, endPoint y: 293, distance: 45.0
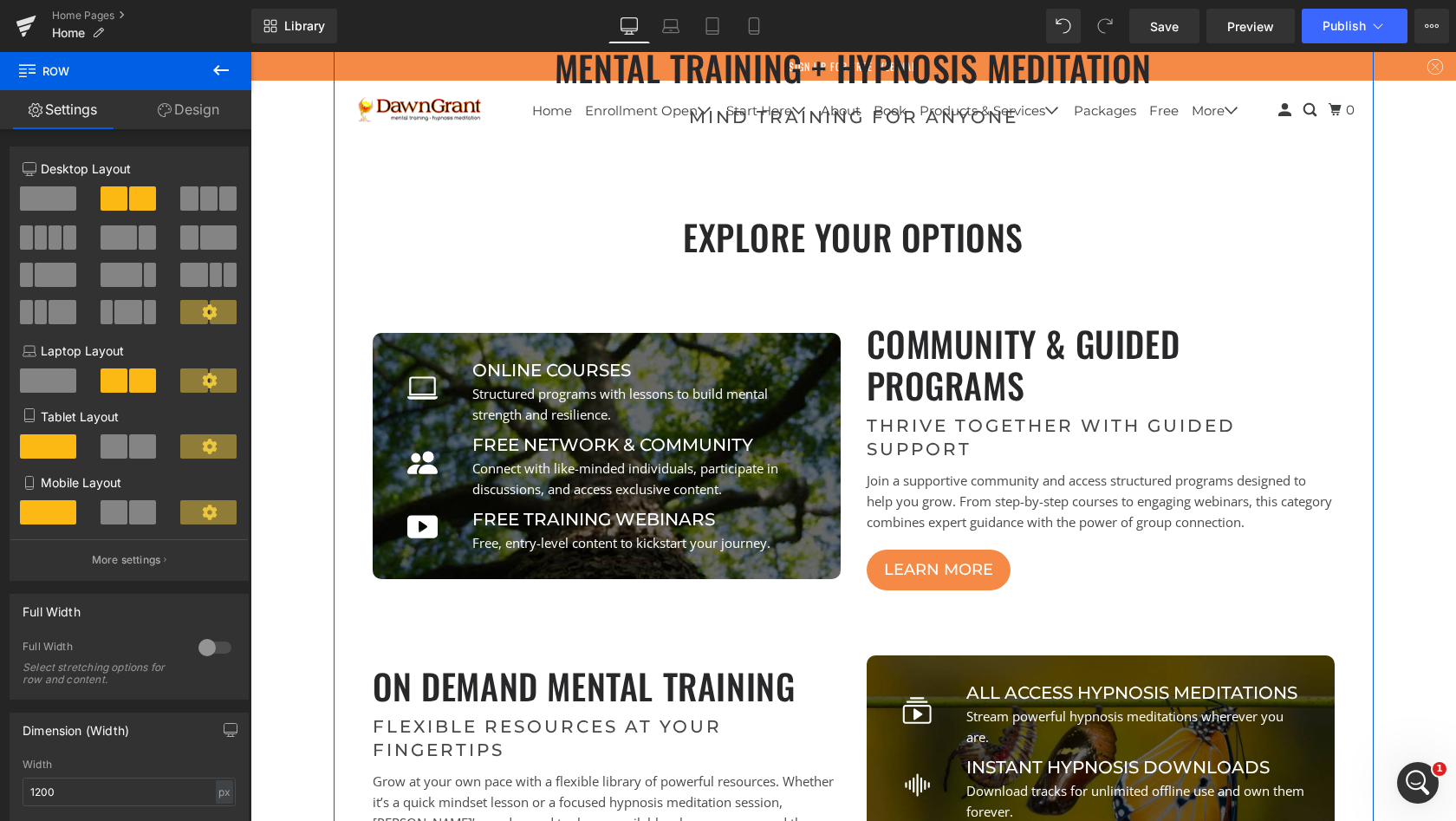
scroll to position [679, 0]
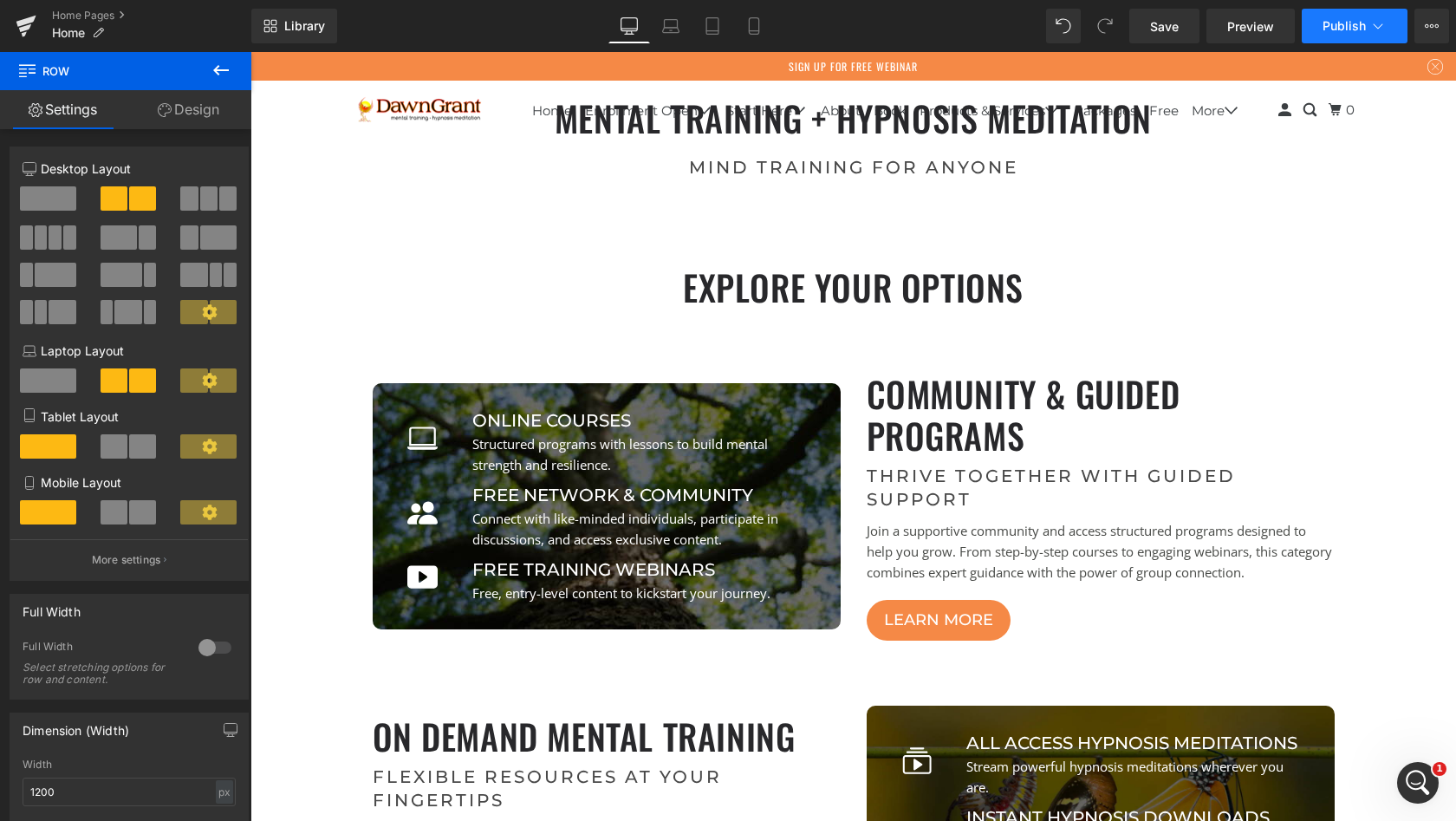
click at [1345, 22] on span "Publish" at bounding box center [1345, 26] width 44 height 14
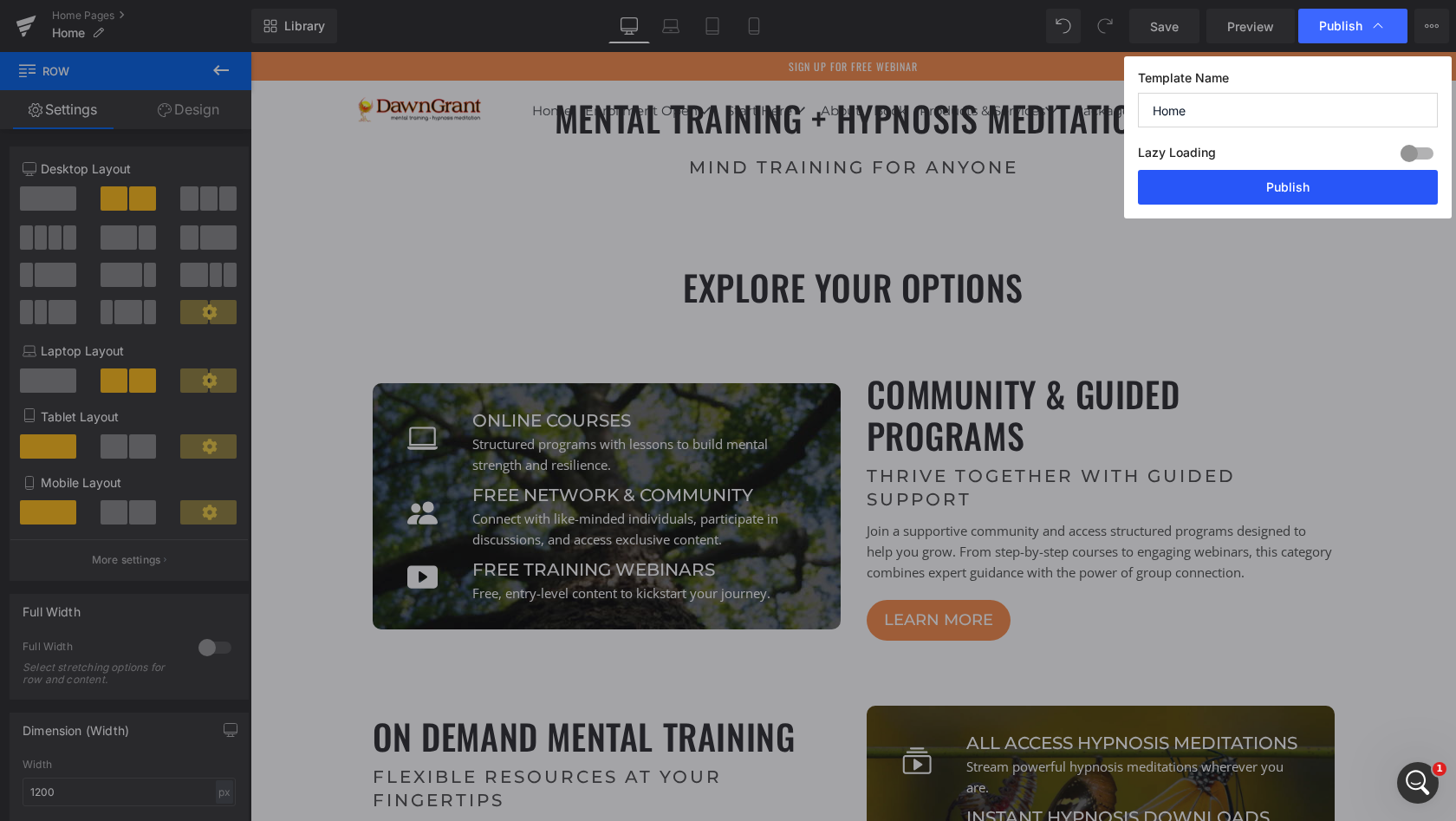
click at [1317, 181] on button "Publish" at bounding box center [1288, 186] width 300 height 35
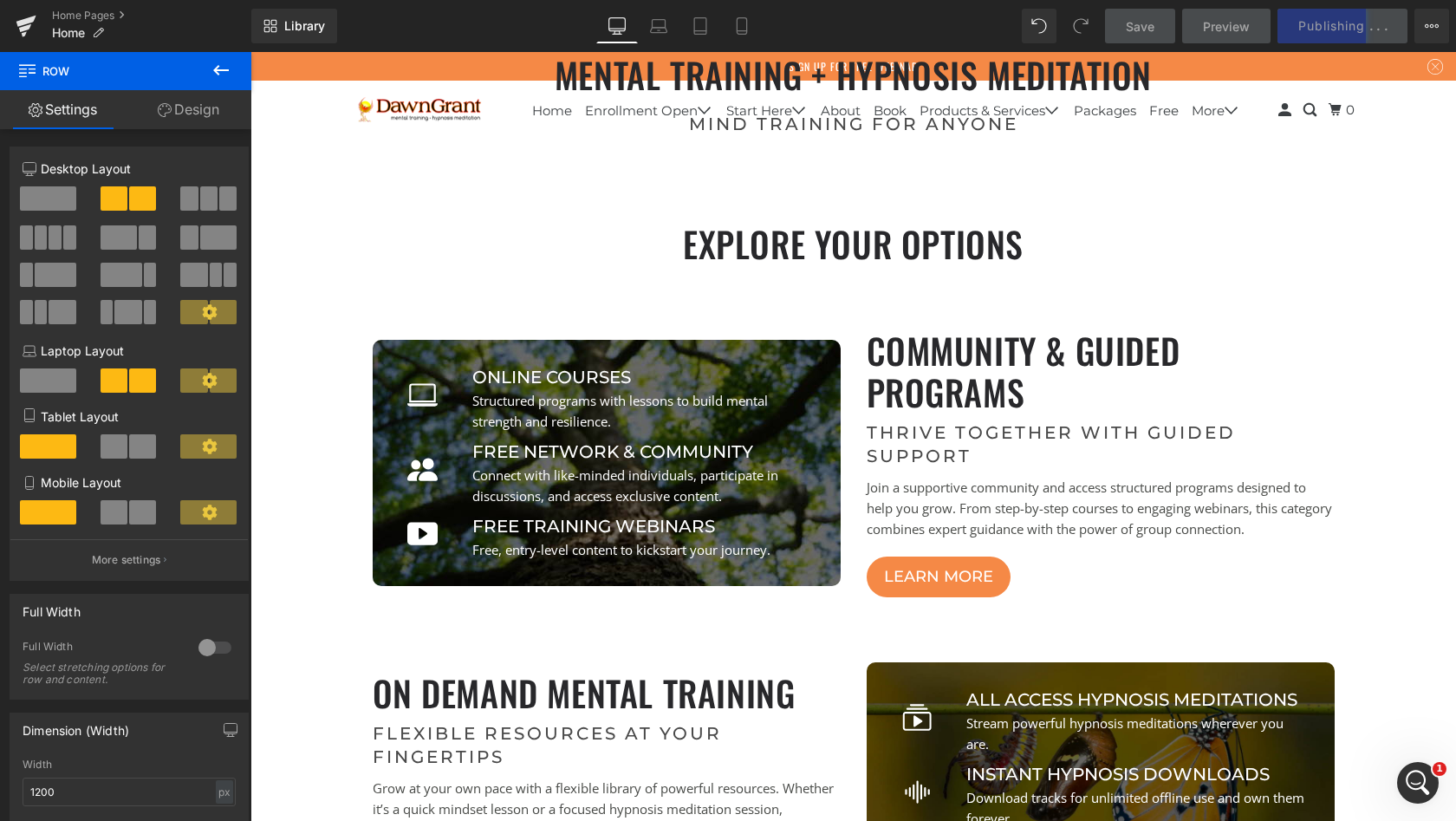
scroll to position [732, 0]
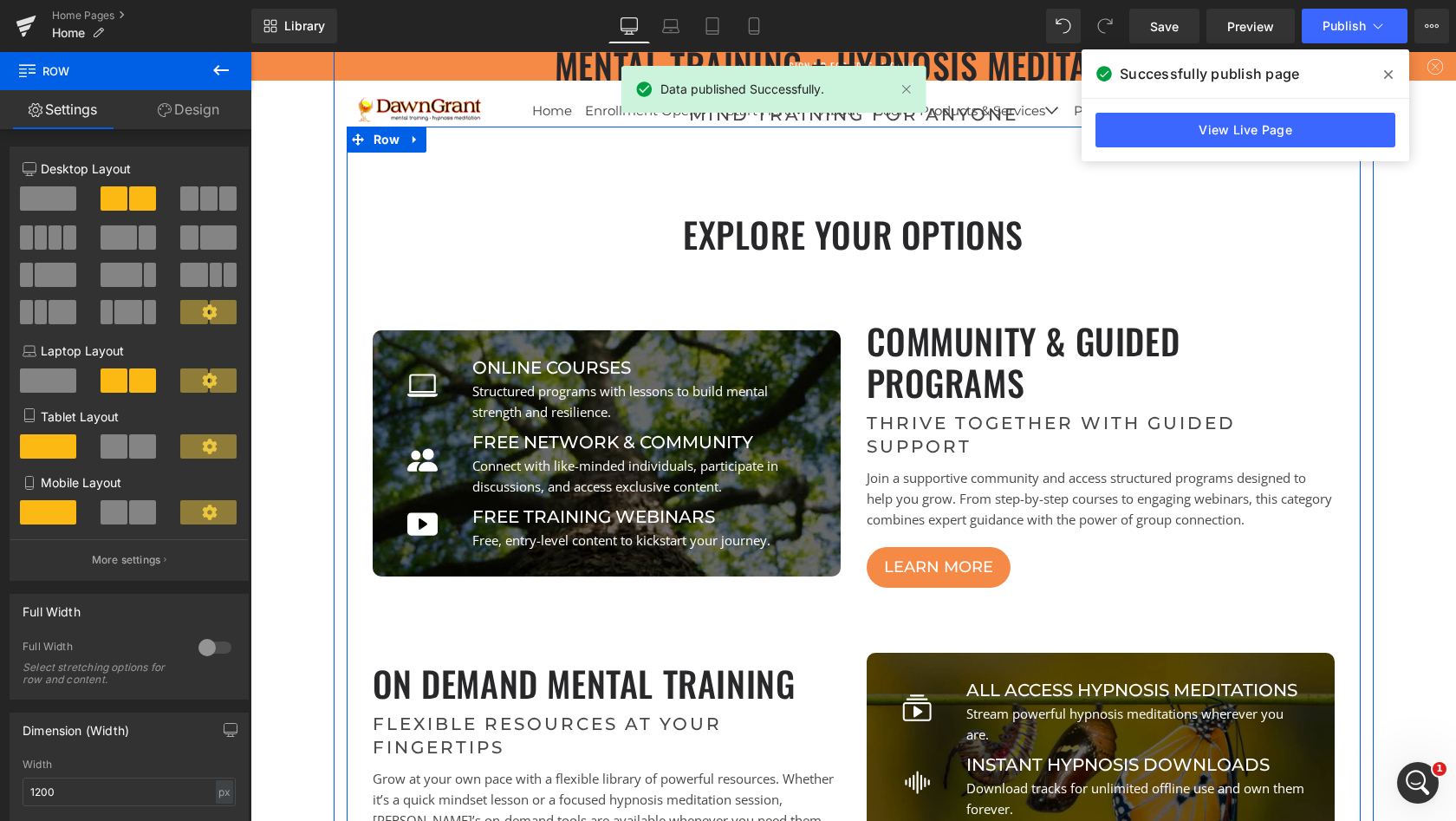
click at [1387, 72] on icon at bounding box center [1389, 74] width 9 height 9
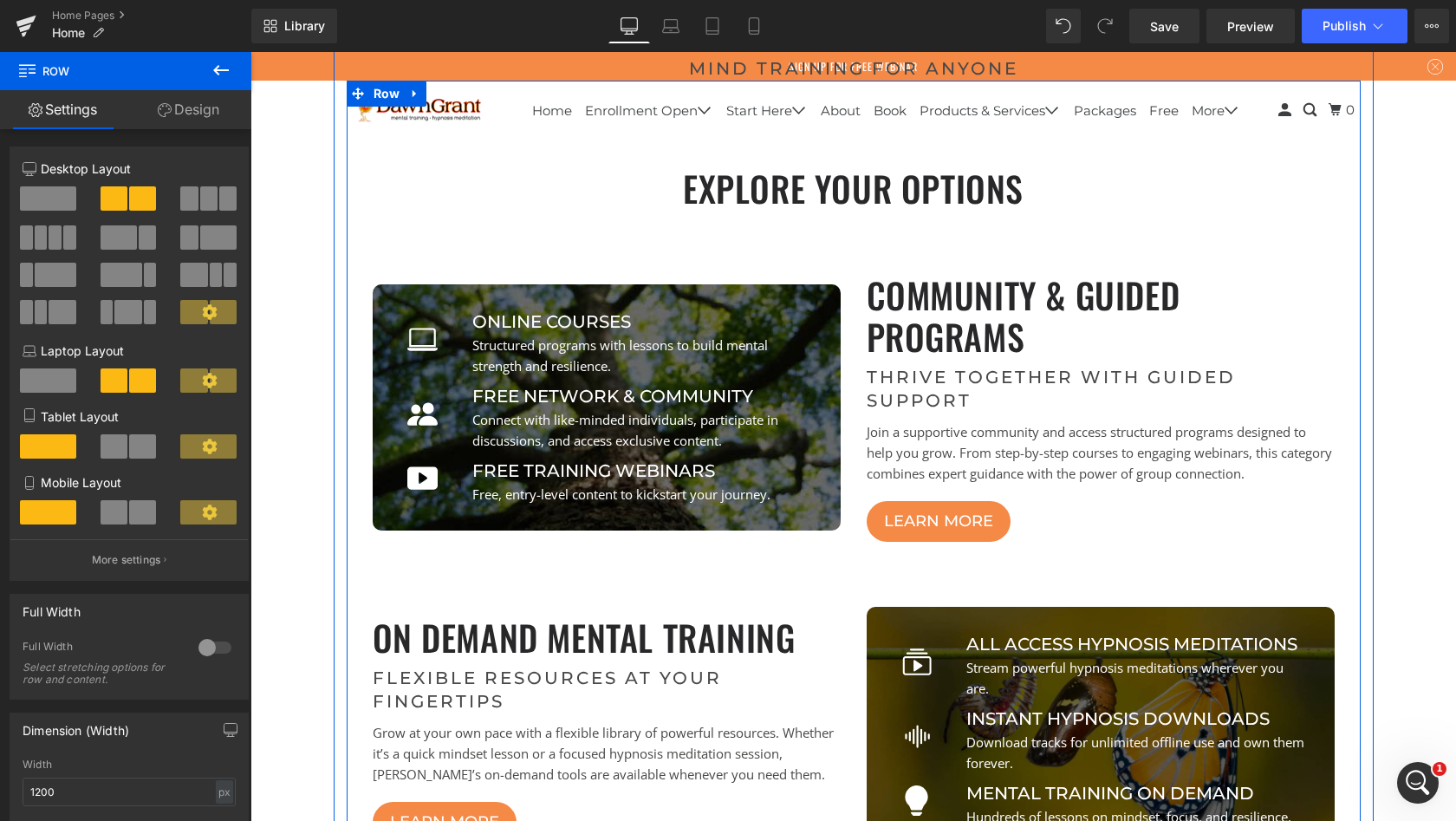
scroll to position [787, 0]
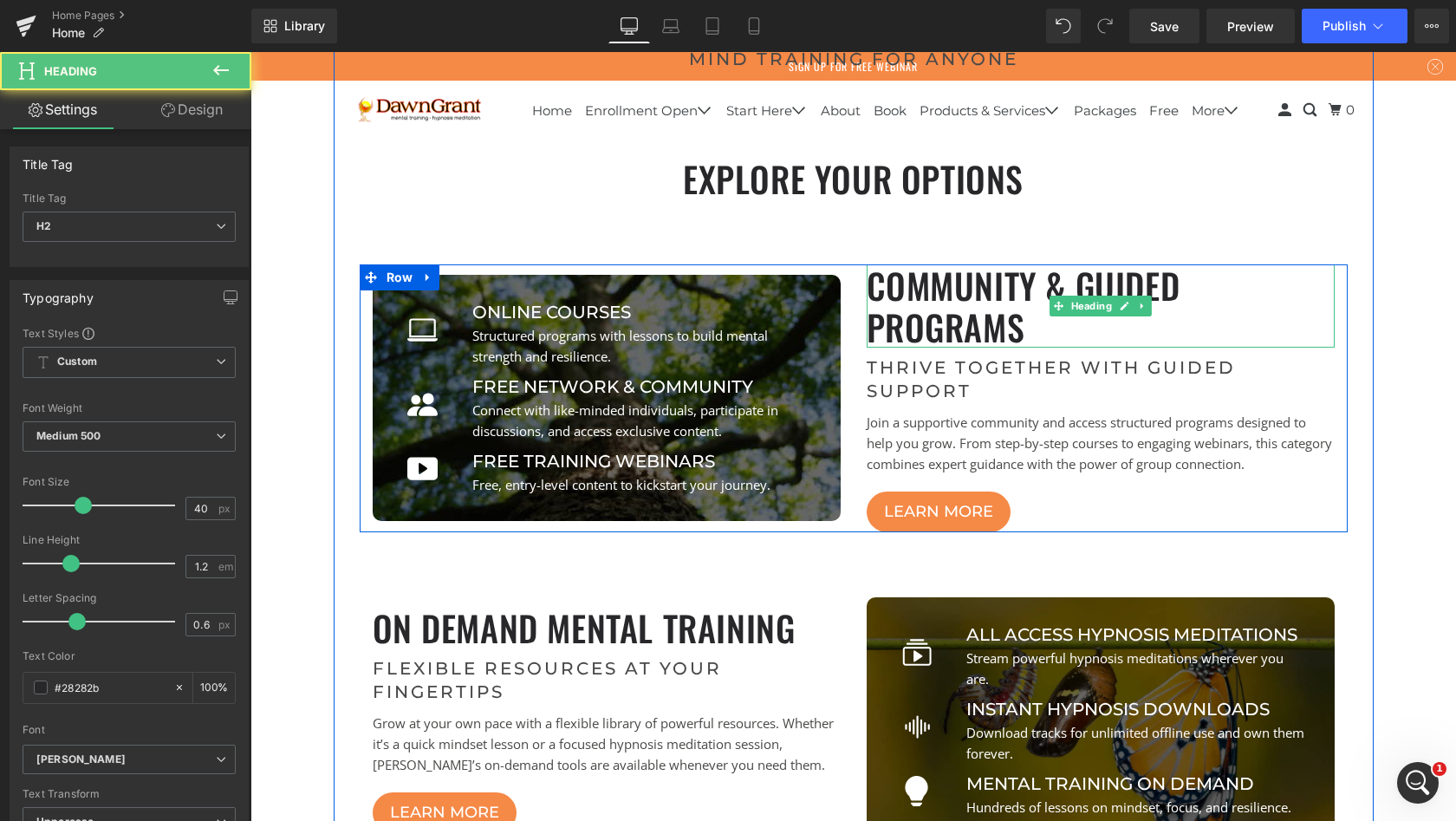
click at [1077, 281] on h2 "Community & Guided Programs" at bounding box center [1101, 306] width 468 height 83
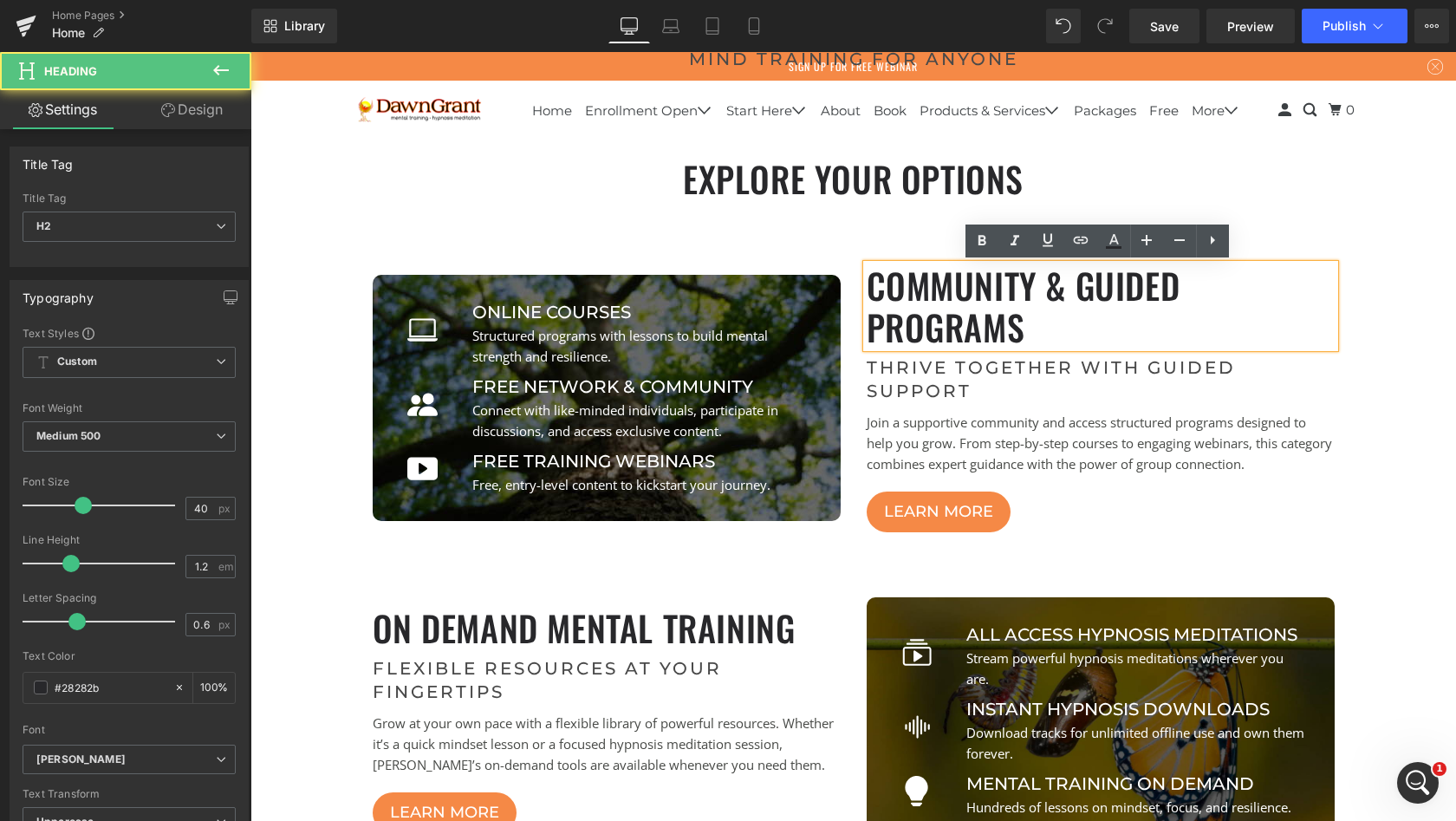
click at [1049, 281] on h2 "Community & Guided Programs" at bounding box center [1101, 306] width 468 height 83
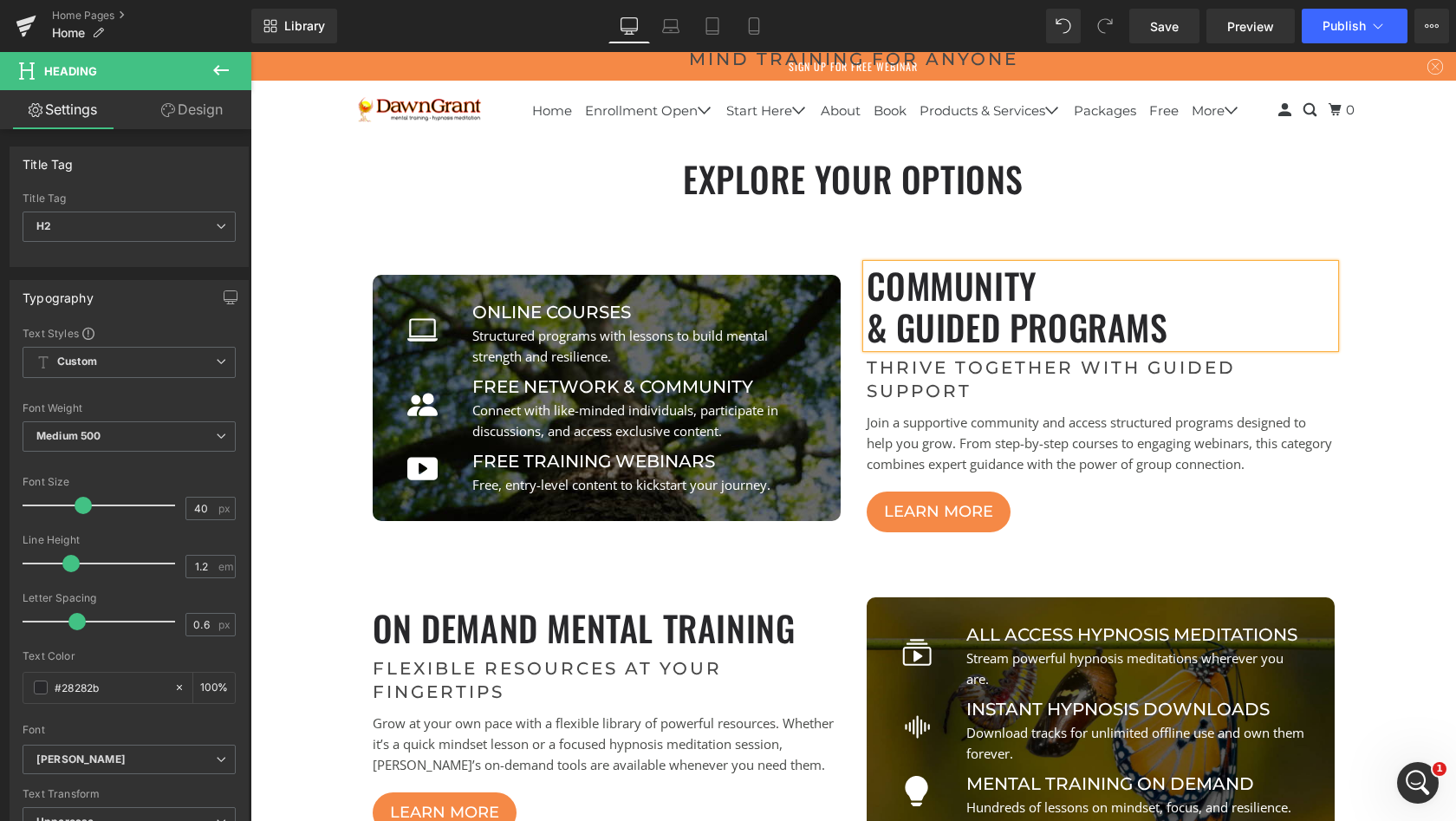
click at [950, 328] on h2 "& Guided Programs" at bounding box center [1101, 327] width 468 height 42
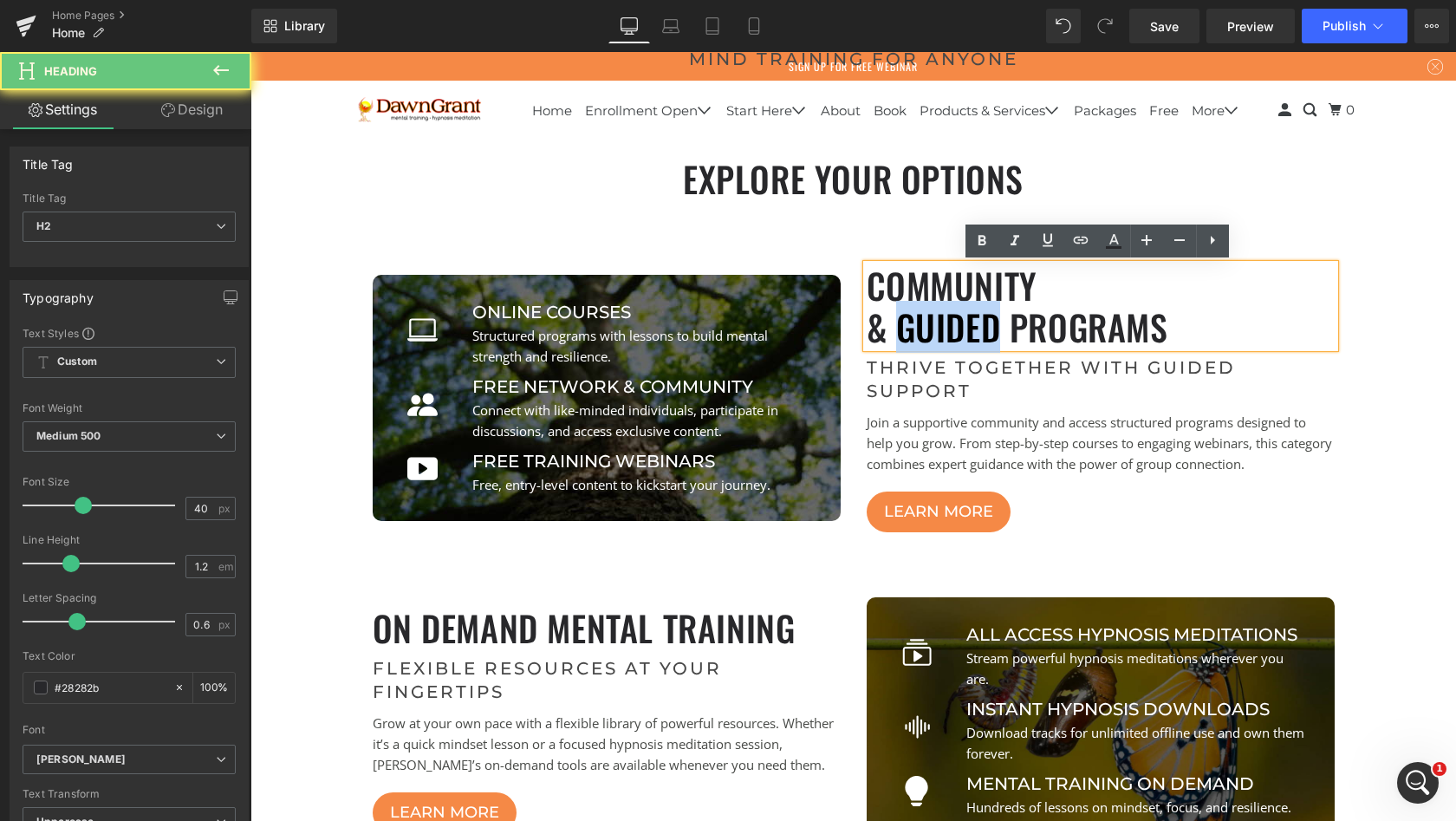
click at [950, 328] on h2 "& Guided Programs" at bounding box center [1101, 327] width 468 height 42
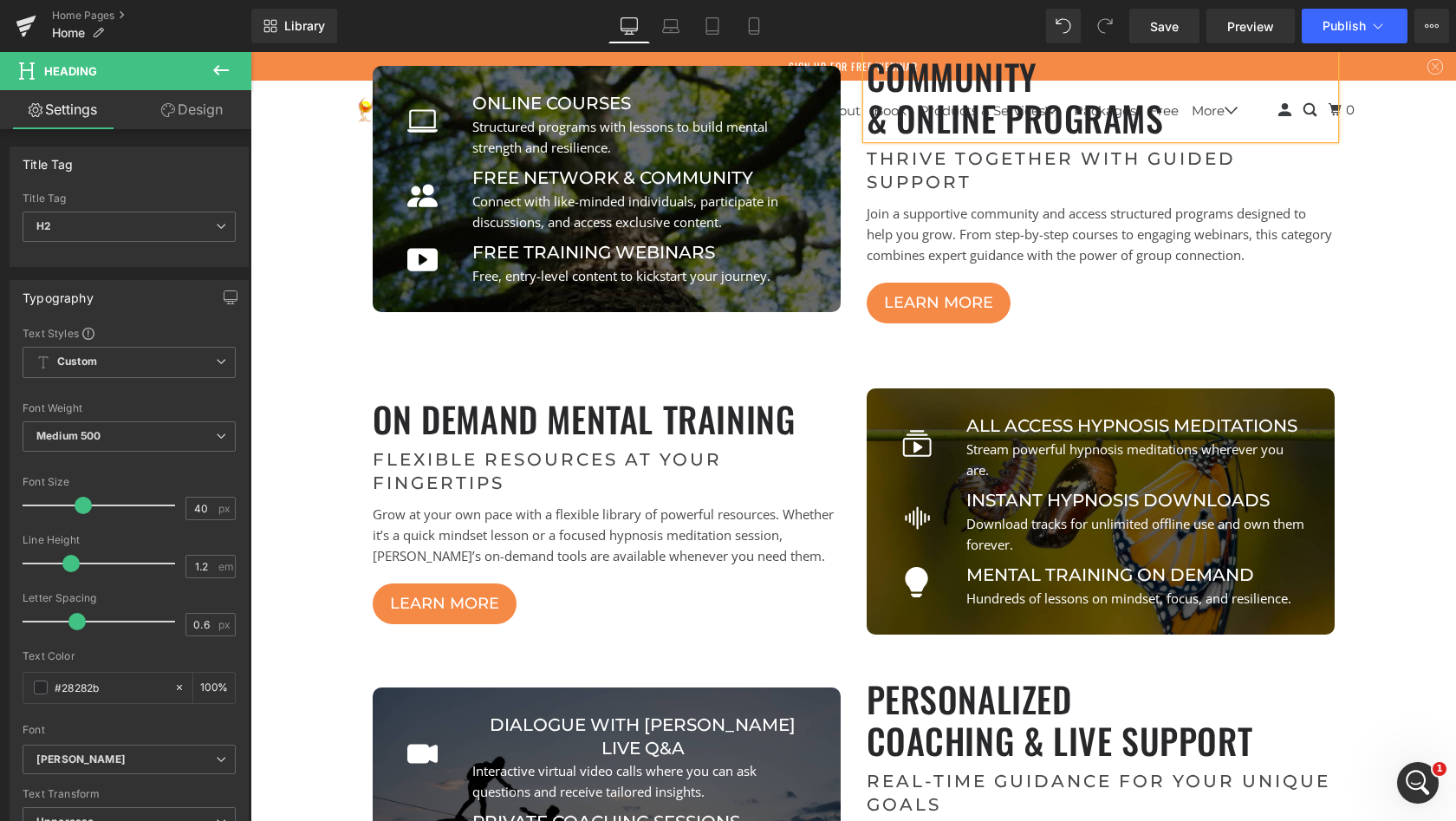
scroll to position [1001, 0]
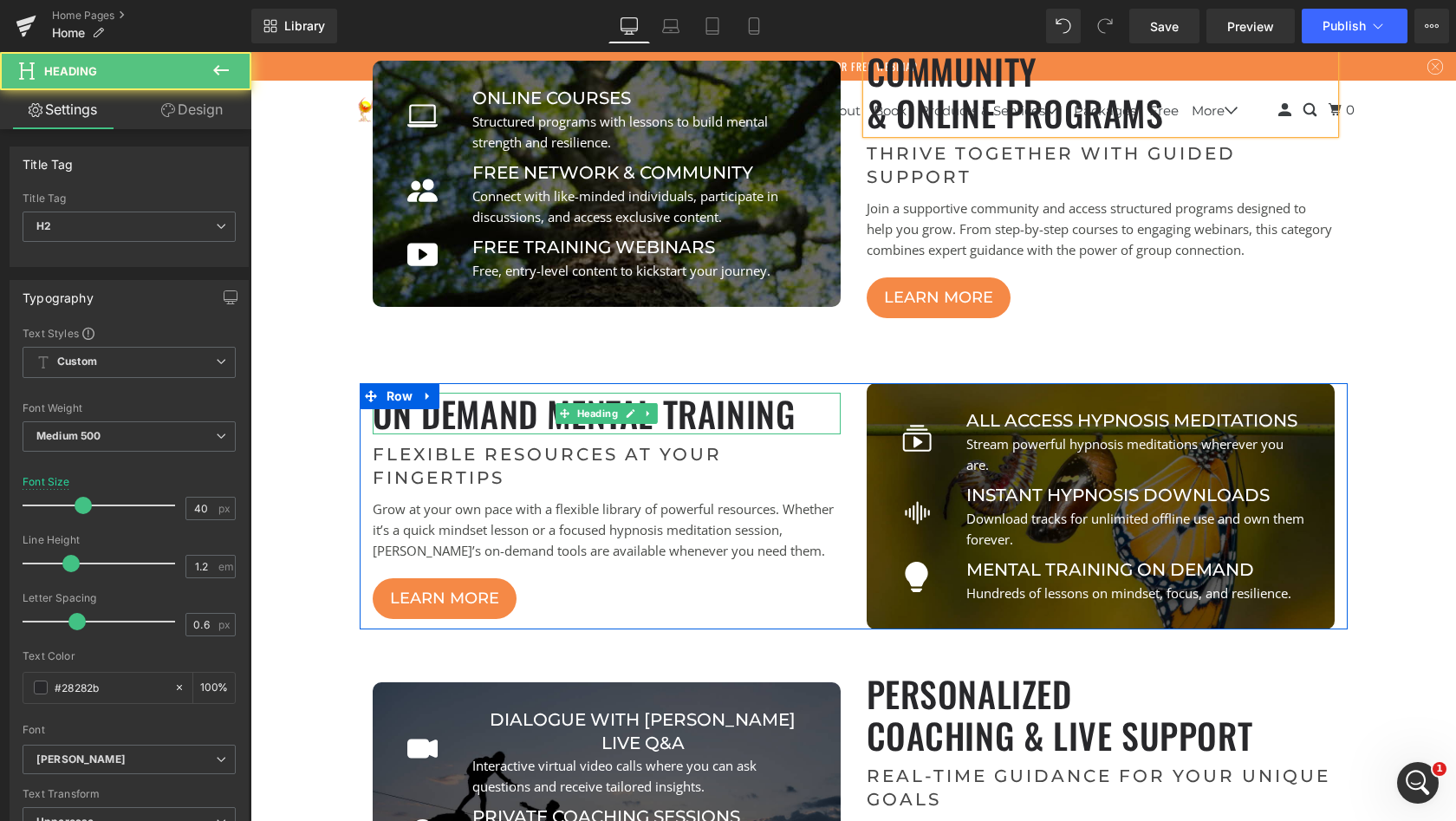
click at [534, 411] on h2 "on demand mental training" at bounding box center [607, 413] width 468 height 42
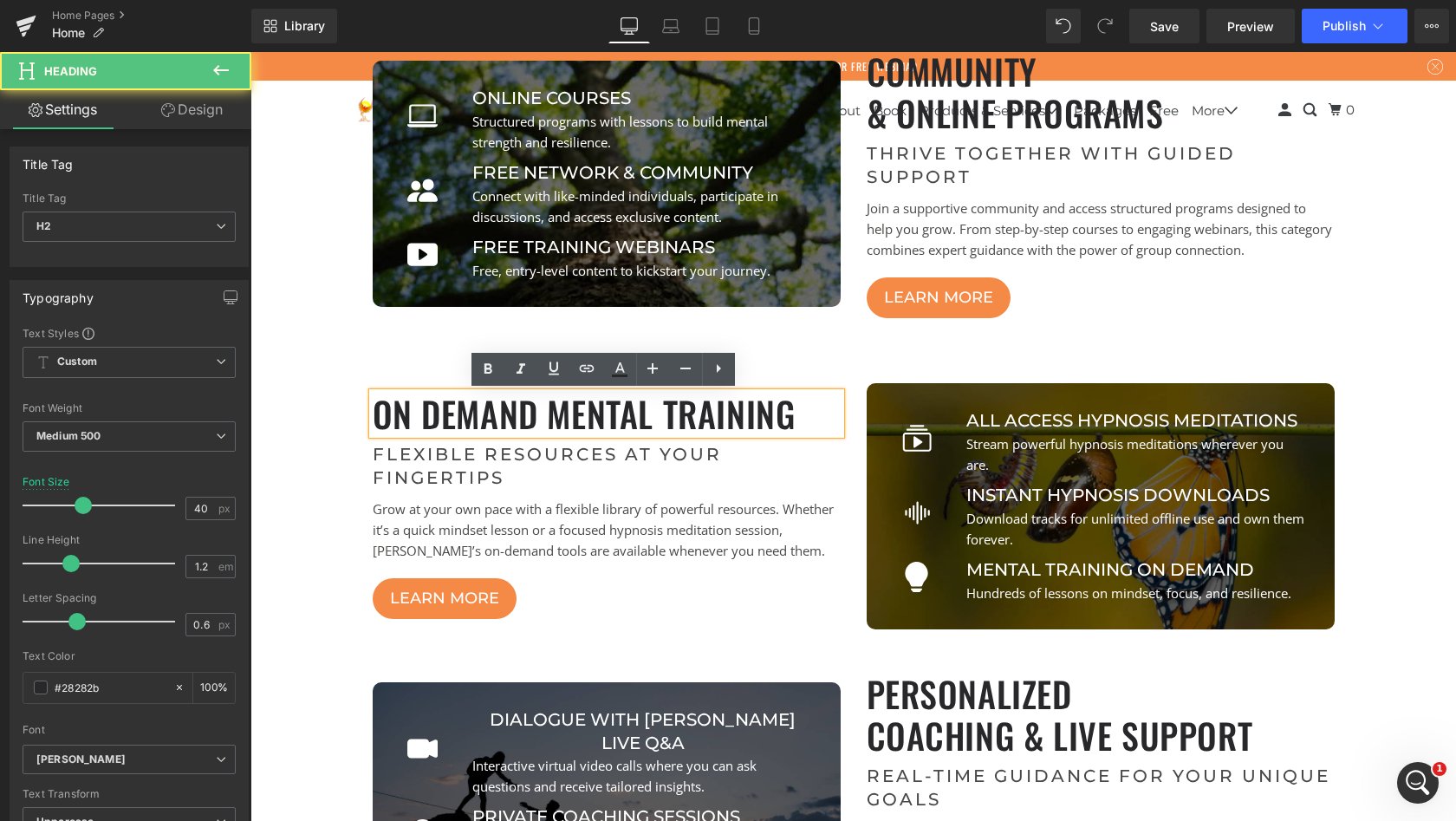
click at [546, 414] on h2 "on demand mental training" at bounding box center [607, 413] width 468 height 42
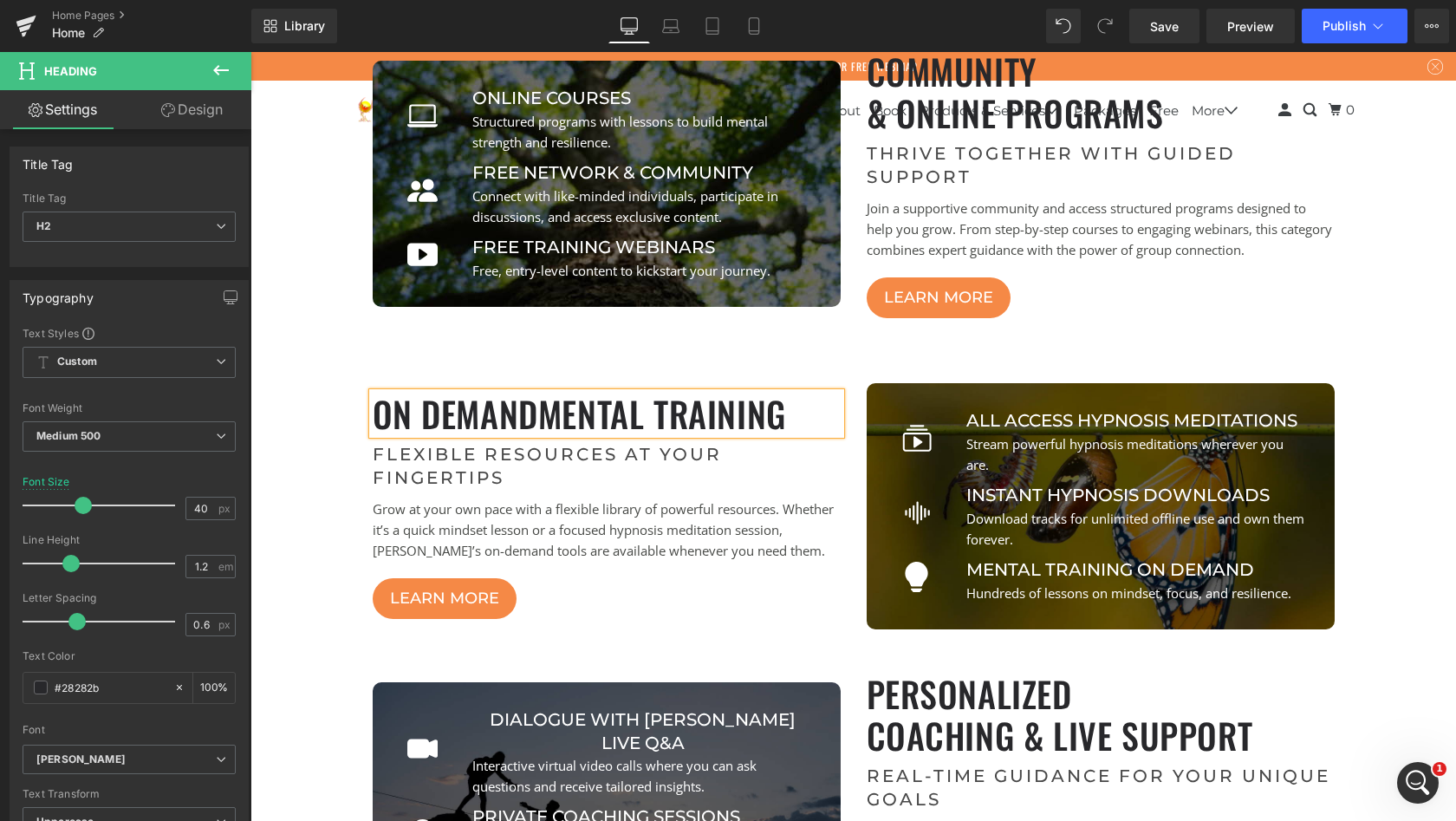
scroll to position [8452, 1199]
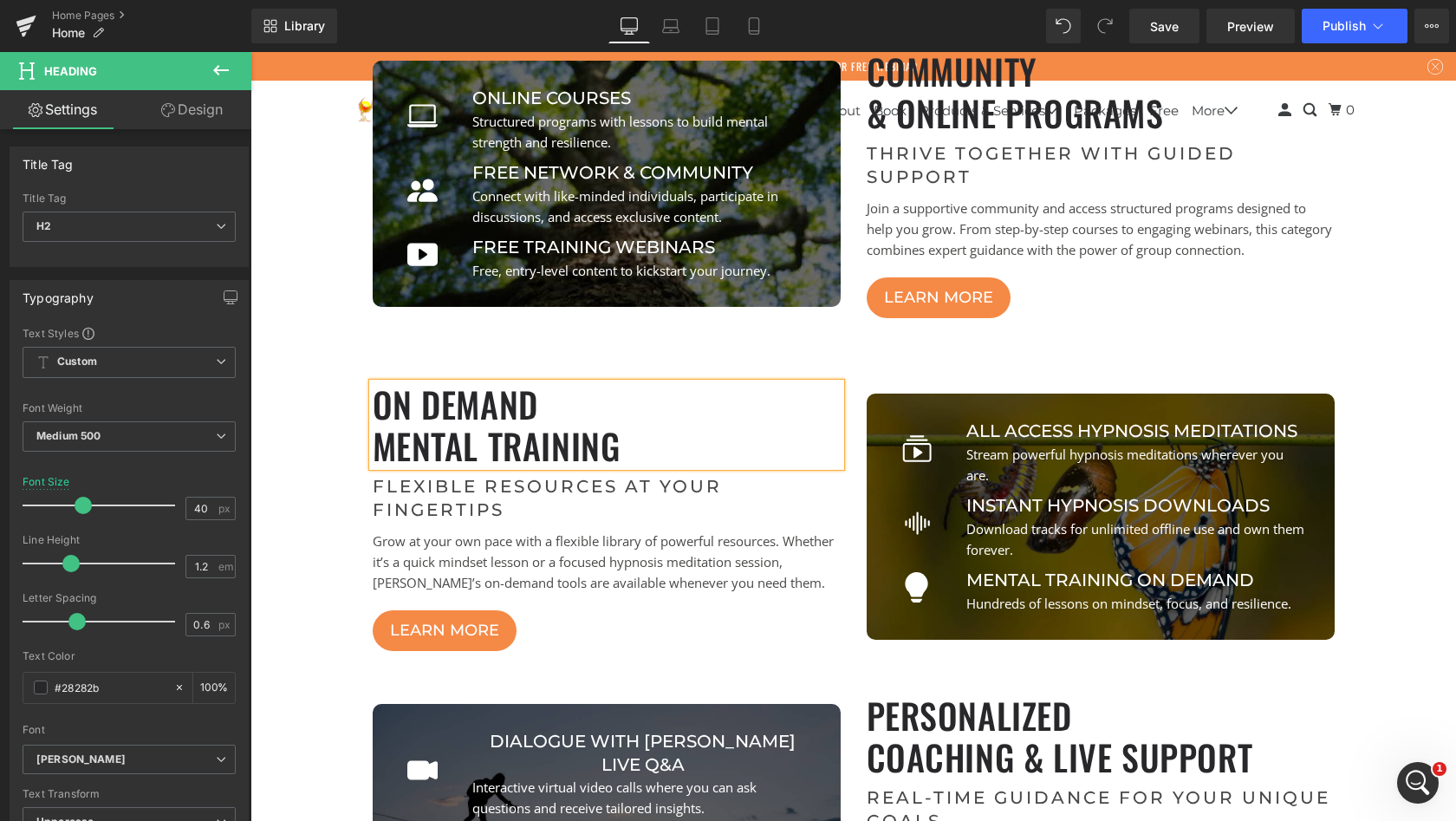
click at [656, 460] on h2 "mental training" at bounding box center [607, 446] width 468 height 42
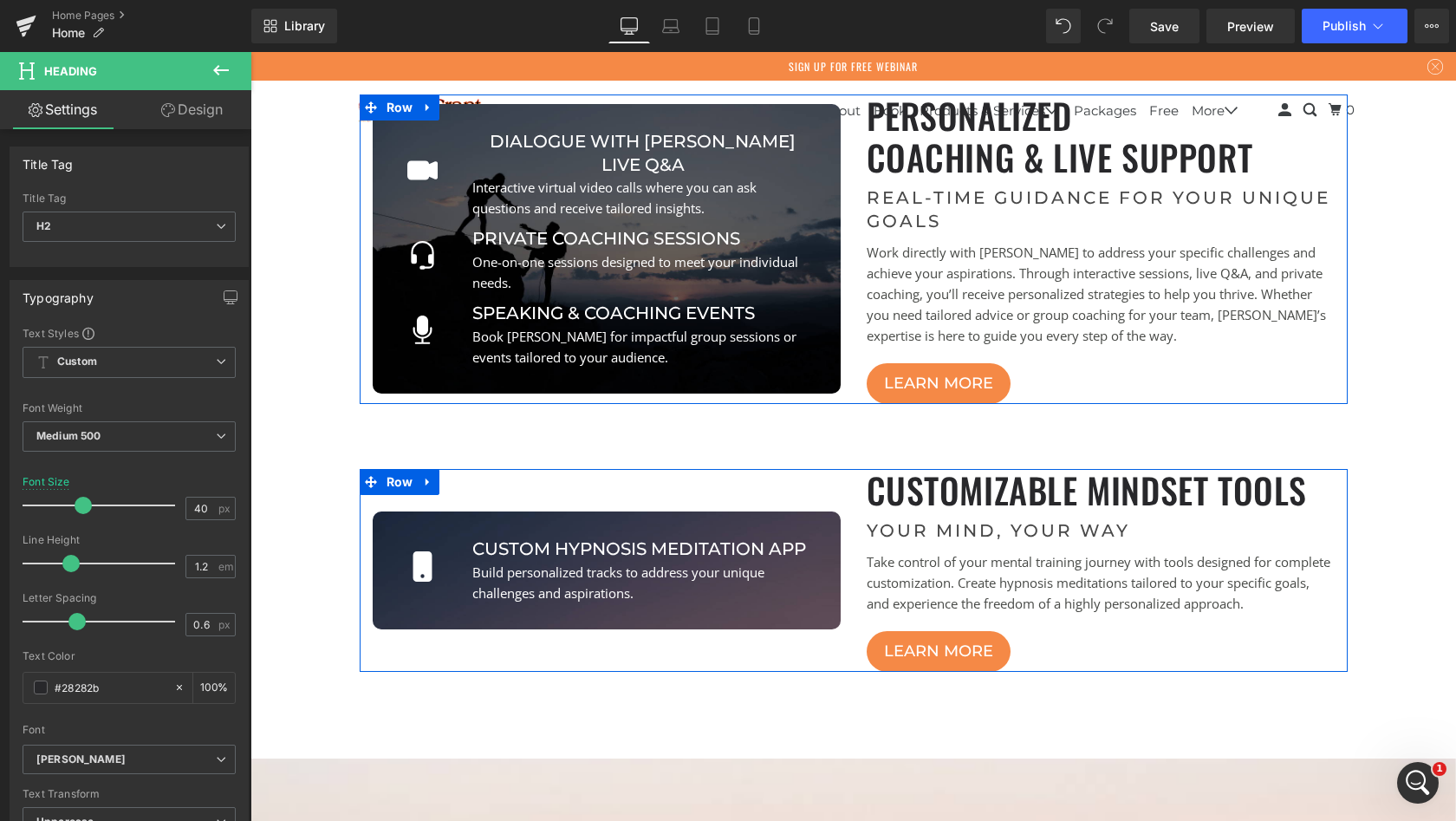
scroll to position [1610, 0]
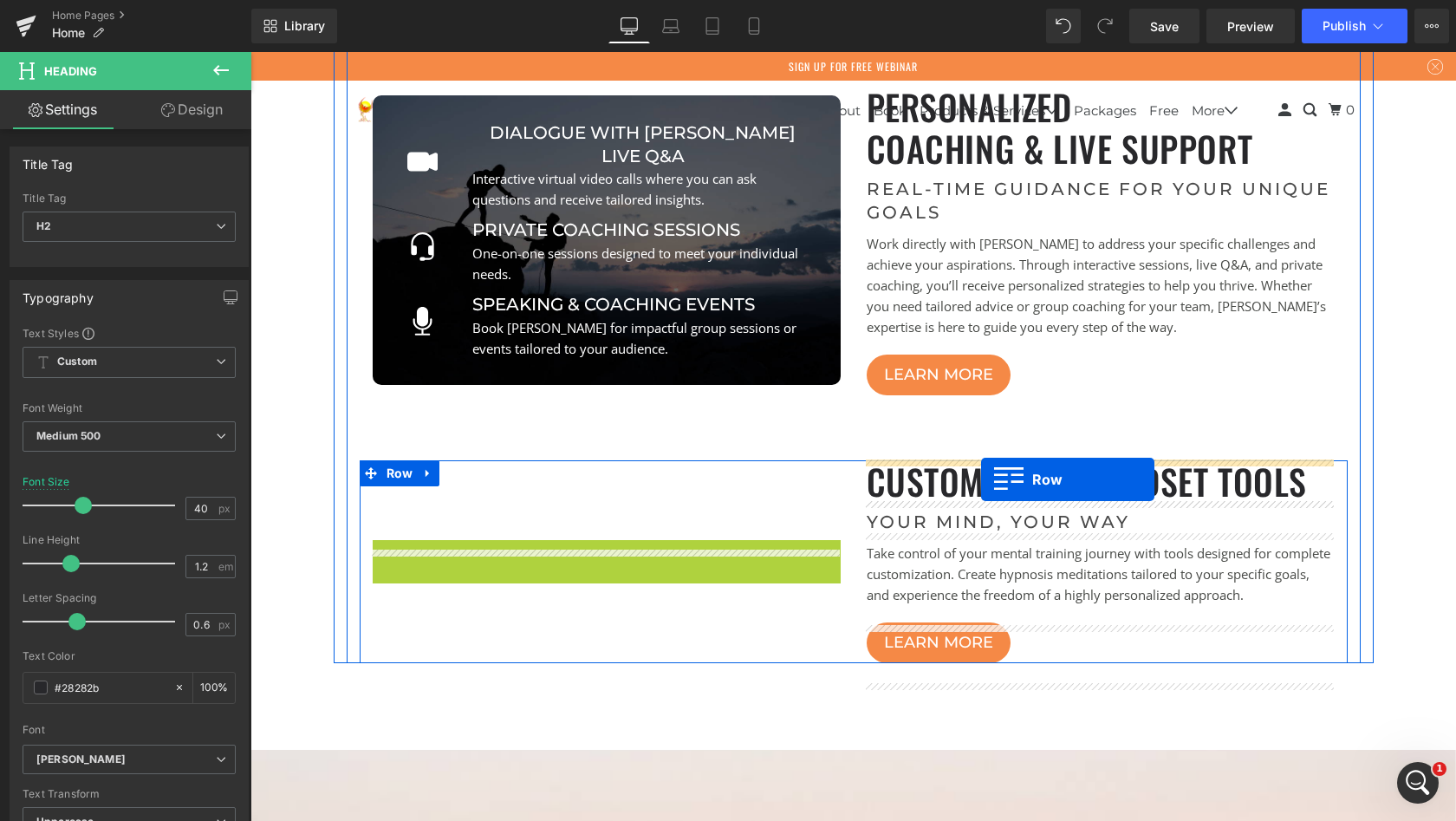
drag, startPoint x: 383, startPoint y: 529, endPoint x: 982, endPoint y: 480, distance: 601.0
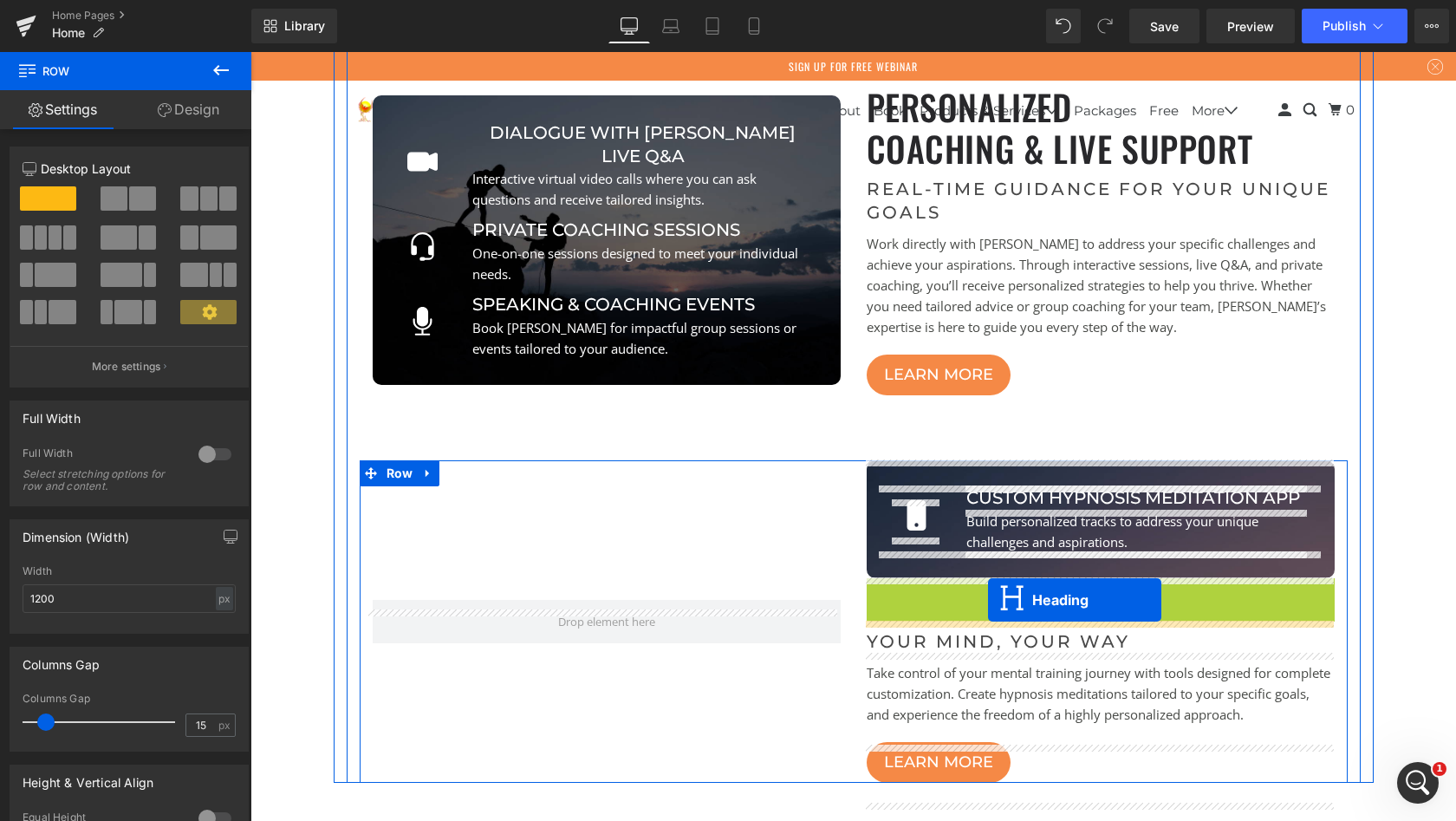
scroll to position [8572, 1199]
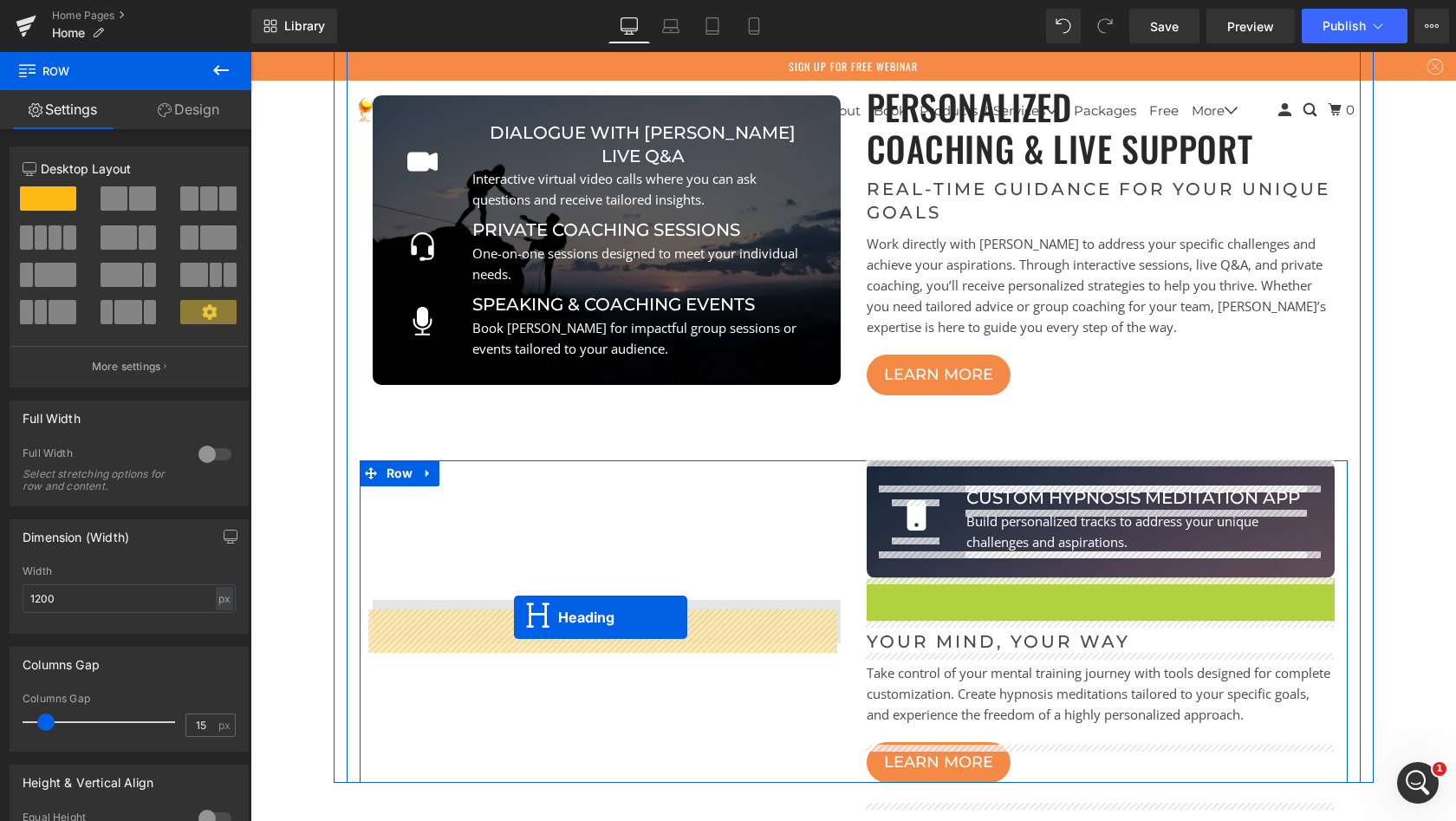
drag, startPoint x: 1056, startPoint y: 600, endPoint x: 514, endPoint y: 618, distance: 542.3
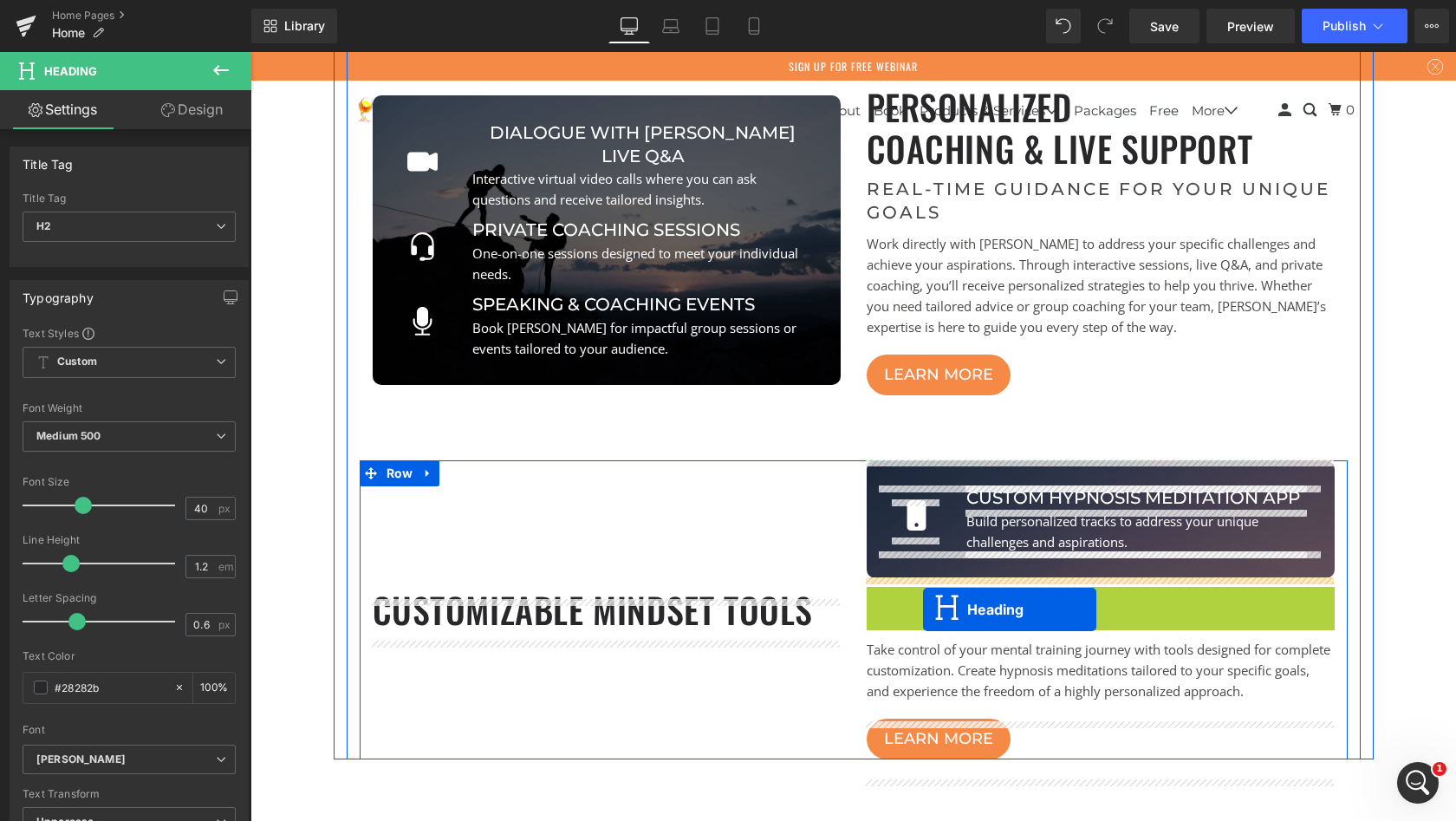
scroll to position [8549, 1199]
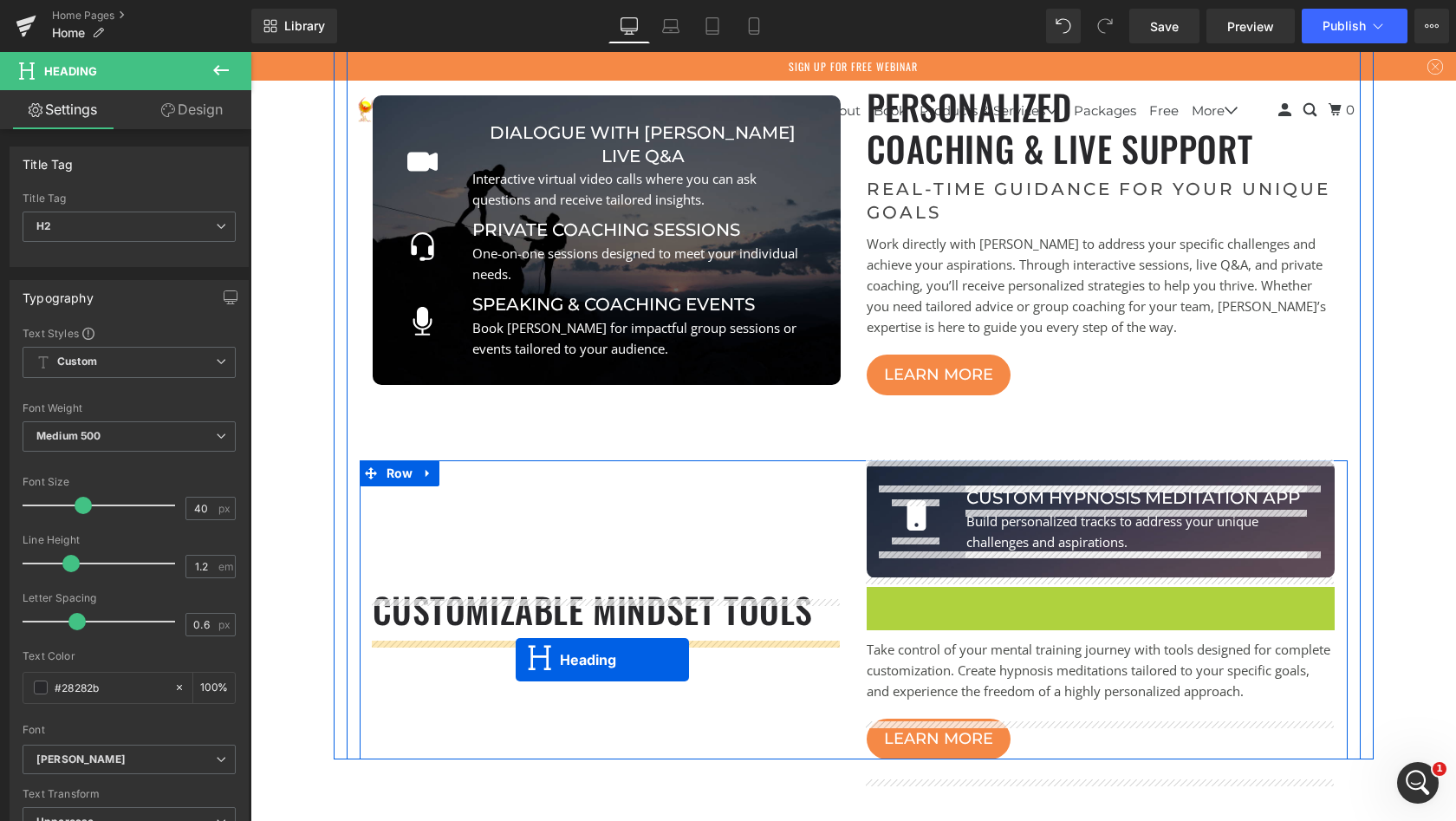
drag, startPoint x: 1055, startPoint y: 602, endPoint x: 515, endPoint y: 660, distance: 543.1
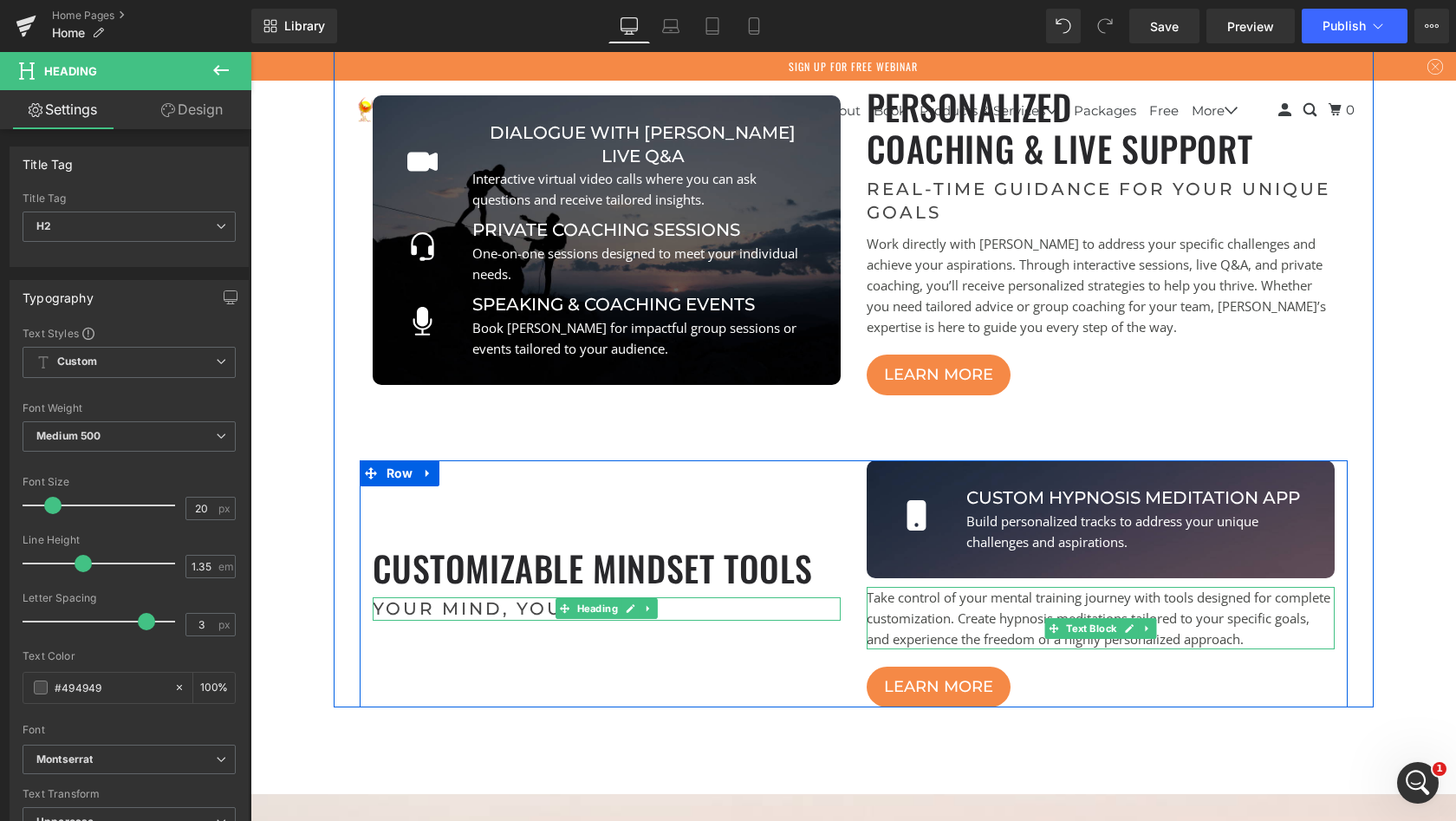
scroll to position [8457, 1199]
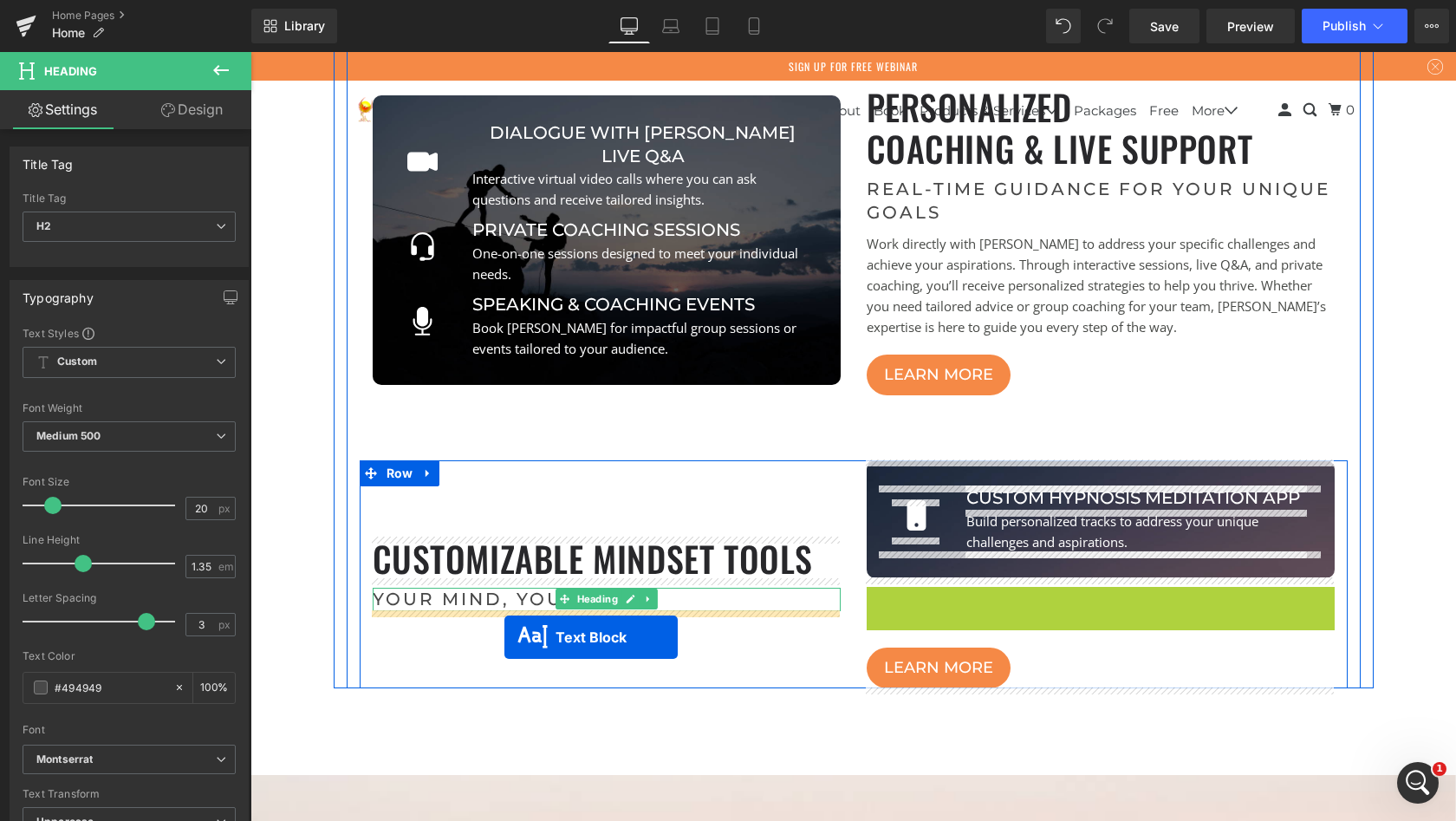
drag, startPoint x: 1051, startPoint y: 634, endPoint x: 504, endPoint y: 638, distance: 547.0
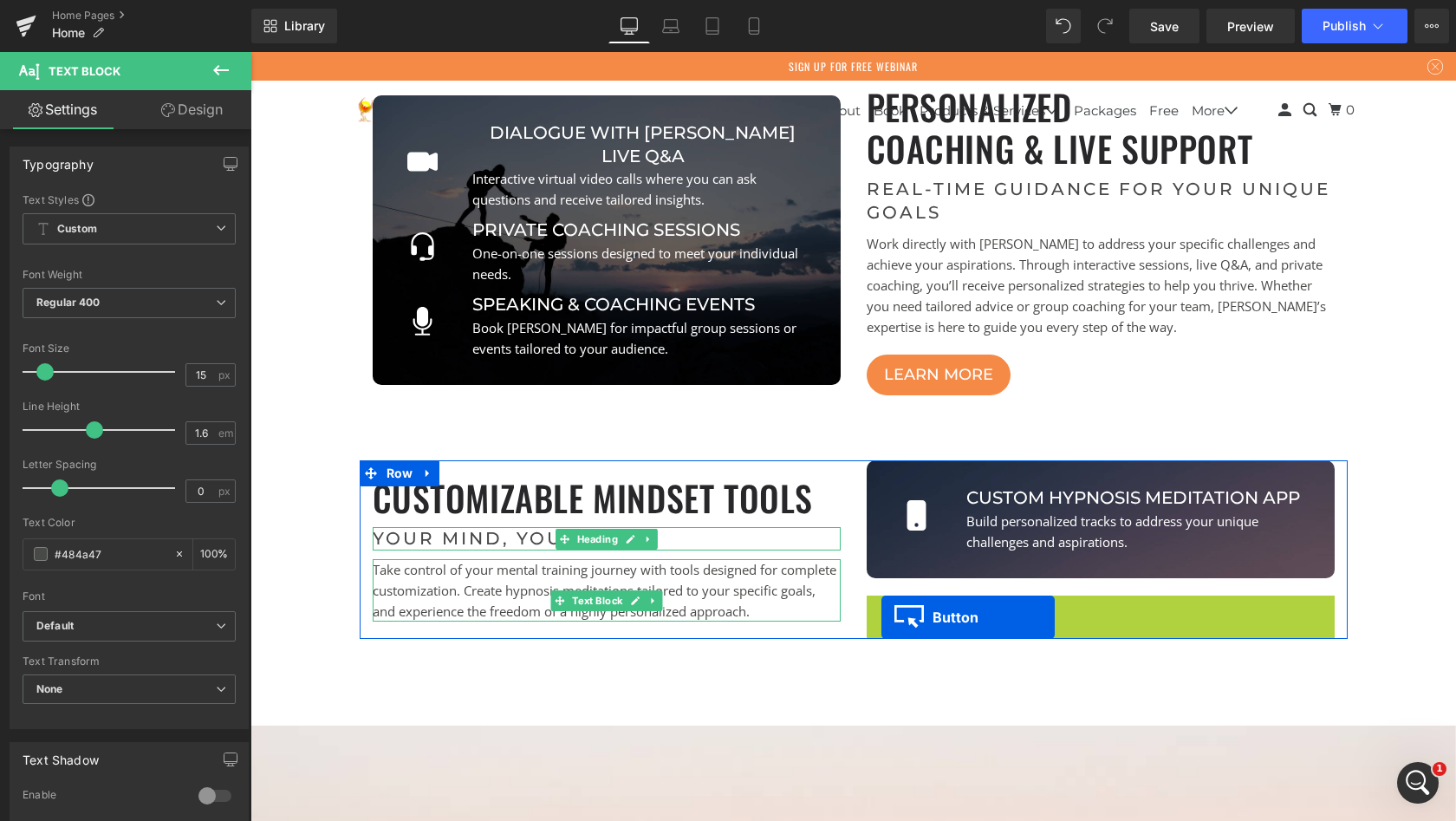
scroll to position [8407, 1199]
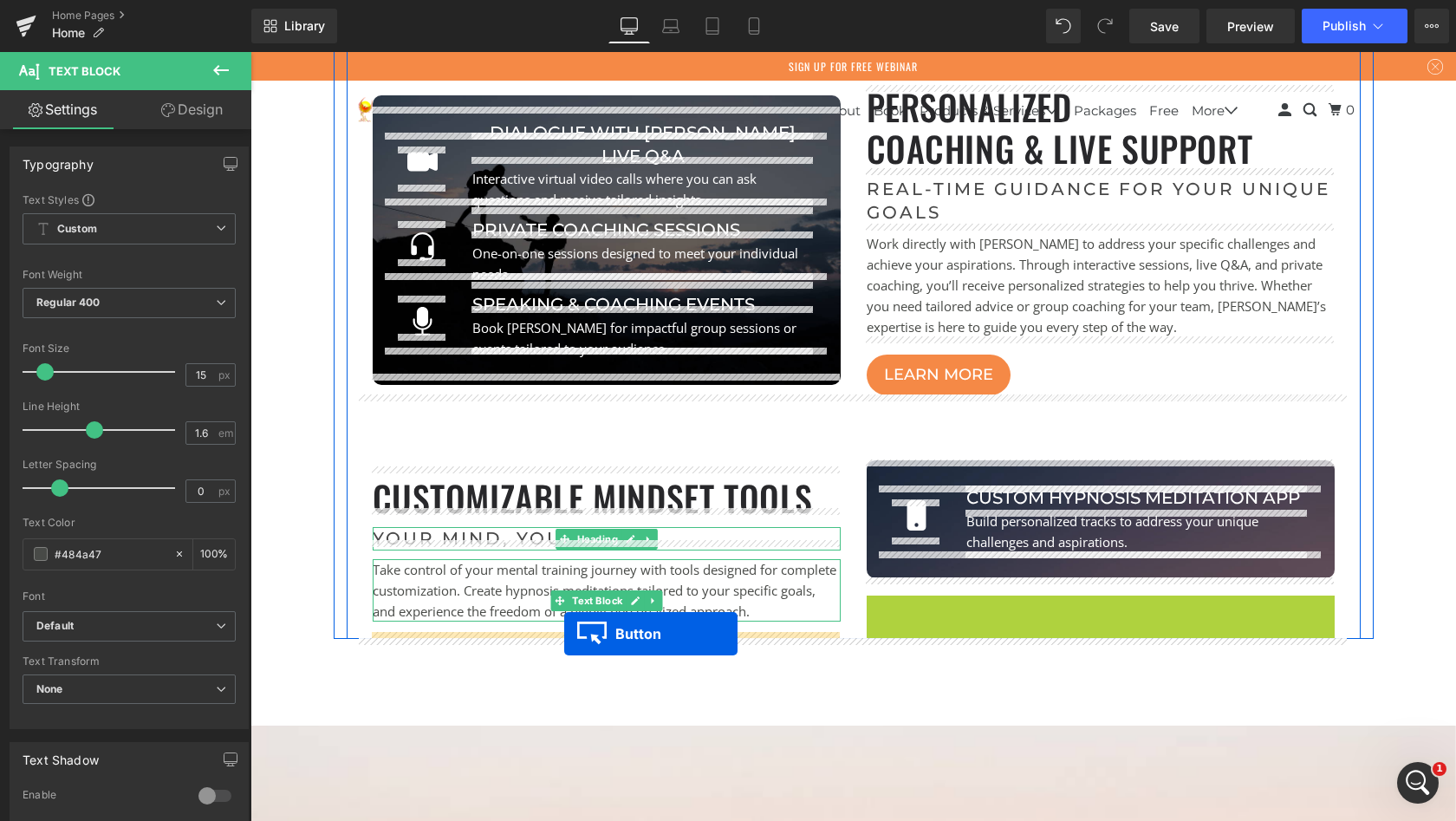
drag, startPoint x: 905, startPoint y: 618, endPoint x: 564, endPoint y: 634, distance: 341.4
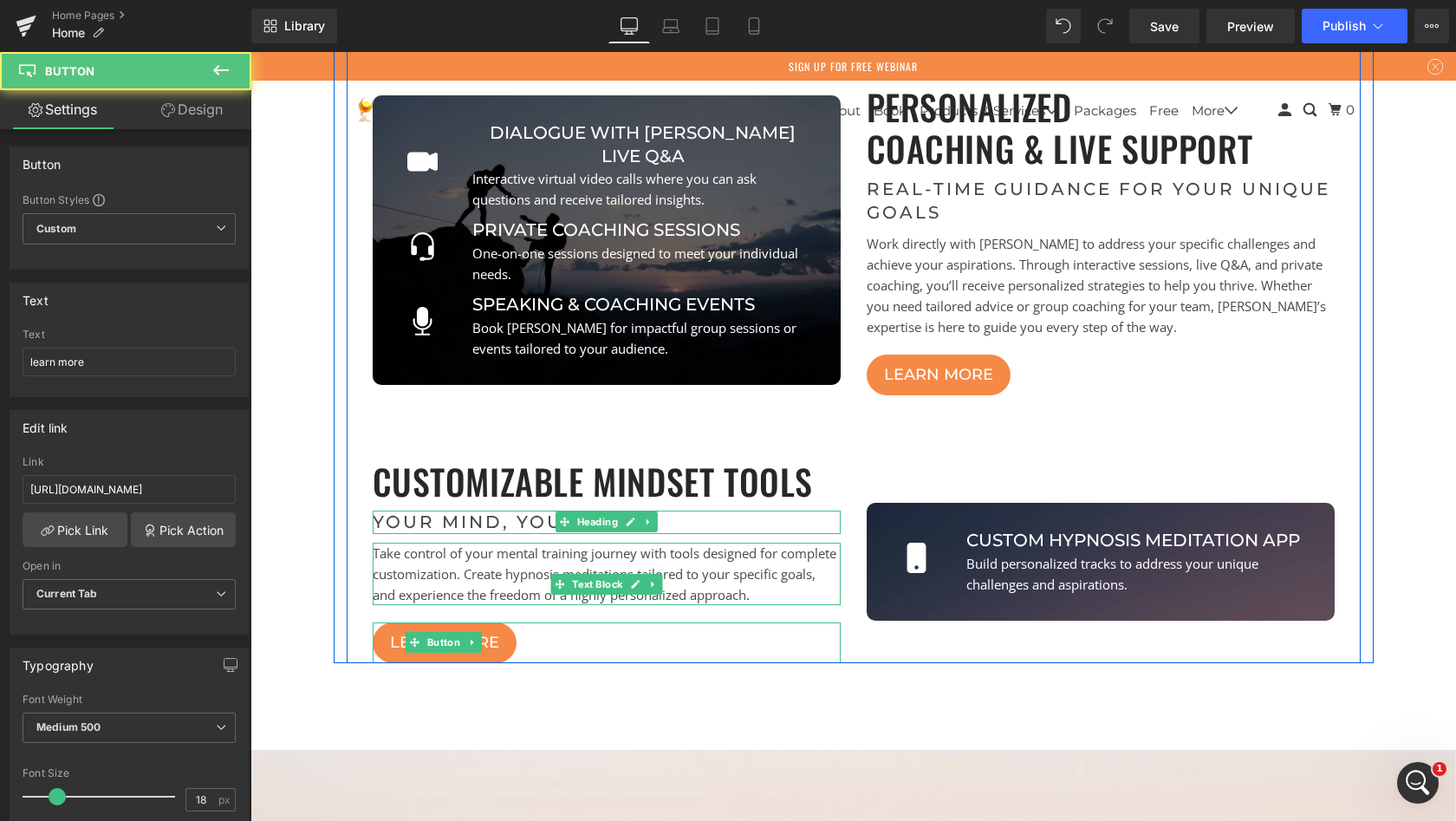
scroll to position [8452, 1199]
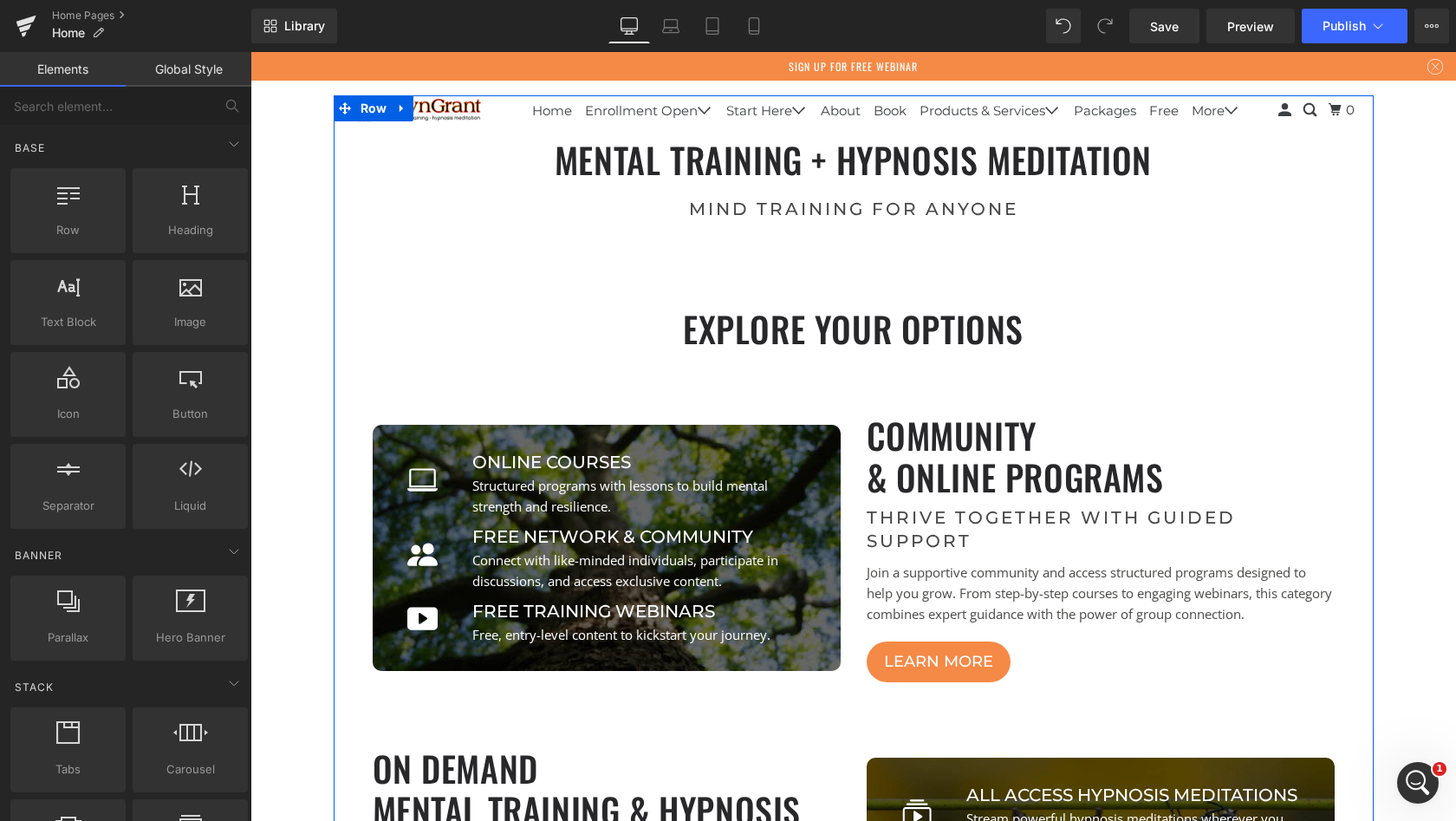
scroll to position [501, 0]
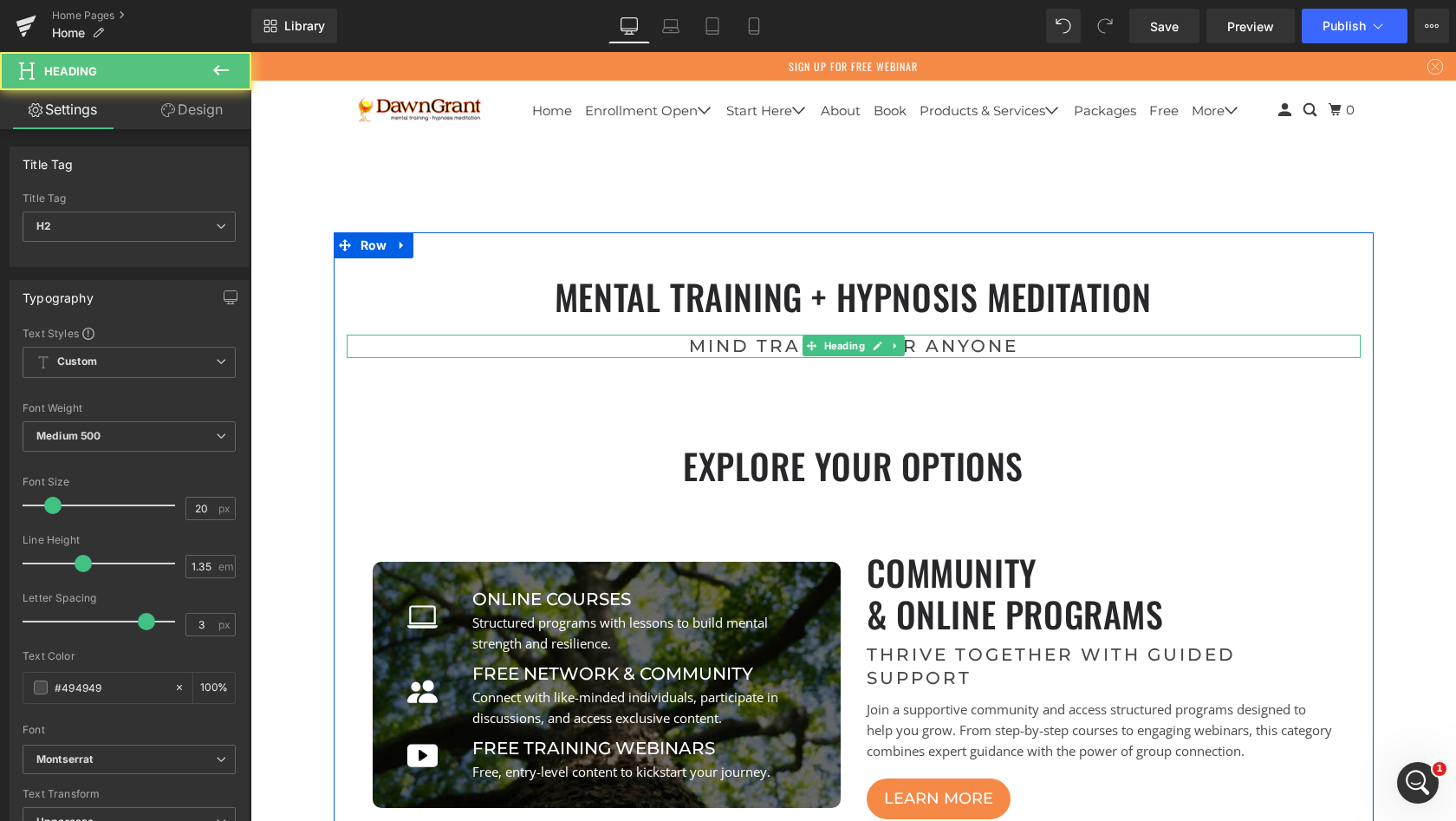
click at [1020, 346] on h2 "mind training for anyone" at bounding box center [853, 347] width 754 height 24
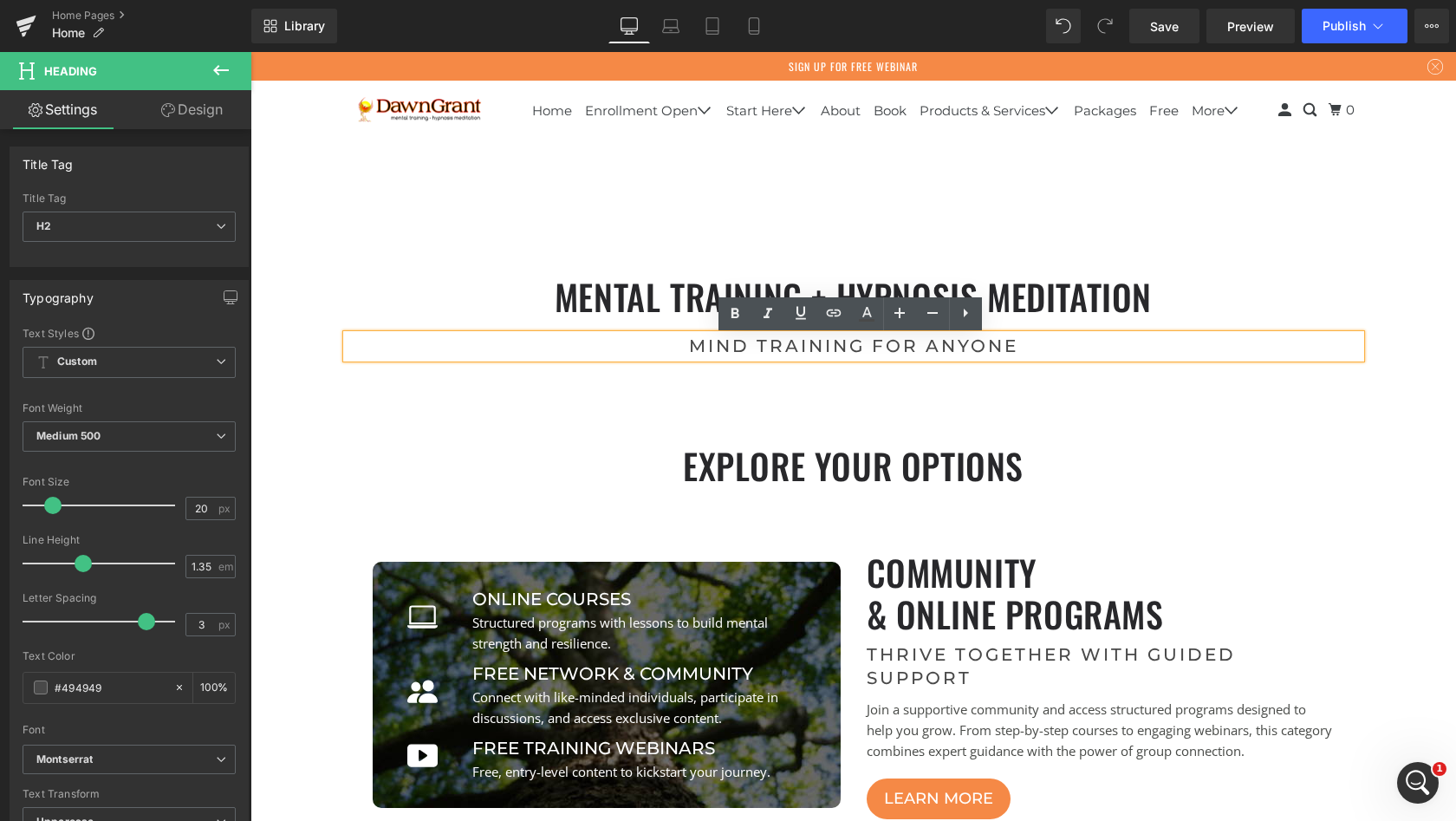
scroll to position [498, 0]
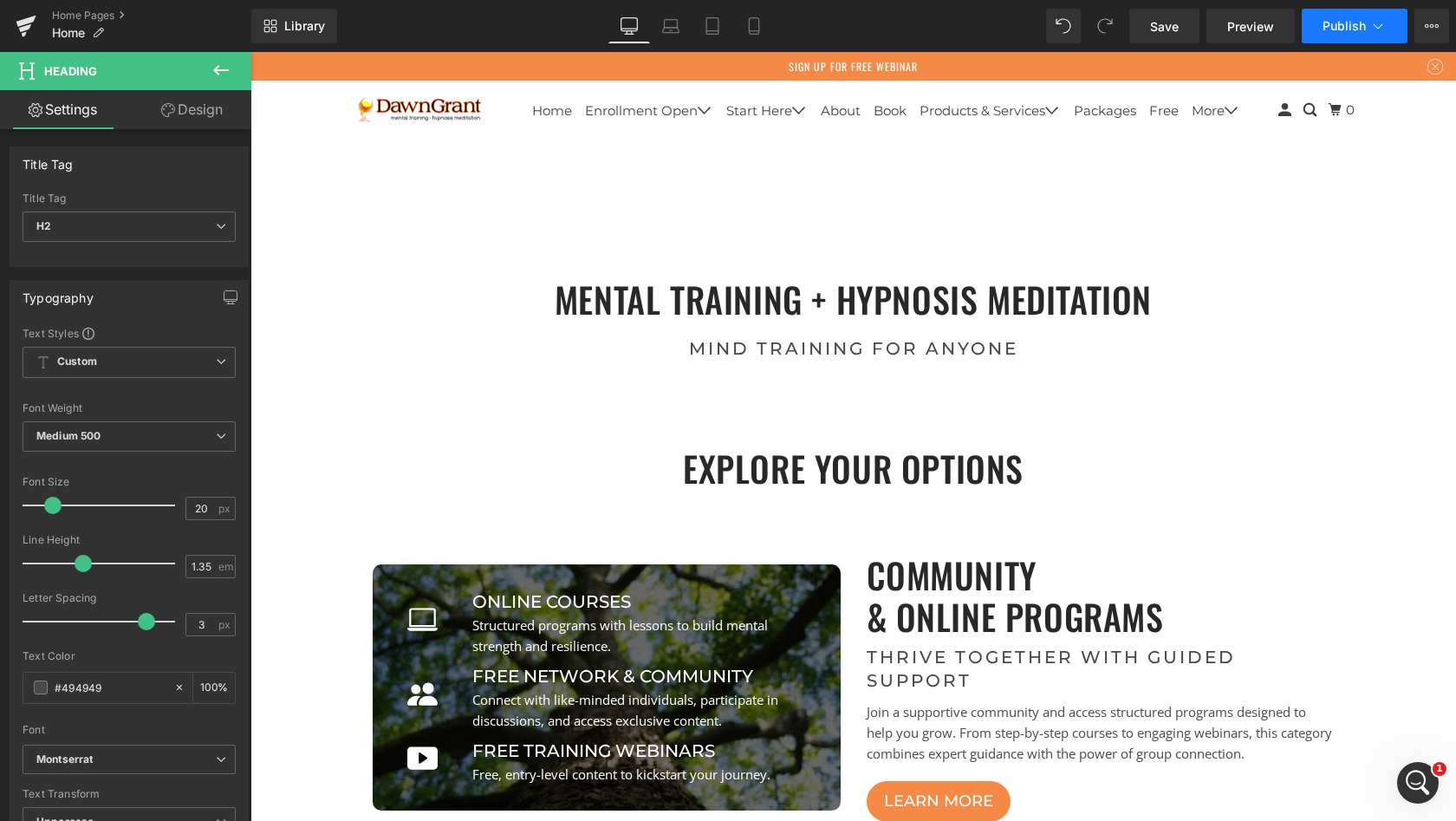
click at [1347, 27] on span "Publish" at bounding box center [1345, 26] width 44 height 14
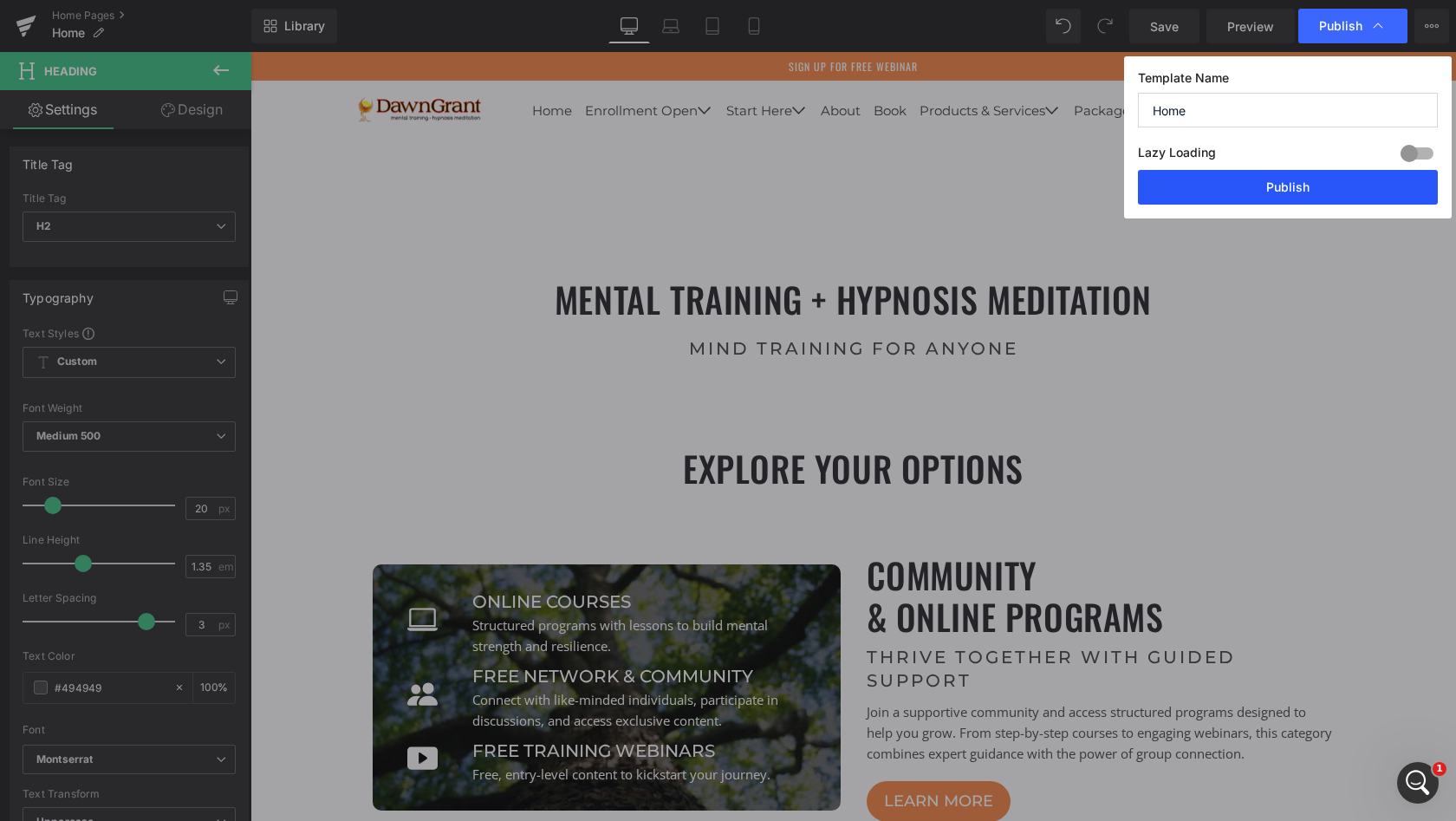
click at [1296, 183] on button "Publish" at bounding box center [1288, 186] width 300 height 35
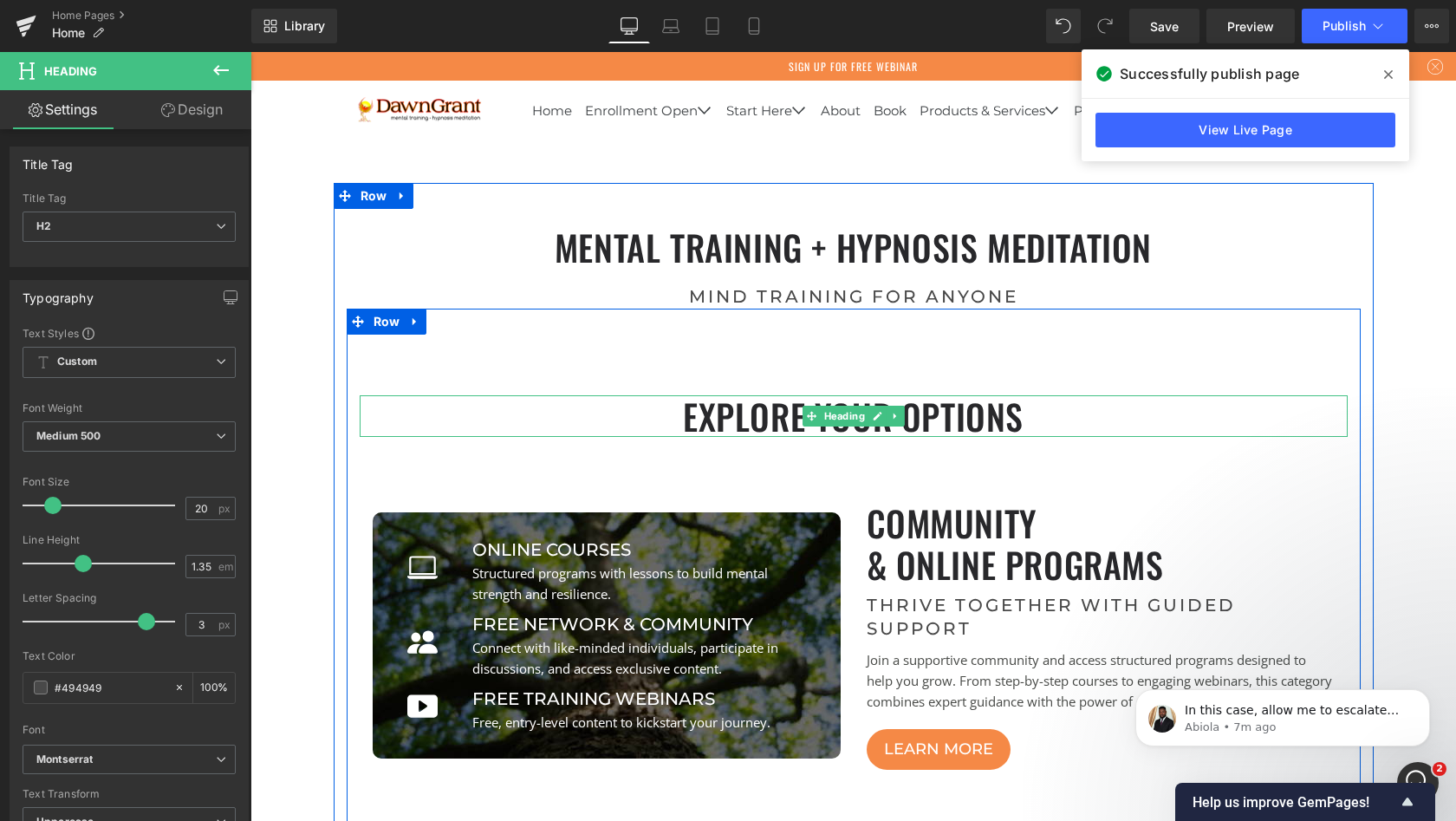
scroll to position [557, 0]
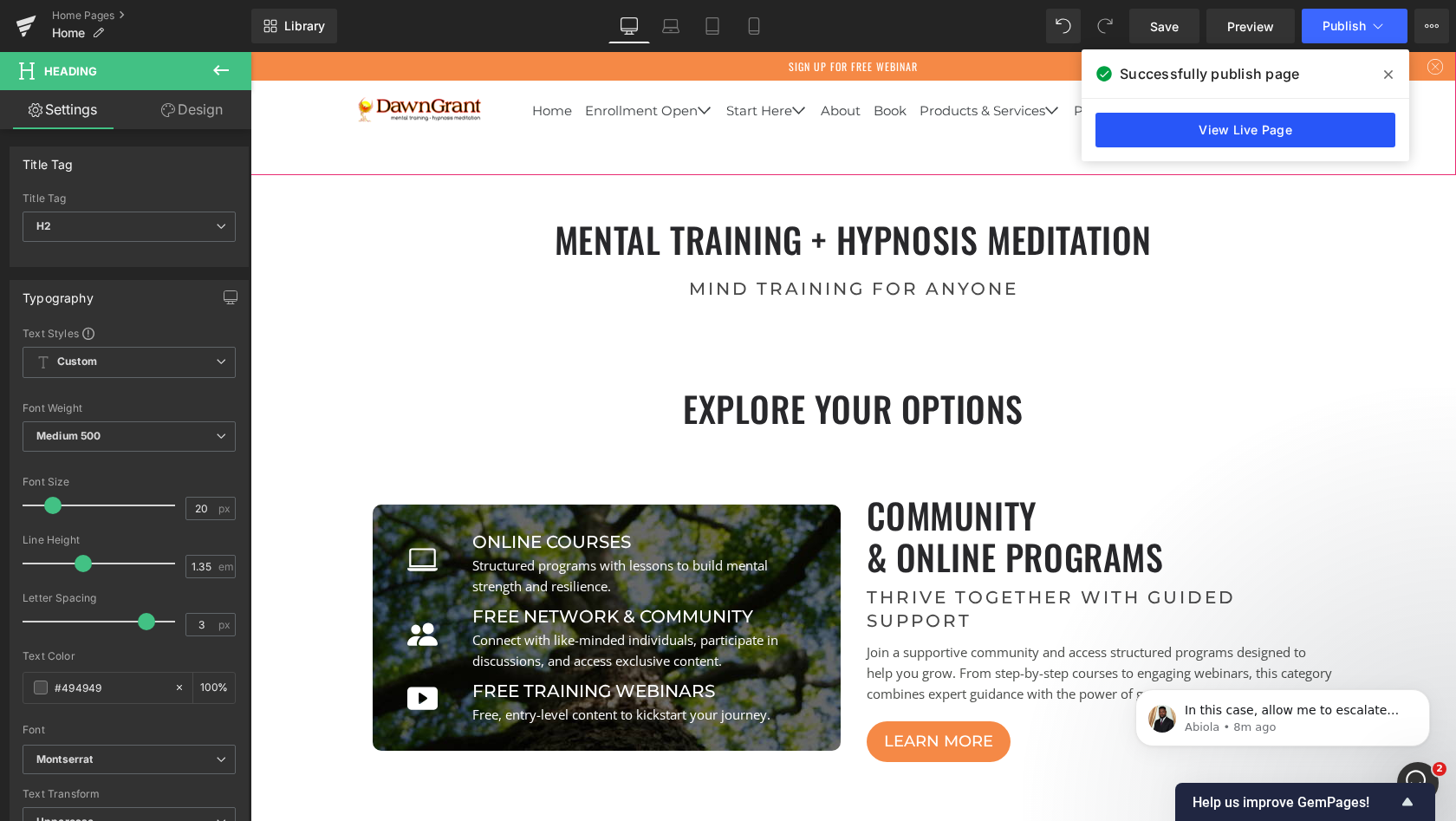
click at [1239, 124] on link "View Live Page" at bounding box center [1246, 130] width 300 height 35
